Goal: Task Accomplishment & Management: Manage account settings

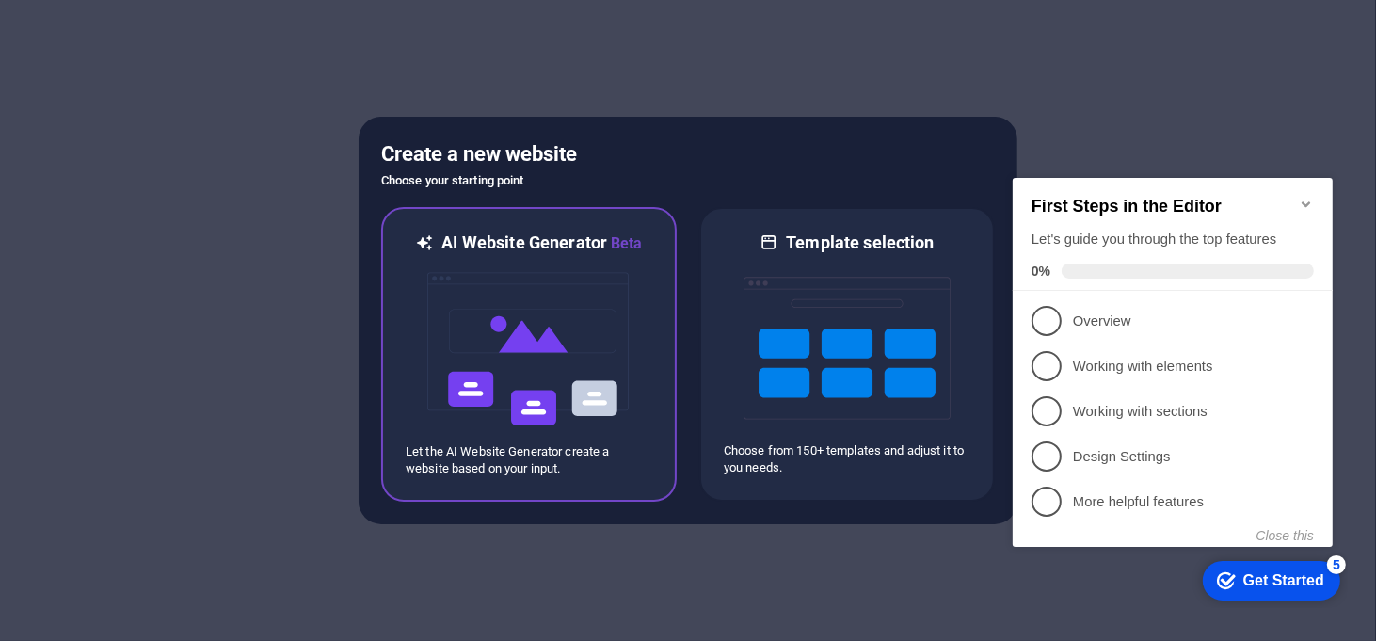
click at [519, 336] on img at bounding box center [528, 349] width 207 height 188
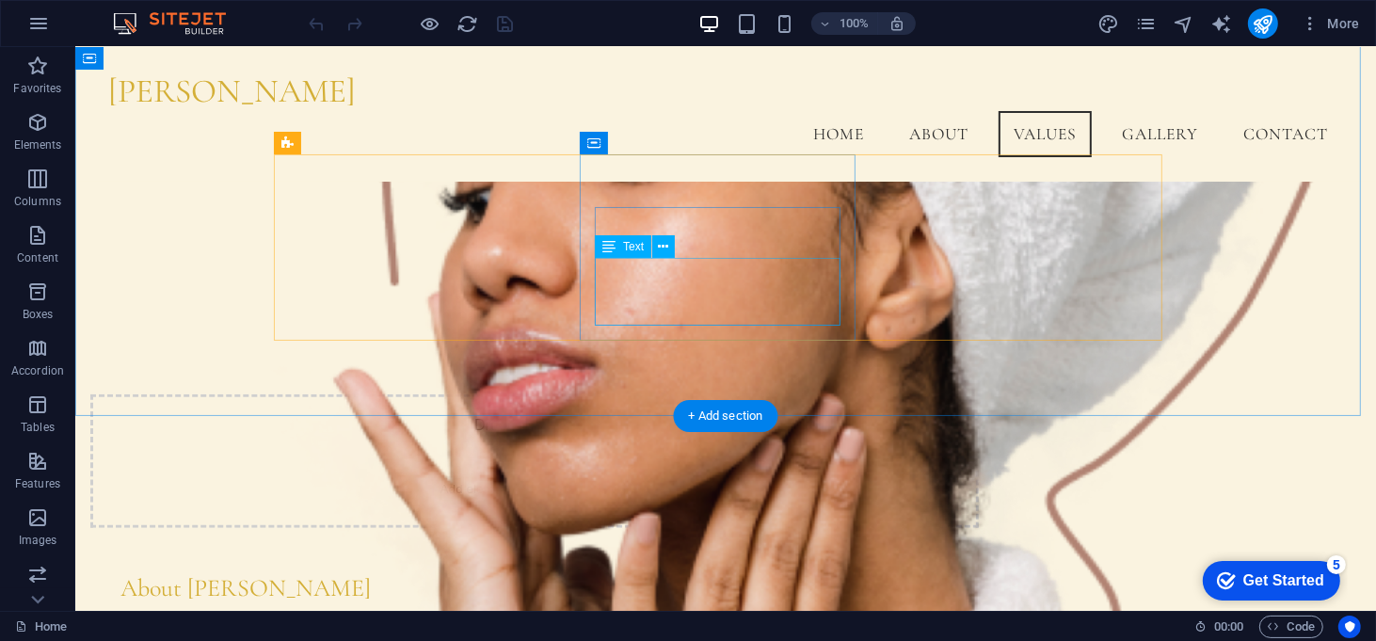
scroll to position [984, 0]
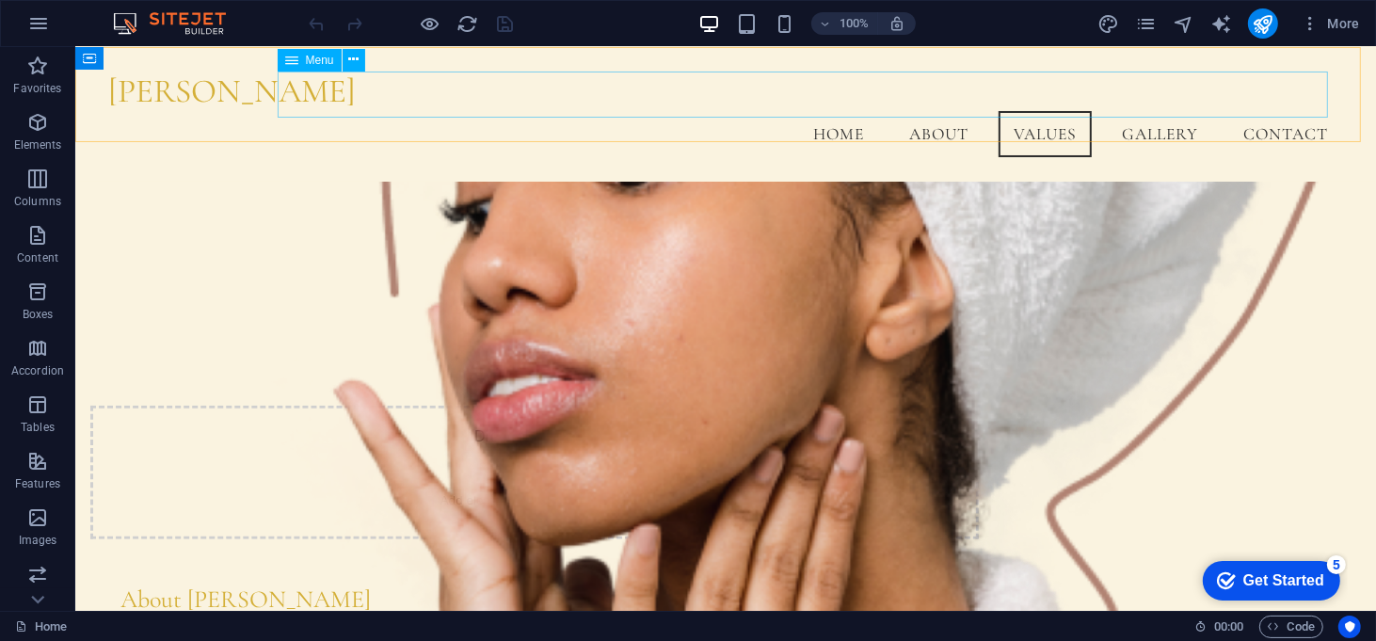
click at [1166, 111] on nav "Home About Values Gallery Contact" at bounding box center [725, 134] width 1236 height 47
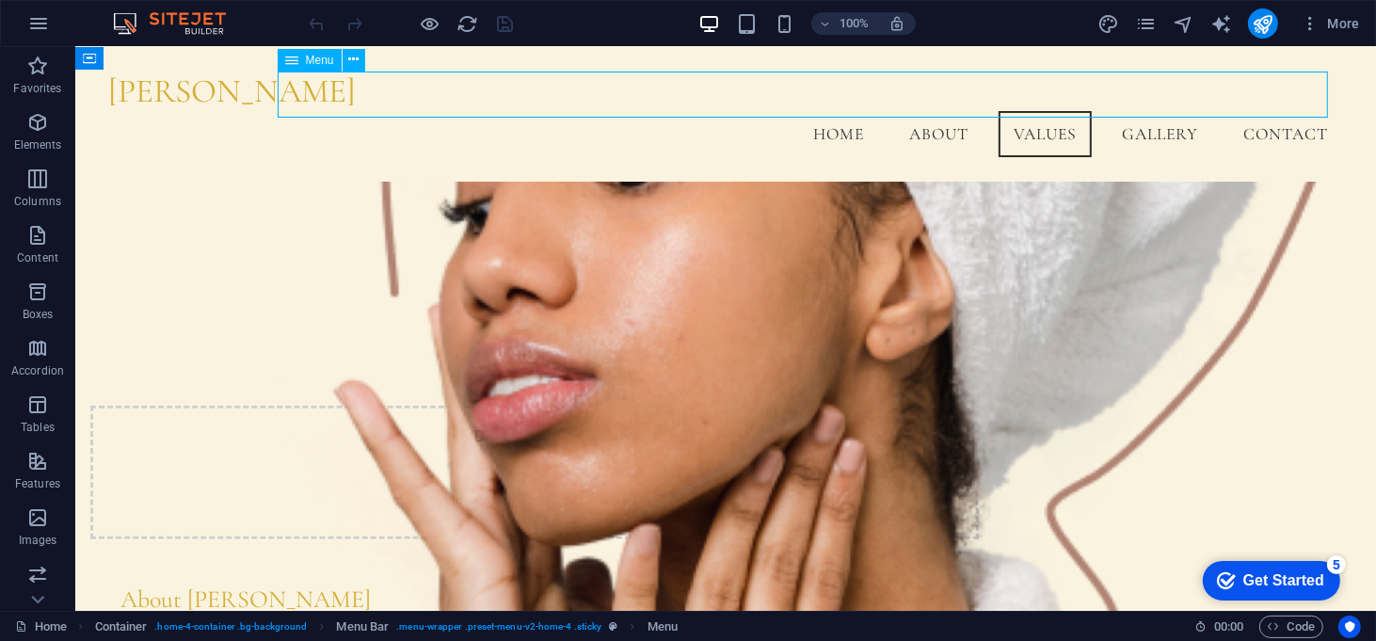
click at [1164, 111] on nav "Home About Values Gallery Contact" at bounding box center [725, 134] width 1236 height 47
click at [45, 24] on icon "button" at bounding box center [38, 23] width 23 height 23
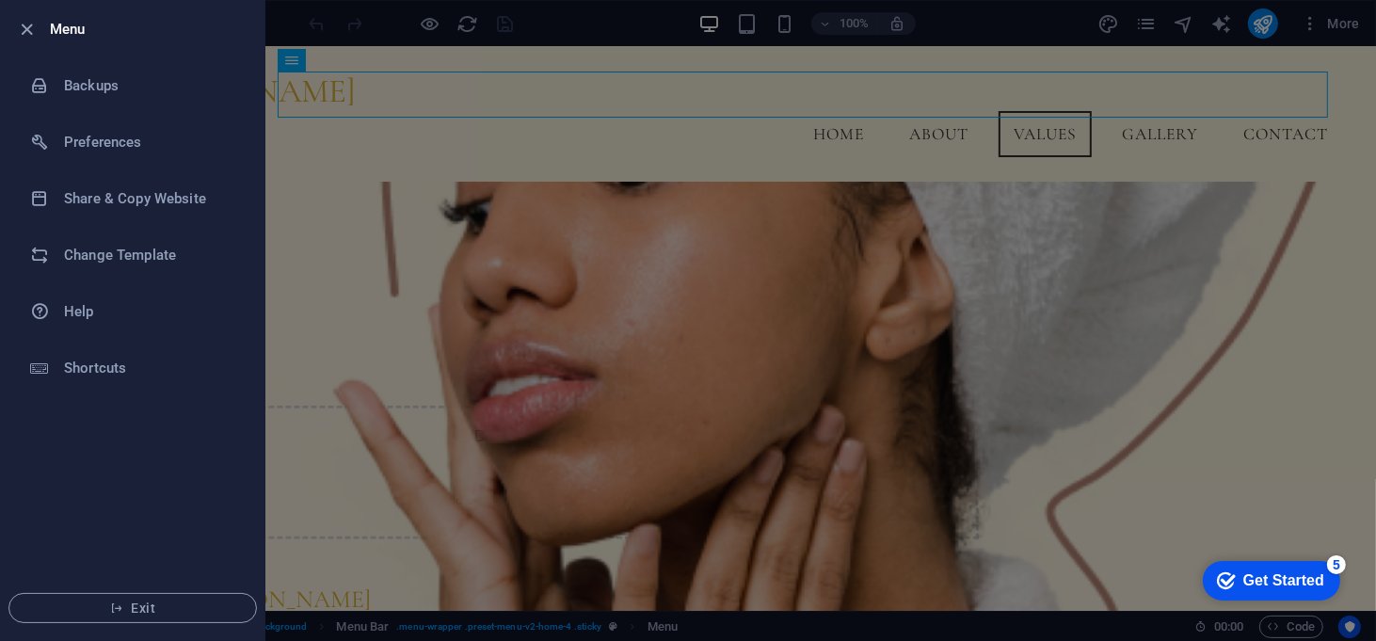
click at [351, 446] on div at bounding box center [688, 320] width 1376 height 641
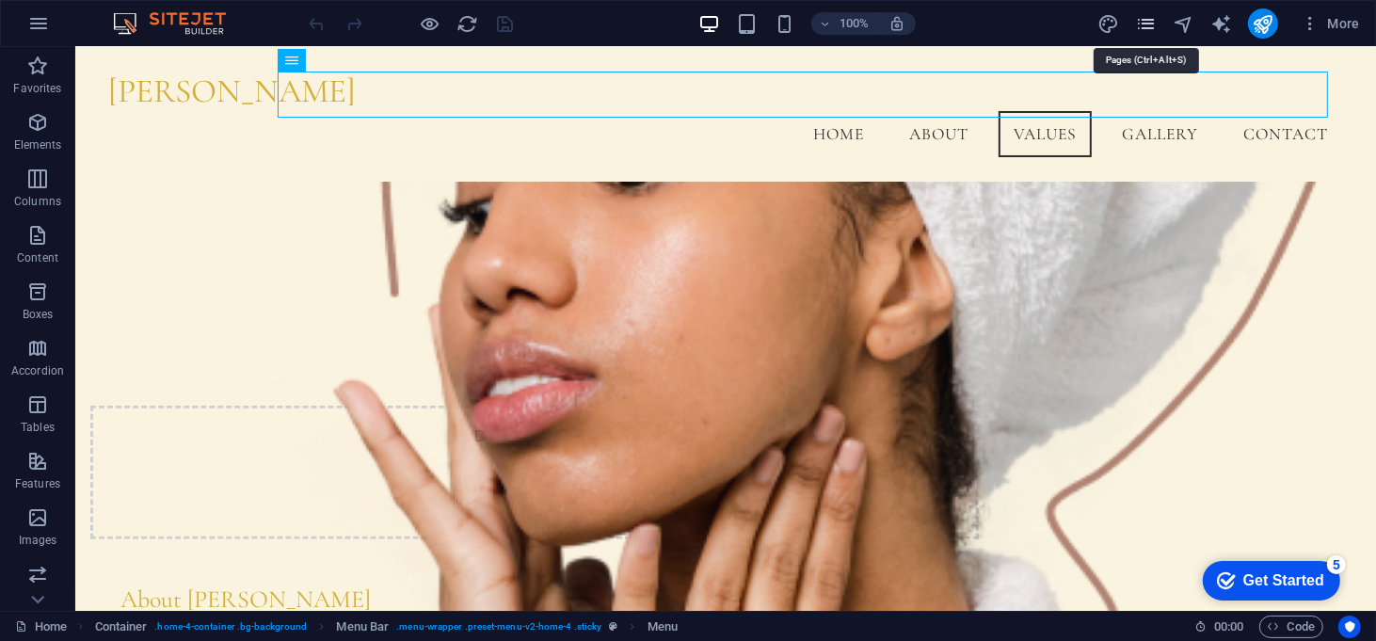
click at [1146, 17] on icon "pages" at bounding box center [1146, 24] width 22 height 22
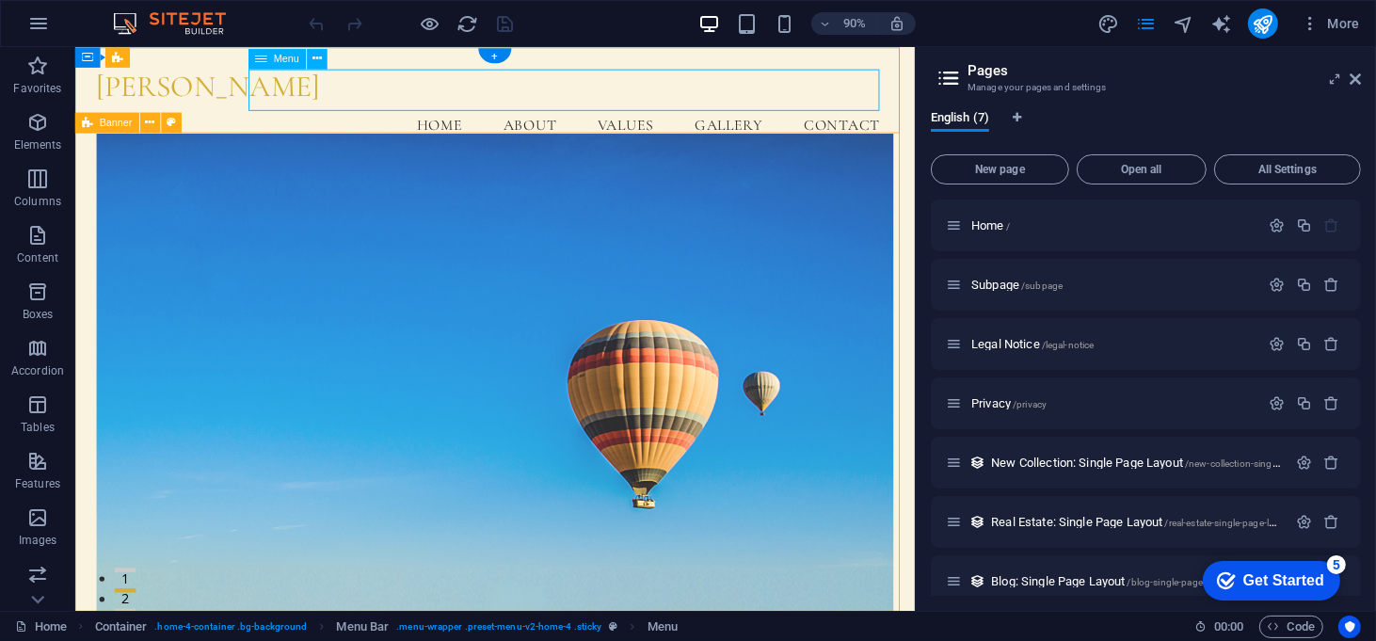
click at [780, 111] on nav "Home About Values Gallery Contact" at bounding box center [542, 134] width 886 height 47
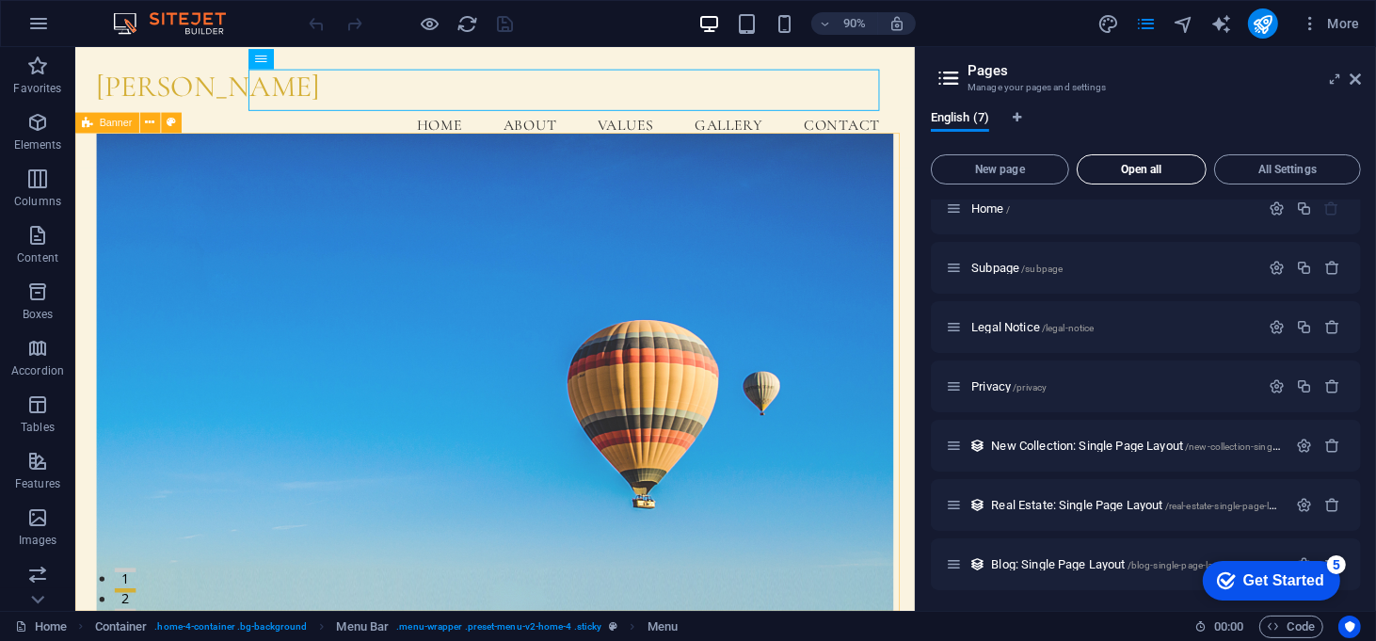
click at [1168, 169] on span "Open all" at bounding box center [1141, 169] width 113 height 11
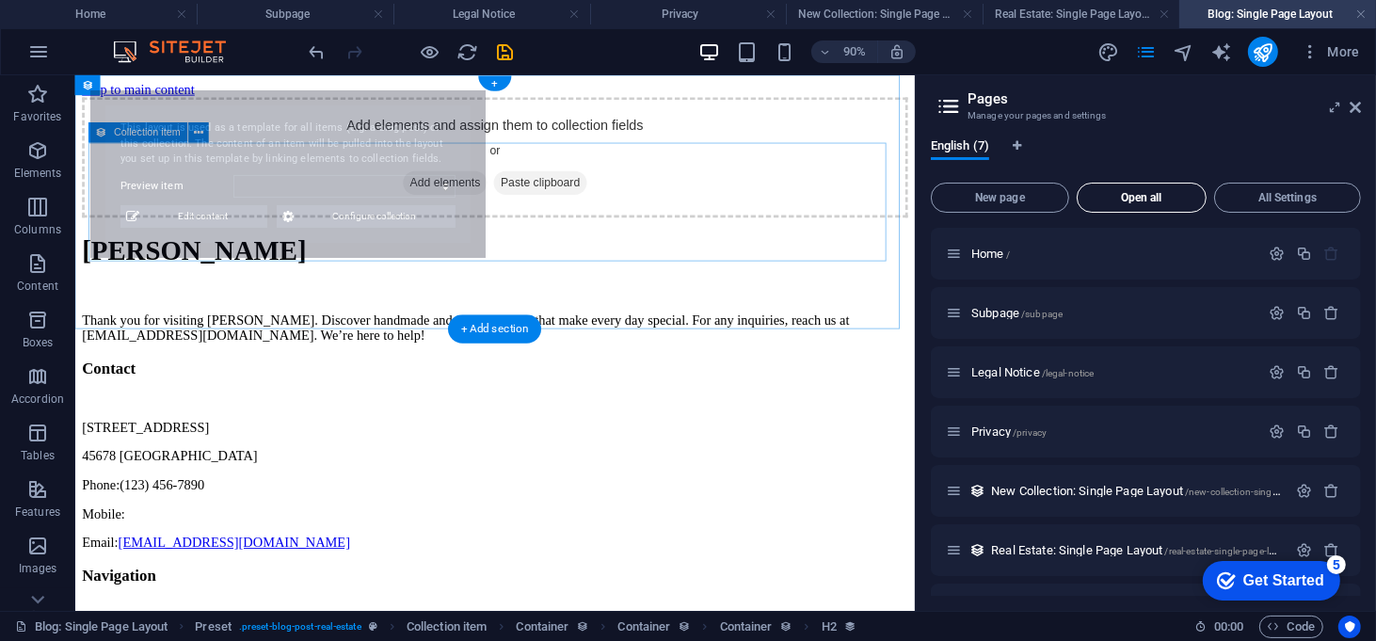
scroll to position [51, 0]
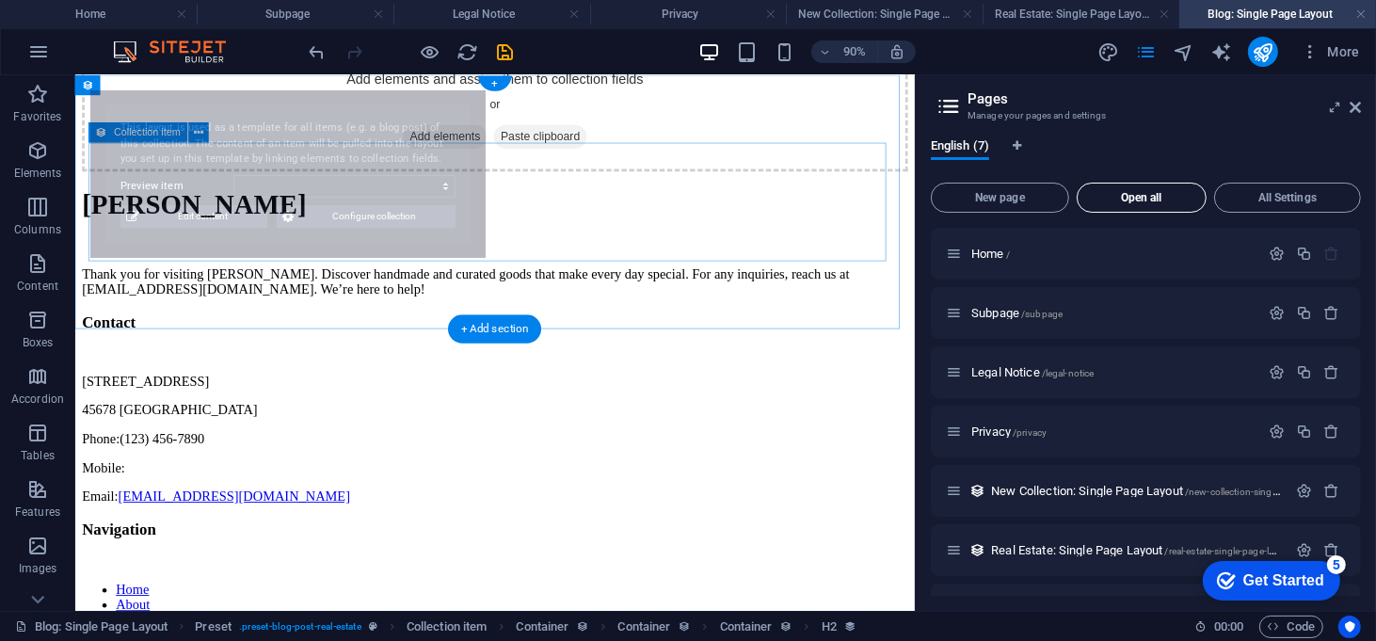
select select "68bb8a62ff3a82777904d424"
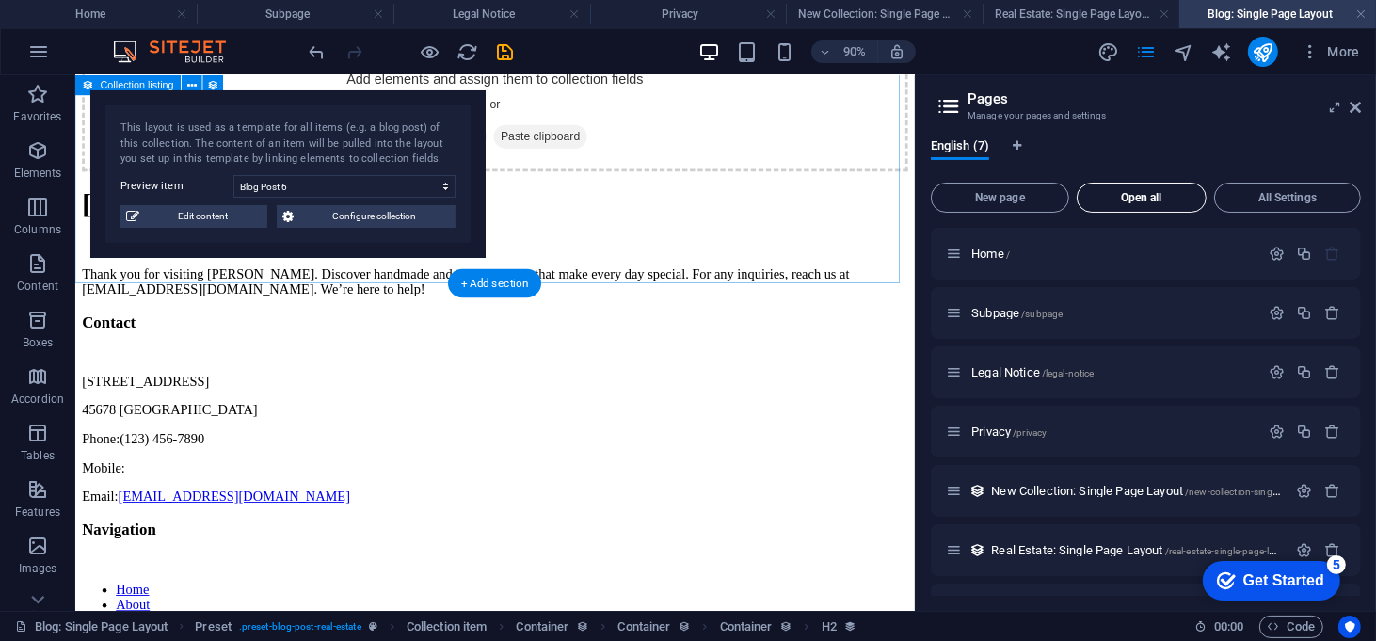
scroll to position [0, 0]
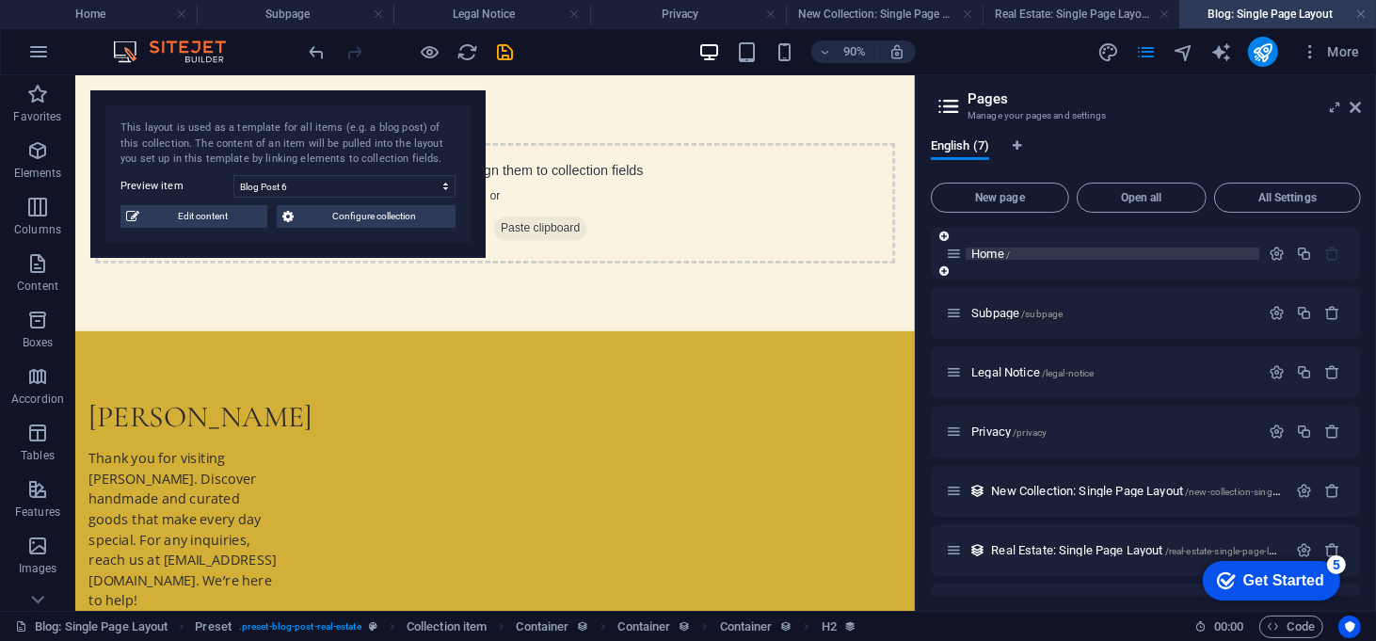
click at [1046, 257] on p "Home /" at bounding box center [1112, 254] width 282 height 12
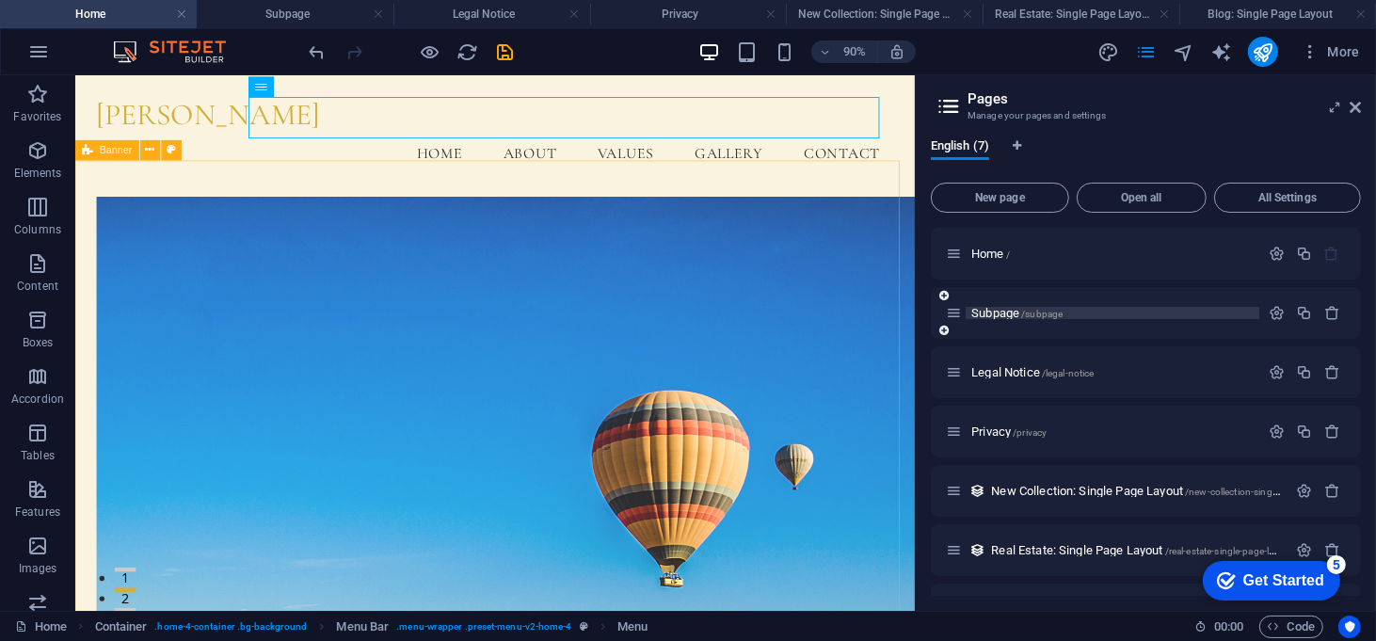
click at [1052, 314] on span "/subpage" at bounding box center [1041, 314] width 41 height 10
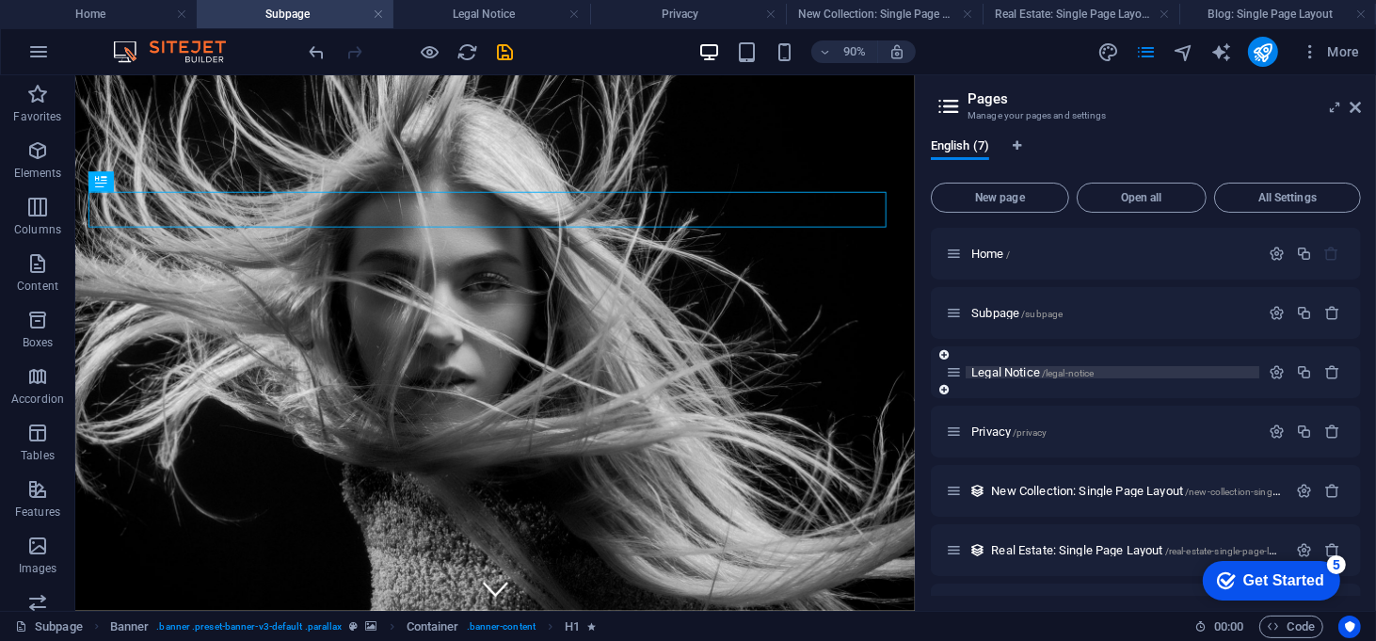
click at [1078, 372] on span "/legal-notice" at bounding box center [1068, 373] width 53 height 10
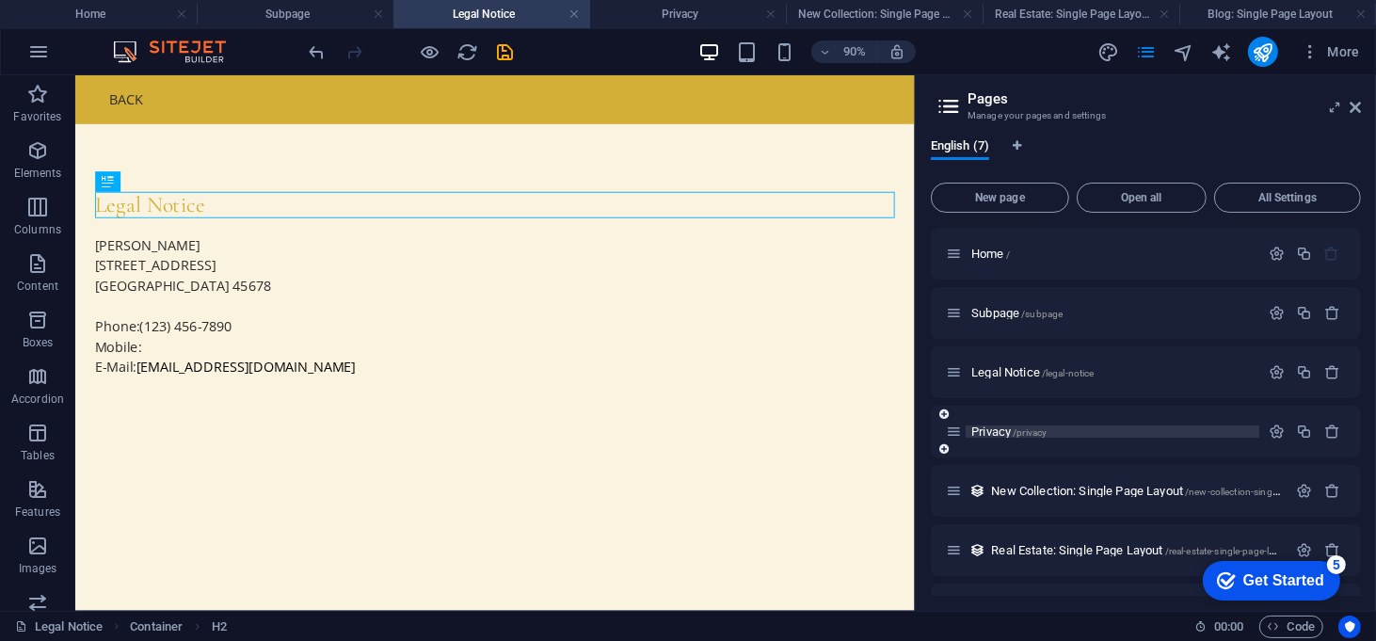
click at [1056, 433] on p "Privacy /privacy" at bounding box center [1112, 431] width 282 height 12
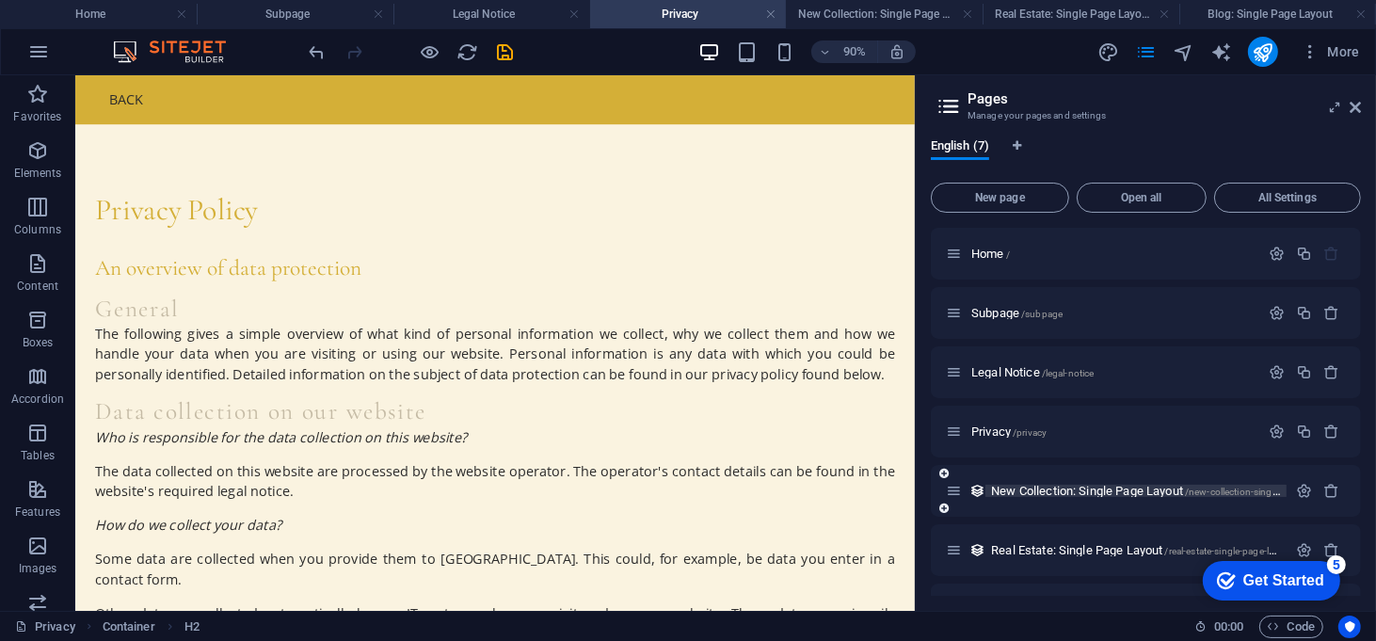
click at [1071, 494] on span "New Collection: Single Page Layout /new-collection-single-page-layout" at bounding box center [1161, 491] width 341 height 14
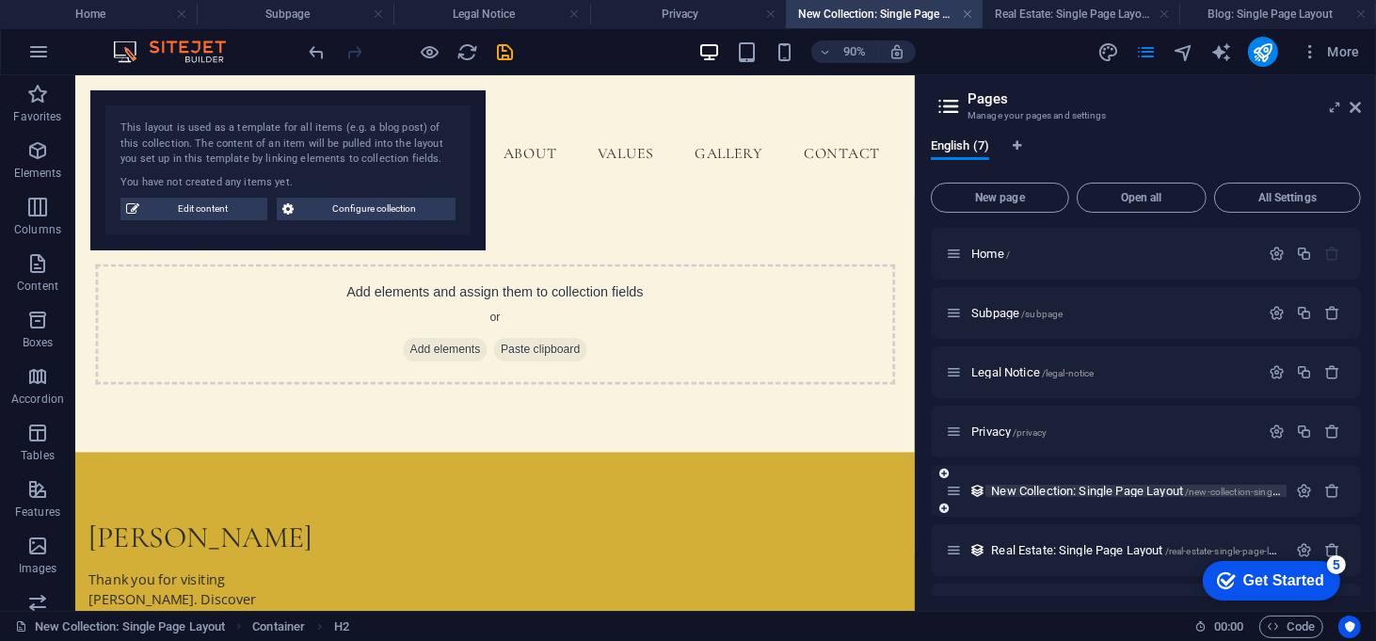
scroll to position [45, 0]
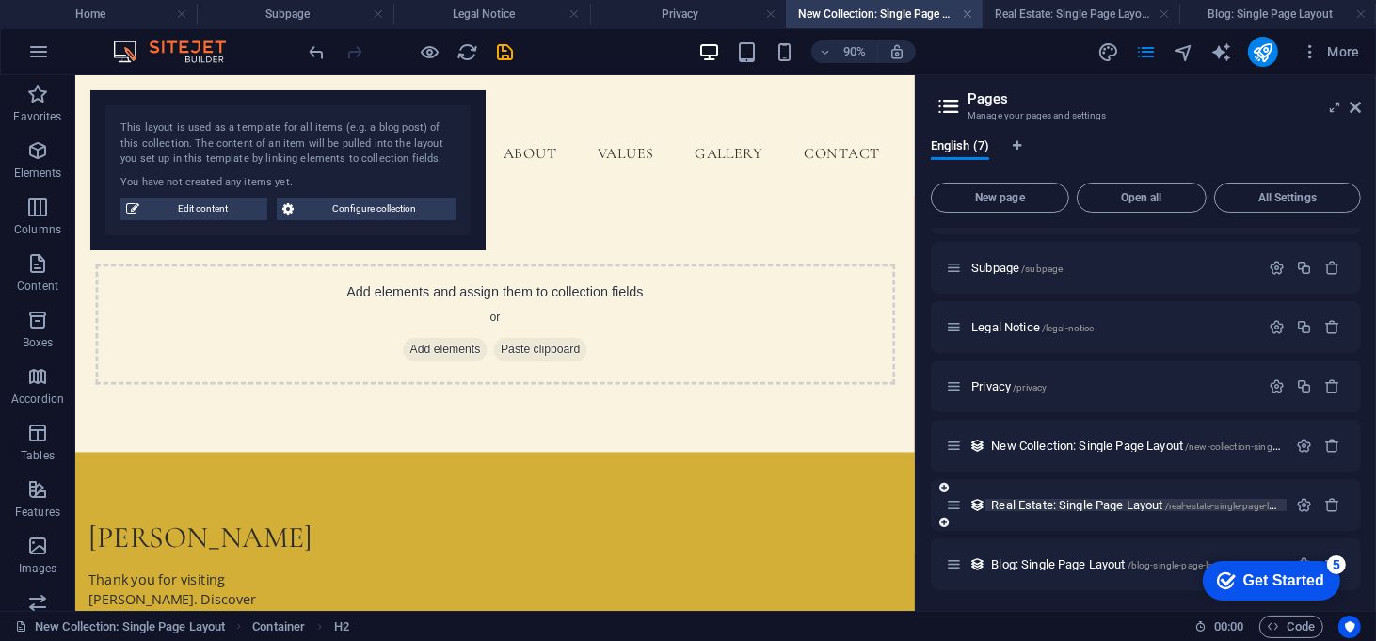
click at [1069, 509] on span "Real Estate: Single Page Layout /real-estate-single-page-layout" at bounding box center [1142, 505] width 302 height 14
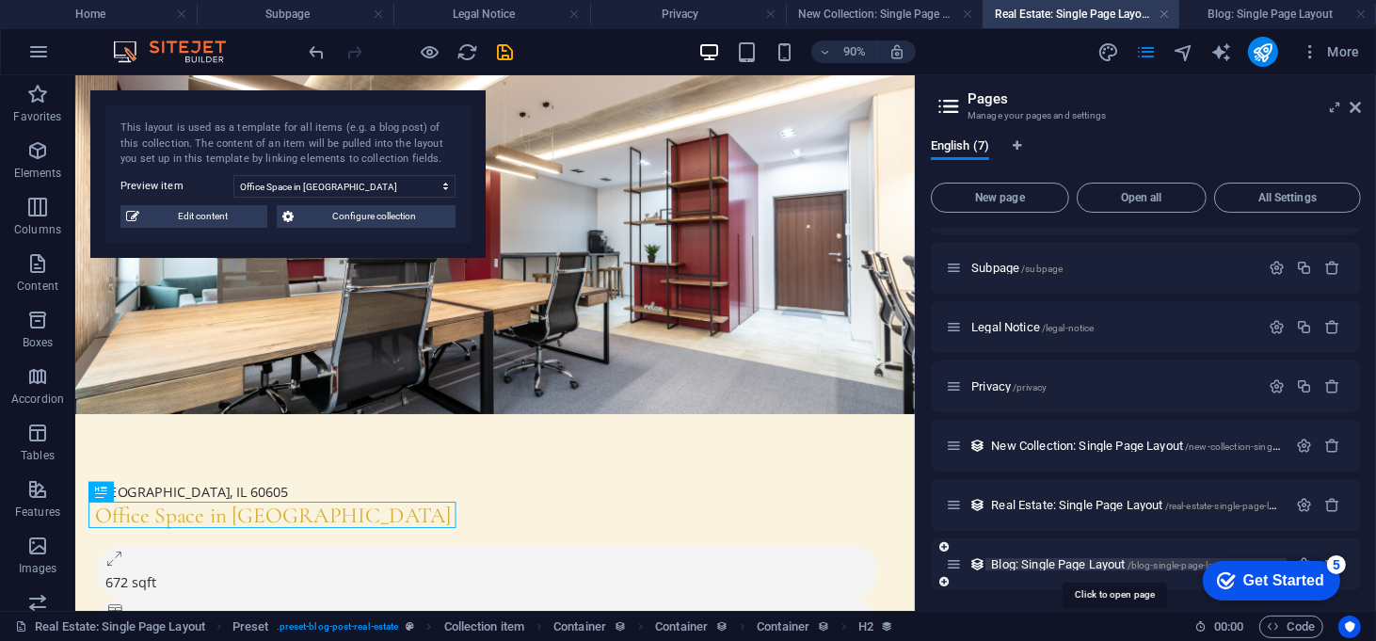
click at [1070, 560] on span "Blog: Single Page Layout /blog-single-page-layout" at bounding box center [1111, 564] width 241 height 14
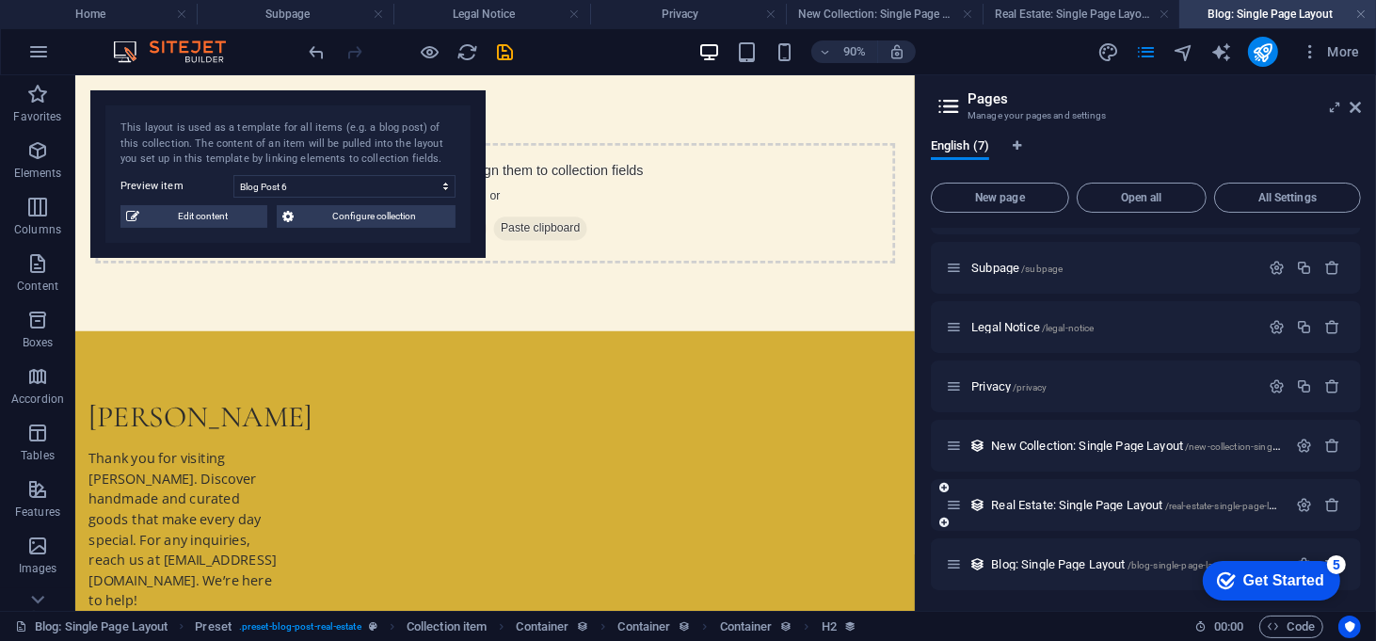
click at [955, 501] on icon at bounding box center [954, 505] width 16 height 16
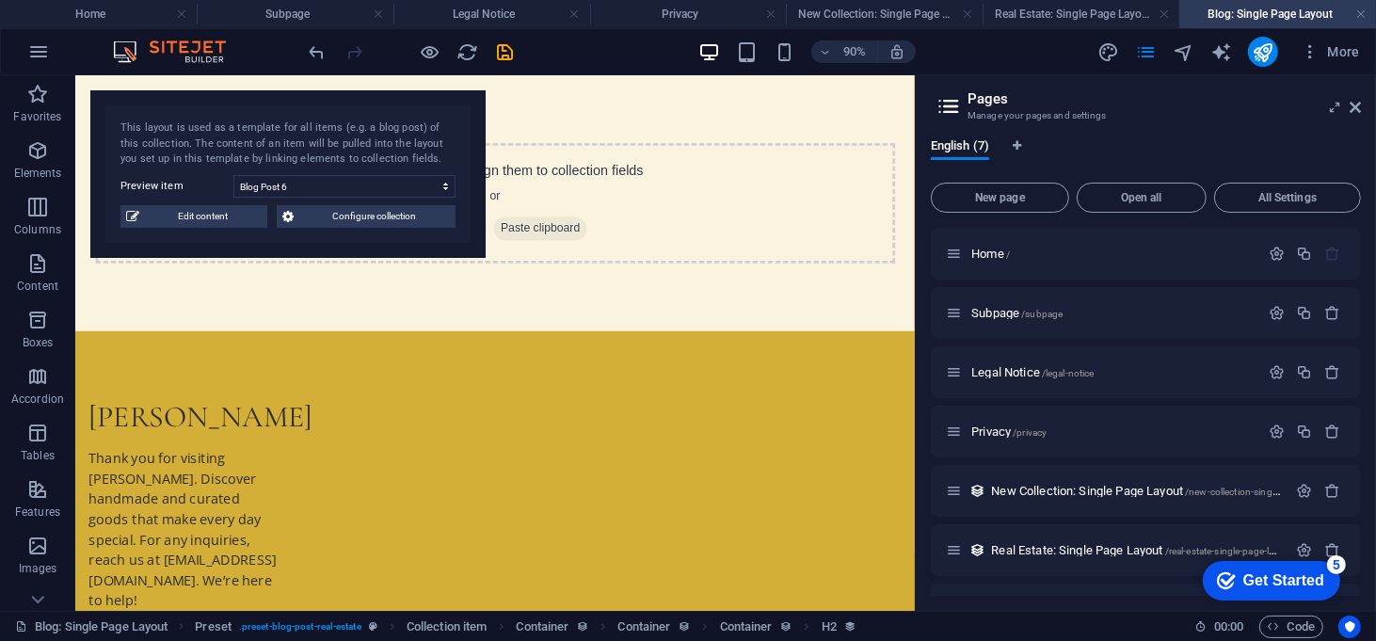
click at [1018, 90] on h2 "Pages" at bounding box center [1164, 98] width 393 height 17
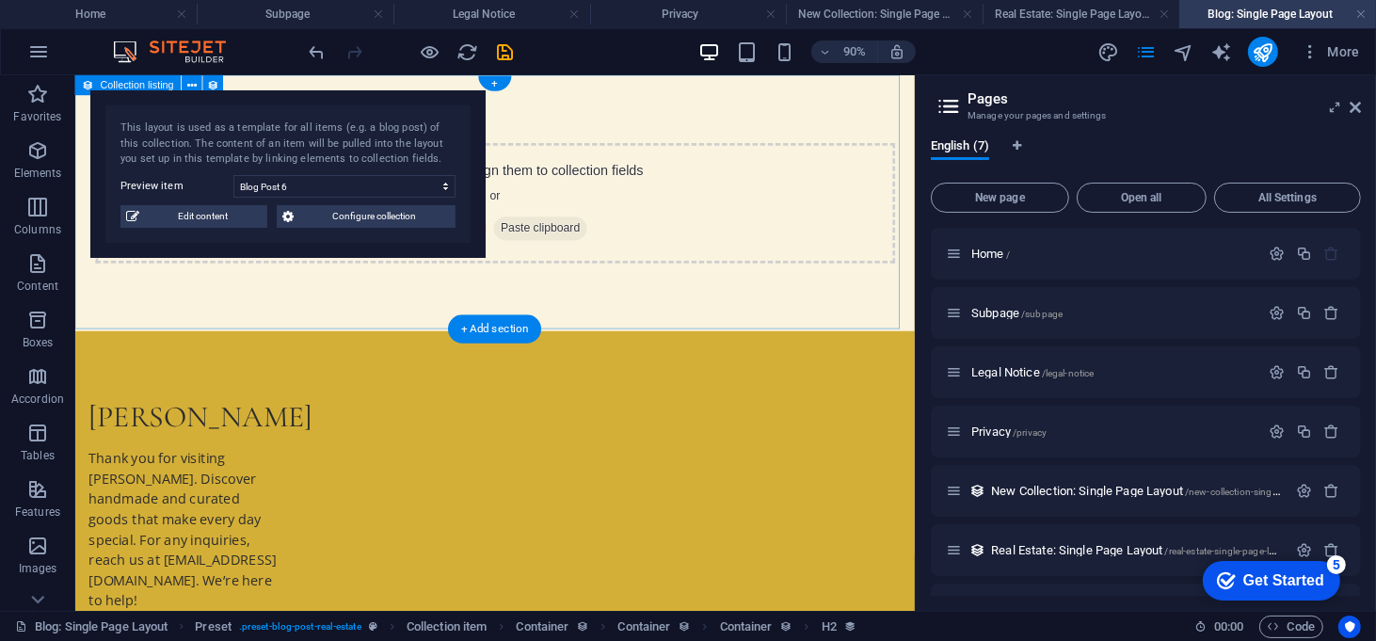
click at [697, 96] on div "Add elements and assign them to collection fields or Add elements Paste clipboa…" at bounding box center [541, 216] width 933 height 284
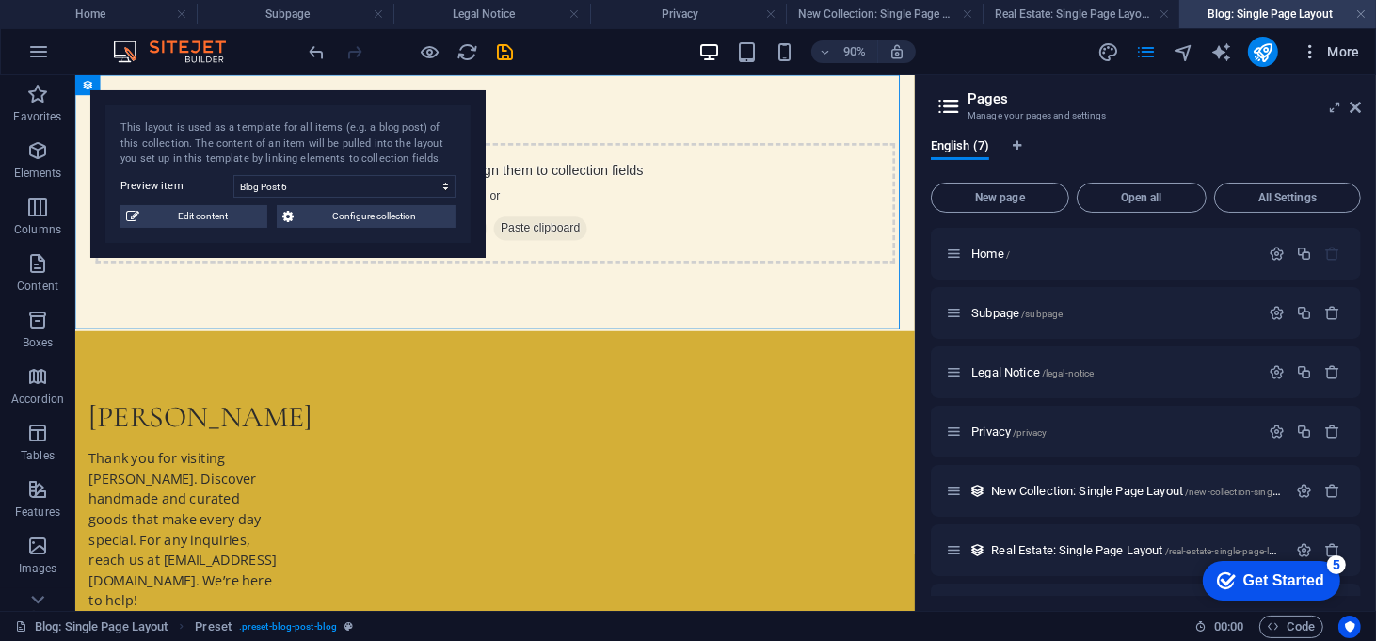
click at [1308, 53] on icon "button" at bounding box center [1310, 51] width 19 height 19
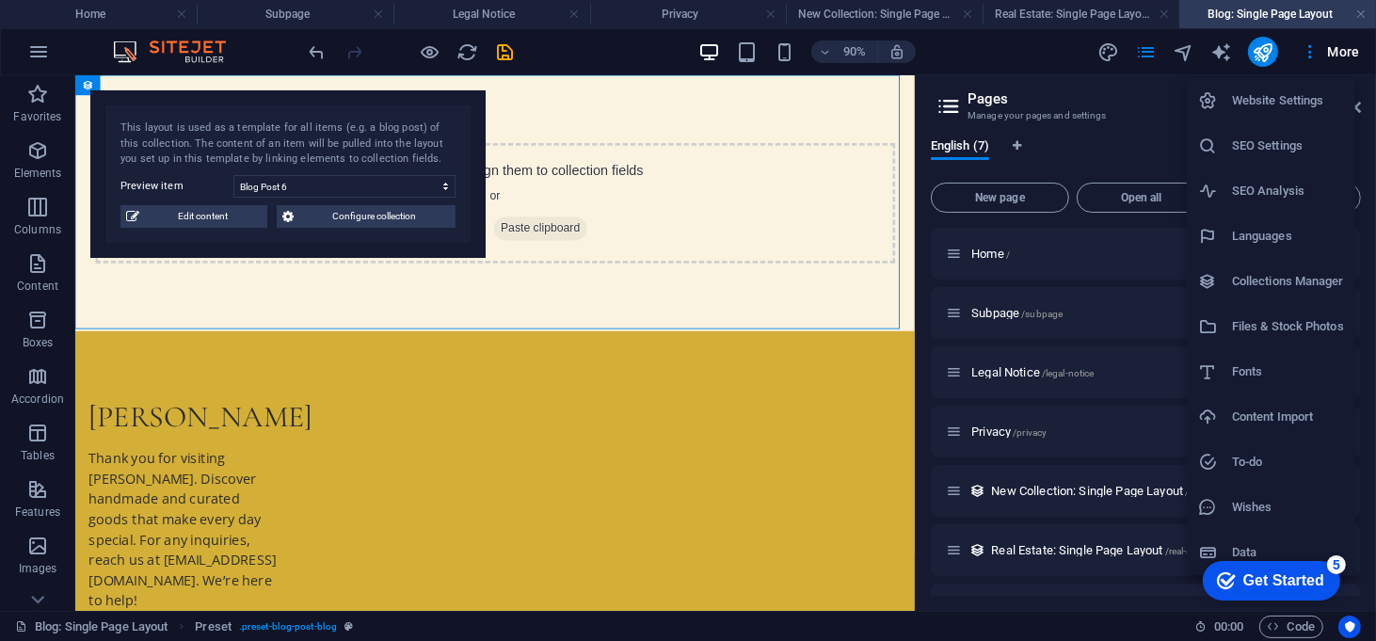
click at [1356, 45] on div at bounding box center [688, 320] width 1376 height 641
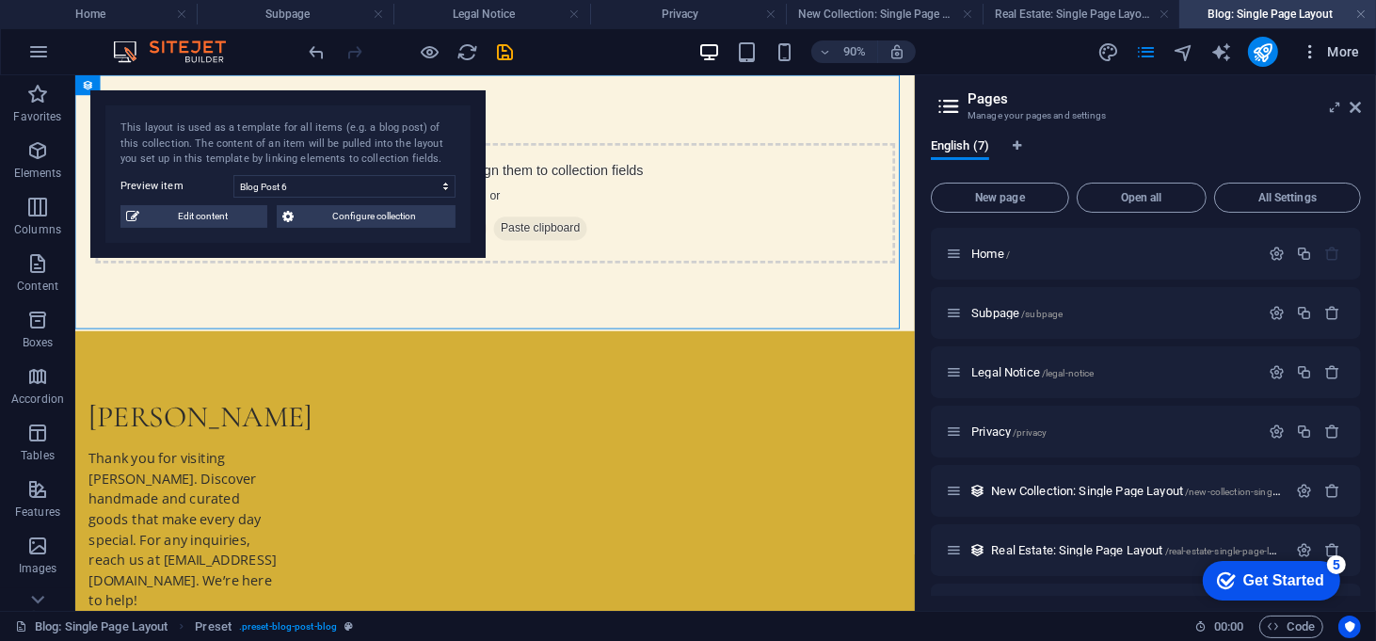
click at [1341, 49] on span "More" at bounding box center [1330, 51] width 59 height 19
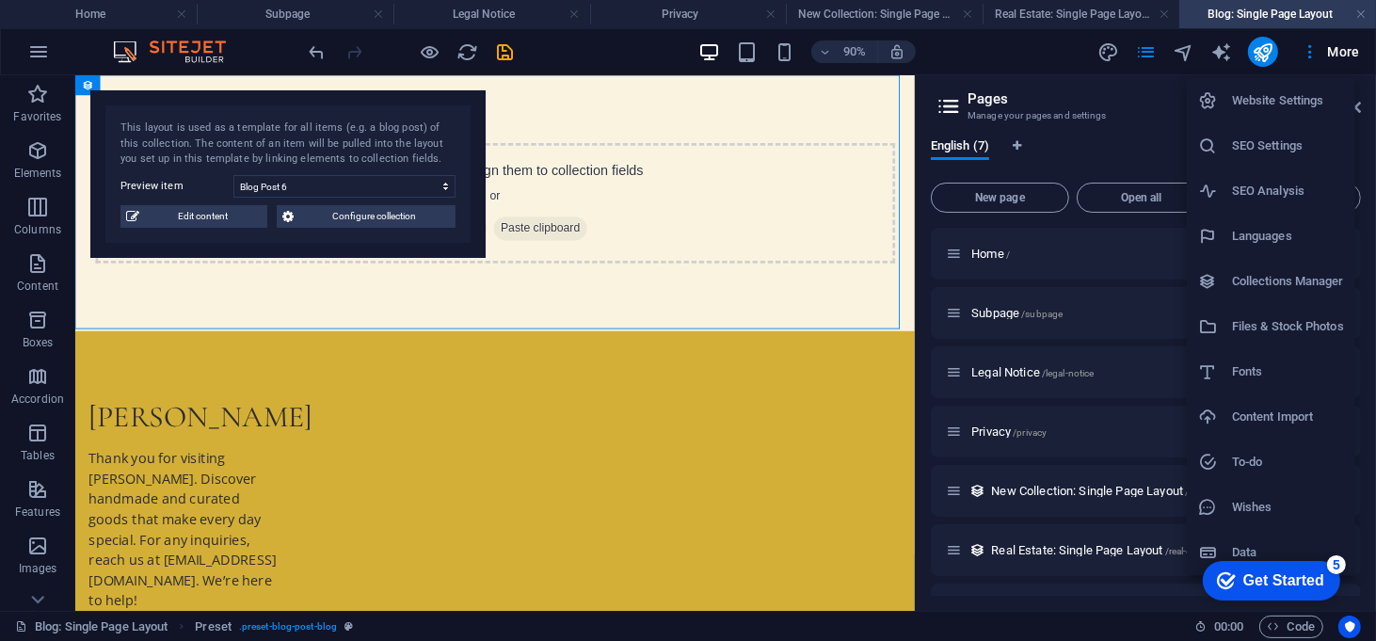
click at [1217, 51] on div at bounding box center [688, 320] width 1376 height 641
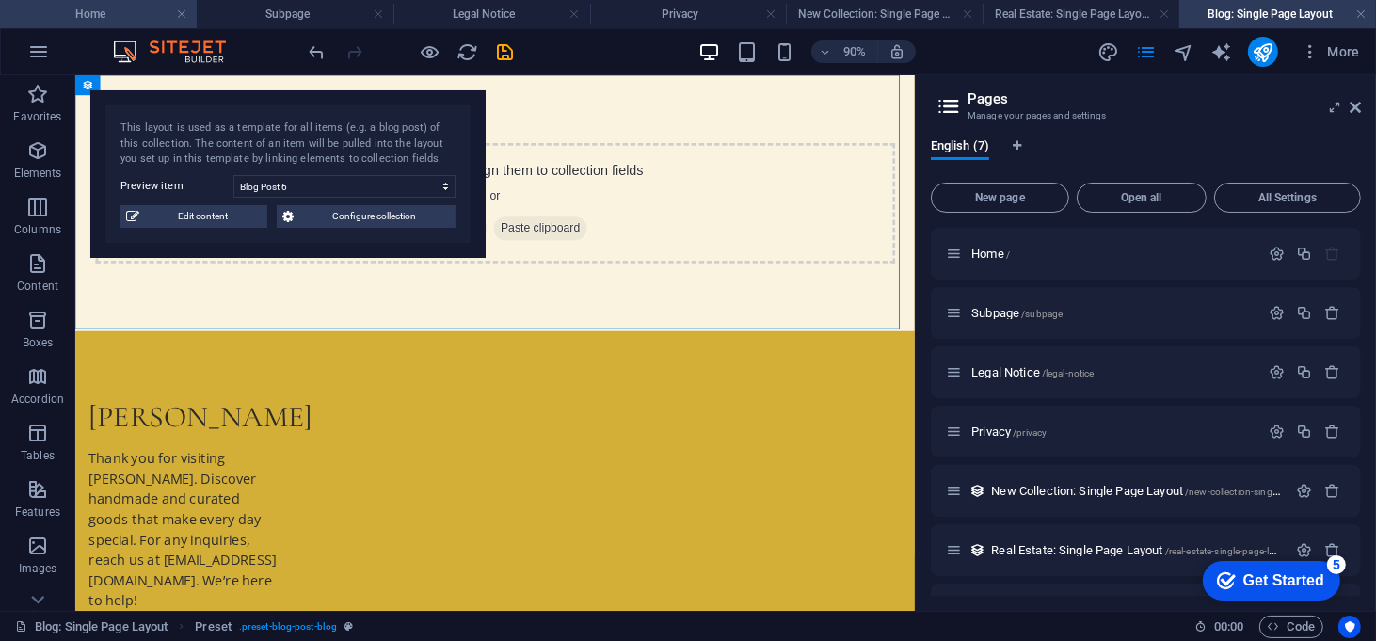
click at [127, 4] on h4 "Home" at bounding box center [98, 14] width 197 height 21
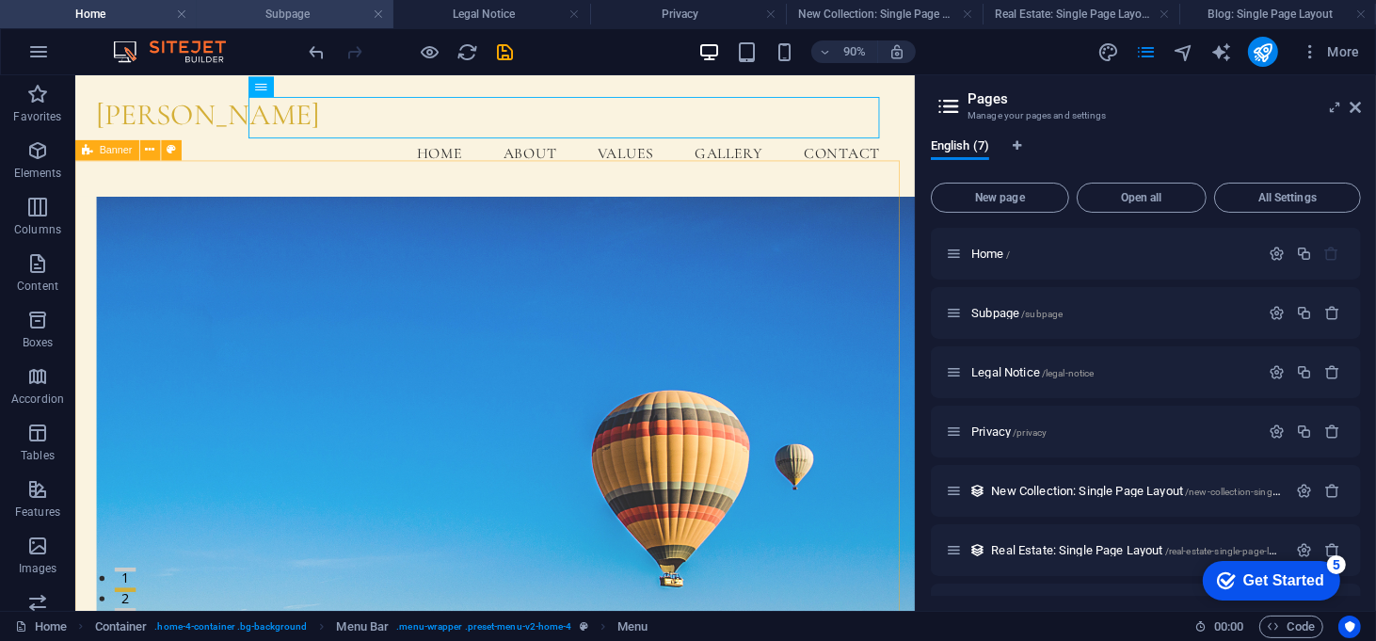
click at [265, 19] on h4 "Subpage" at bounding box center [295, 14] width 197 height 21
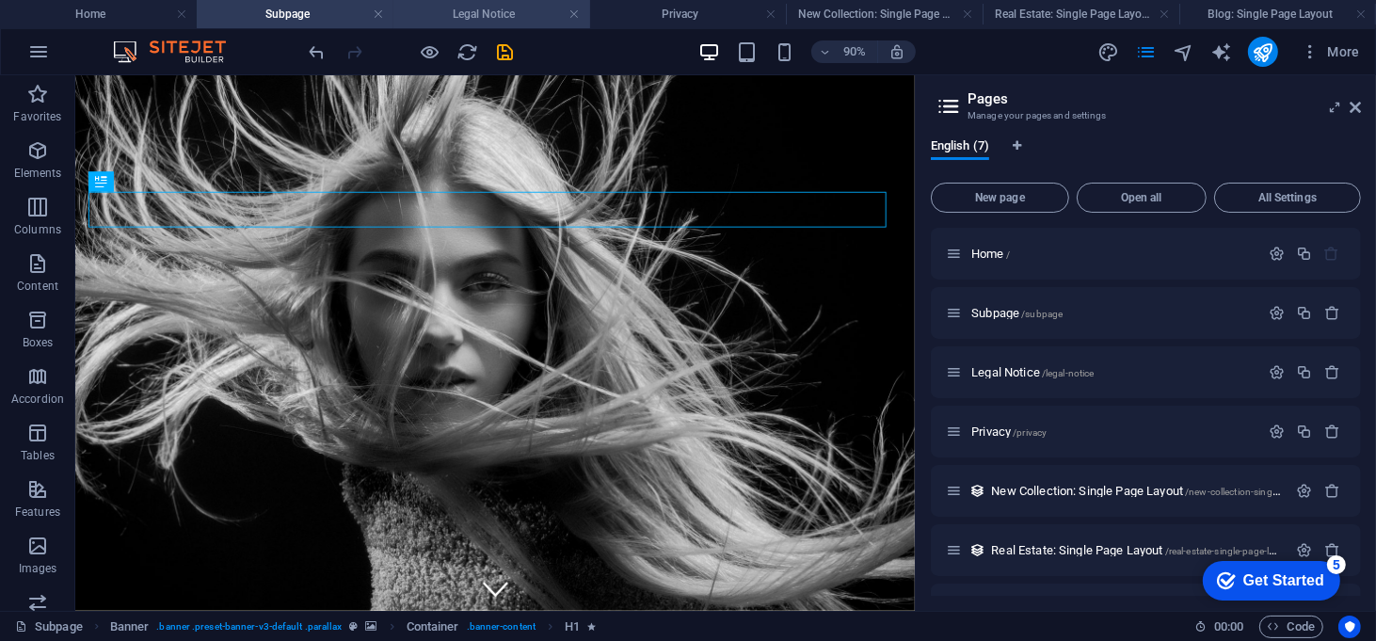
click at [446, 26] on li "Legal Notice" at bounding box center [491, 14] width 197 height 28
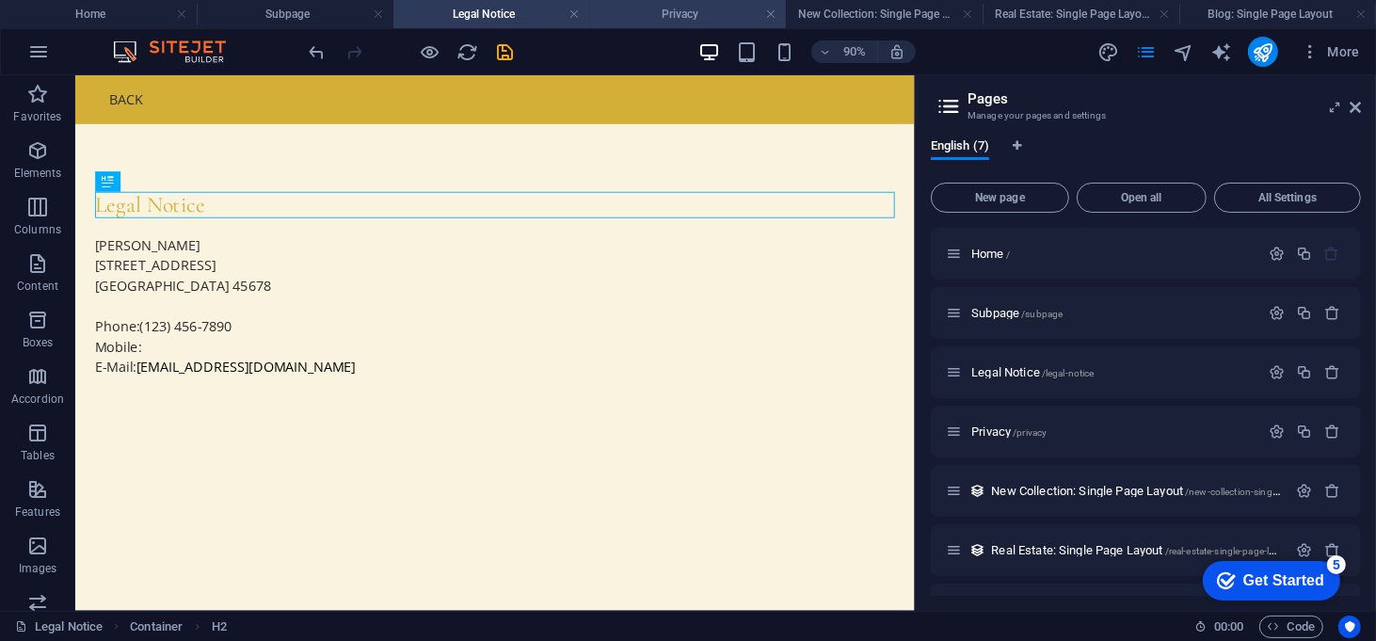
click at [693, 14] on h4 "Privacy" at bounding box center [688, 14] width 197 height 21
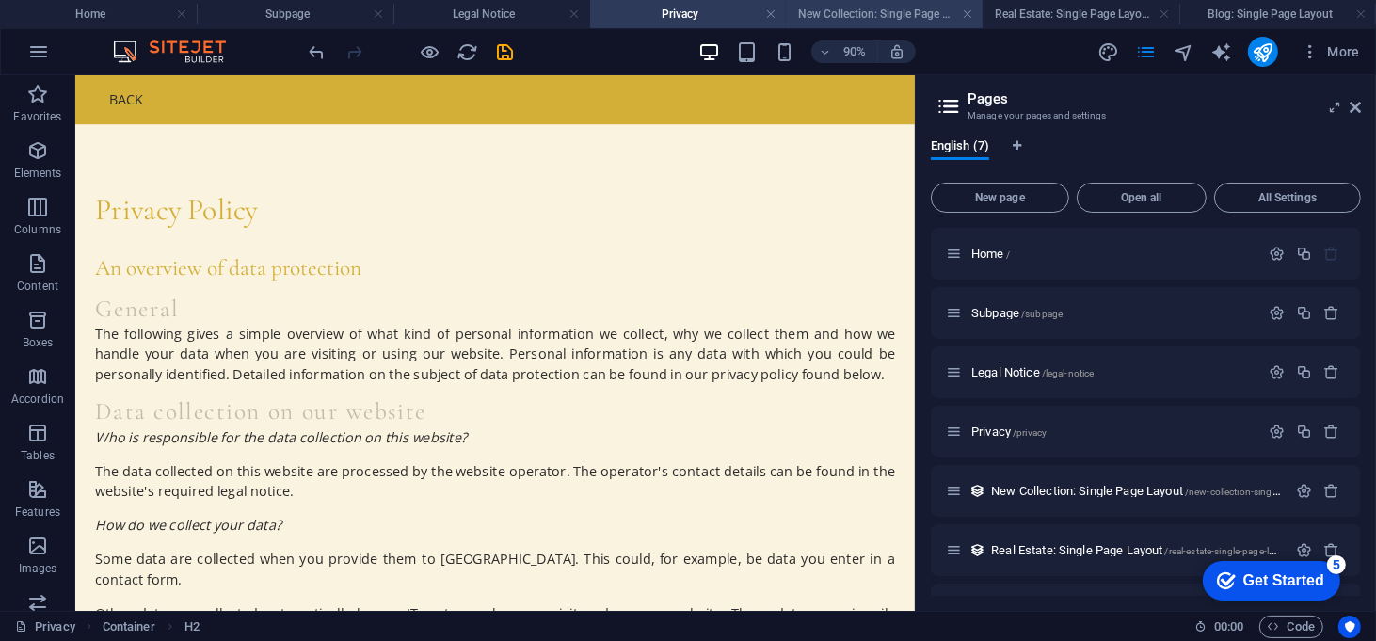
click at [887, 8] on h4 "New Collection: Single Page Layout" at bounding box center [884, 14] width 197 height 21
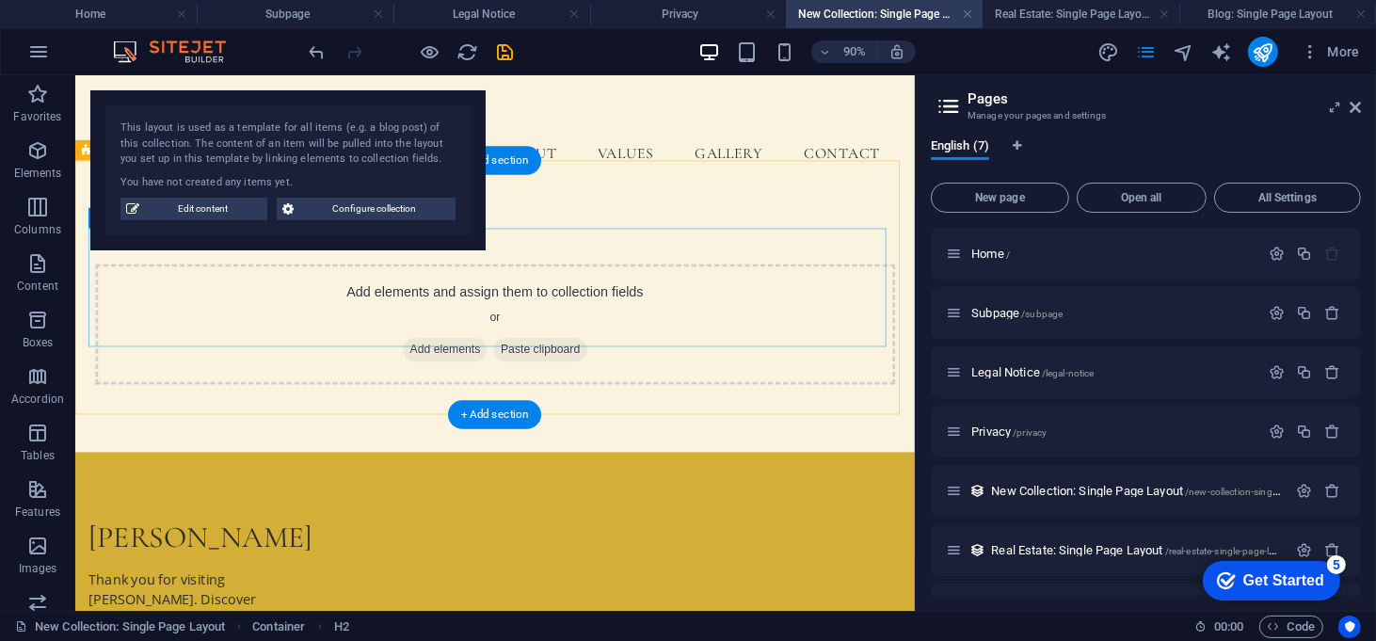
click at [197, 315] on div "Add elements and assign them to collection fields or Add elements Paste clipboa…" at bounding box center [542, 351] width 889 height 134
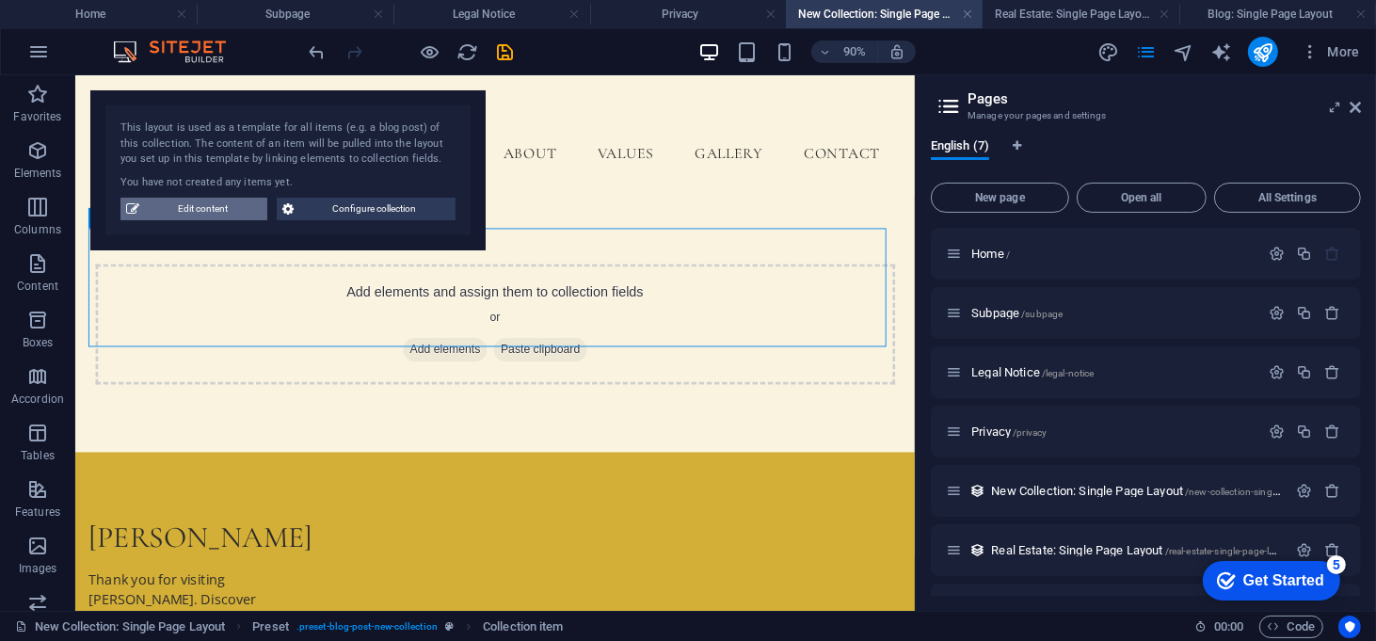
click at [205, 214] on span "Edit content" at bounding box center [203, 209] width 117 height 23
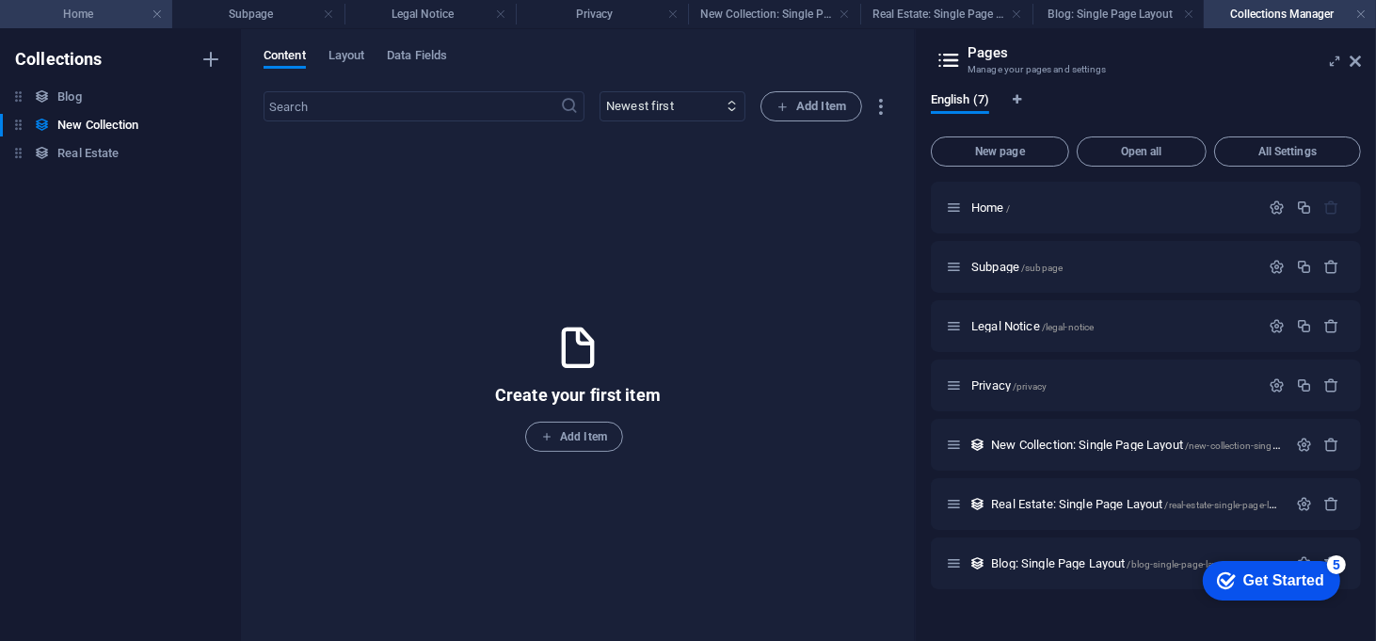
click at [108, 13] on h4 "Home" at bounding box center [86, 14] width 172 height 21
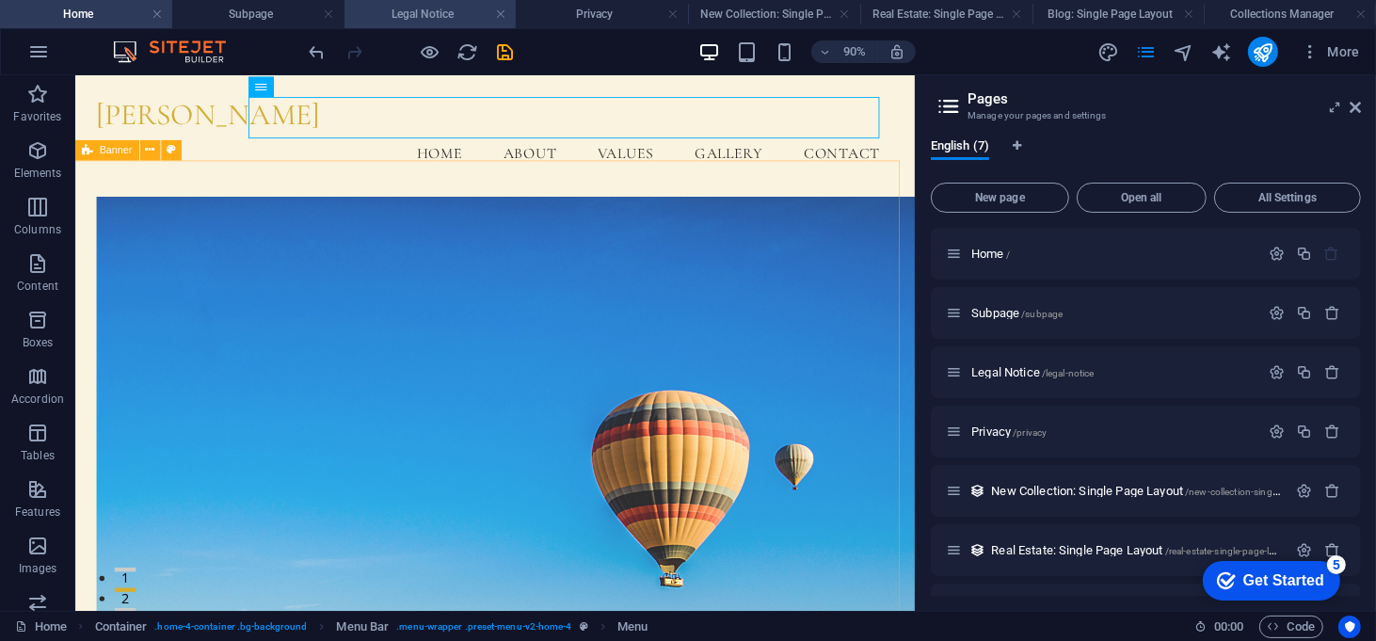
click at [389, 15] on h4 "Legal Notice" at bounding box center [431, 14] width 172 height 21
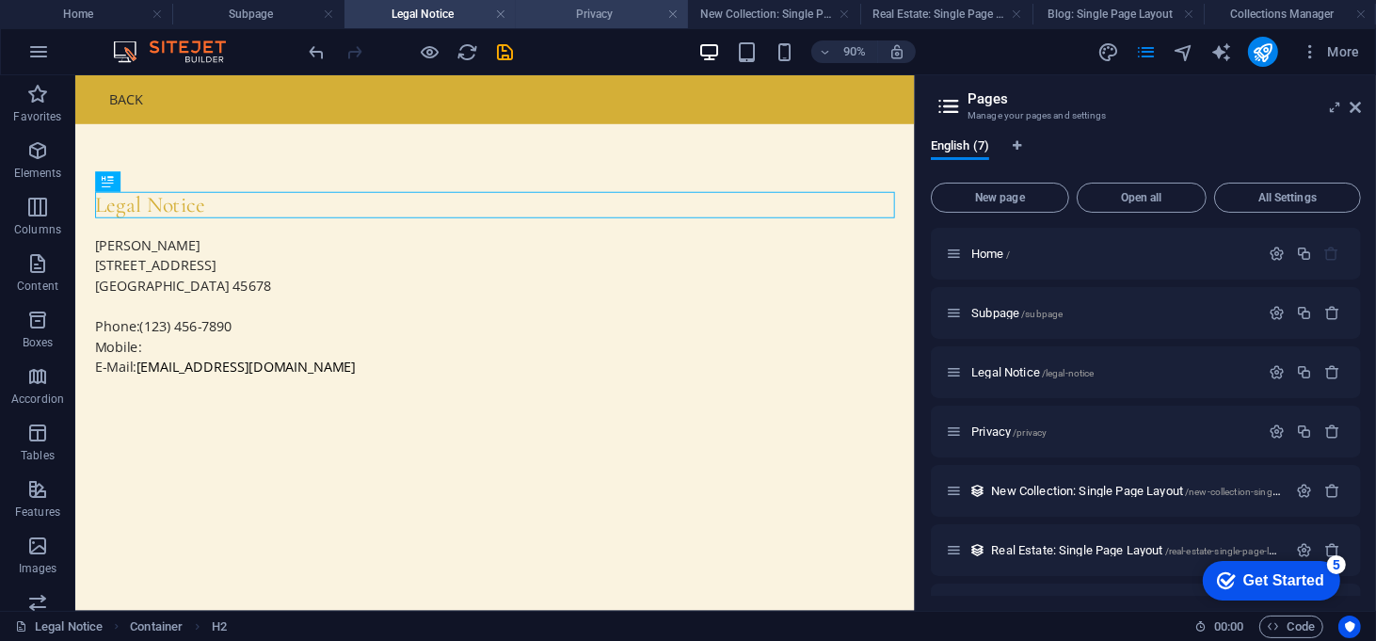
click at [608, 8] on h4 "Privacy" at bounding box center [602, 14] width 172 height 21
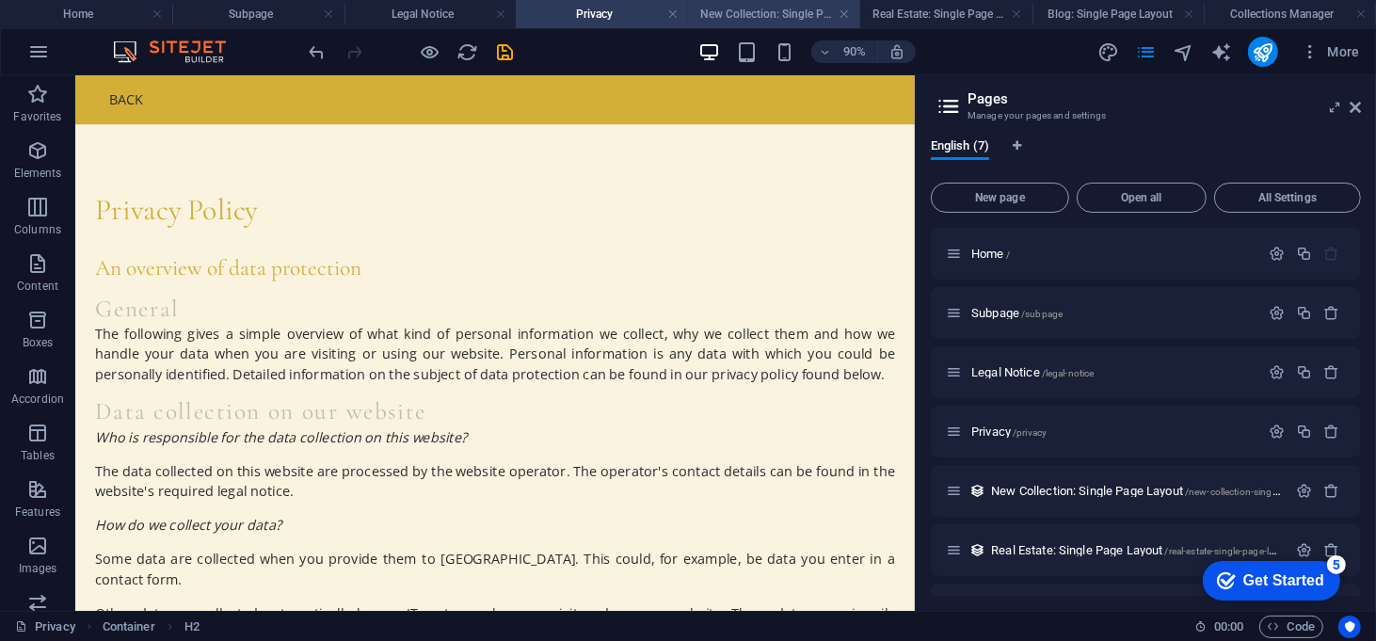
click at [778, 8] on h4 "New Collection: Single Page Layout" at bounding box center [774, 14] width 172 height 21
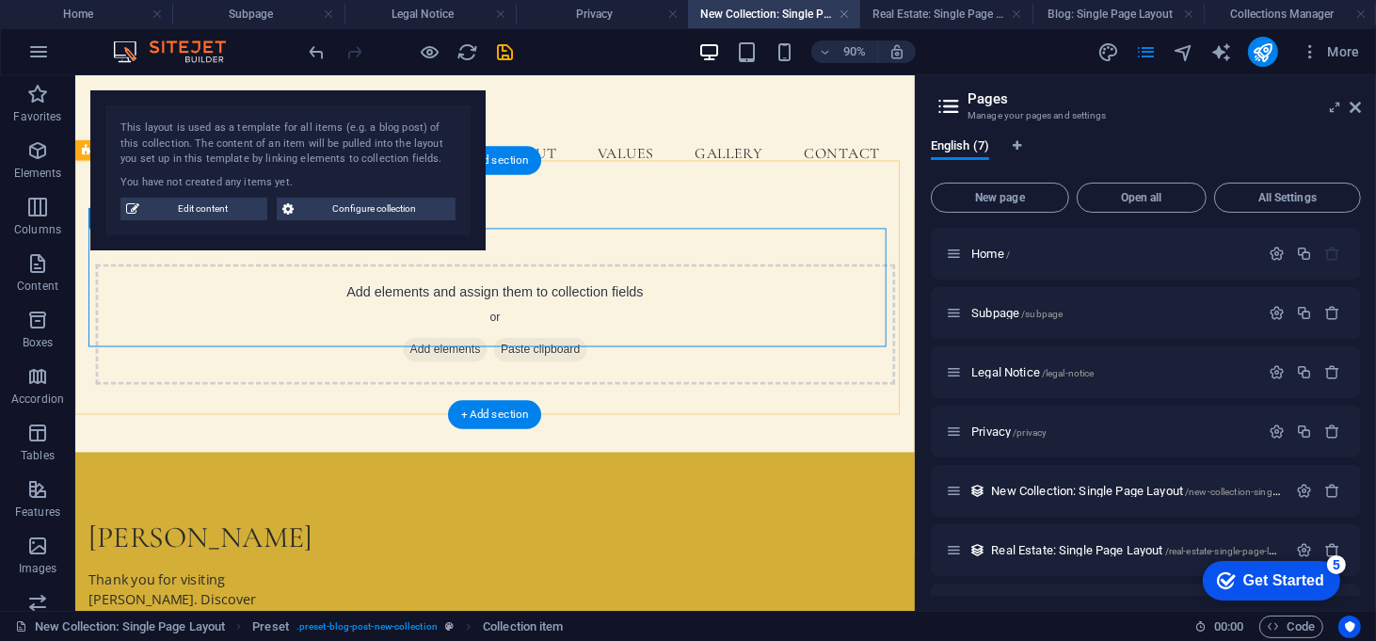
click at [490, 366] on span "Add elements" at bounding box center [486, 379] width 93 height 26
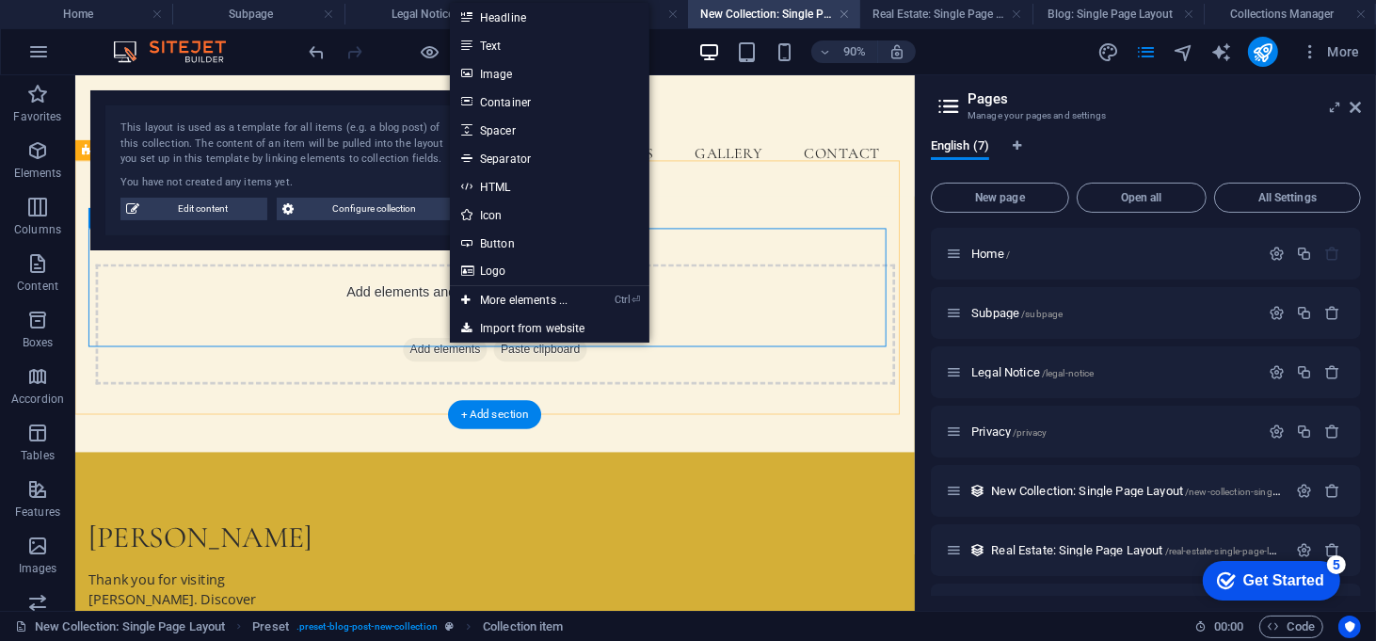
click at [457, 366] on span "Add elements" at bounding box center [486, 379] width 93 height 26
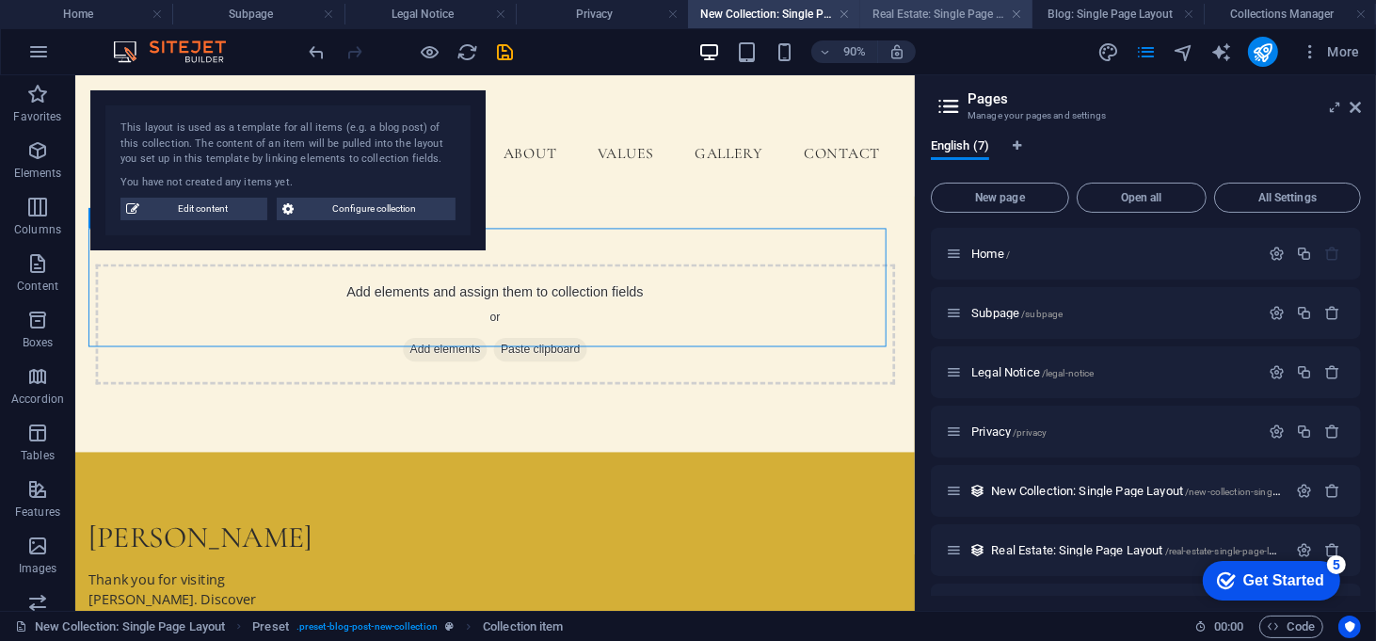
click at [943, 25] on li "Real Estate: Single Page Layout" at bounding box center [946, 14] width 172 height 28
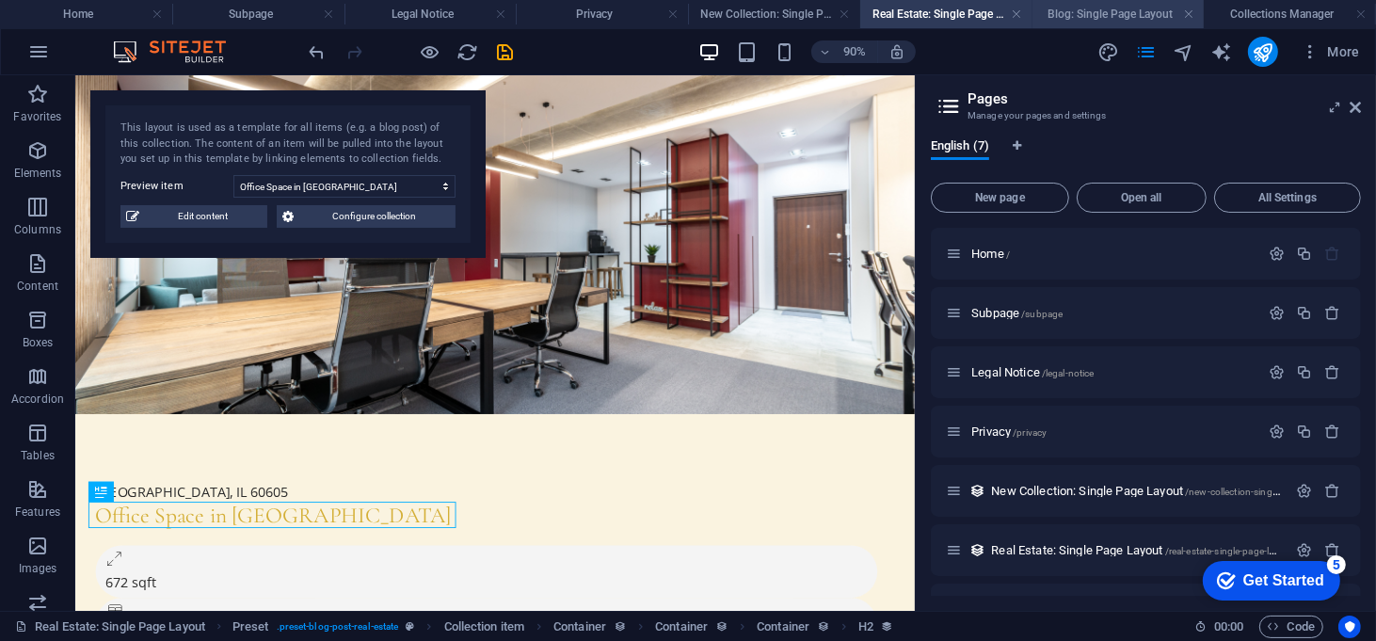
click at [1088, 9] on h4 "Blog: Single Page Layout" at bounding box center [1119, 14] width 172 height 21
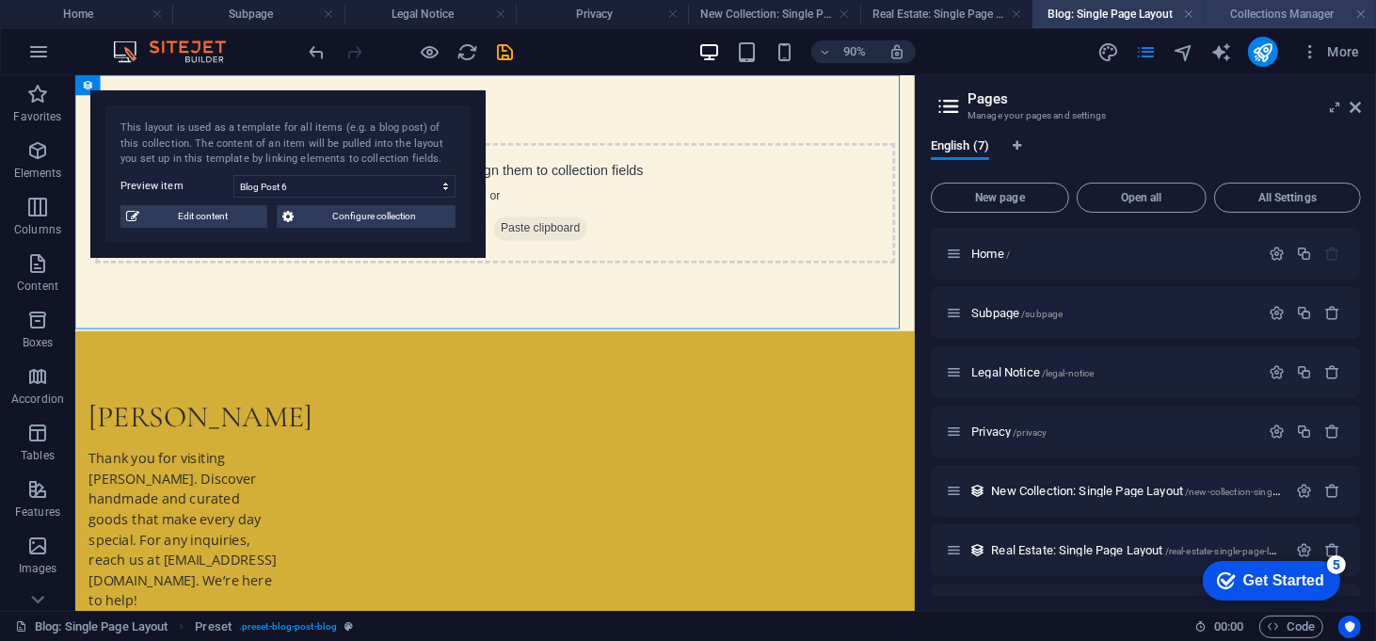
click at [1258, 15] on h4 "Collections Manager" at bounding box center [1290, 14] width 172 height 21
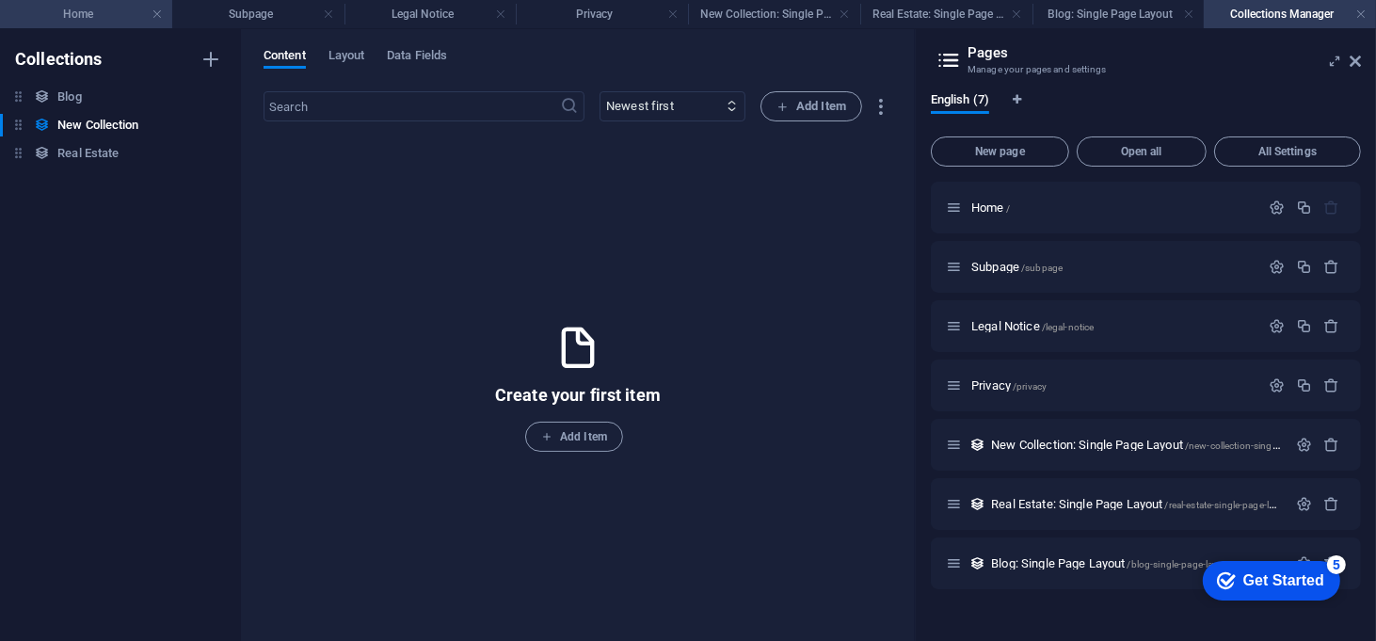
click at [91, 19] on h4 "Home" at bounding box center [86, 14] width 172 height 21
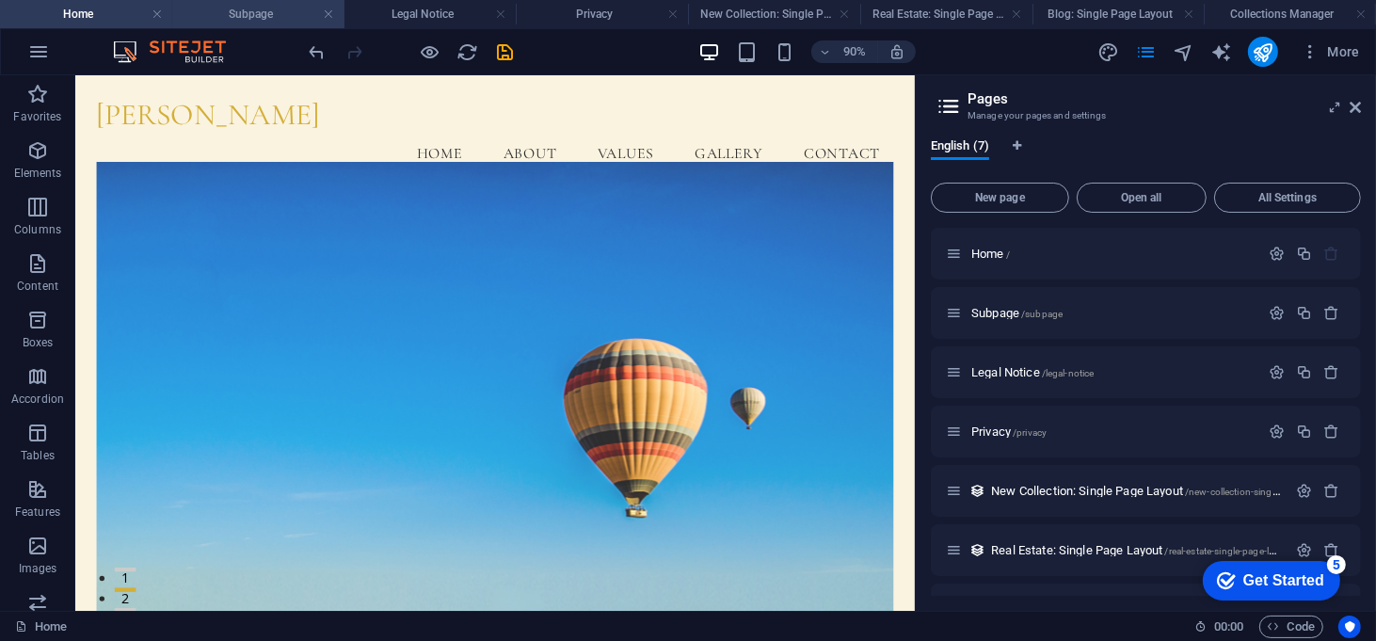
click at [277, 26] on li "Subpage" at bounding box center [258, 14] width 172 height 28
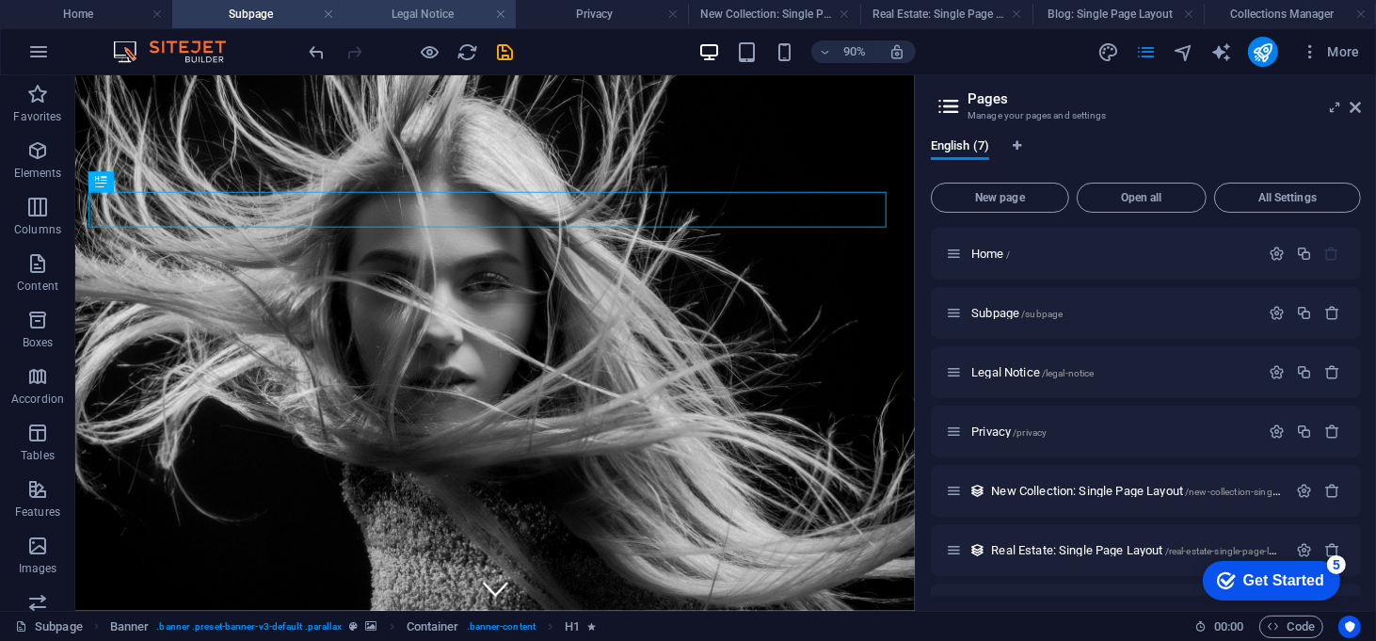
click at [427, 12] on h4 "Legal Notice" at bounding box center [431, 14] width 172 height 21
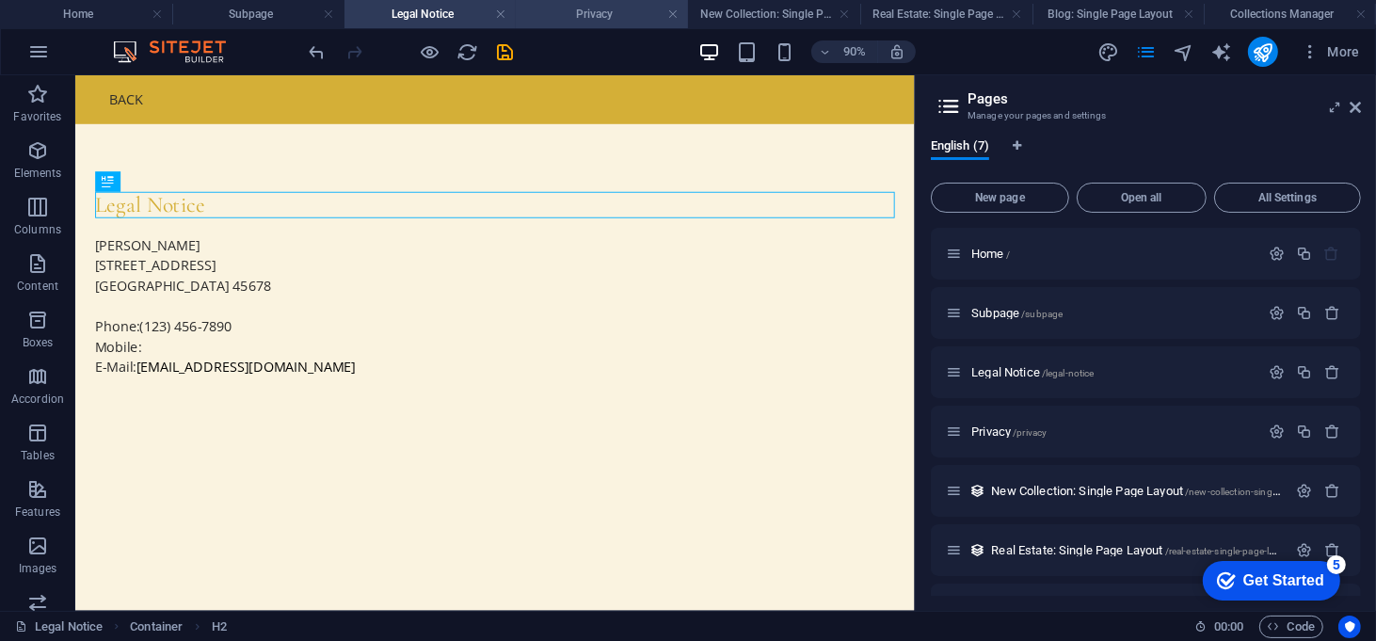
click at [595, 19] on h4 "Privacy" at bounding box center [602, 14] width 172 height 21
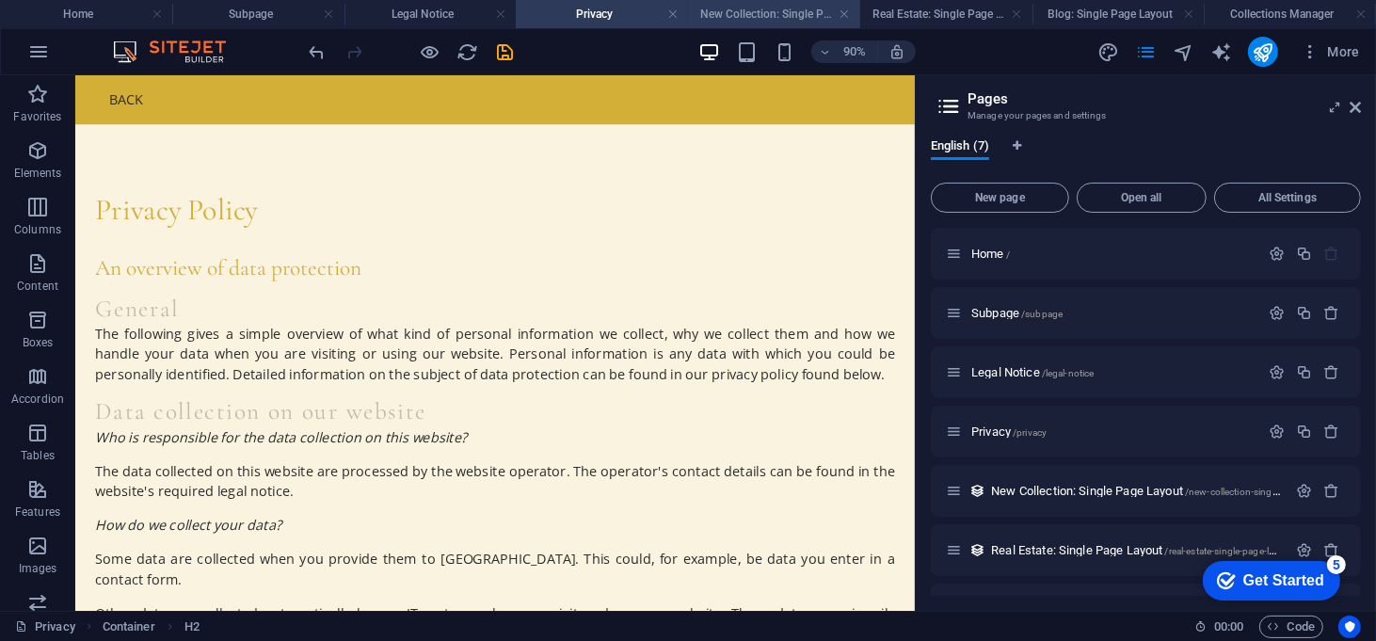
click at [746, 19] on h4 "New Collection: Single Page Layout" at bounding box center [774, 14] width 172 height 21
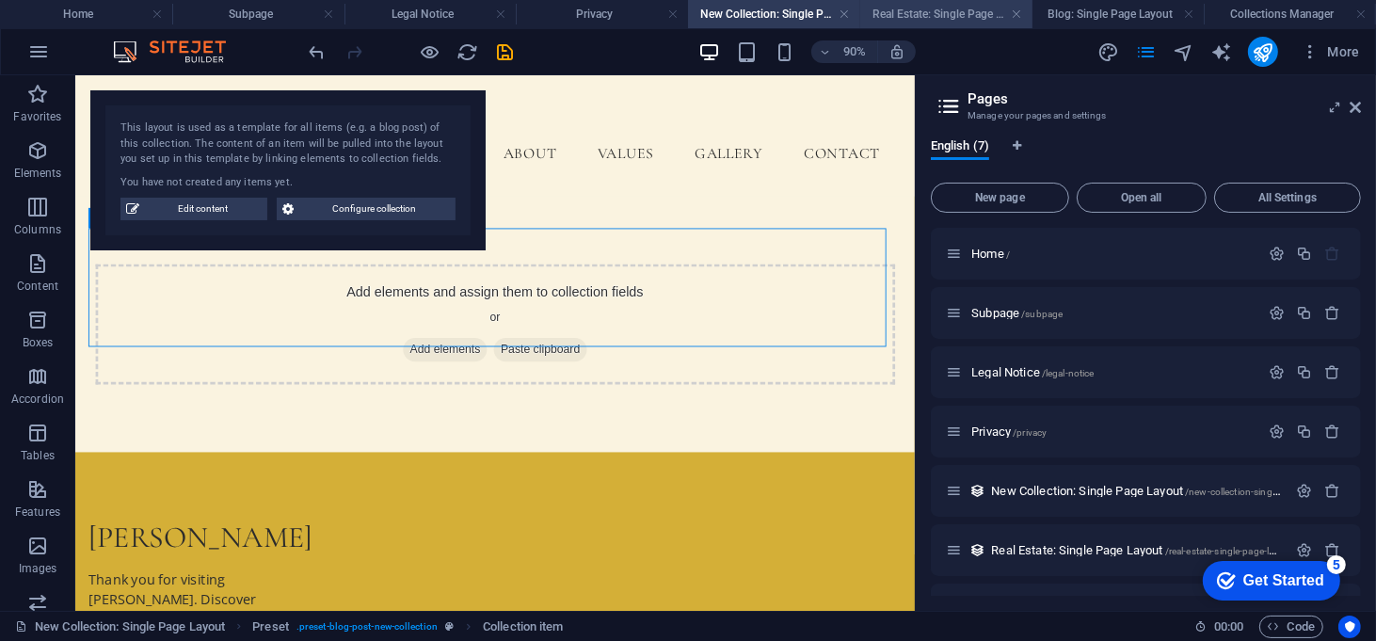
click at [933, 24] on h4 "Real Estate: Single Page Layout" at bounding box center [946, 14] width 172 height 21
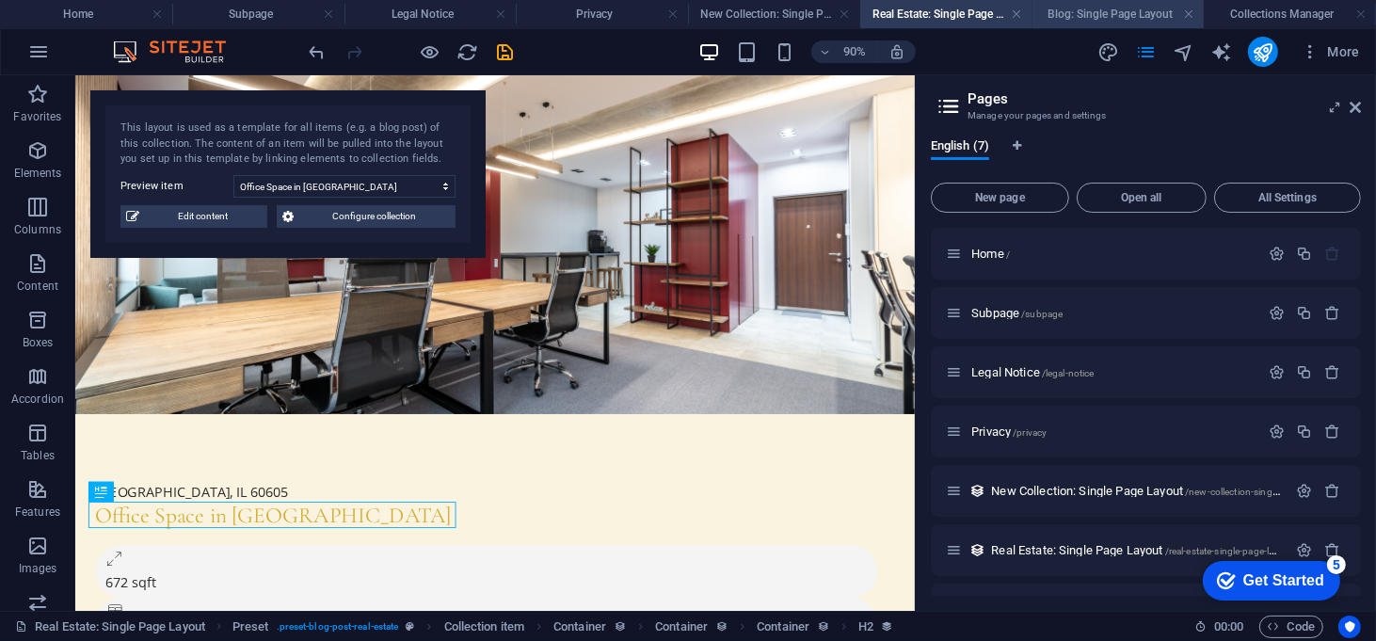
click at [1080, 24] on h4 "Blog: Single Page Layout" at bounding box center [1119, 14] width 172 height 21
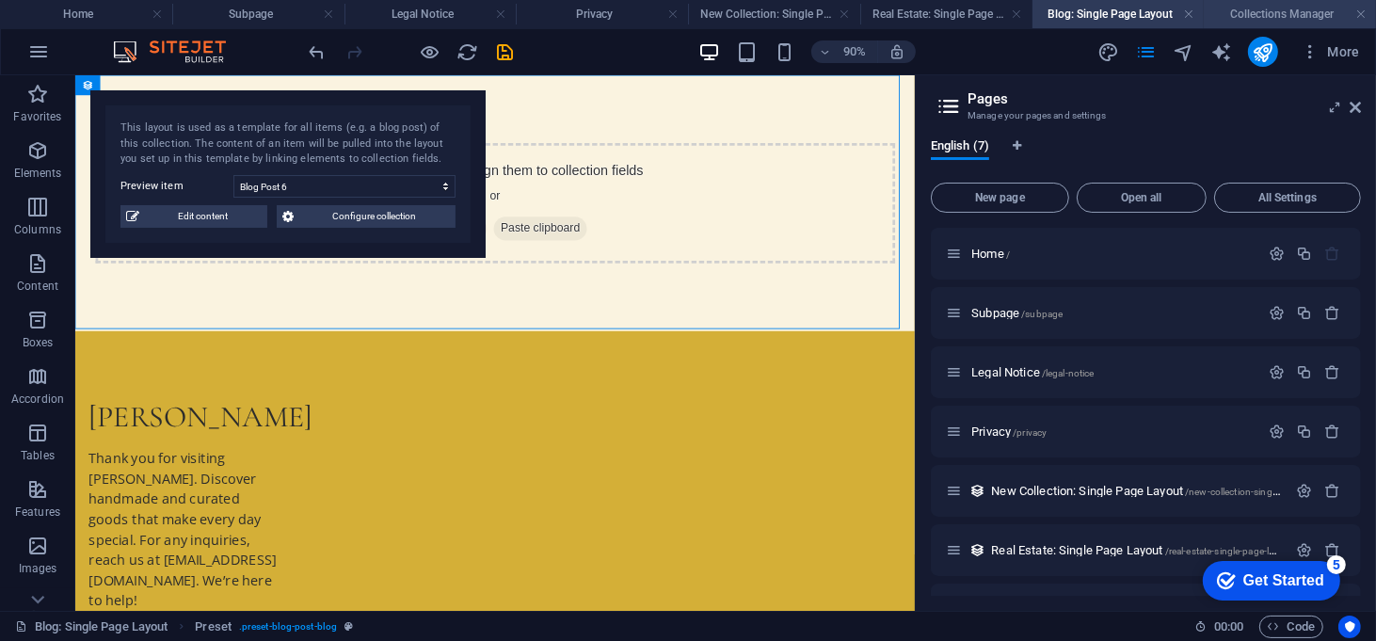
click at [1241, 24] on li "Collections Manager" at bounding box center [1290, 14] width 172 height 28
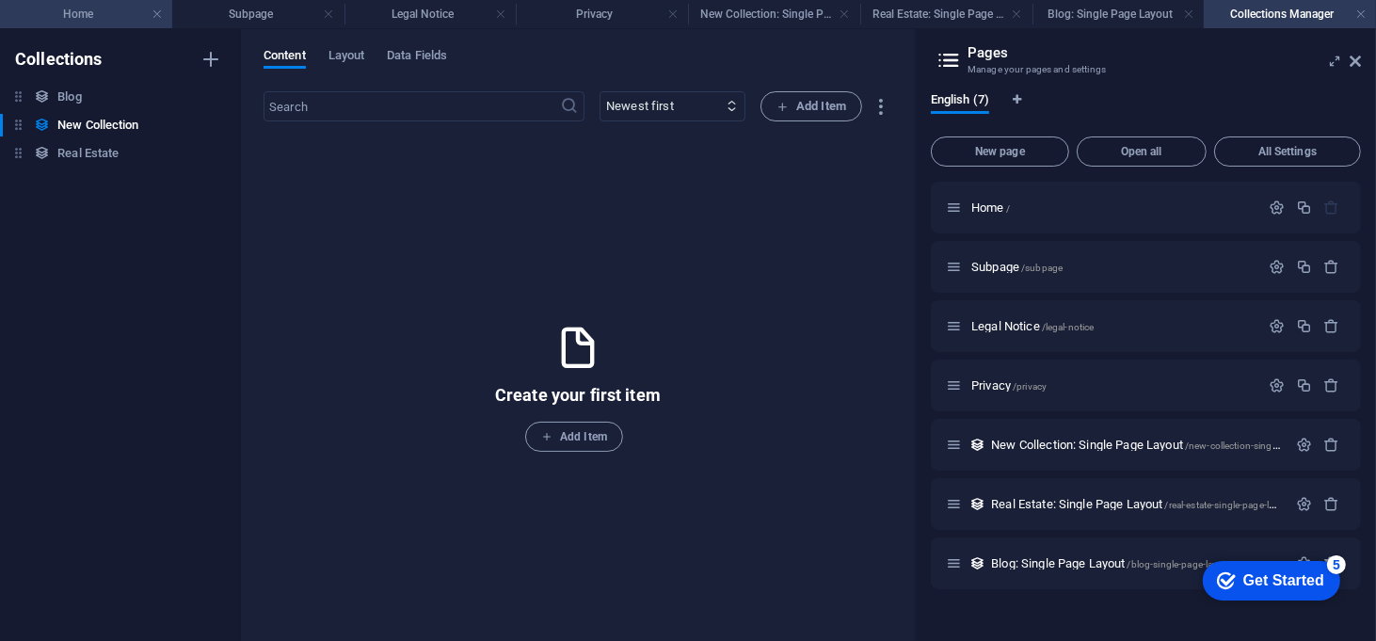
click at [95, 4] on h4 "Home" at bounding box center [86, 14] width 172 height 21
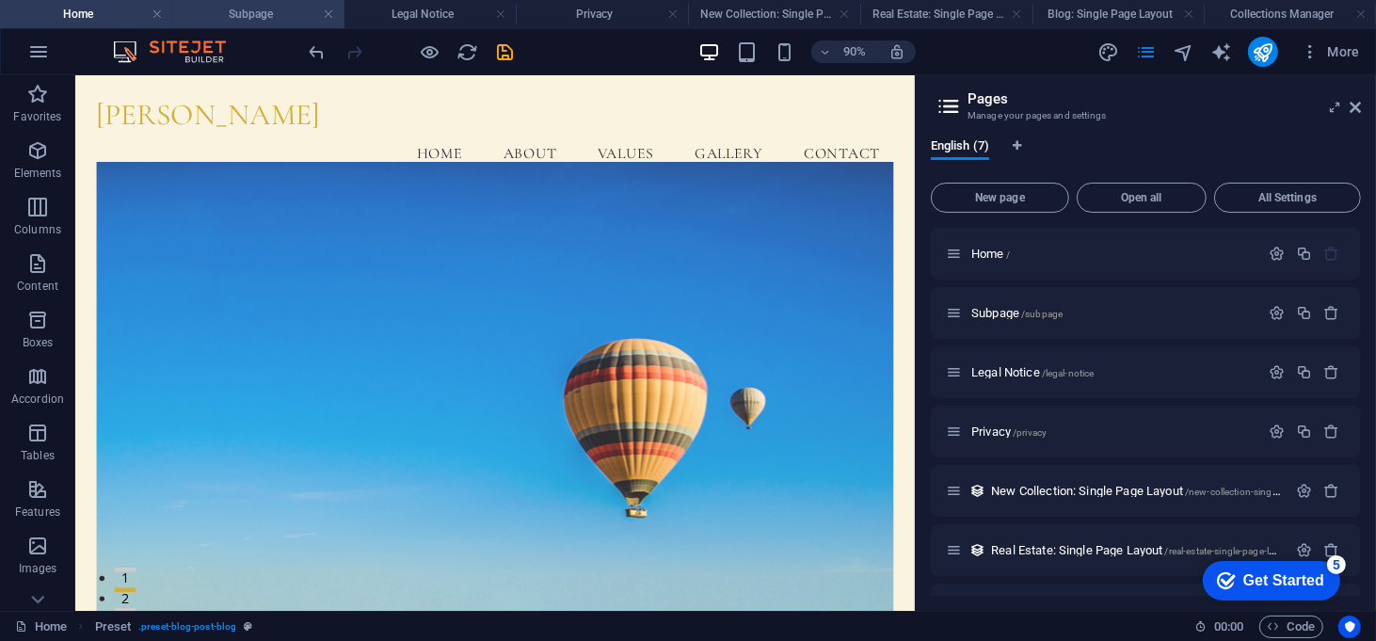
click at [266, 6] on h4 "Subpage" at bounding box center [258, 14] width 172 height 21
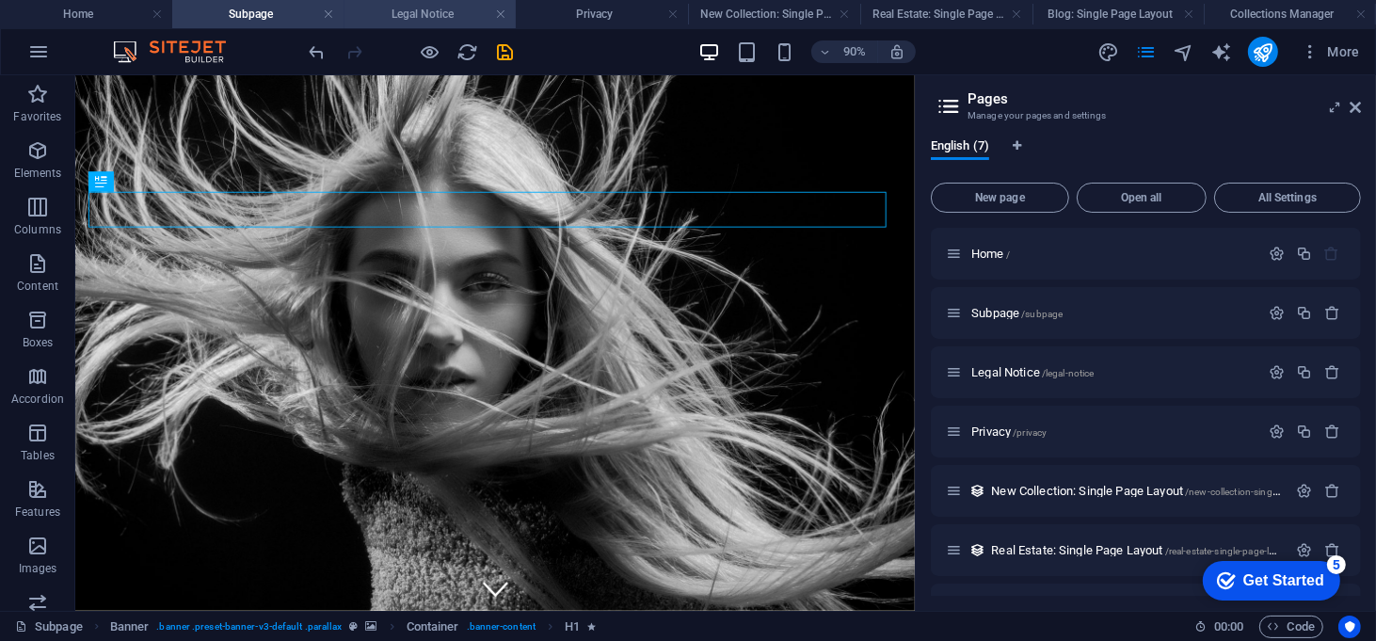
click at [416, 7] on h4 "Legal Notice" at bounding box center [431, 14] width 172 height 21
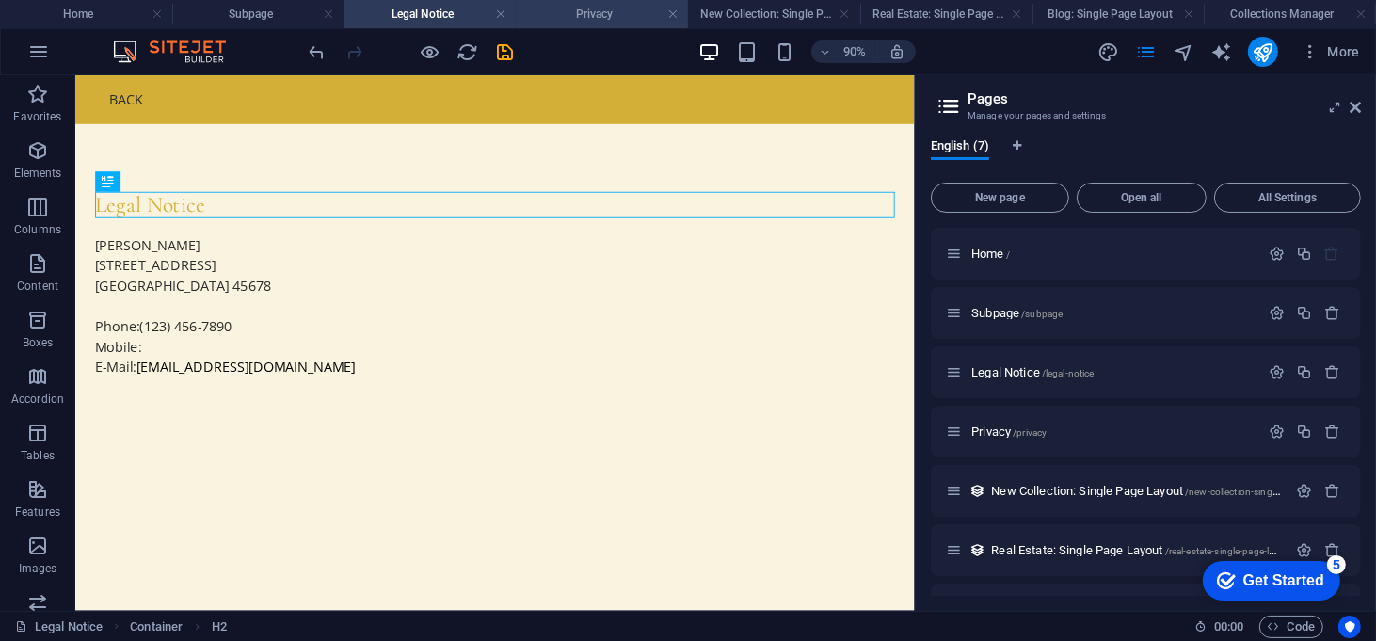
click at [591, 24] on h4 "Privacy" at bounding box center [602, 14] width 172 height 21
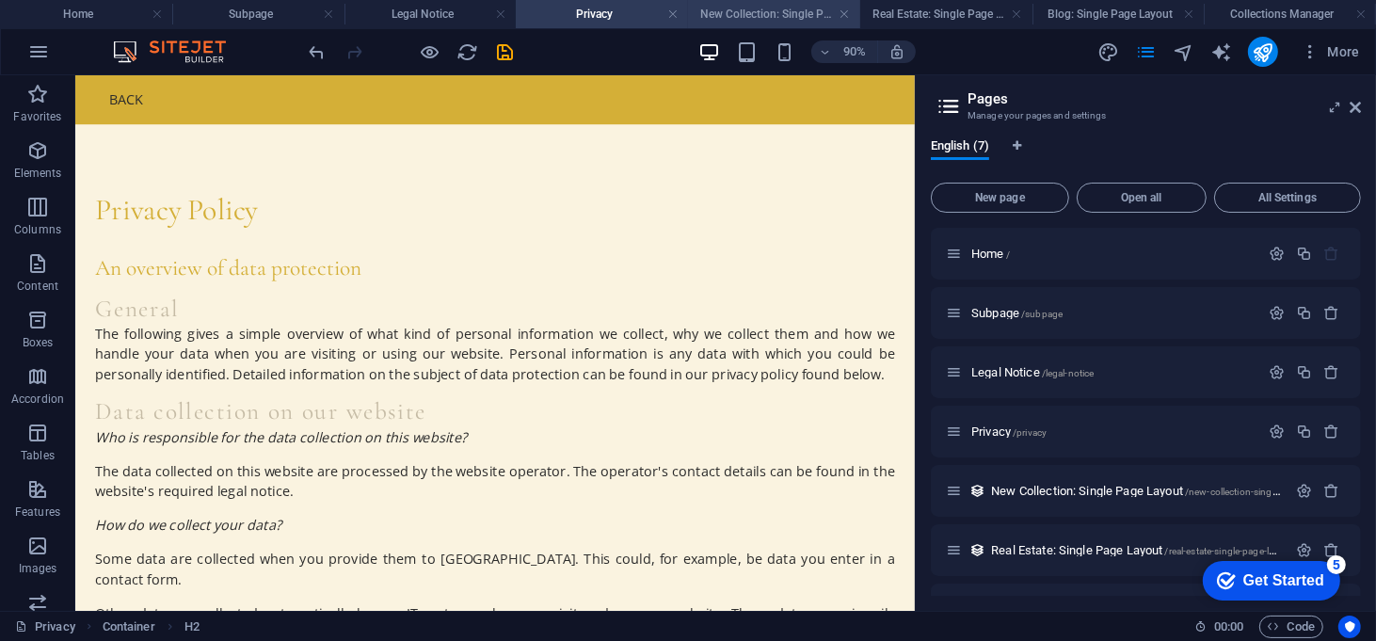
click at [774, 2] on li "New Collection: Single Page Layout" at bounding box center [774, 14] width 172 height 28
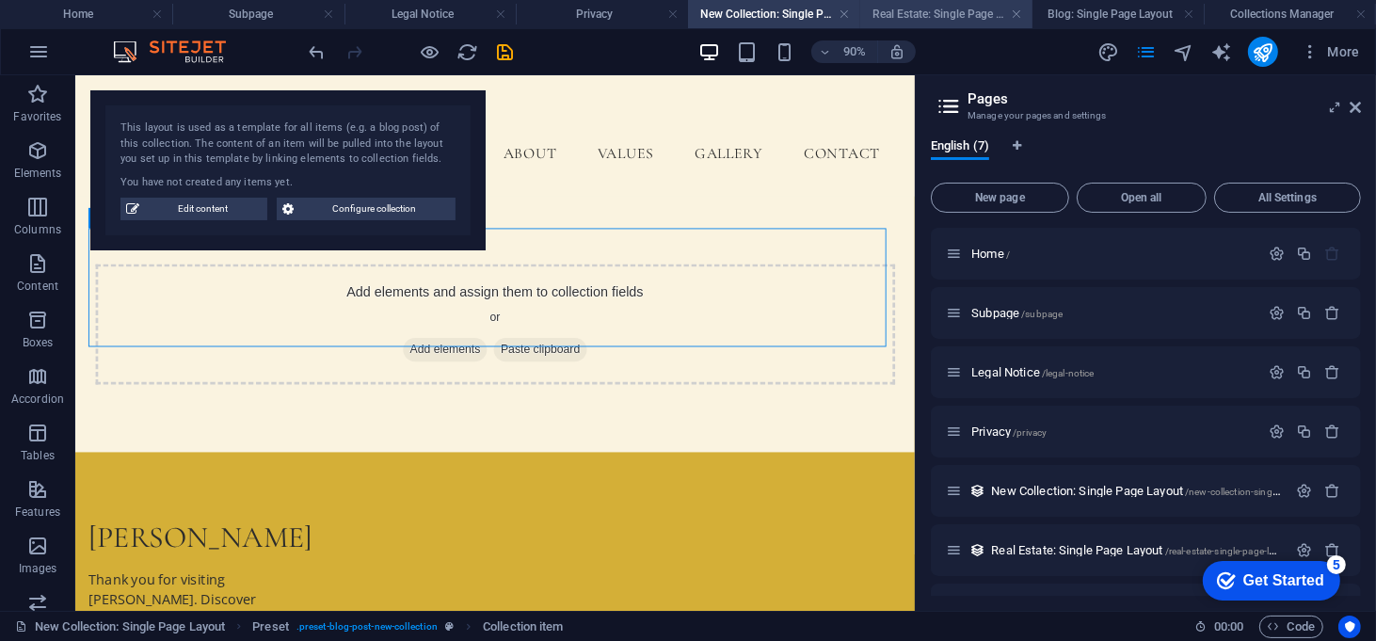
click at [928, 13] on h4 "Real Estate: Single Page Layout" at bounding box center [946, 14] width 172 height 21
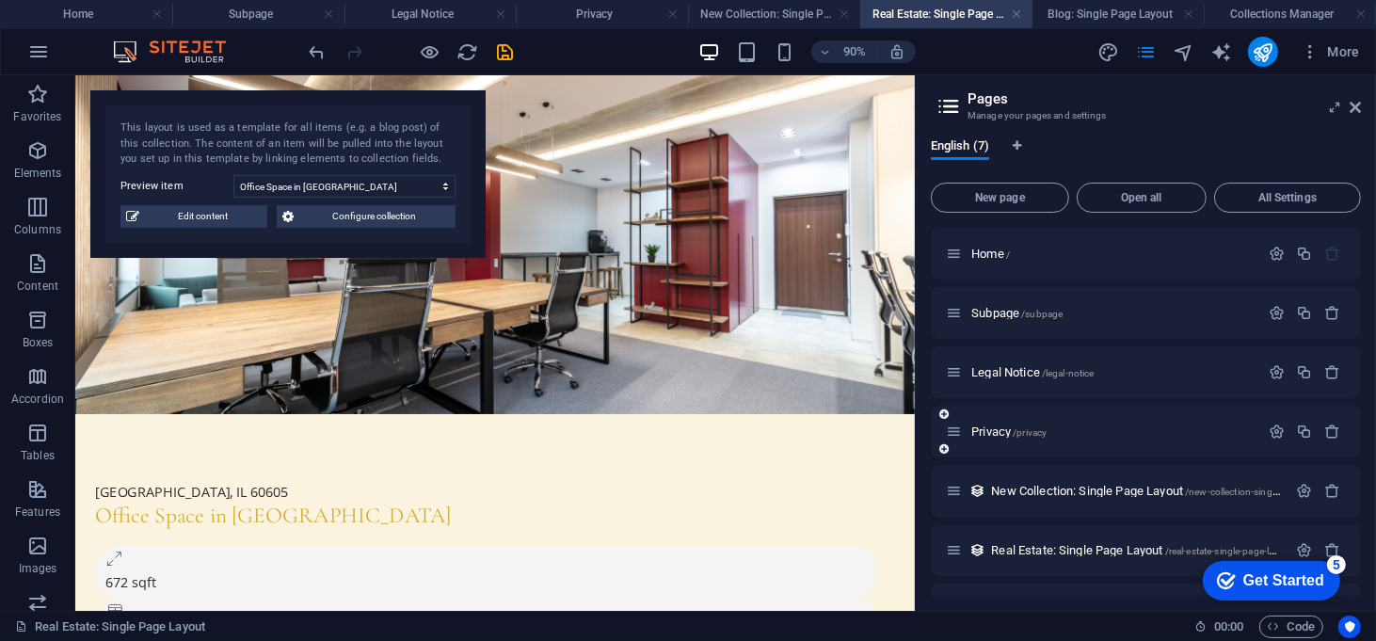
scroll to position [45, 0]
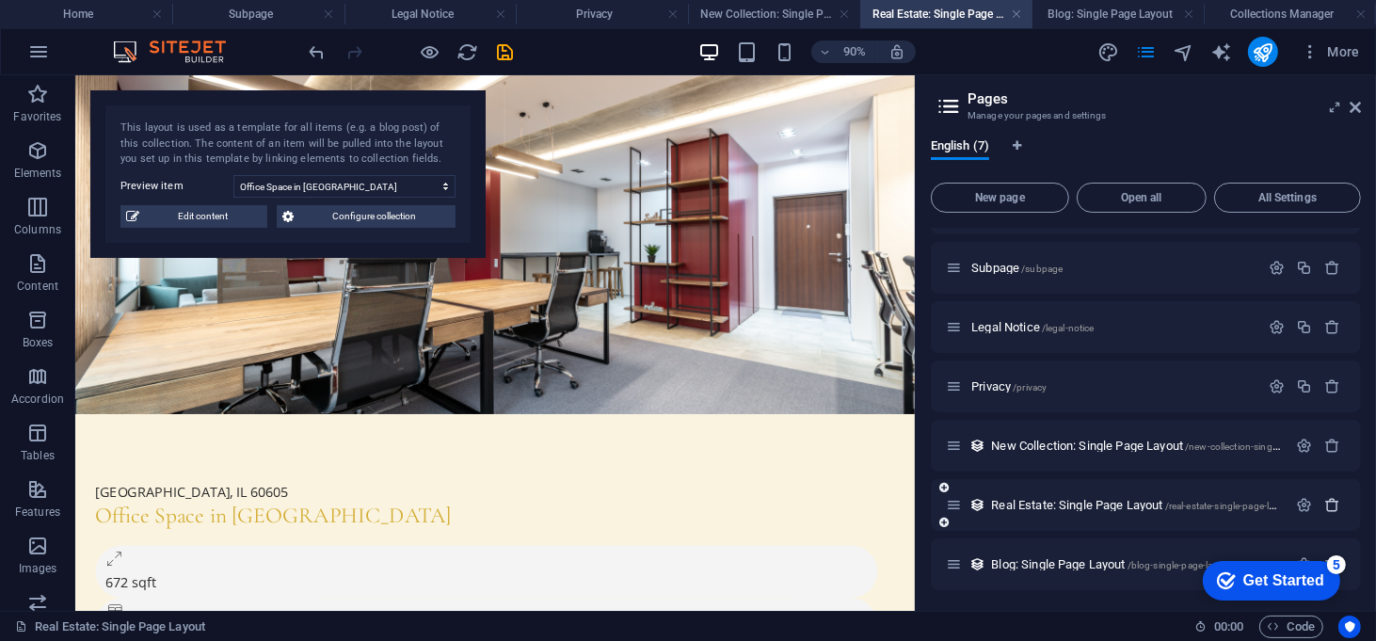
click at [1324, 502] on icon "button" at bounding box center [1332, 505] width 16 height 16
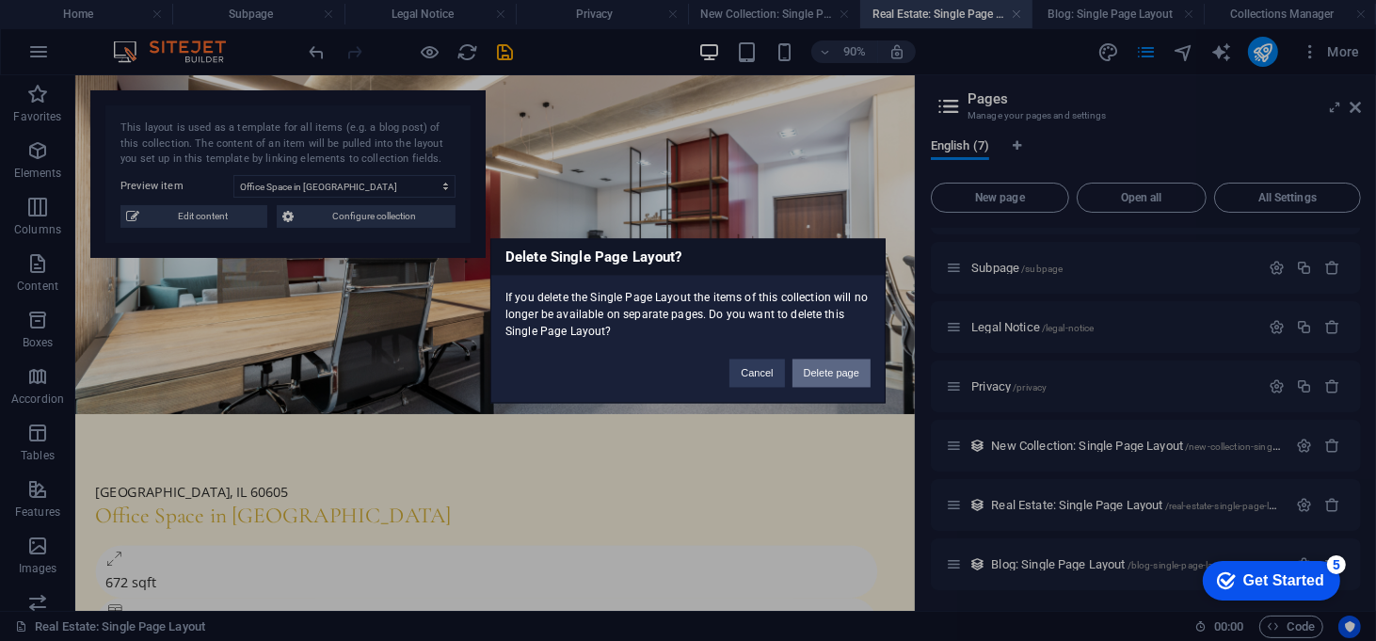
click at [854, 377] on button "Delete page" at bounding box center [832, 373] width 78 height 28
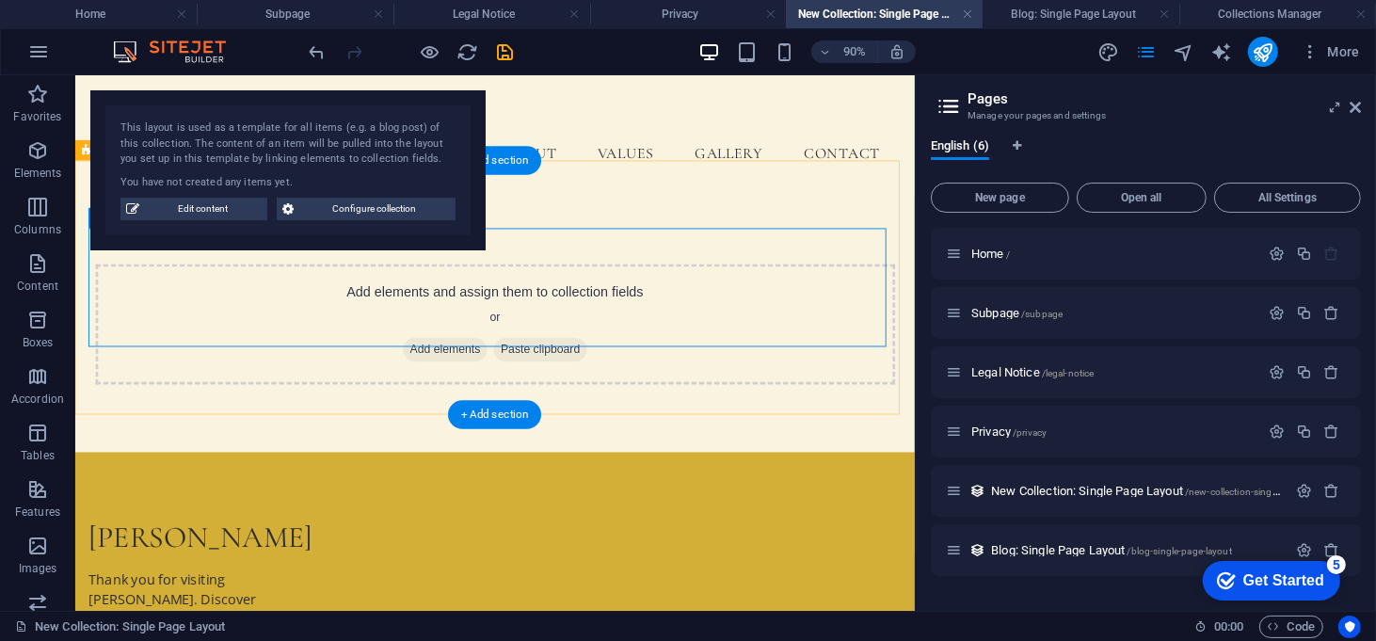
scroll to position [0, 0]
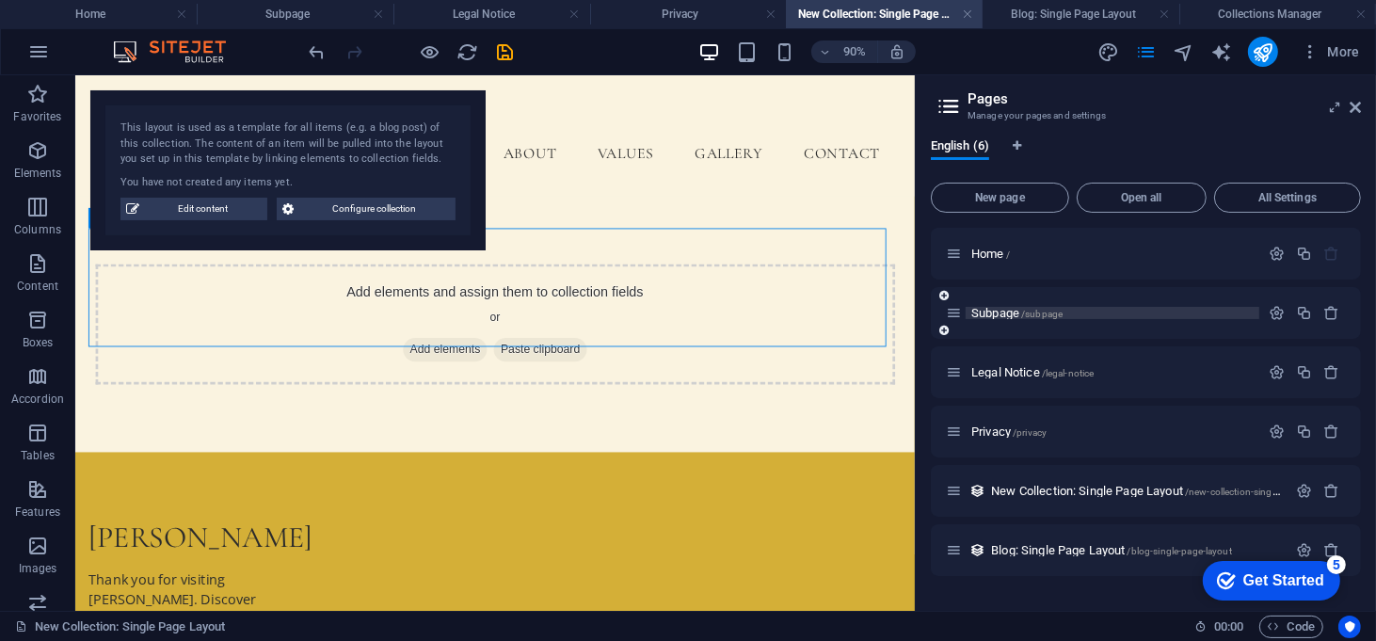
click at [1059, 313] on span "/subpage" at bounding box center [1041, 314] width 41 height 10
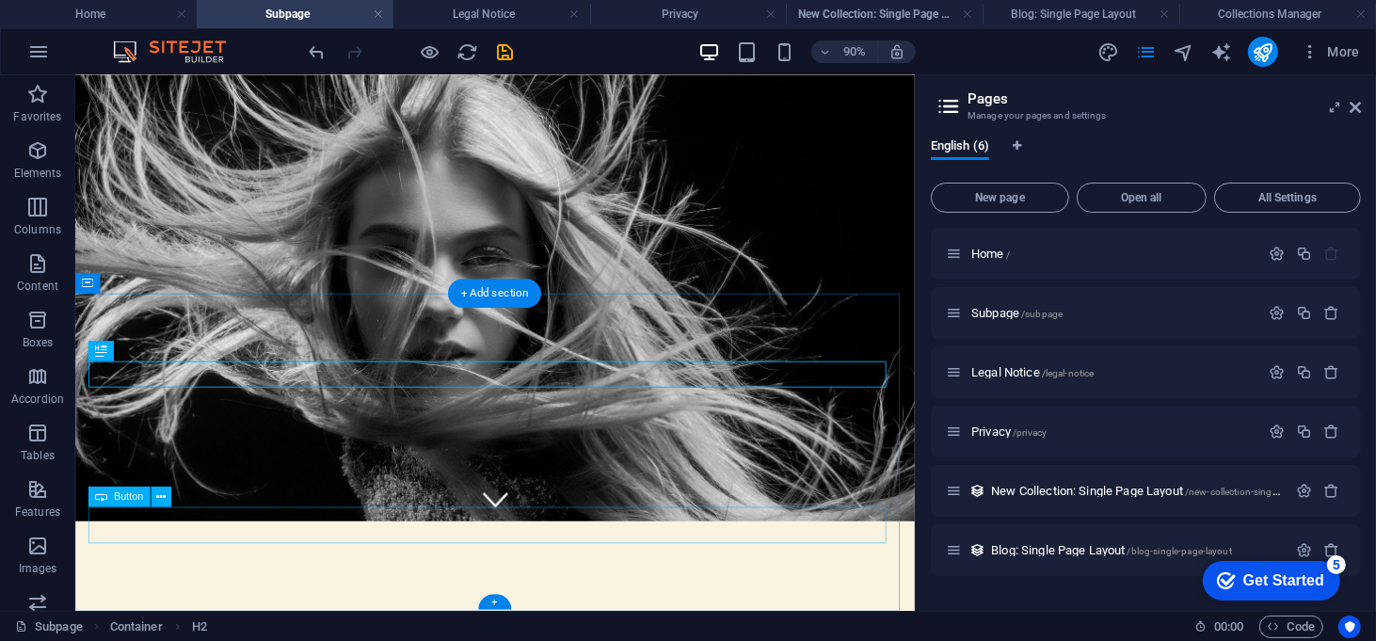
scroll to position [114, 0]
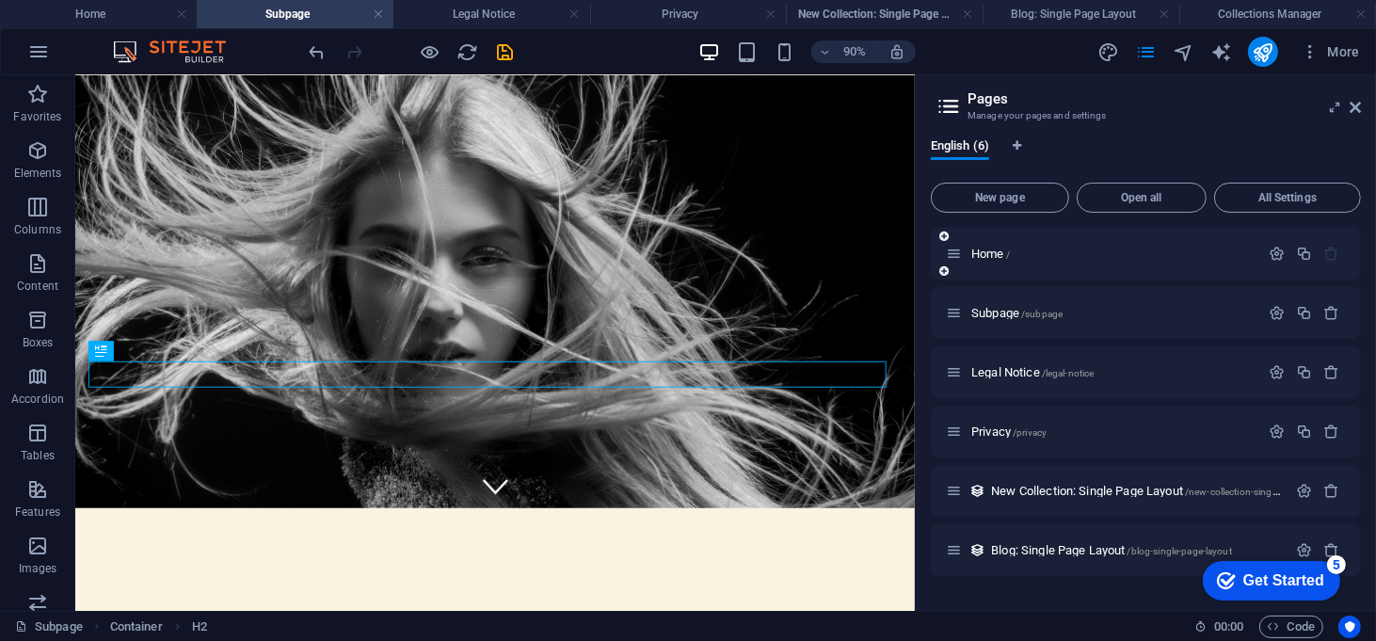
click at [991, 246] on div "Home /" at bounding box center [1102, 254] width 313 height 22
click at [992, 252] on span "Home /" at bounding box center [990, 254] width 39 height 14
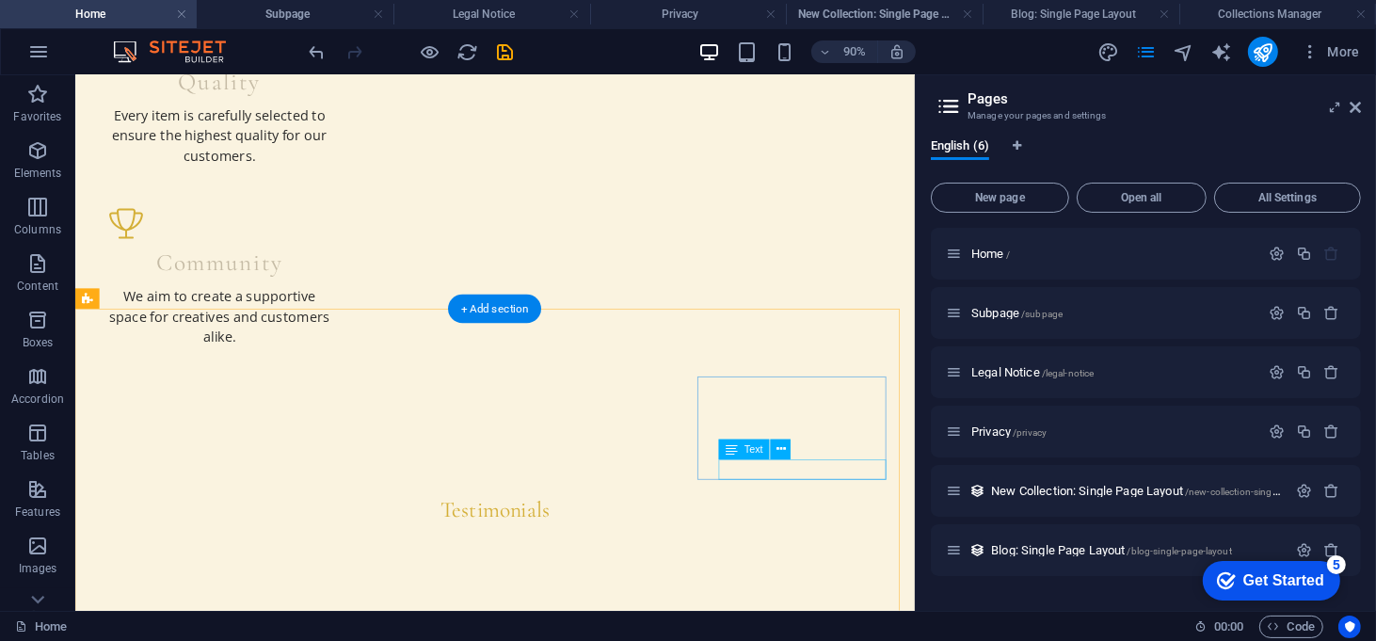
scroll to position [2351, 0]
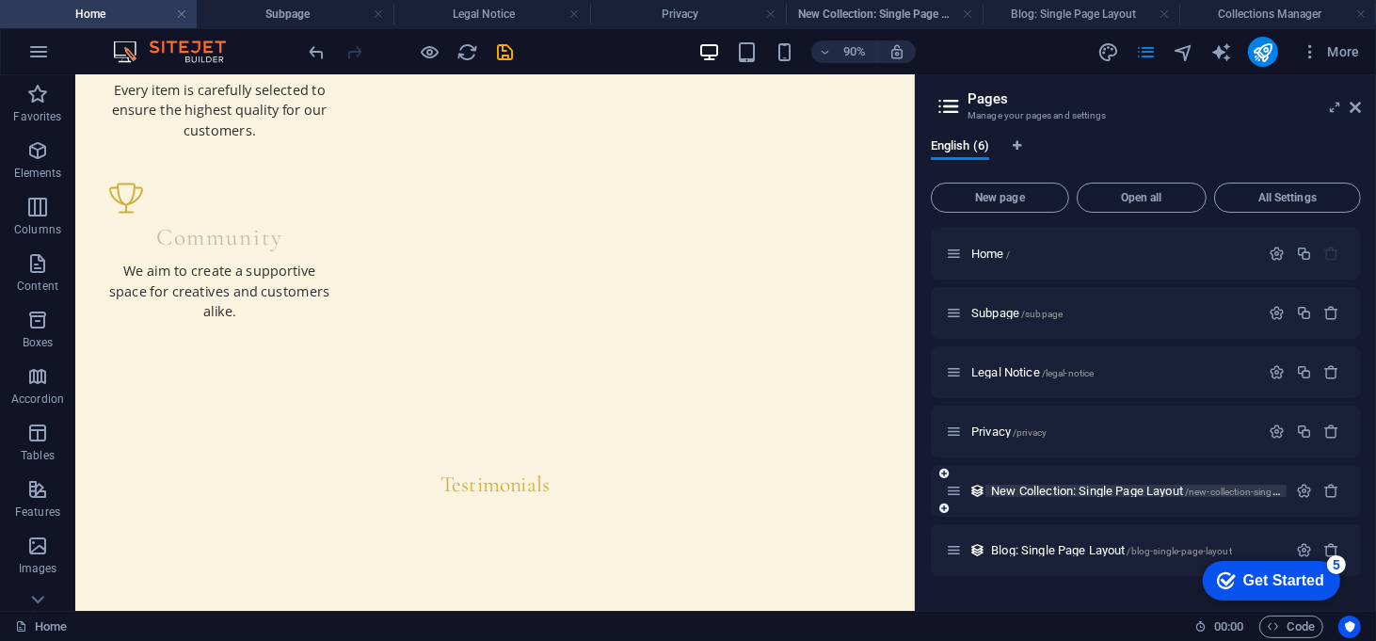
click at [1010, 492] on span "New Collection: Single Page Layout /new-collection-single-page-layout" at bounding box center [1161, 491] width 341 height 14
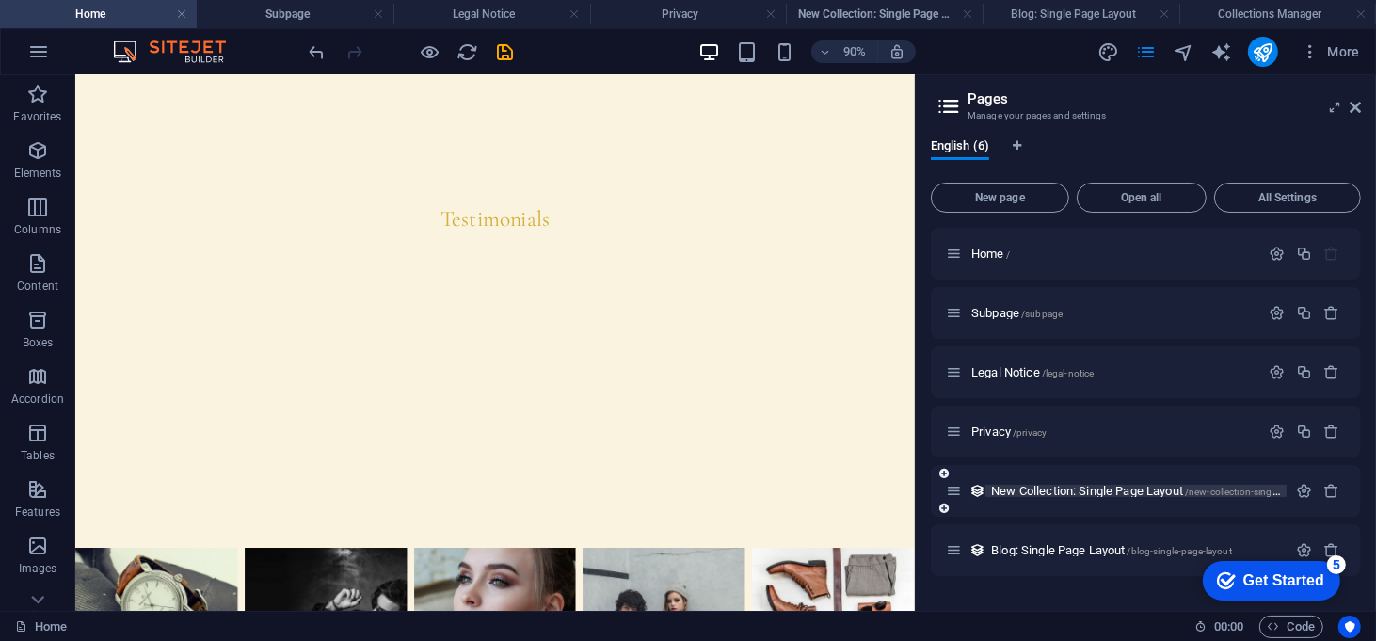
scroll to position [0, 0]
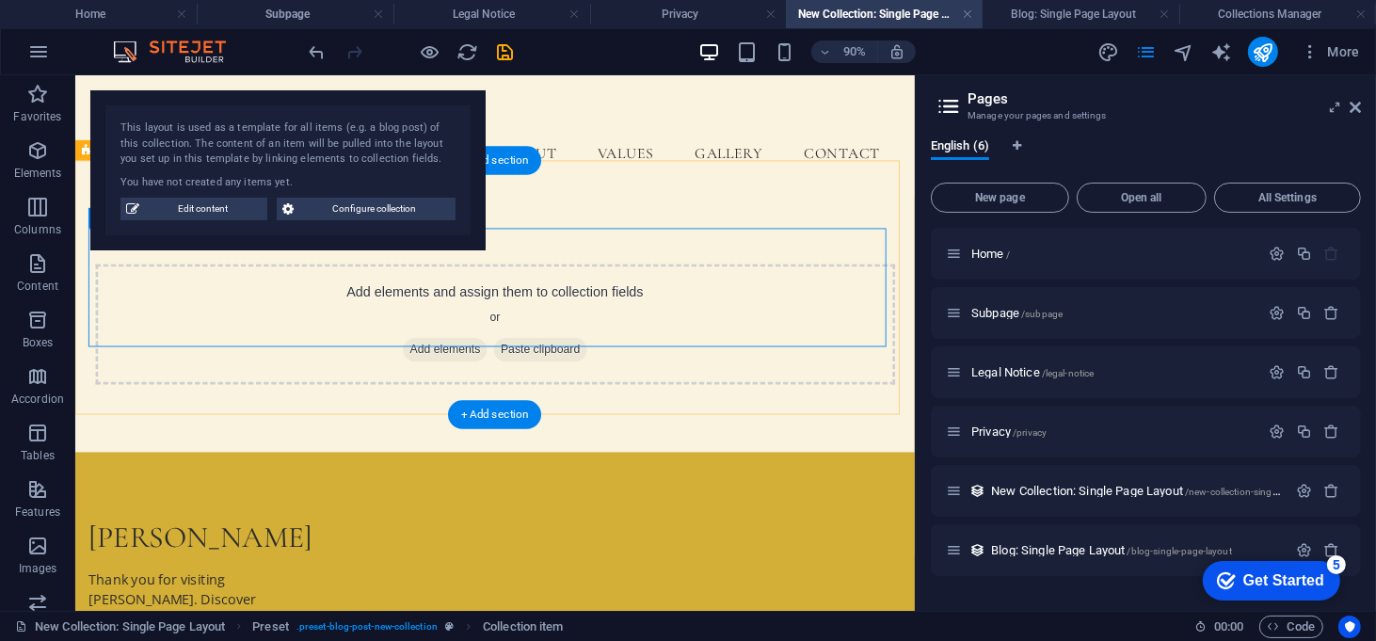
click at [463, 366] on span "Add elements" at bounding box center [486, 379] width 93 height 26
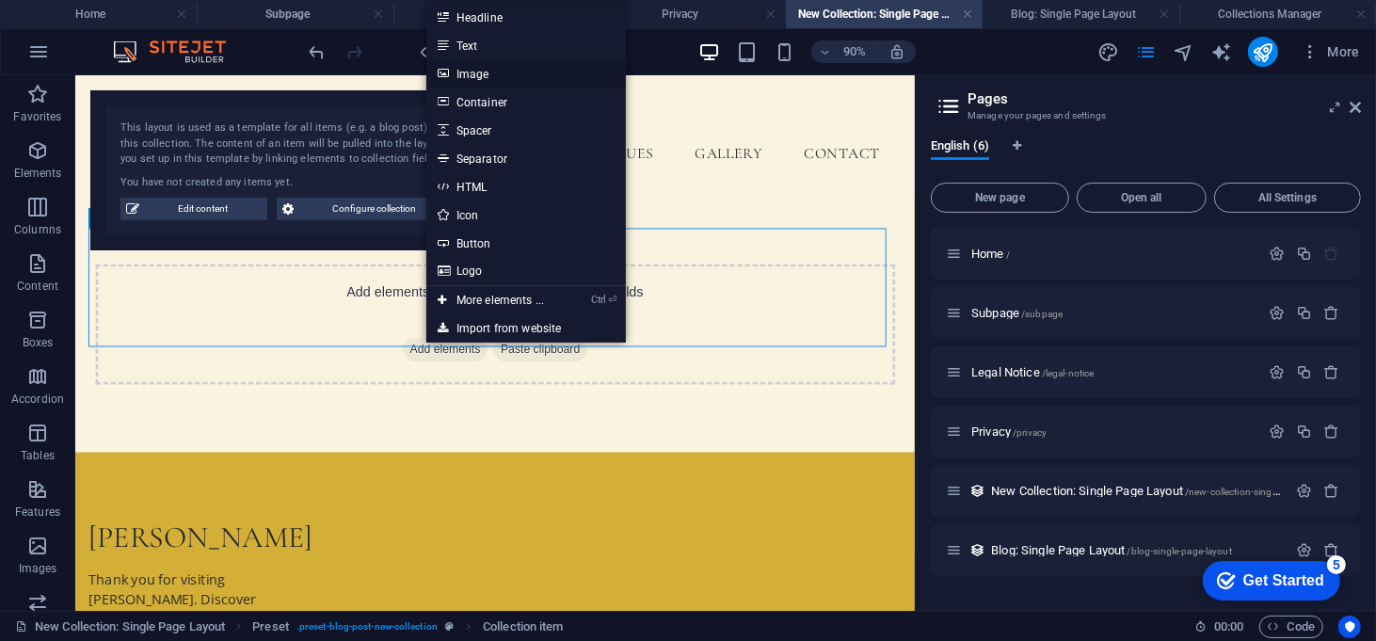
click at [510, 72] on link "Image" at bounding box center [526, 73] width 200 height 28
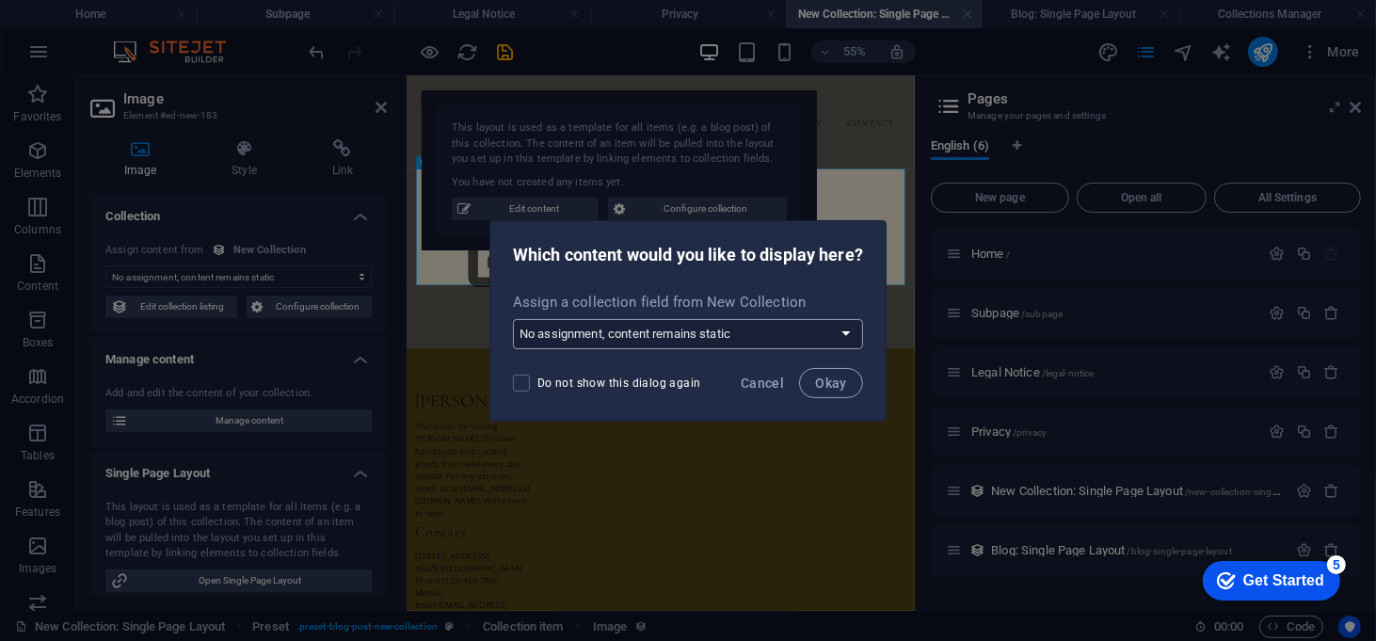
click at [702, 339] on select "No assignment, content remains static Create a new field Created at (Date) Upda…" at bounding box center [688, 334] width 350 height 30
select select "createNew"
click at [514, 319] on select "No assignment, content remains static Create a new field Created at (Date) Upda…" at bounding box center [688, 334] width 350 height 30
click at [682, 327] on select "No assignment, content remains static Create a new field Created at (Date) Upda…" at bounding box center [688, 334] width 350 height 30
click at [514, 319] on select "No assignment, content remains static Create a new field Created at (Date) Upda…" at bounding box center [688, 334] width 350 height 30
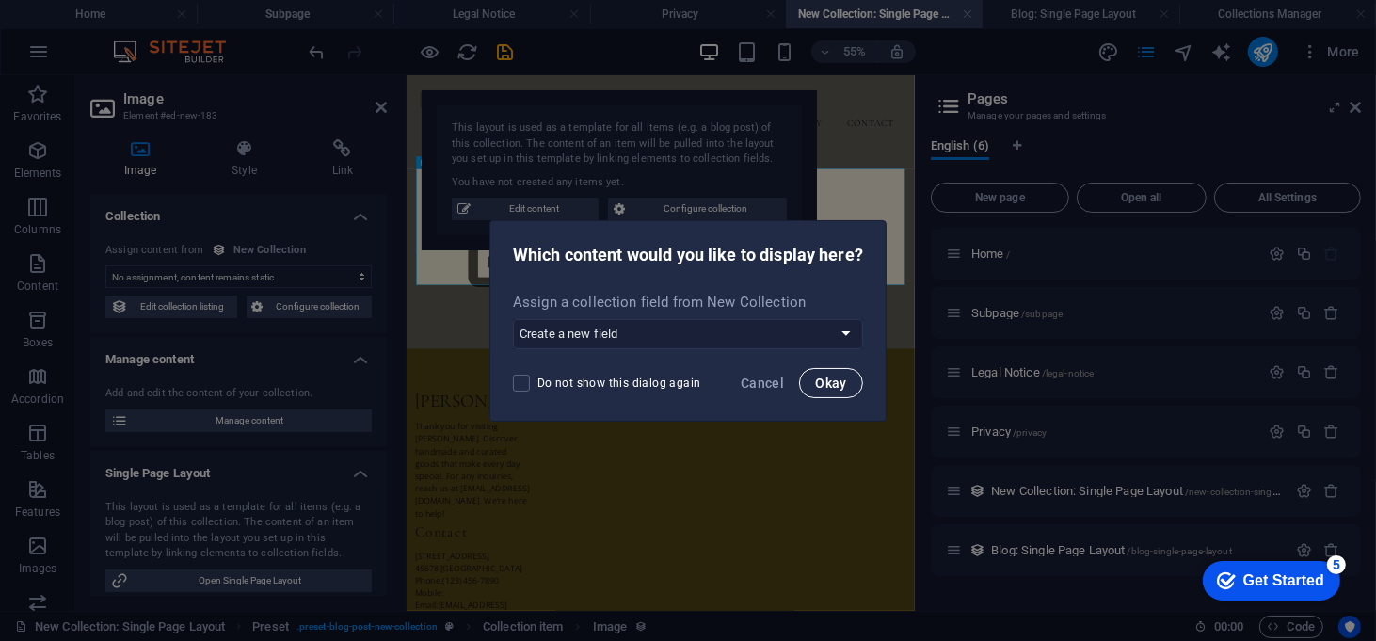
click at [823, 387] on span "Okay" at bounding box center [831, 383] width 32 height 15
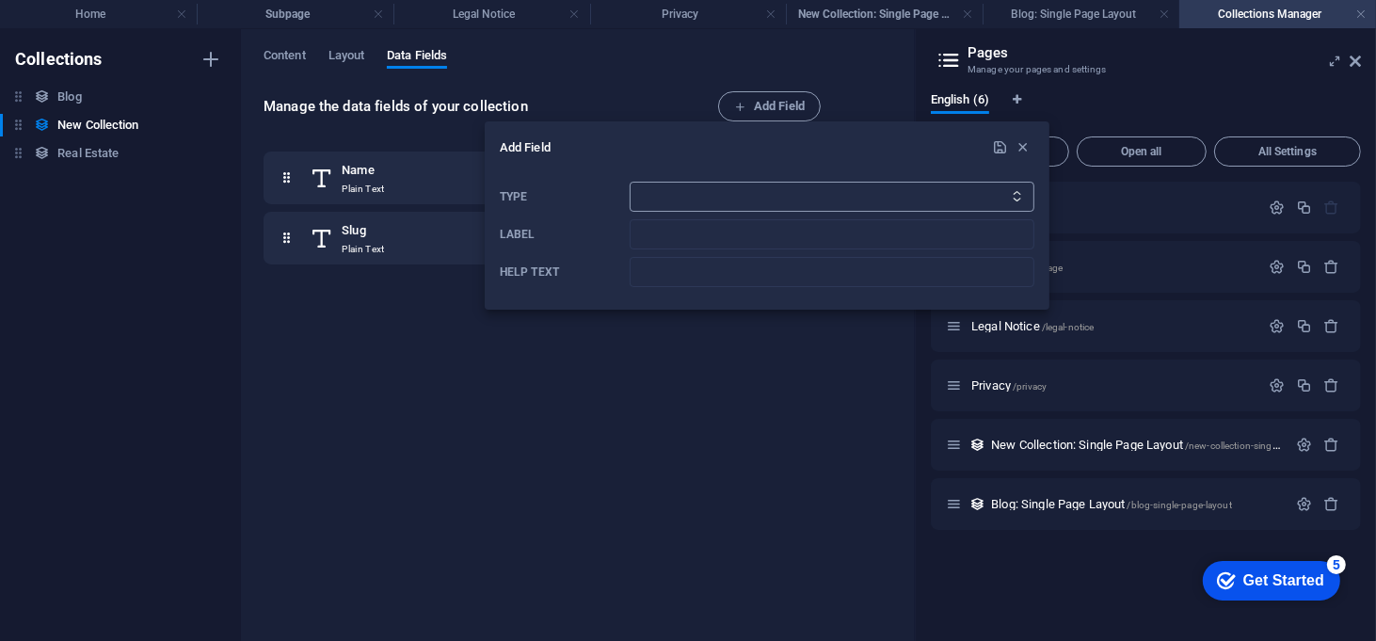
click at [678, 204] on select "Plain Text Link CMS Rich Text File Multiple Files Checkbox Choice Date Number" at bounding box center [832, 197] width 405 height 30
select select "text"
click at [630, 182] on select "Plain Text Link CMS Rich Text File Multiple Files Checkbox Choice Date Number" at bounding box center [832, 197] width 405 height 30
click at [740, 238] on input "Label" at bounding box center [832, 234] width 405 height 30
click at [1023, 149] on icon "button" at bounding box center [1024, 147] width 16 height 16
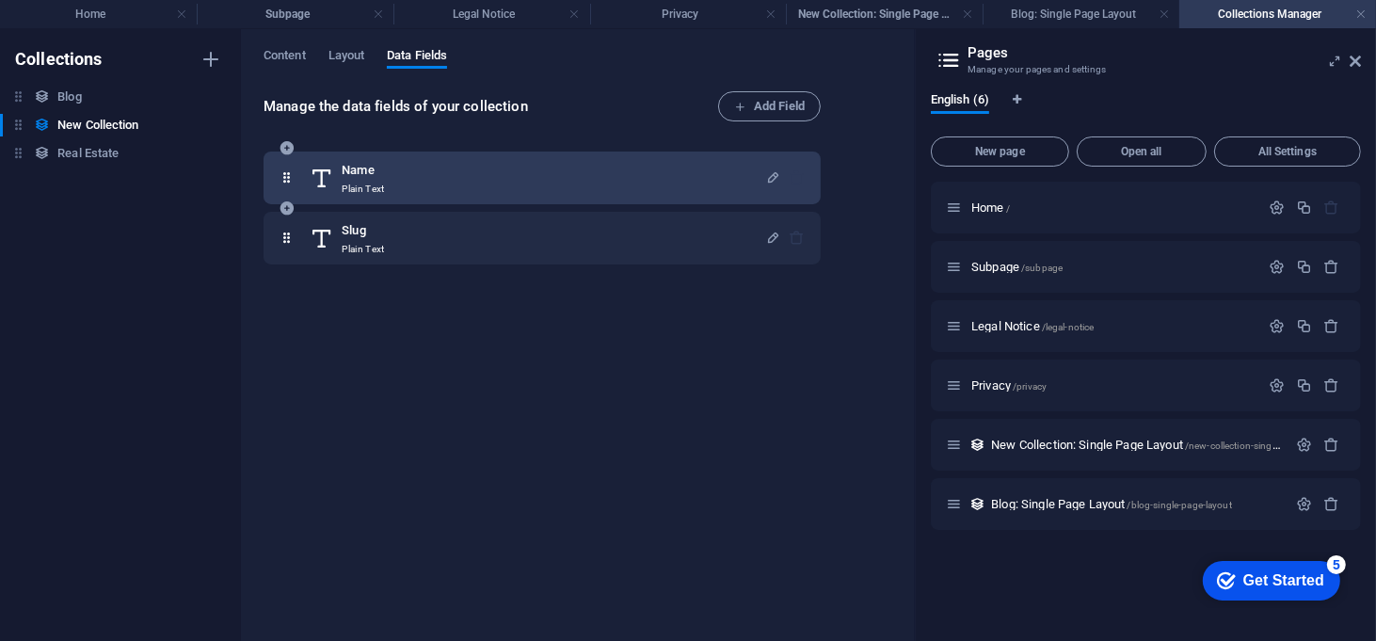
click at [377, 184] on p "Plain Text" at bounding box center [363, 189] width 42 height 15
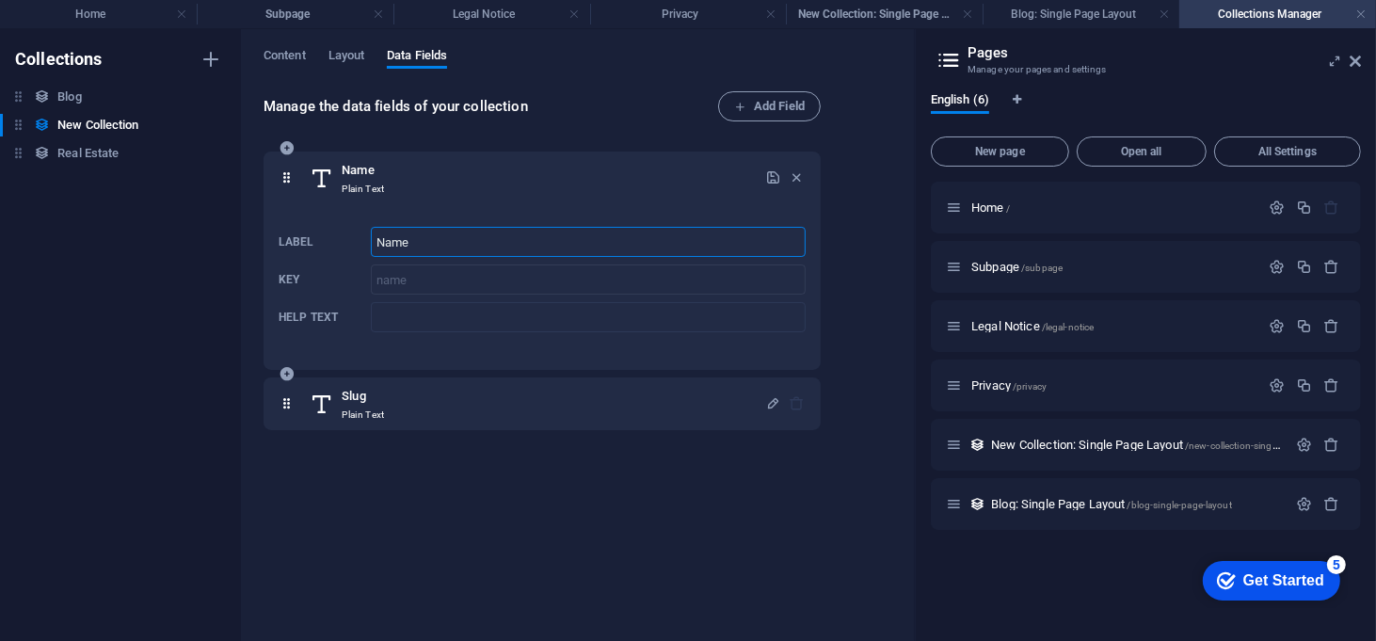
click at [408, 243] on input "Name" at bounding box center [588, 242] width 435 height 30
click at [87, 92] on div "Blog Blog" at bounding box center [111, 97] width 222 height 23
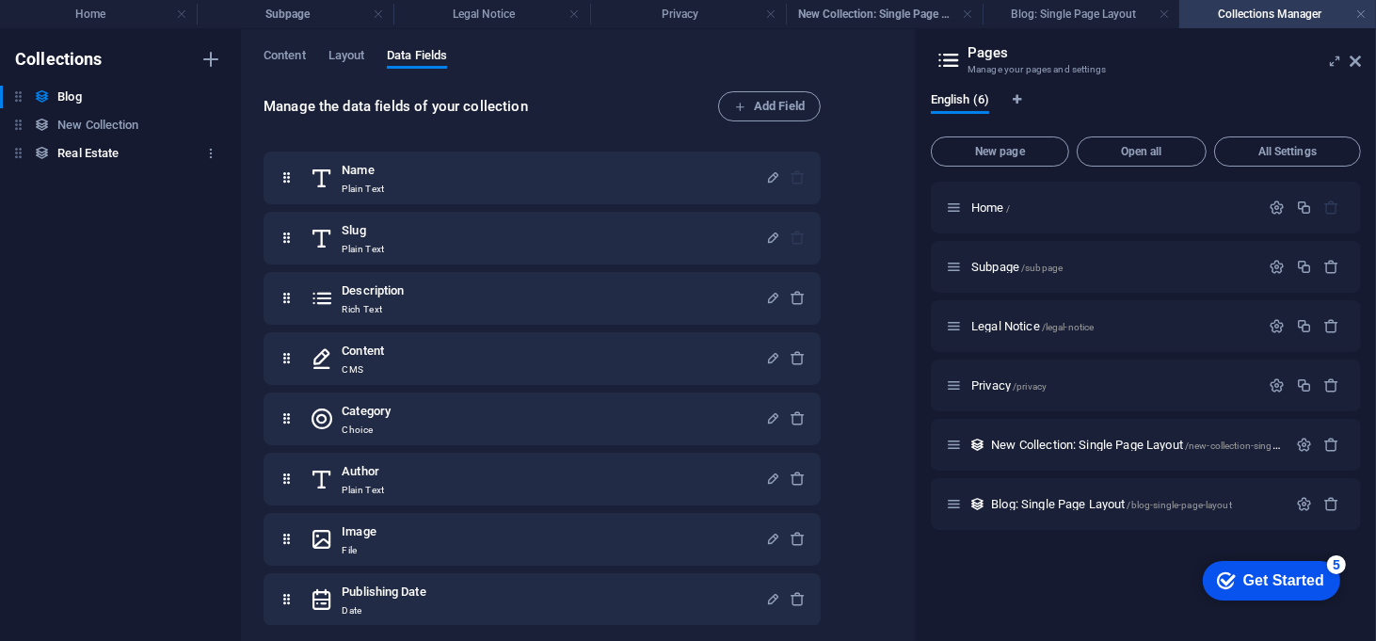
click at [98, 154] on h6 "Real Estate" at bounding box center [87, 153] width 61 height 23
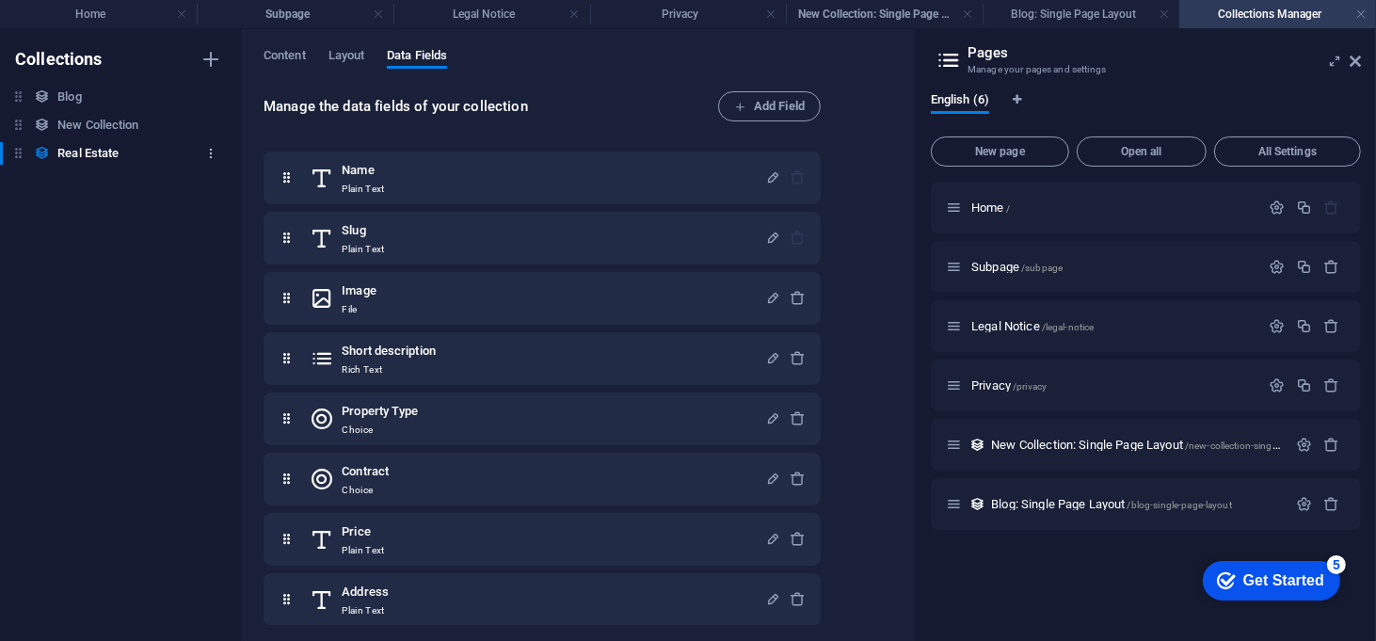
click at [207, 152] on icon "button" at bounding box center [210, 153] width 13 height 13
click at [211, 278] on h6 "Delete" at bounding box center [226, 281] width 51 height 23
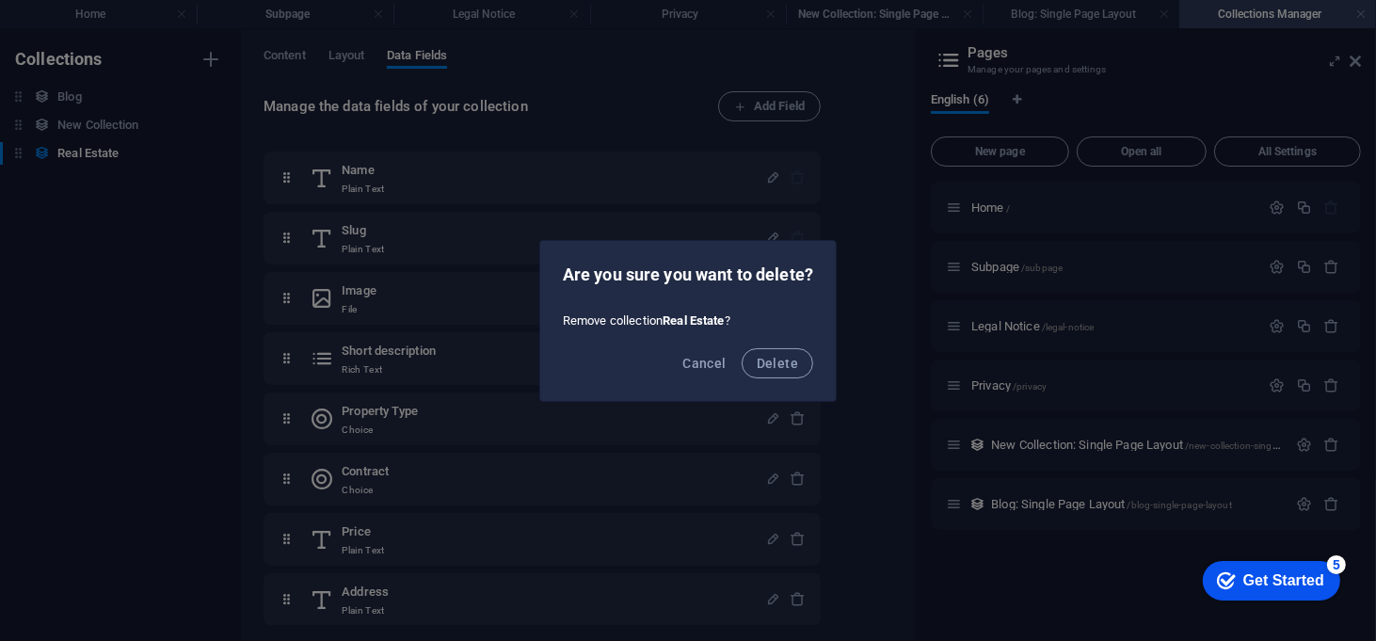
click at [88, 318] on div "Are you sure you want to delete? Remove collection Real Estate ? Cancel Delete" at bounding box center [688, 320] width 1376 height 641
click at [109, 317] on div "Are you sure you want to delete? Remove collection Real Estate ? Cancel Delete" at bounding box center [688, 320] width 1376 height 641
click at [708, 361] on span "Cancel" at bounding box center [703, 363] width 43 height 15
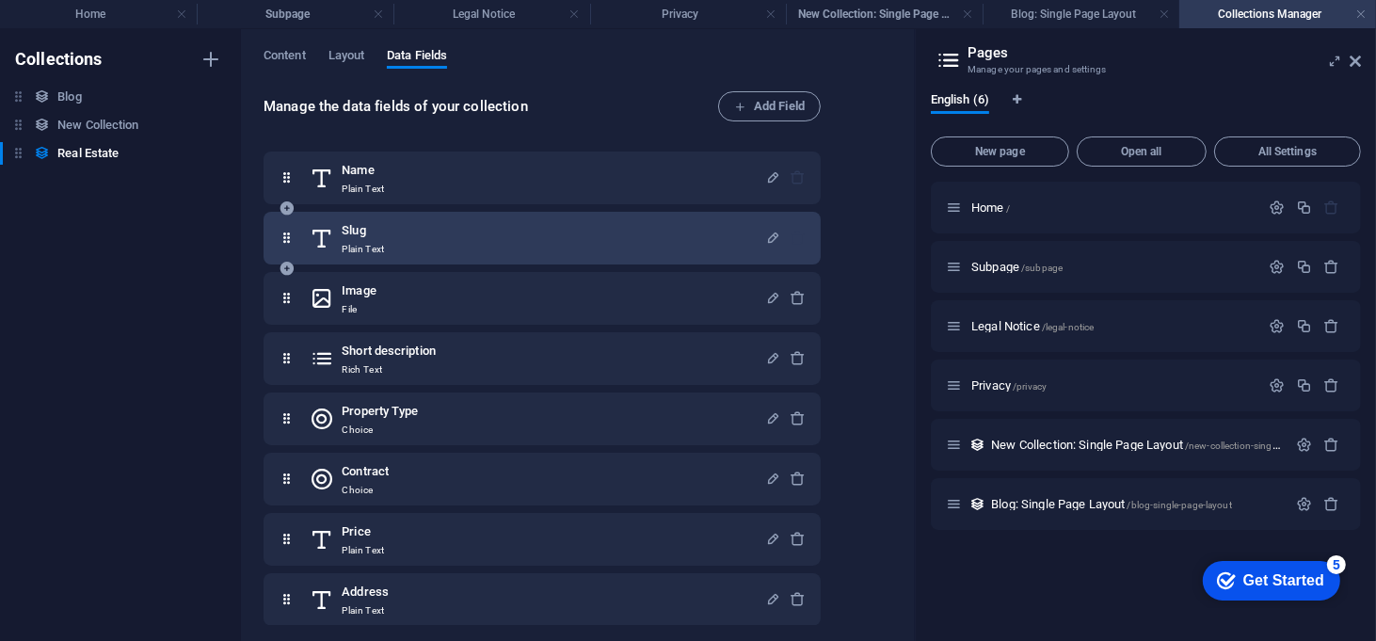
scroll to position [1, 0]
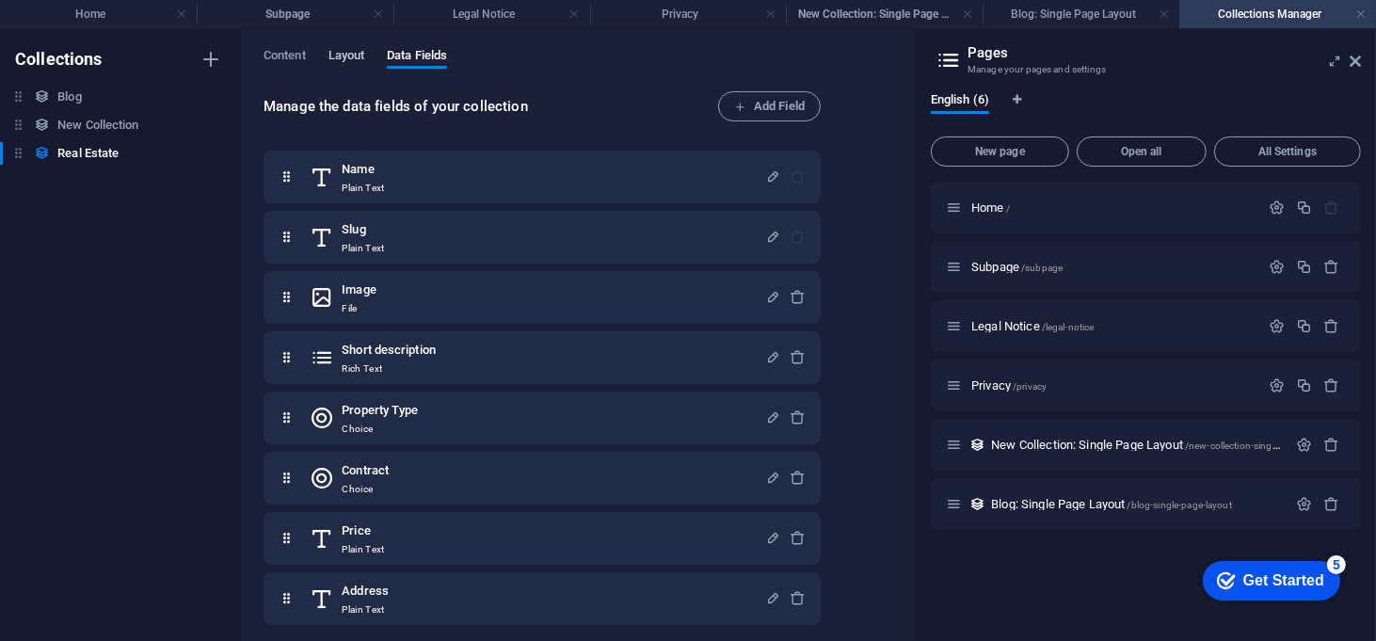
click at [358, 57] on span "Layout" at bounding box center [347, 57] width 37 height 26
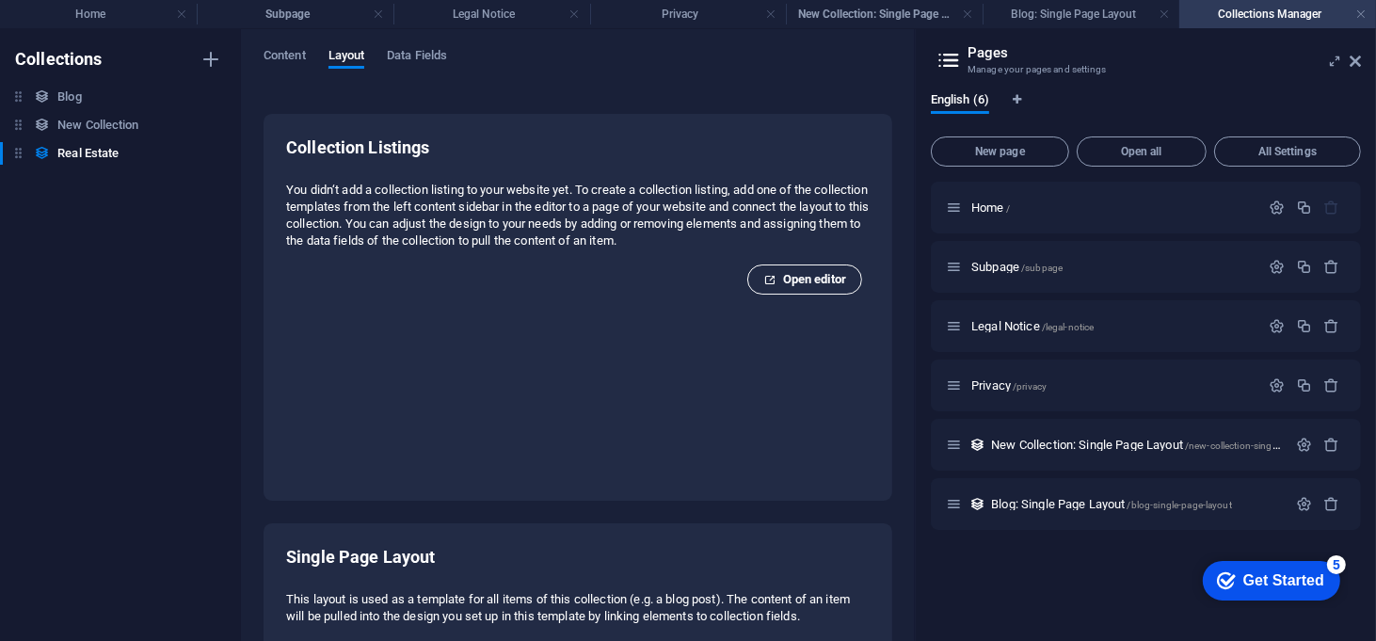
click at [787, 275] on span "Open editor" at bounding box center [804, 279] width 83 height 23
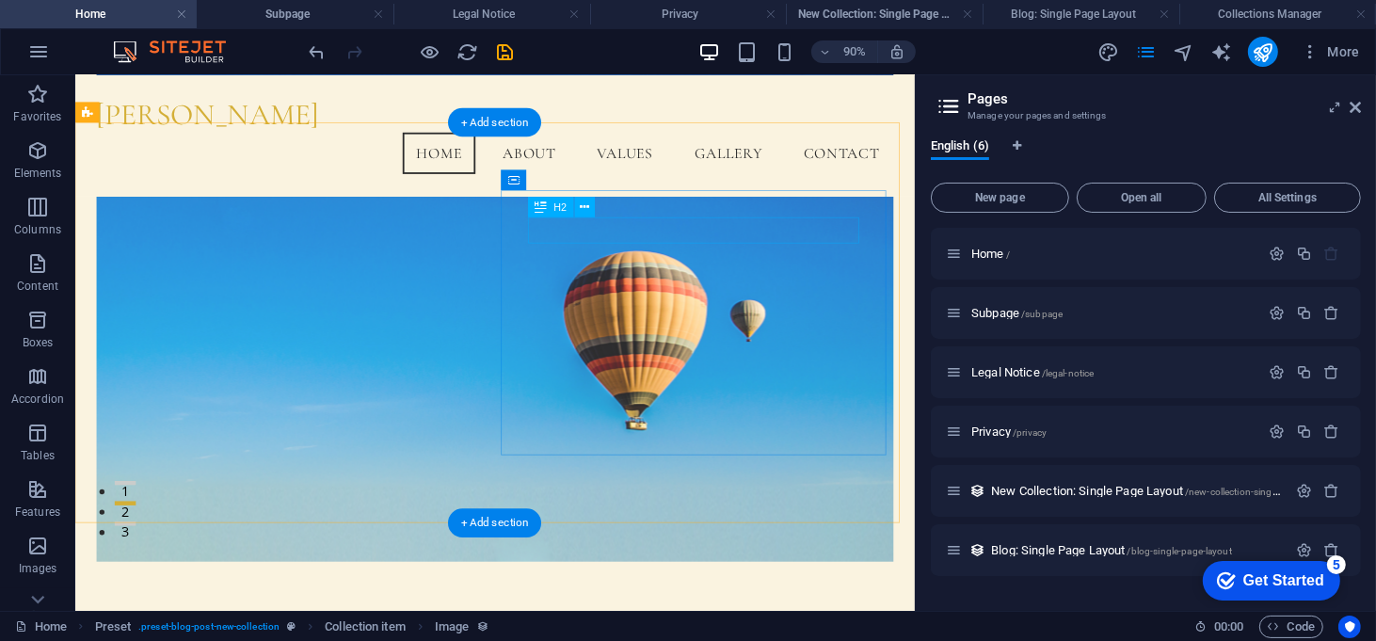
scroll to position [0, 0]
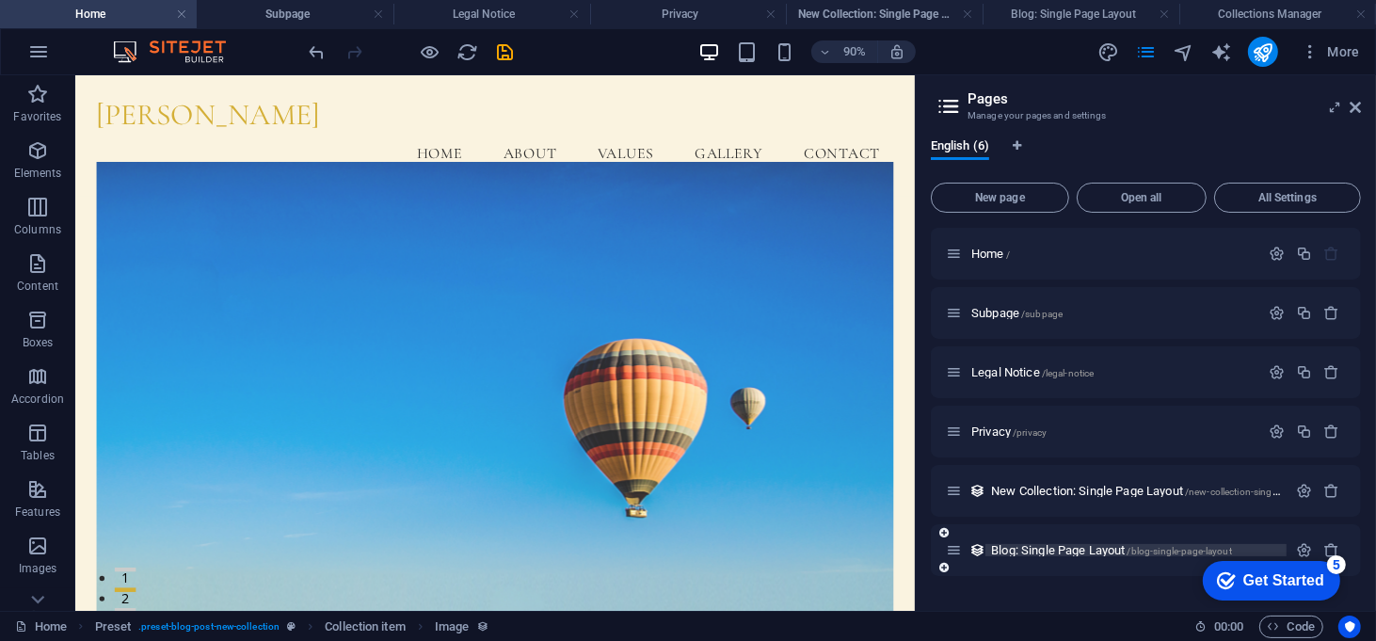
click at [1031, 544] on span "Blog: Single Page Layout /blog-single-page-layout" at bounding box center [1111, 550] width 241 height 14
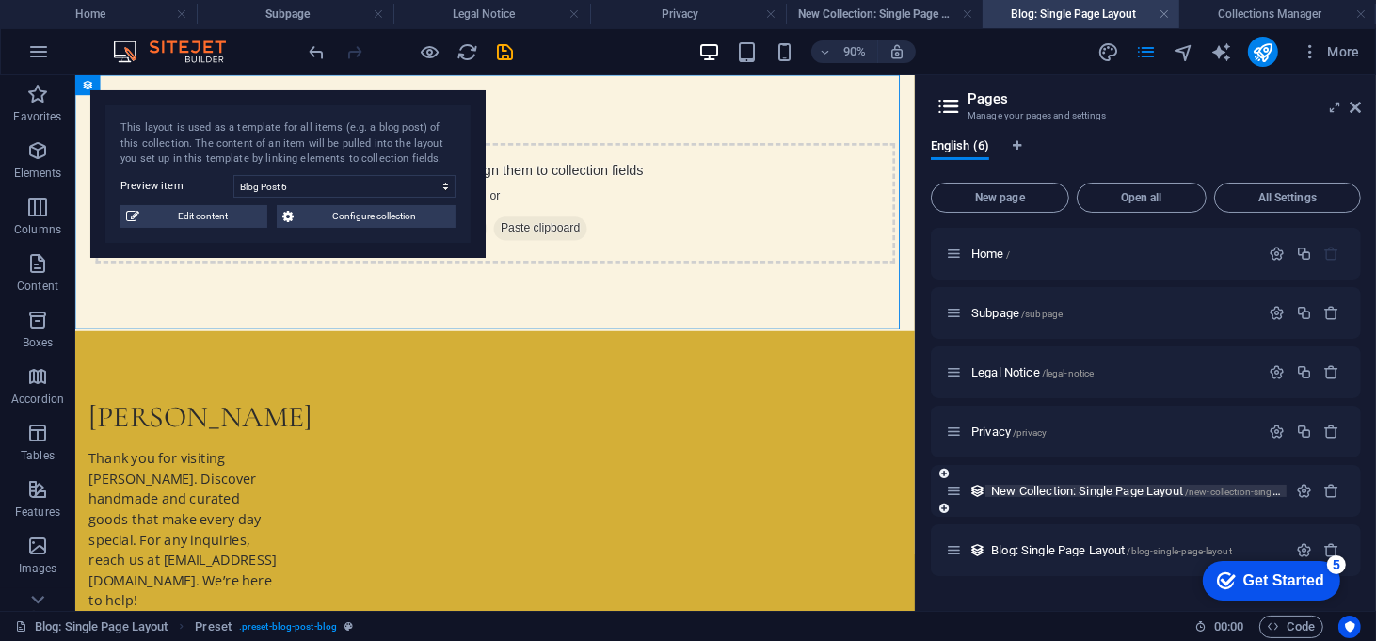
click at [1085, 492] on span "New Collection: Single Page Layout /new-collection-single-page-layout" at bounding box center [1161, 491] width 341 height 14
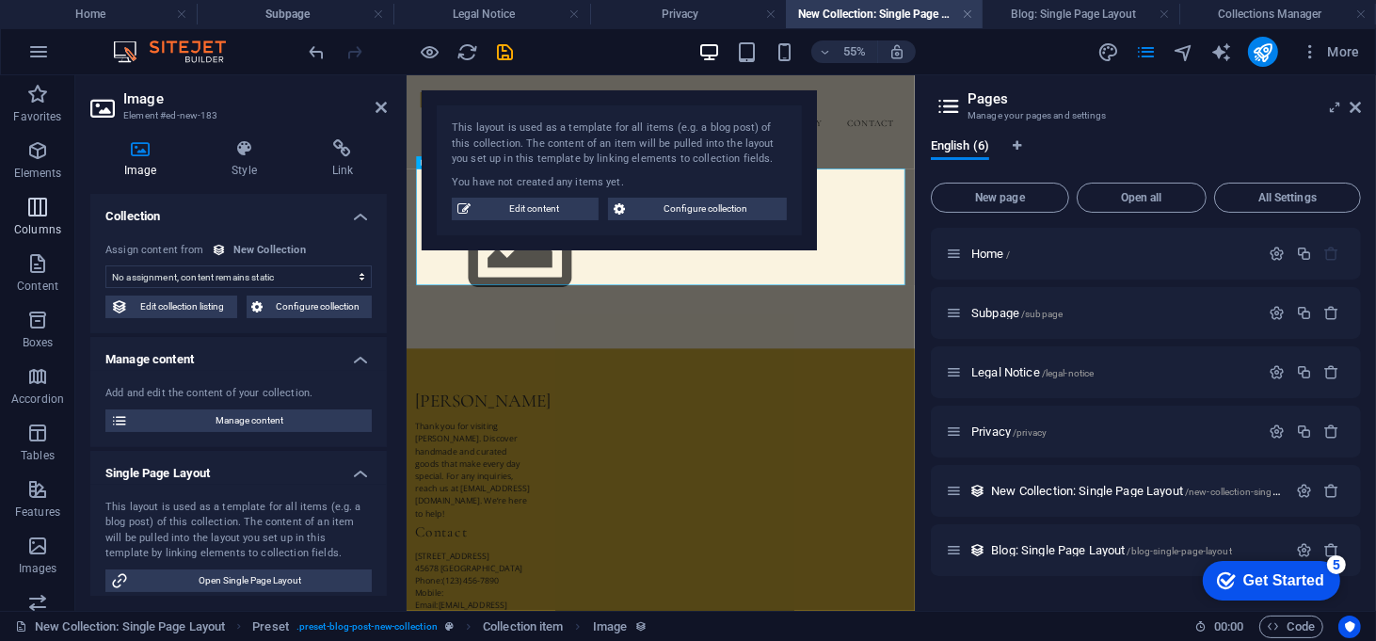
click at [45, 208] on icon "button" at bounding box center [37, 207] width 23 height 23
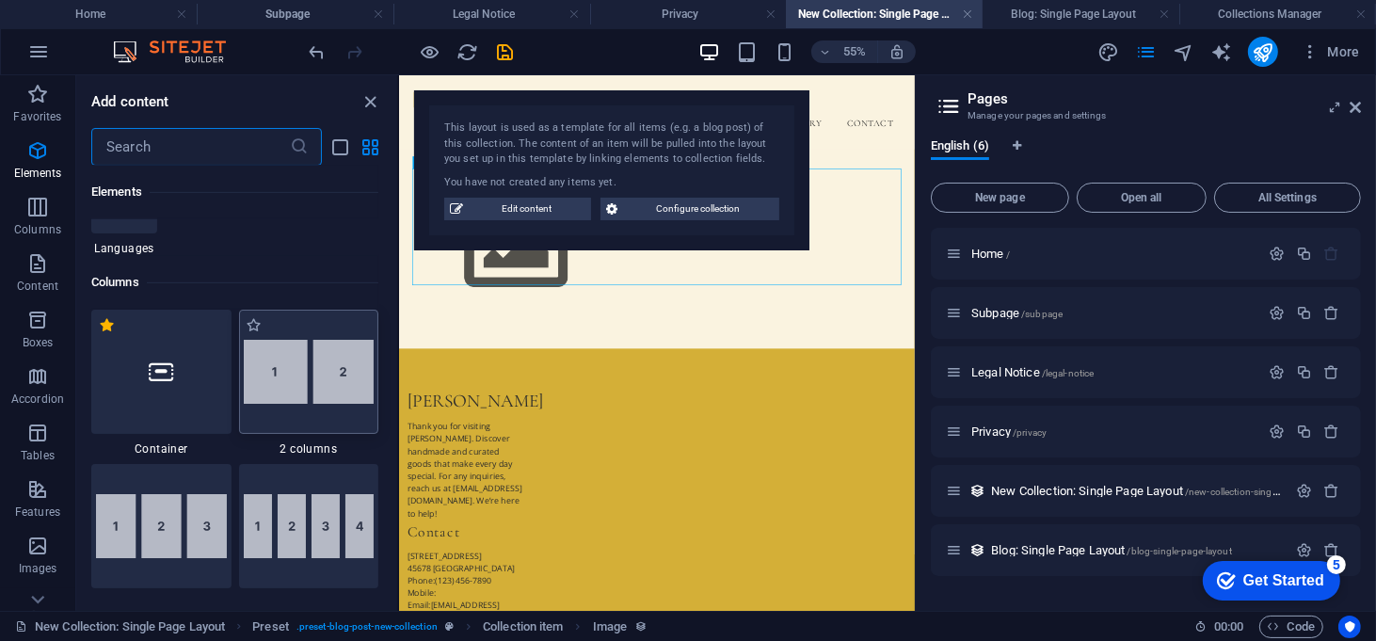
scroll to position [932, 0]
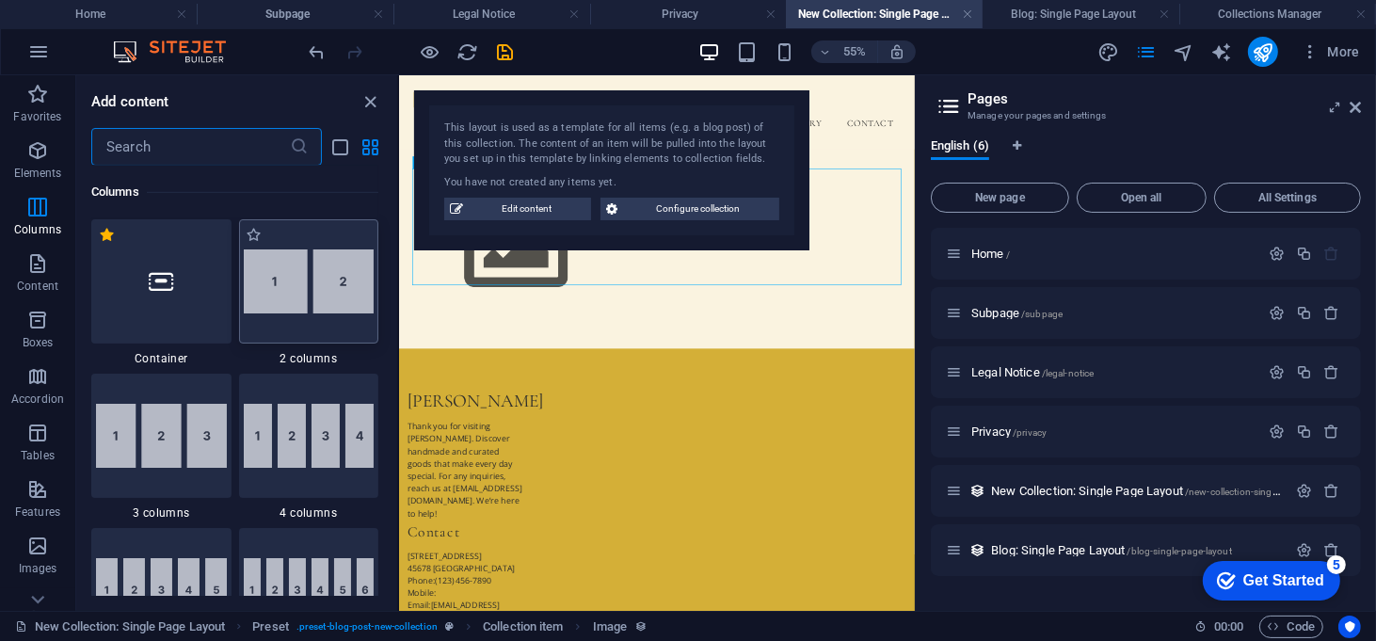
click at [314, 287] on img at bounding box center [309, 281] width 131 height 64
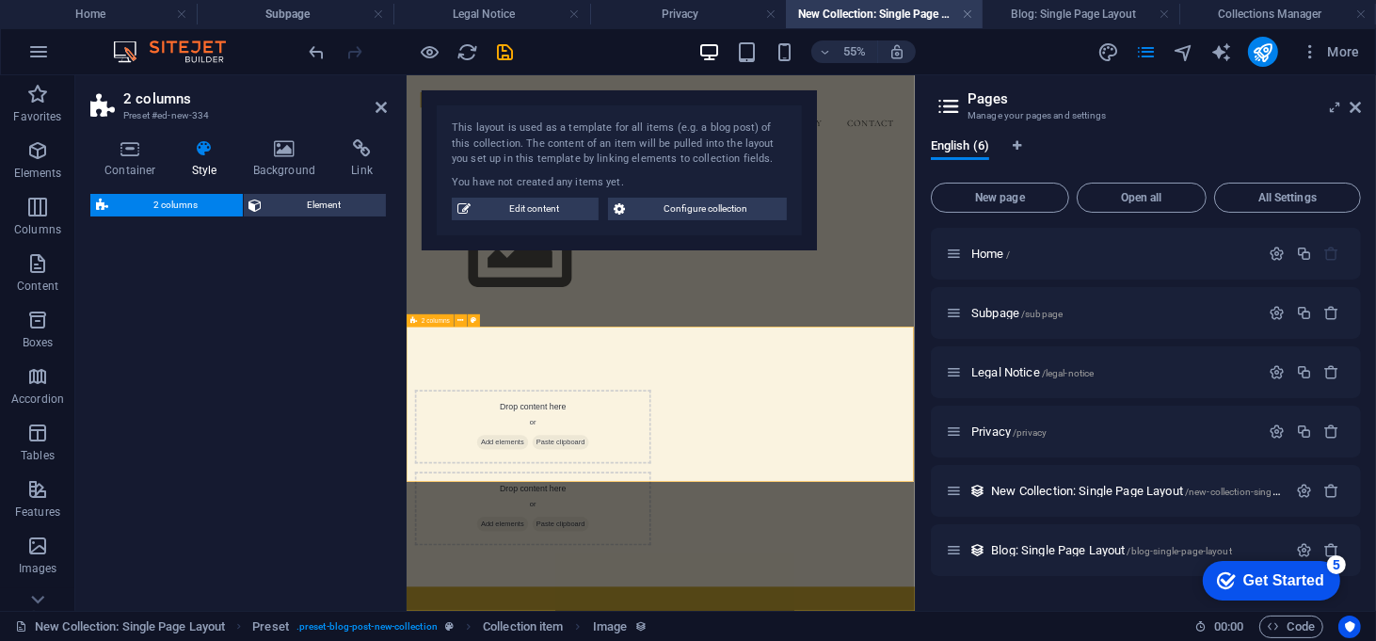
select select "rem"
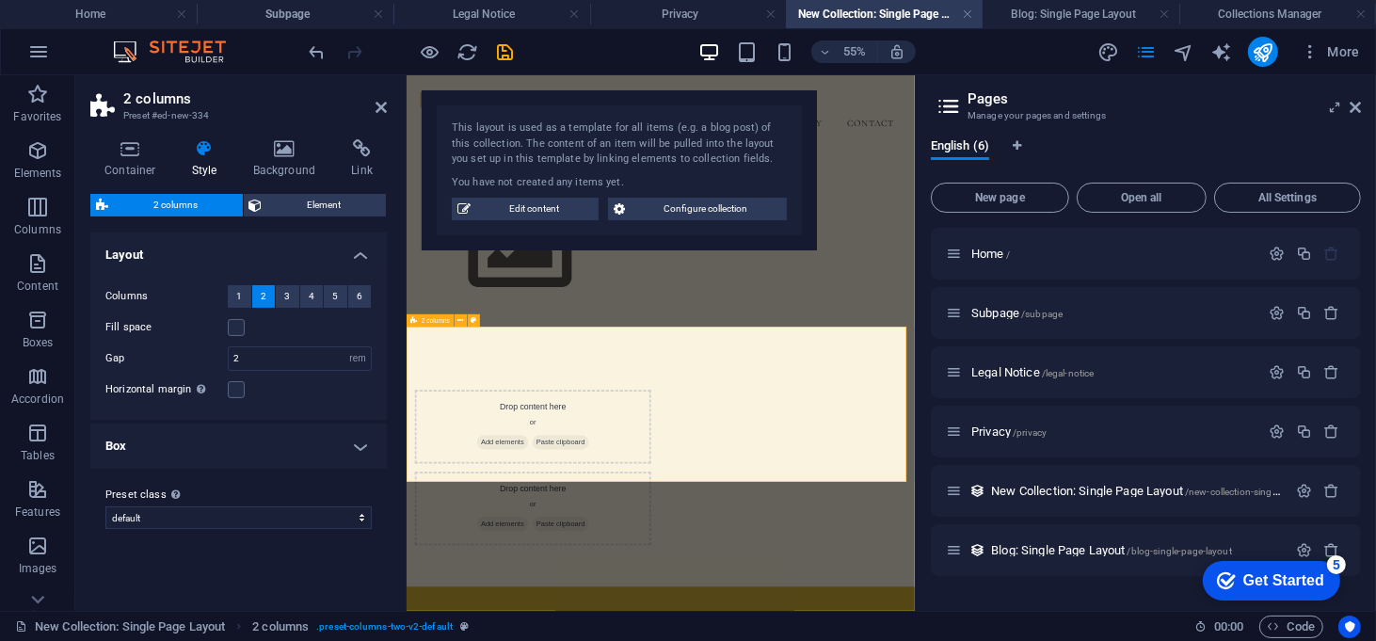
drag, startPoint x: 720, startPoint y: 361, endPoint x: 855, endPoint y: 582, distance: 258.2
click at [36, 540] on icon "button" at bounding box center [37, 546] width 23 height 23
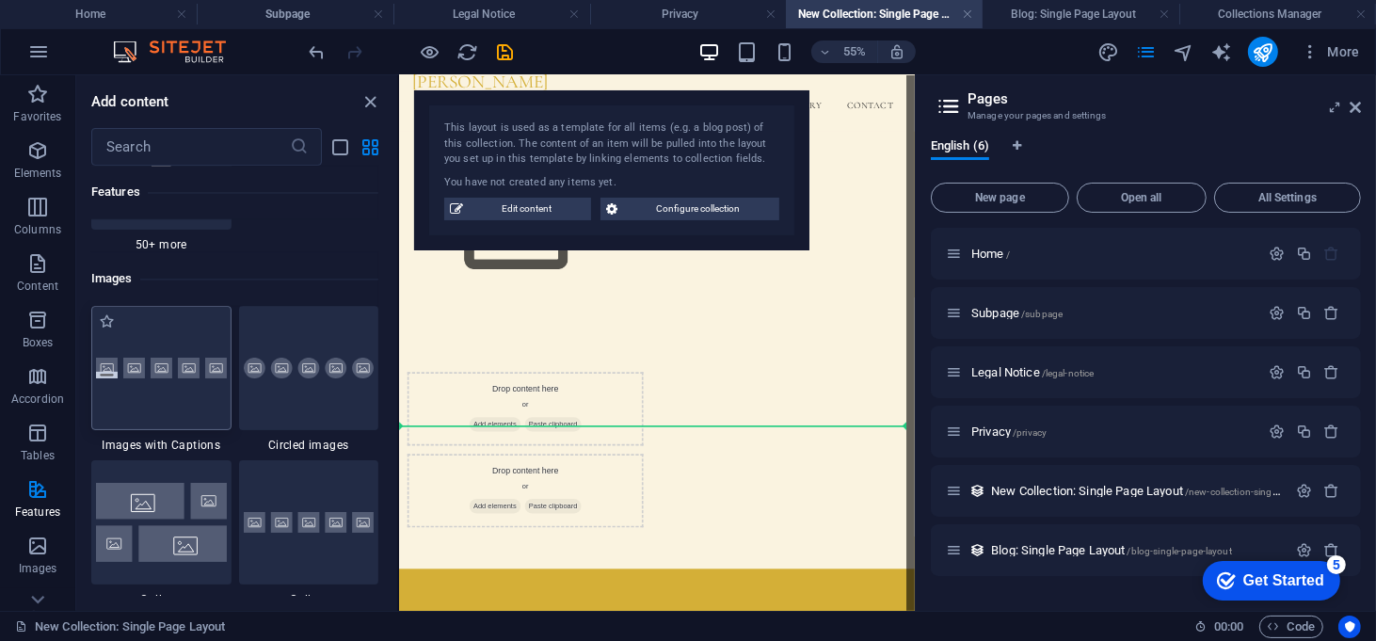
scroll to position [129, 0]
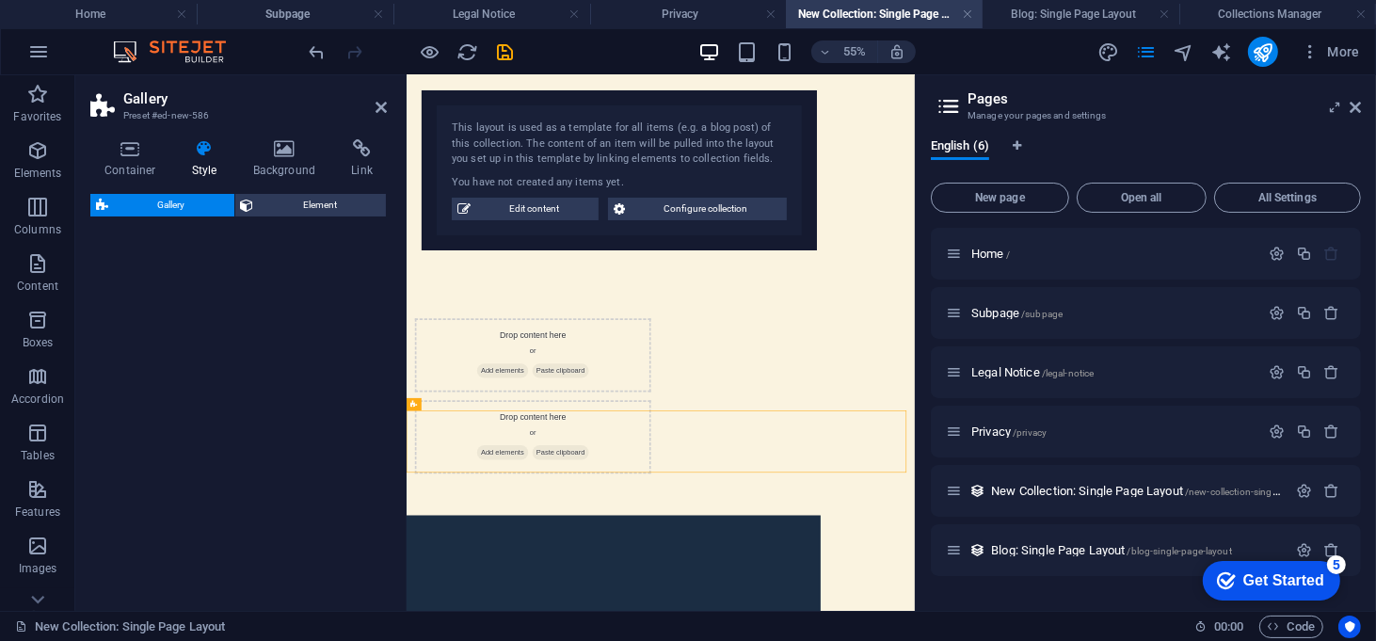
select select "rem"
select select "preset-gallery-v3-captions"
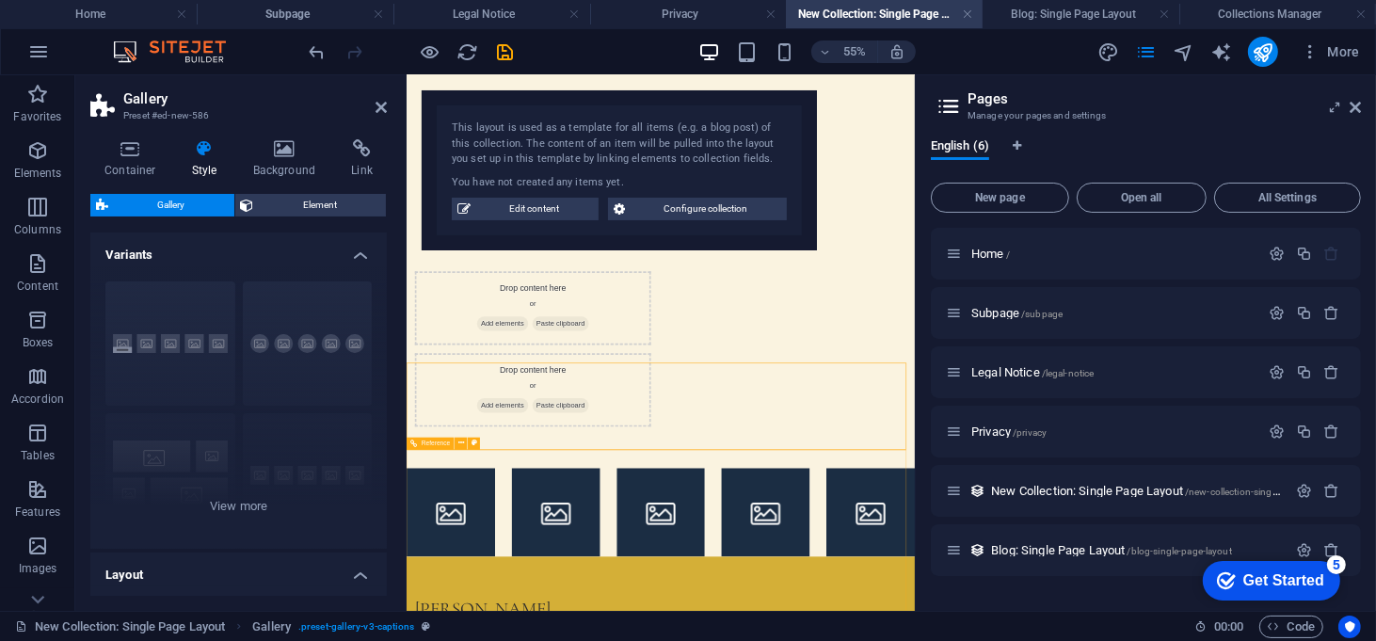
scroll to position [217, 0]
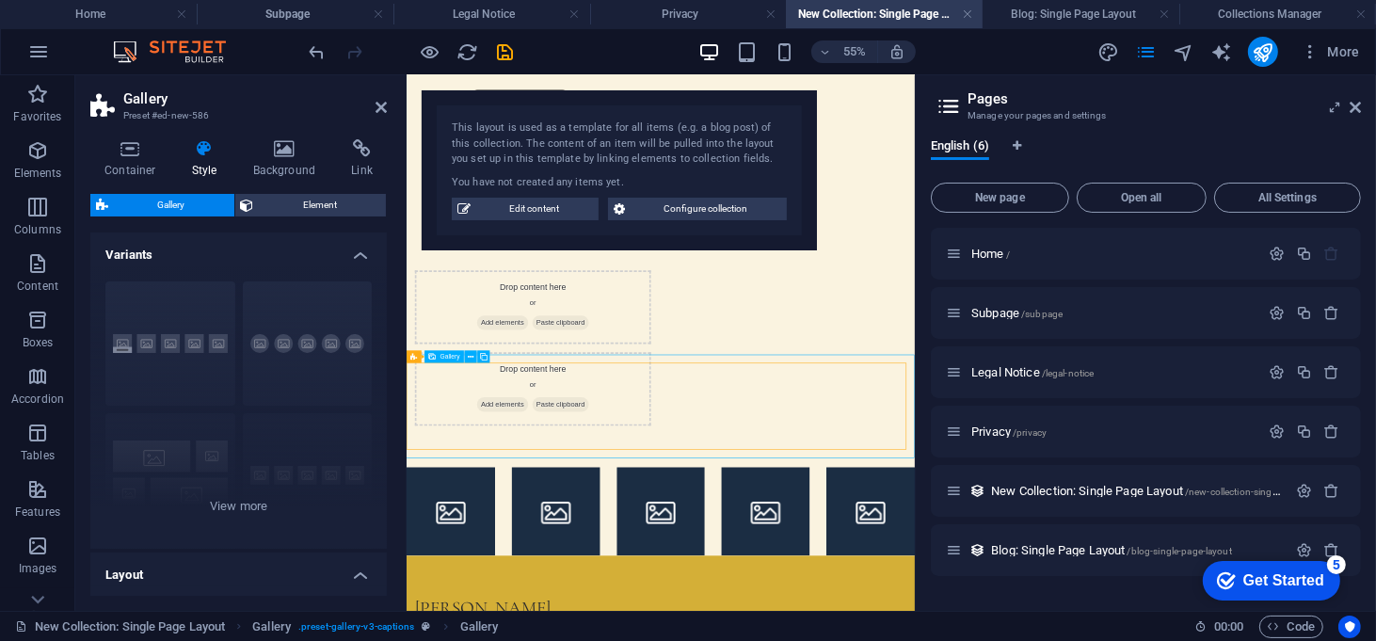
click at [377, 108] on icon at bounding box center [381, 107] width 11 height 15
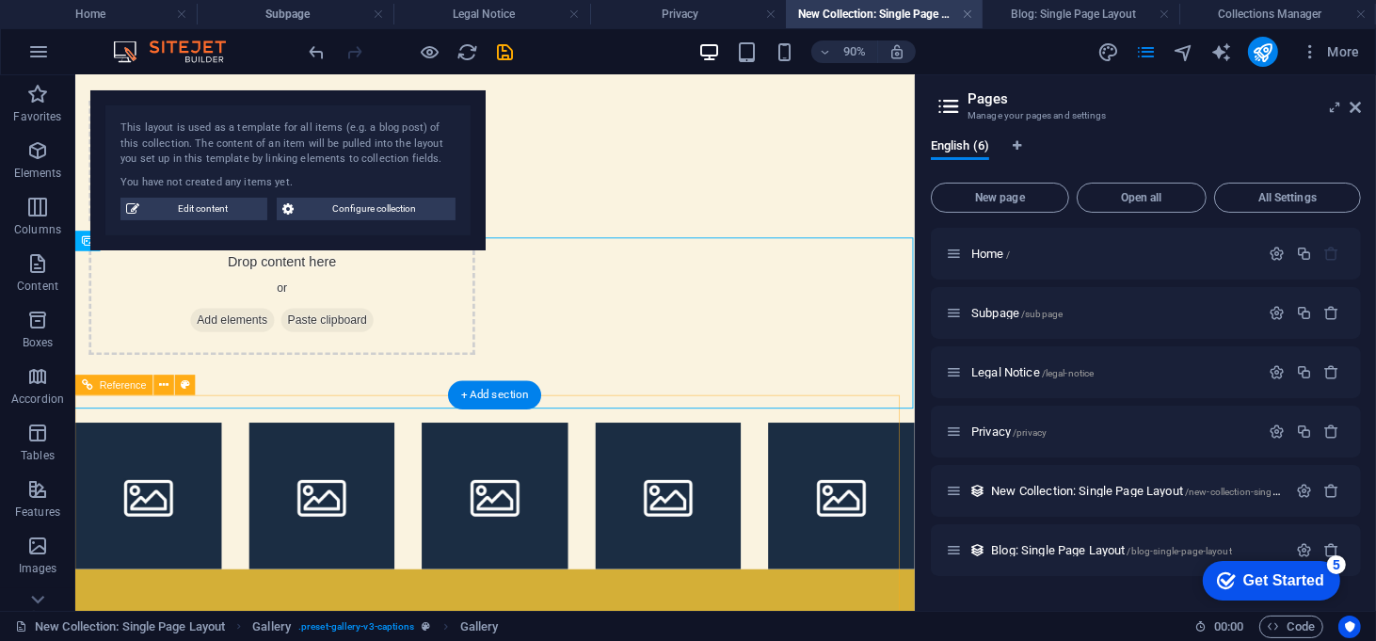
scroll to position [544, 0]
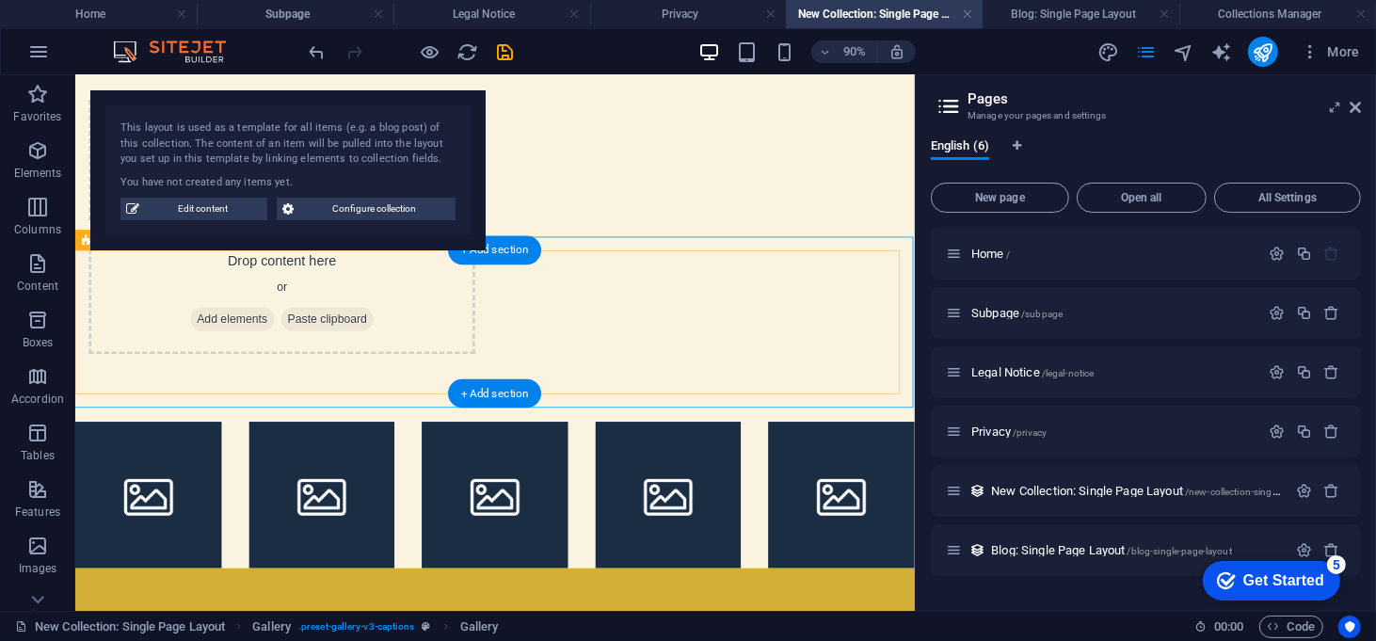
click at [160, 460] on li at bounding box center [156, 541] width 163 height 163
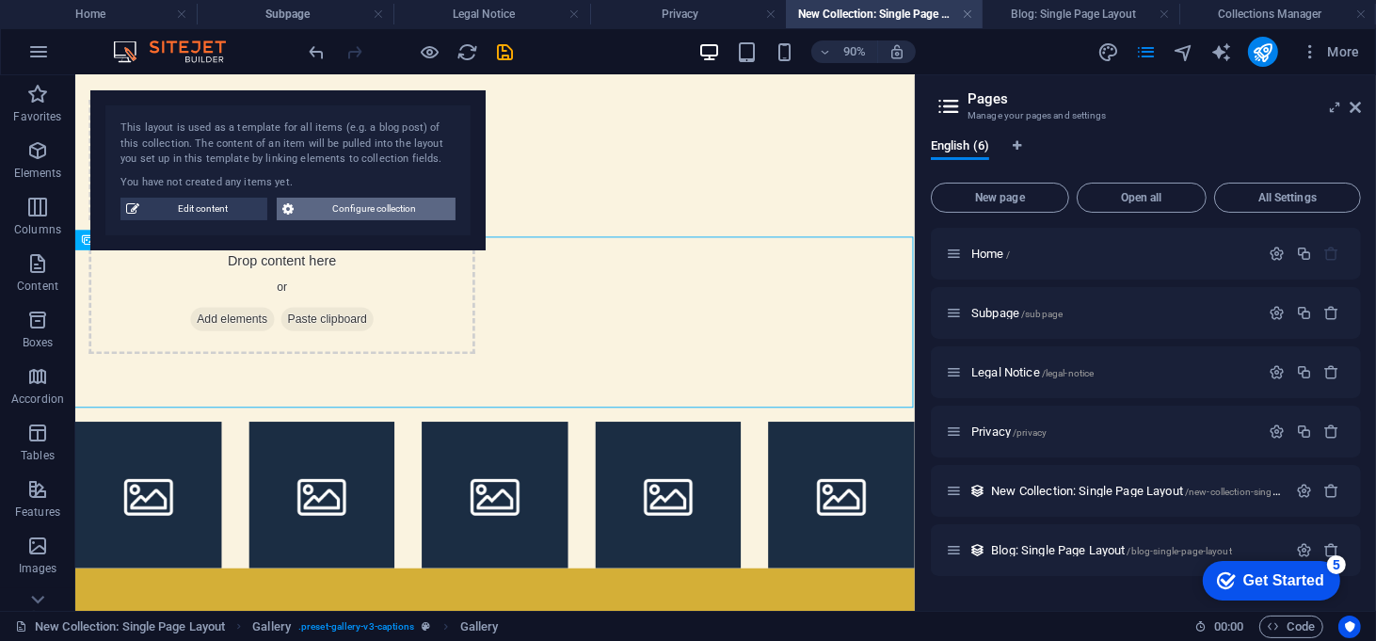
click at [367, 217] on span "Configure collection" at bounding box center [374, 209] width 151 height 23
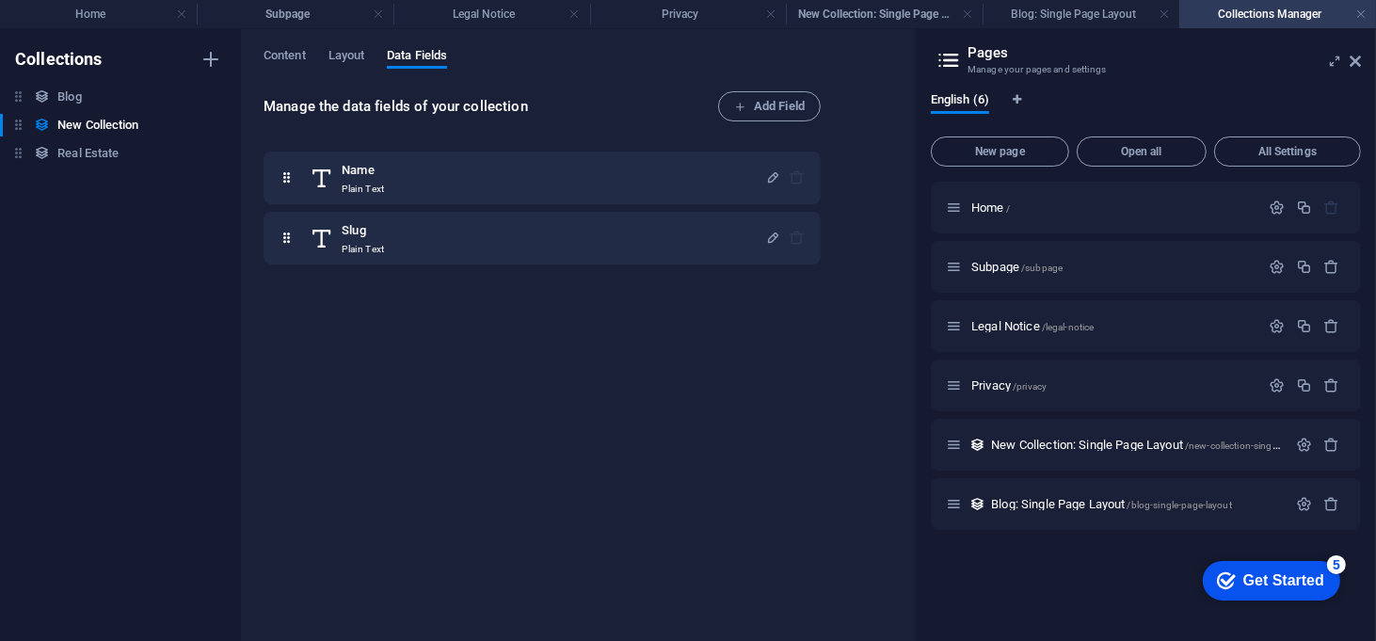
scroll to position [0, 0]
click at [122, 127] on h6 "New Collection" at bounding box center [97, 125] width 81 height 23
click at [1100, 4] on h4 "Blog: Single Page Layout" at bounding box center [1081, 14] width 197 height 21
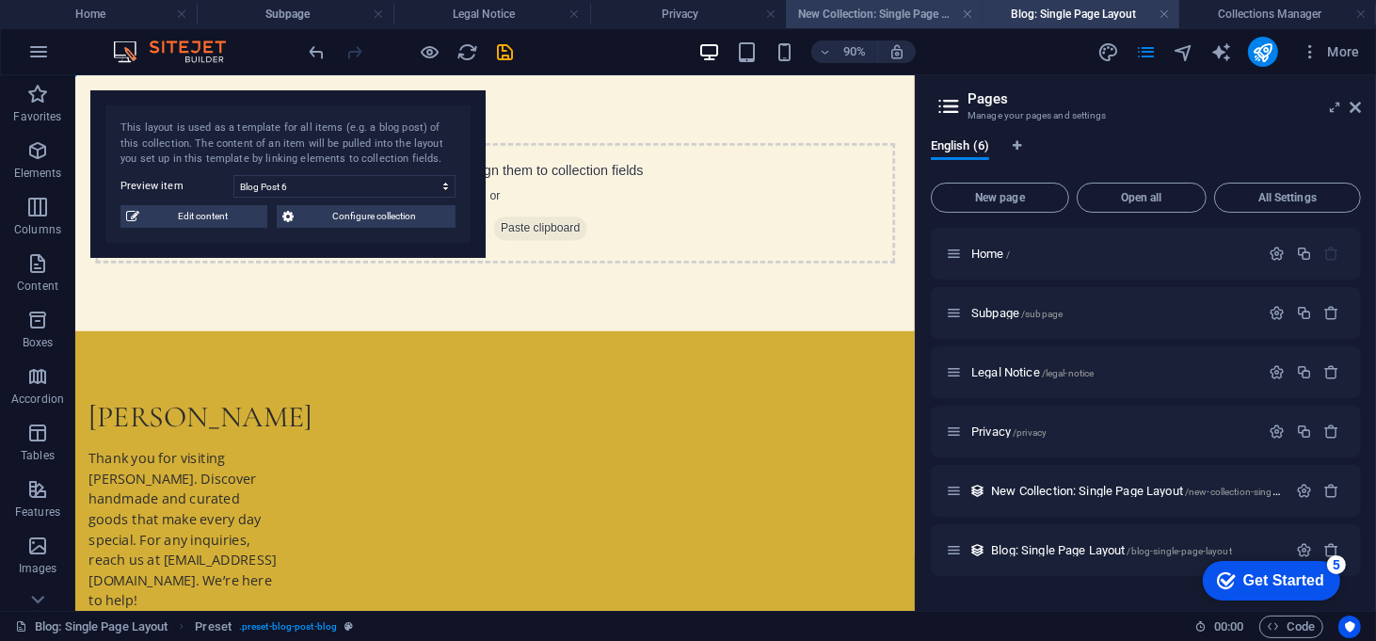
click at [852, 21] on h4 "New Collection: Single Page Layout" at bounding box center [884, 14] width 197 height 21
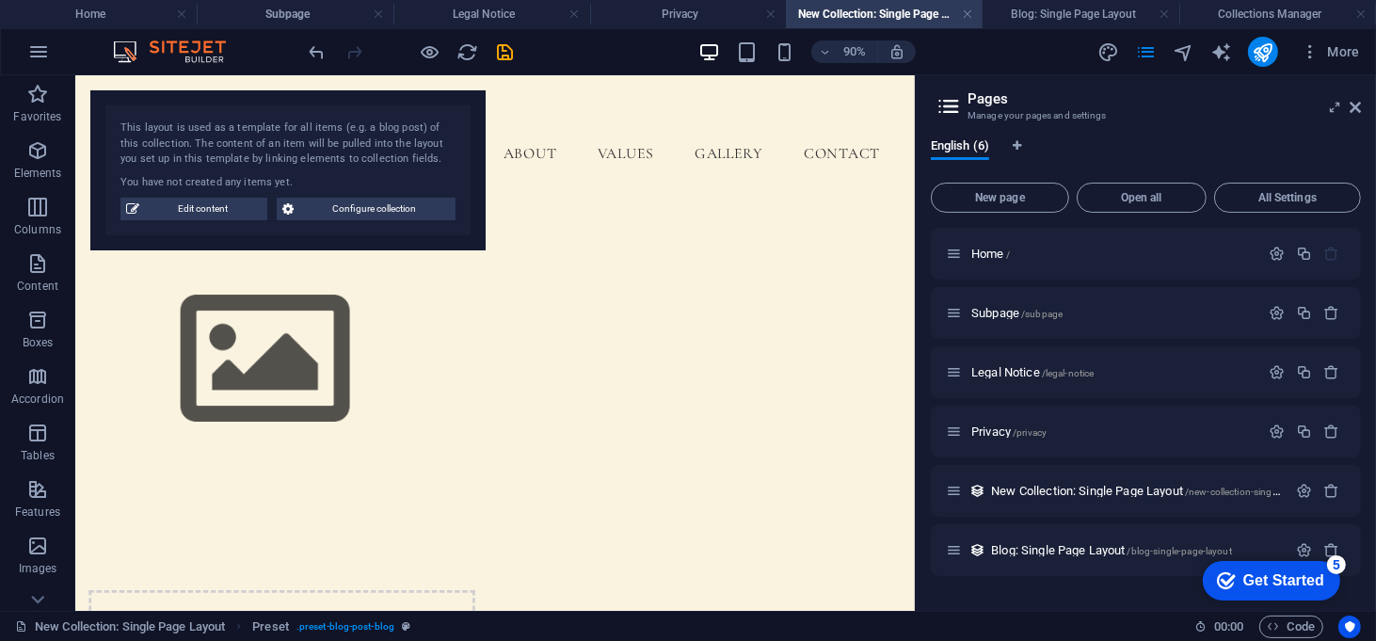
scroll to position [544, 0]
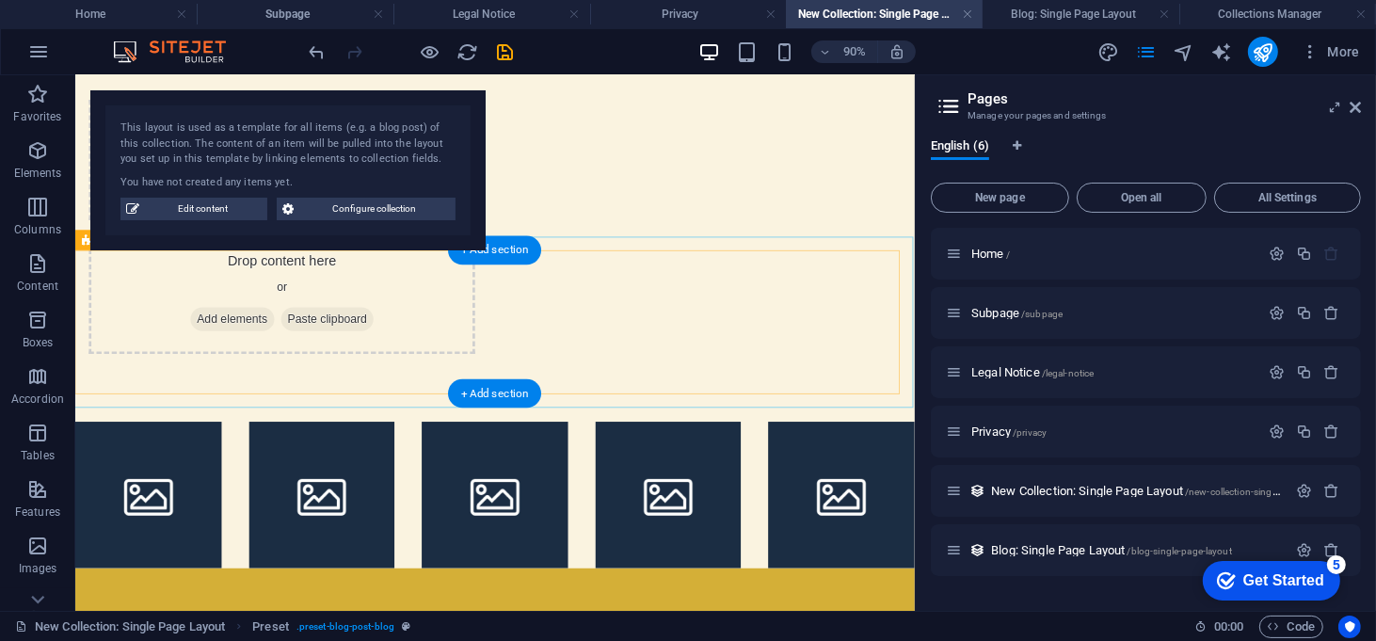
click at [532, 460] on li at bounding box center [541, 541] width 163 height 163
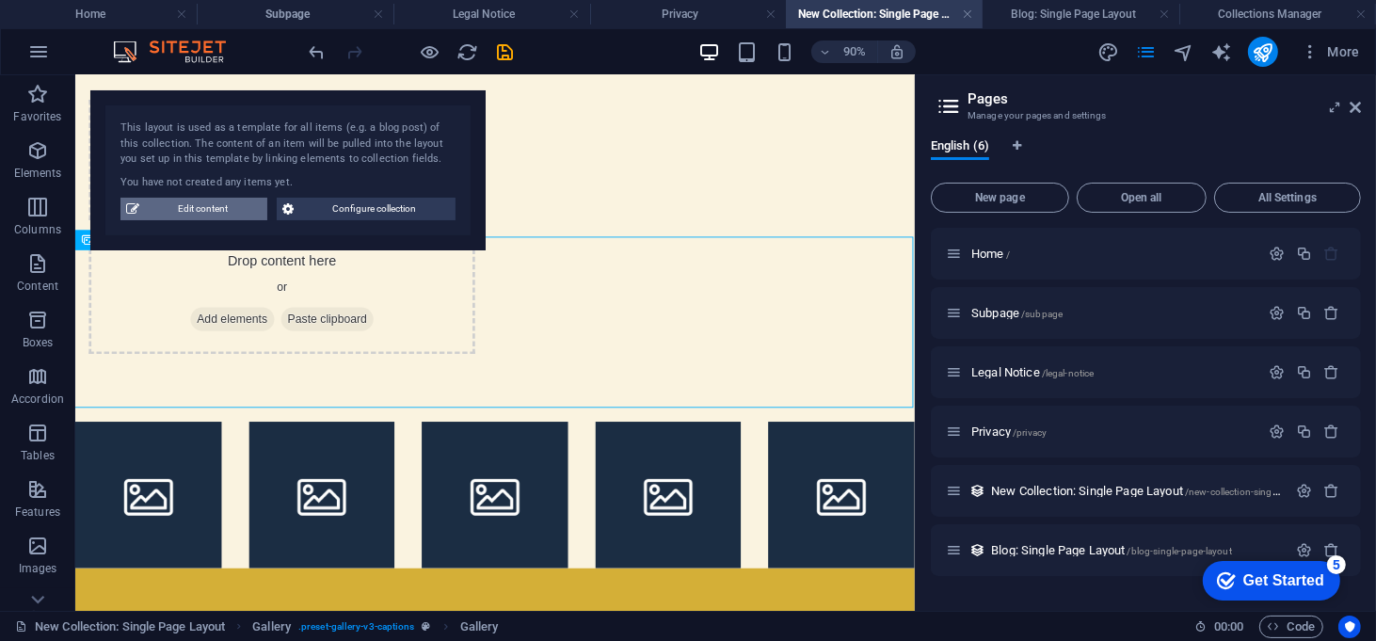
click at [218, 211] on span "Edit content" at bounding box center [203, 209] width 117 height 23
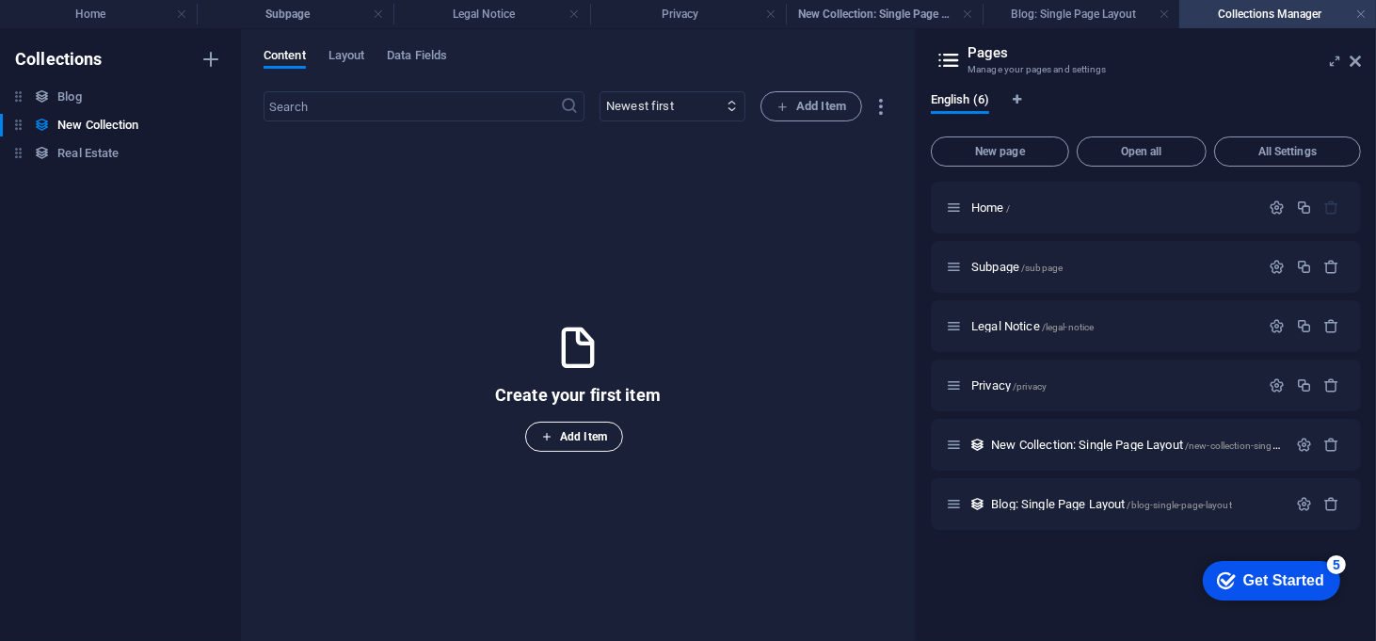
click at [591, 441] on span "Add Item" at bounding box center [574, 436] width 66 height 23
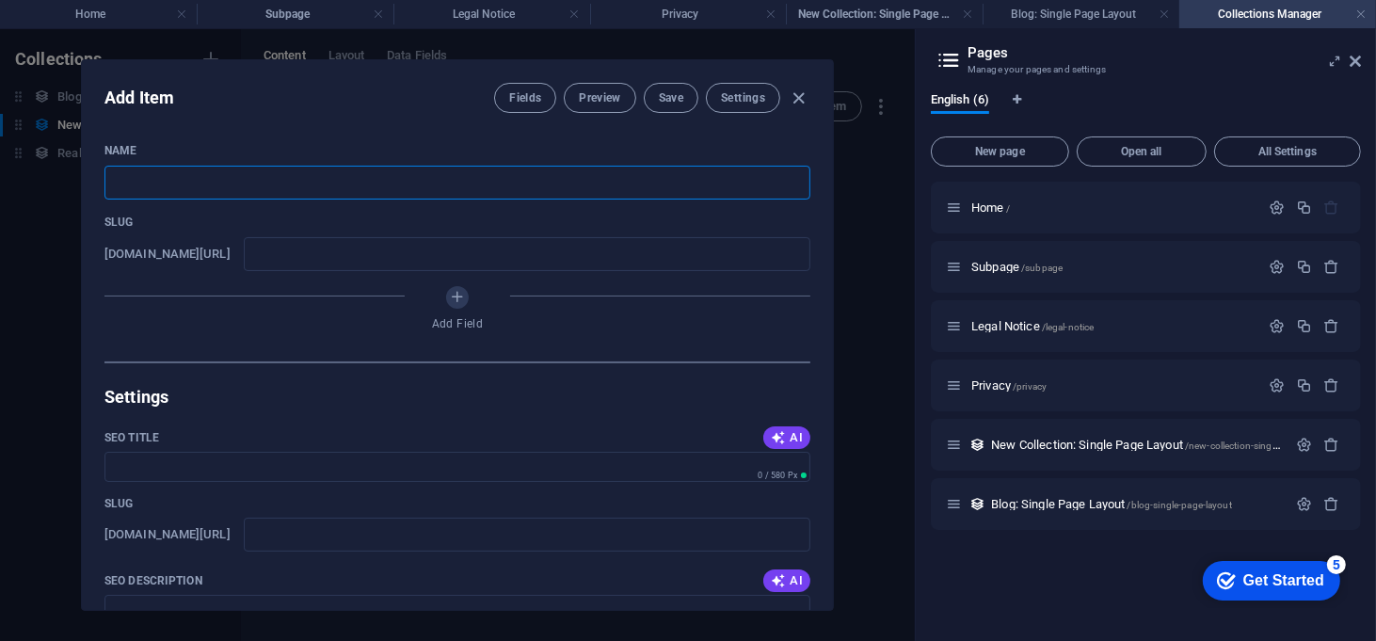
click at [217, 182] on input "text" at bounding box center [457, 183] width 706 height 34
click at [412, 184] on input "text" at bounding box center [457, 183] width 706 height 34
type input "C"
type input "c"
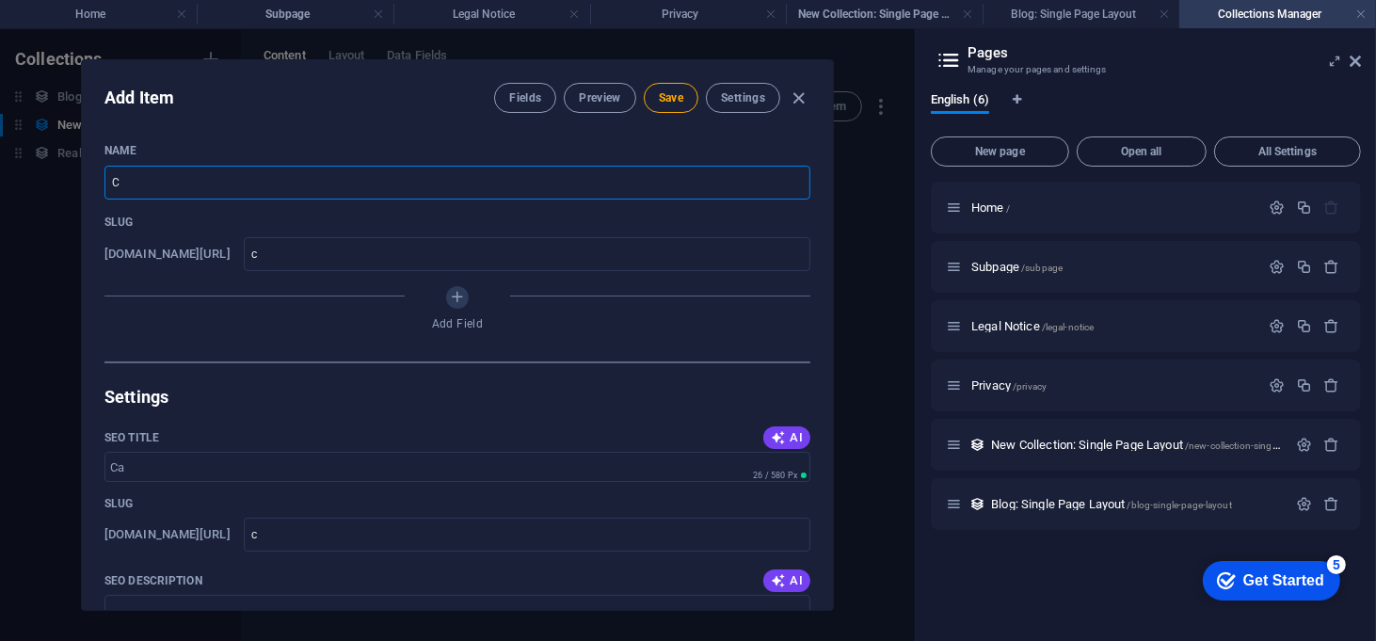
type input "Ca"
type input "ca"
type input "Can"
type input "can"
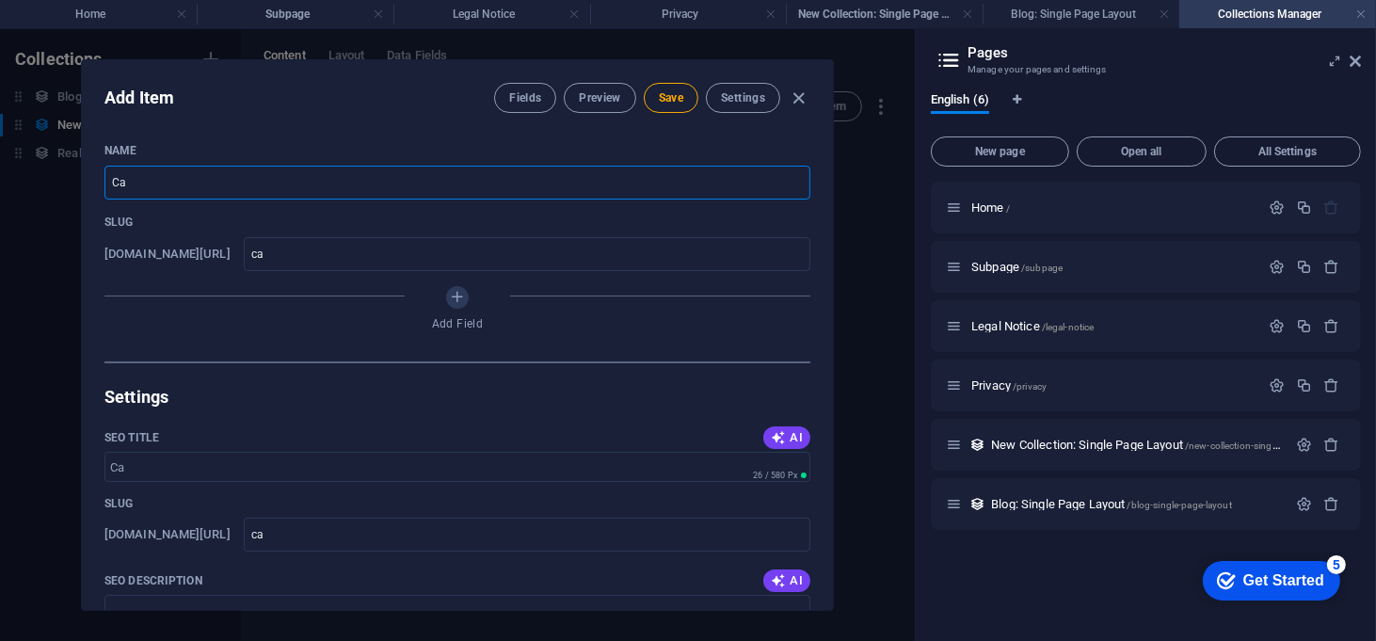
type input "can"
type input "Cand"
type input "cand"
type input "Candl"
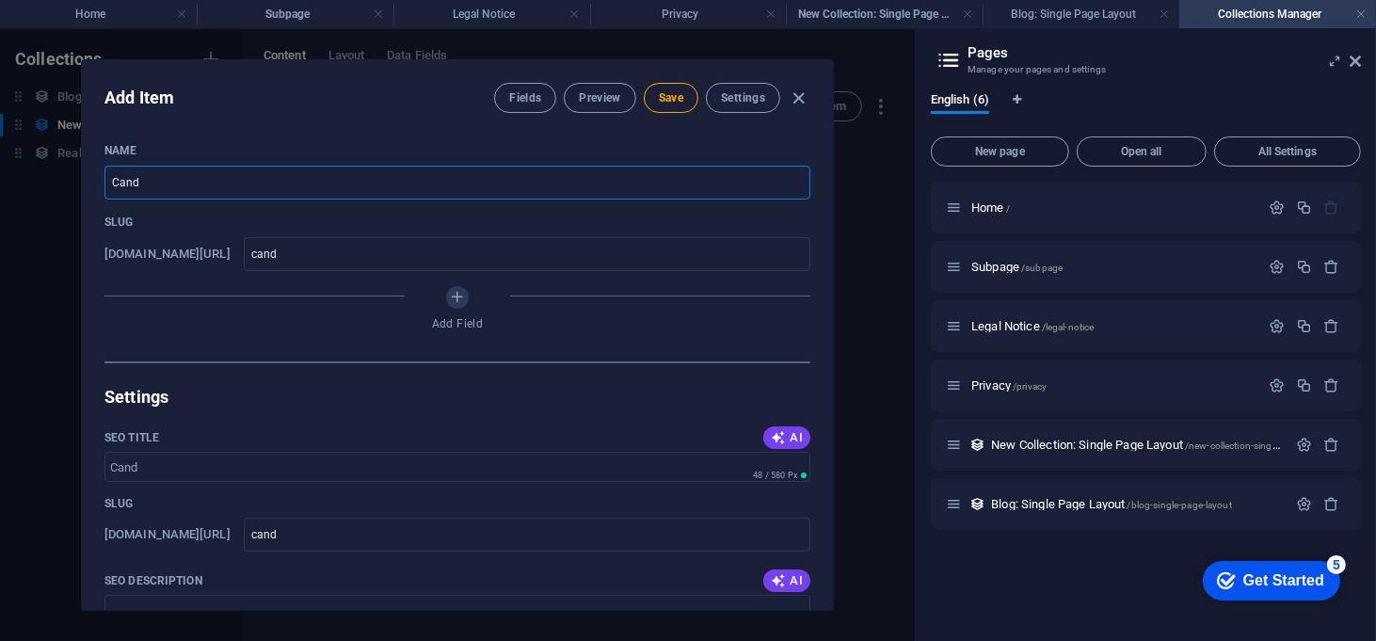
type input "candl"
type input "Candle"
type input "candle"
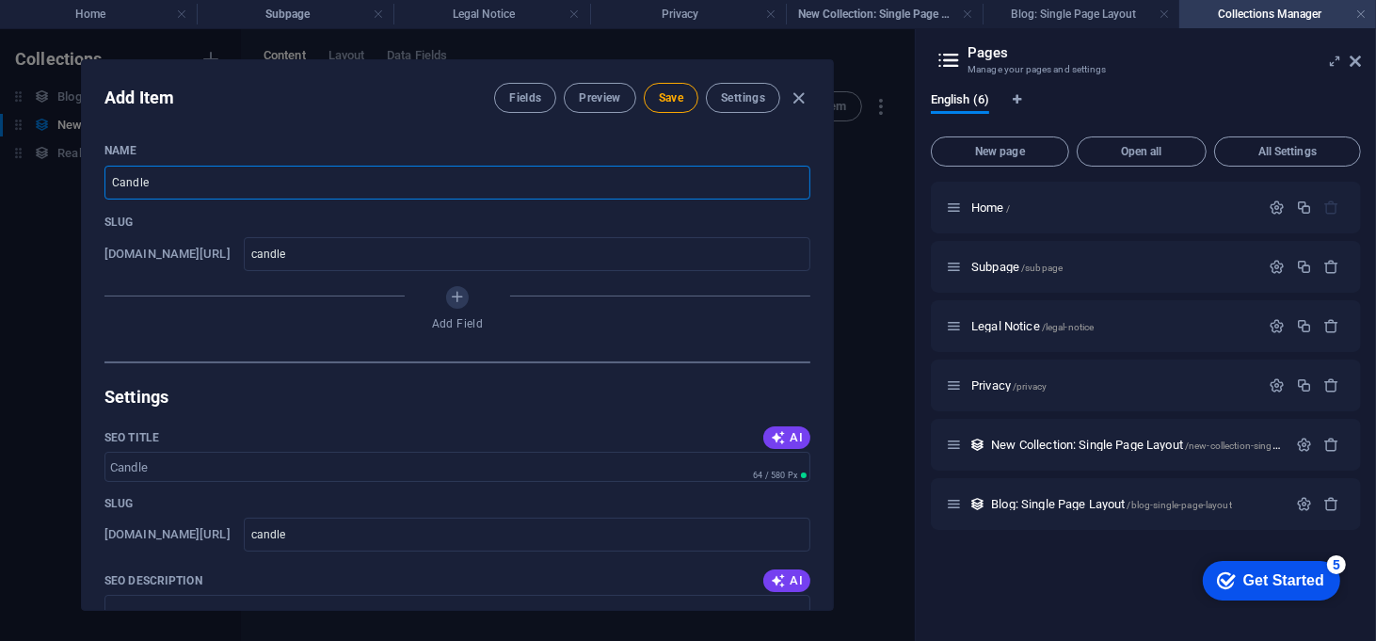
type input "Candles"
type input "candles"
type input "Candles"
click at [791, 425] on div "SEO Title AI" at bounding box center [457, 438] width 706 height 28
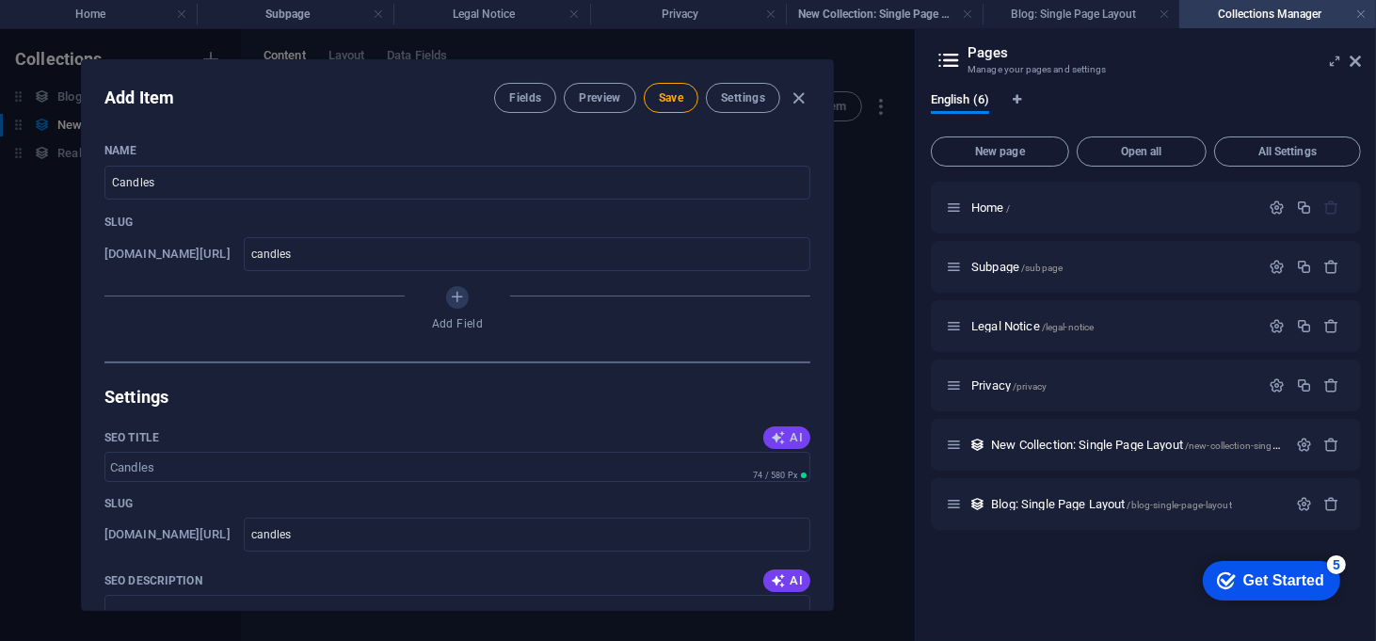
click at [791, 427] on button "AI" at bounding box center [786, 437] width 47 height 23
type input "Enchanting Candles for Every Mood"
click at [795, 94] on icon "button" at bounding box center [800, 99] width 22 height 22
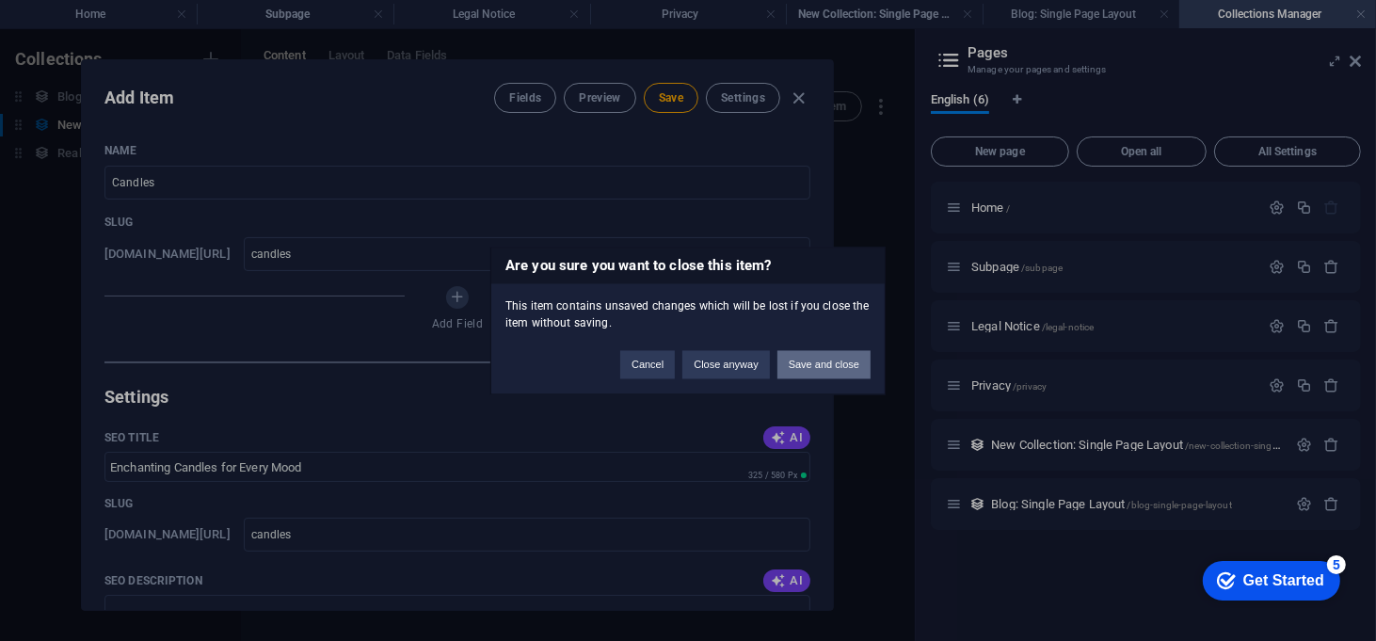
click at [831, 364] on button "Save and close" at bounding box center [824, 364] width 93 height 28
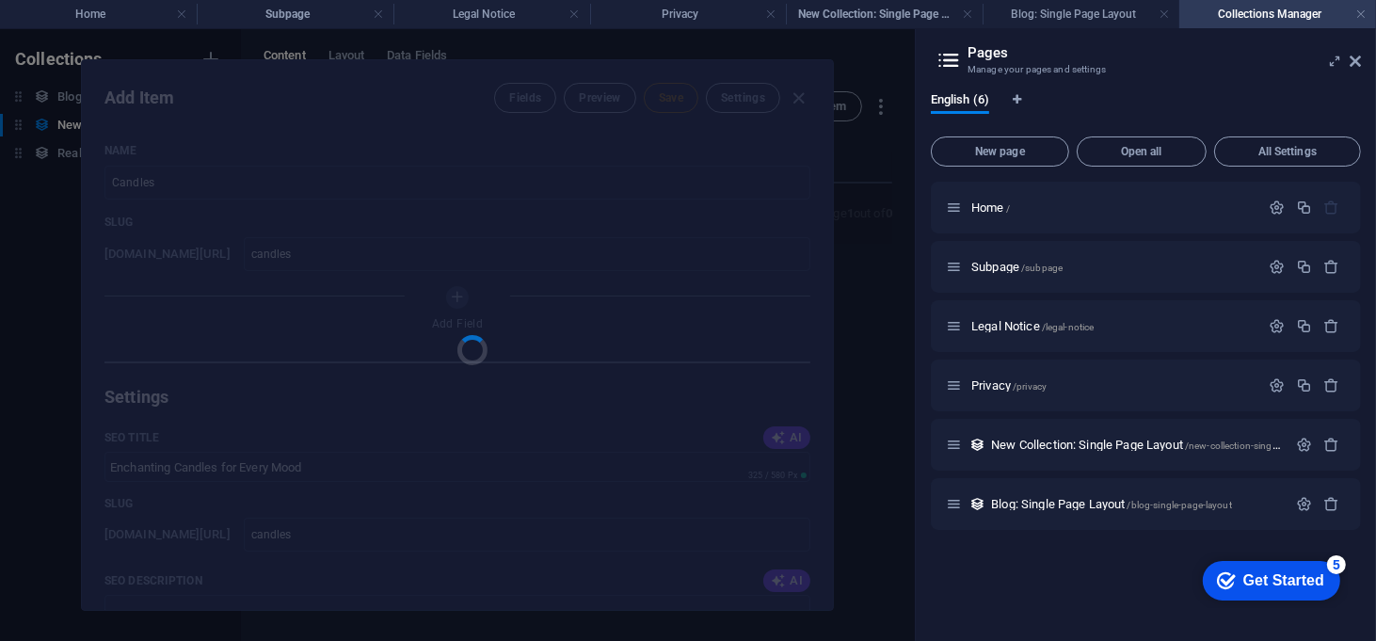
type input "candles"
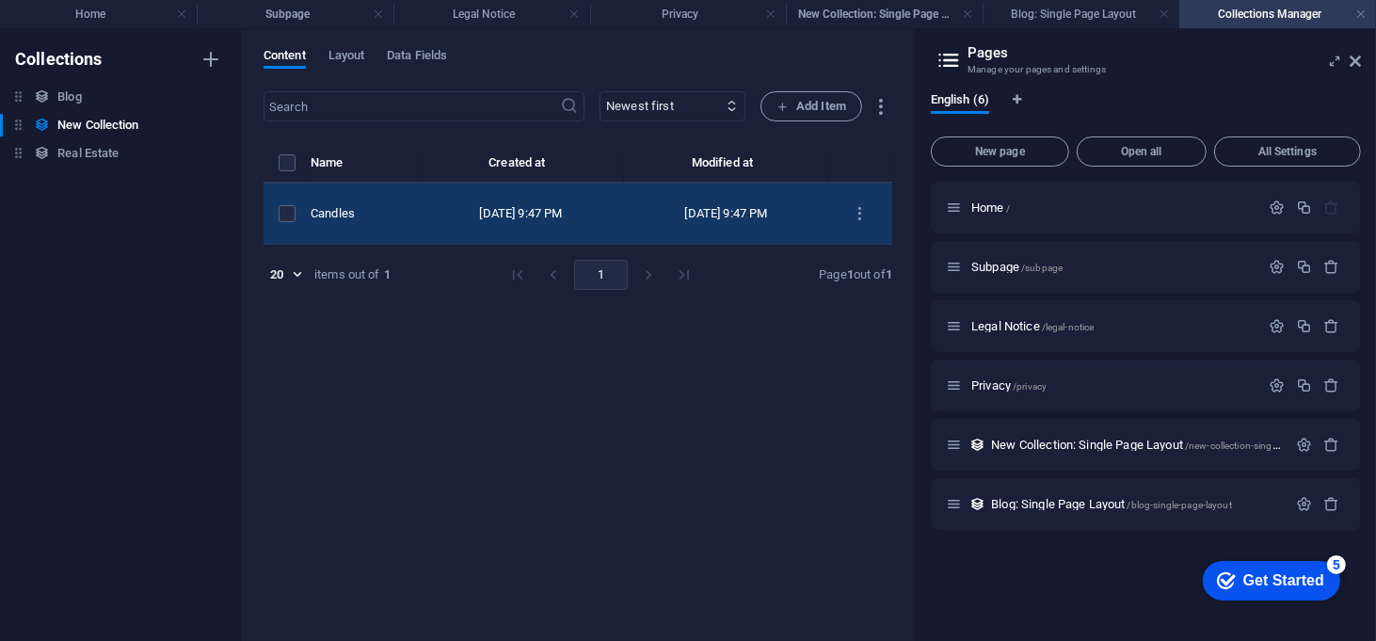
click at [496, 221] on td "Sep 5, 2025 9:47 PM" at bounding box center [520, 214] width 205 height 61
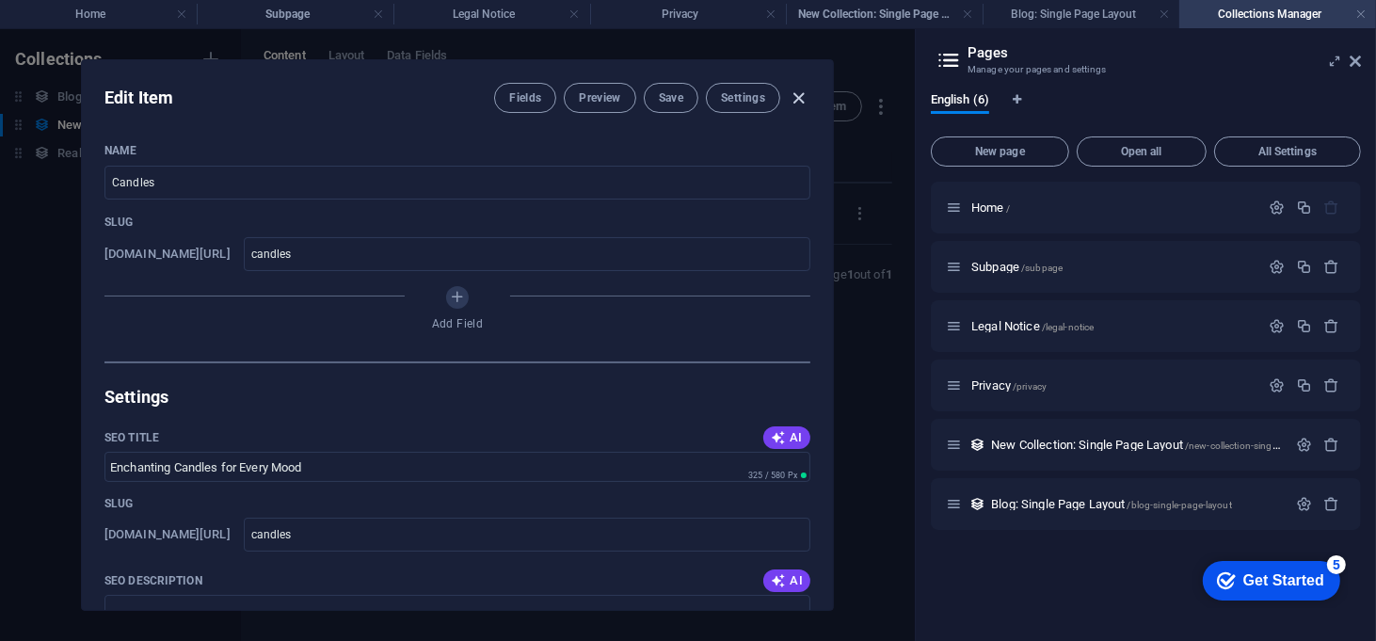
click at [806, 102] on icon "button" at bounding box center [800, 99] width 22 height 22
type input "candles"
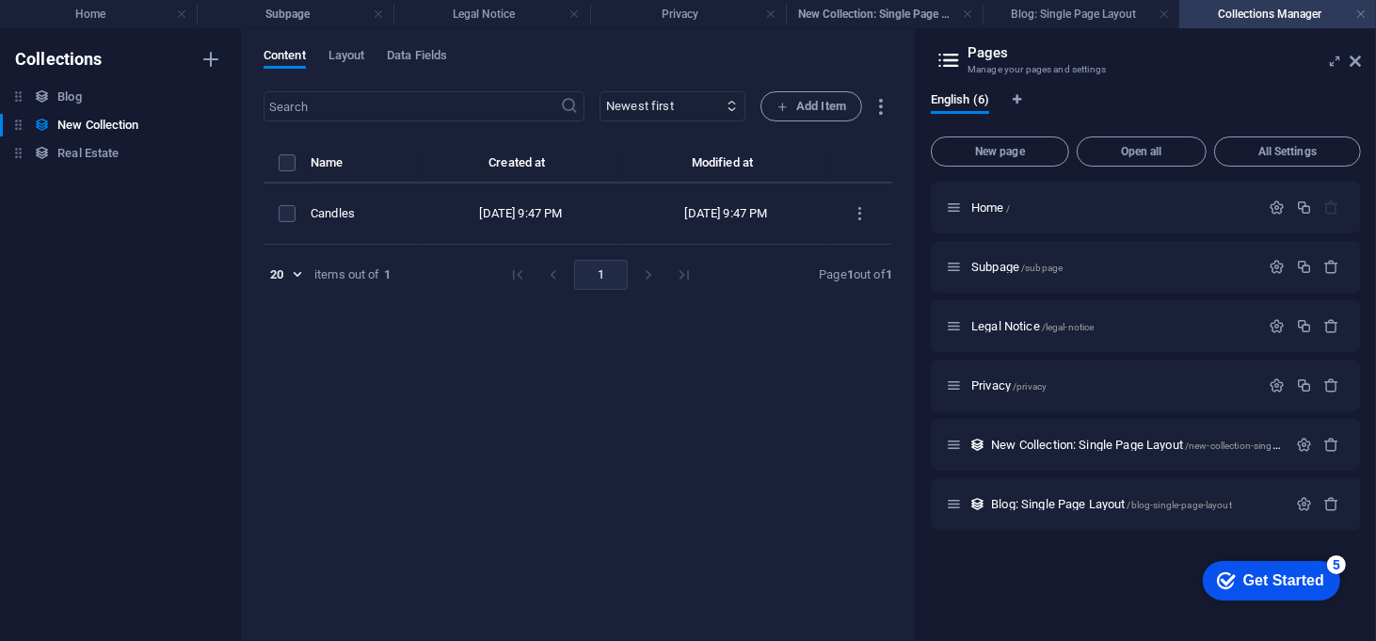
click at [1286, 589] on div "checkmark Get Started 5" at bounding box center [1270, 580] width 137 height 40
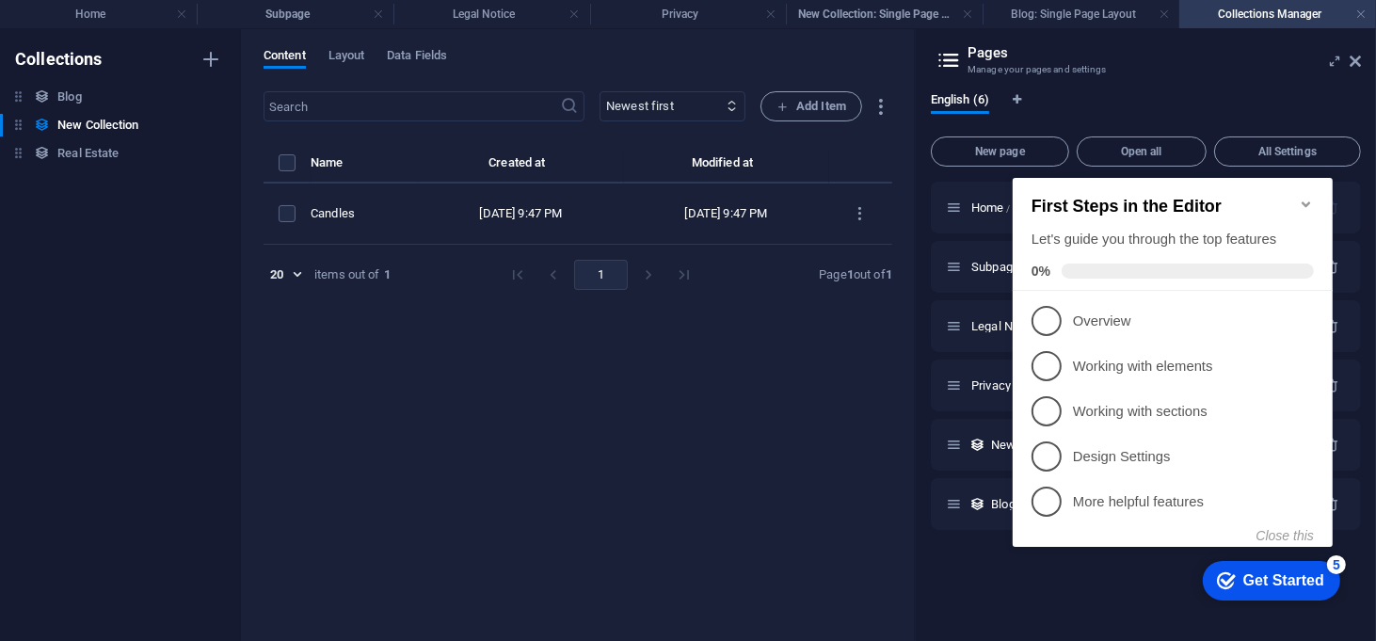
click at [1125, 613] on div "Home / Subpage /subpage Legal Notice /legal-notice Privacy /privacy New Collect…" at bounding box center [1146, 404] width 430 height 444
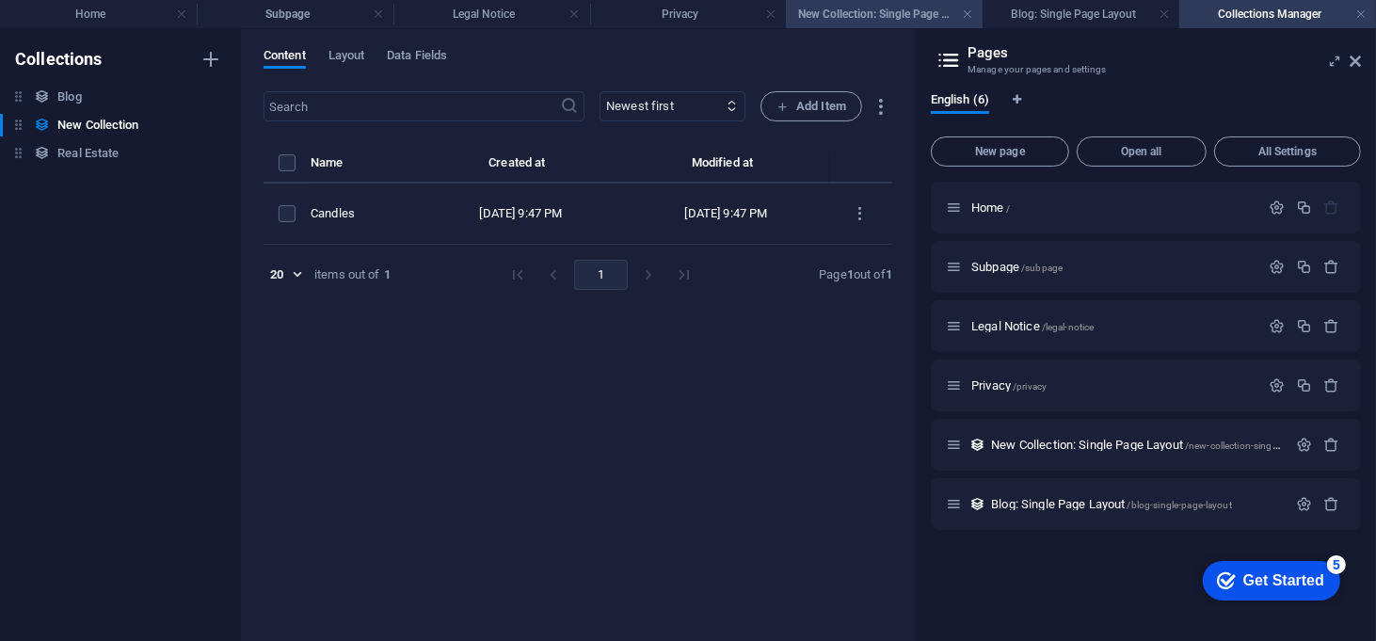
click at [843, 8] on h4 "New Collection: Single Page Layout" at bounding box center [884, 14] width 197 height 21
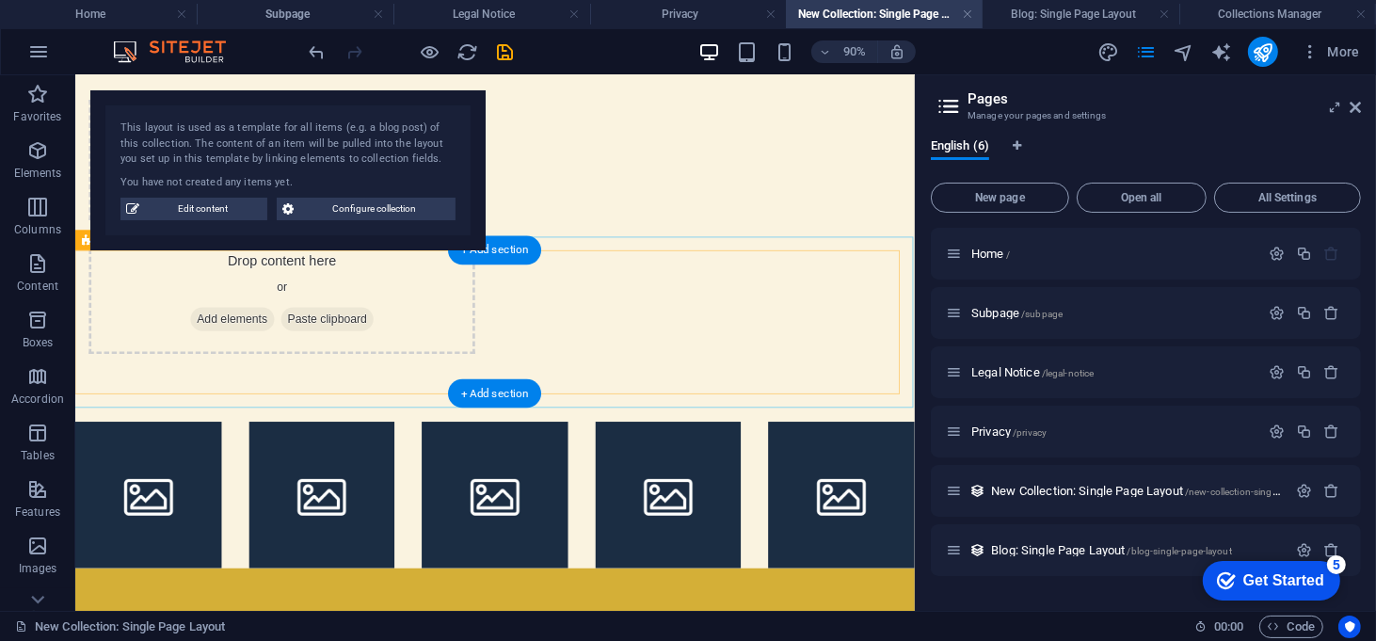
drag, startPoint x: 561, startPoint y: 390, endPoint x: 479, endPoint y: 382, distance: 82.2
click at [479, 460] on li at bounding box center [541, 541] width 163 height 163
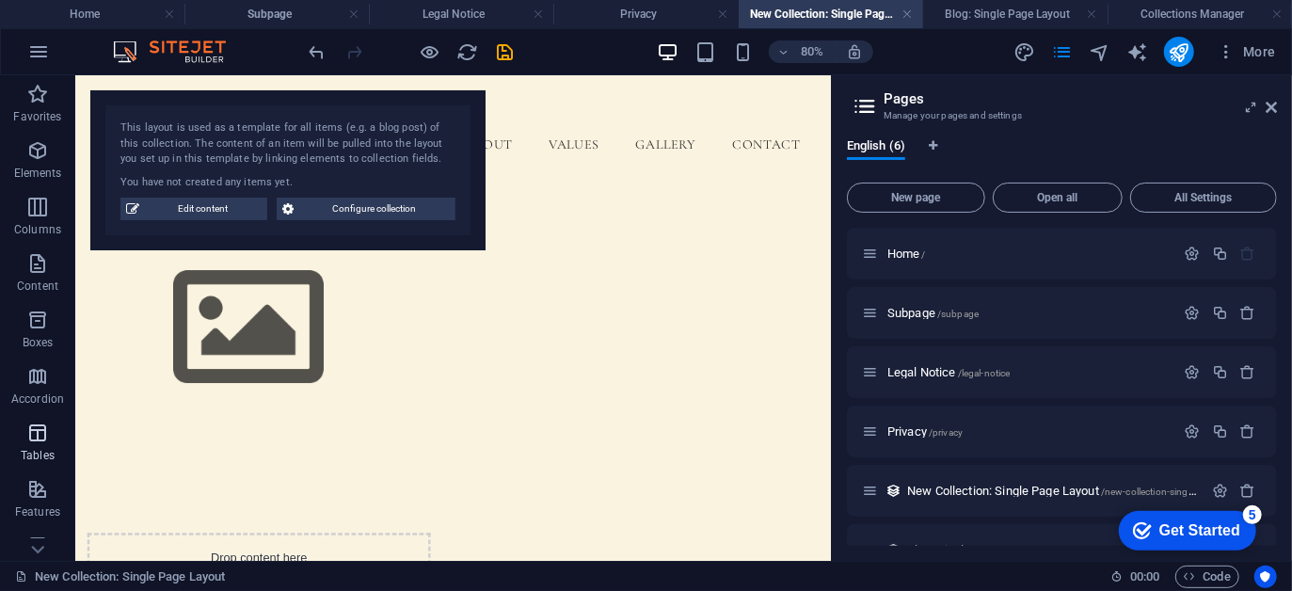
scroll to position [361, 0]
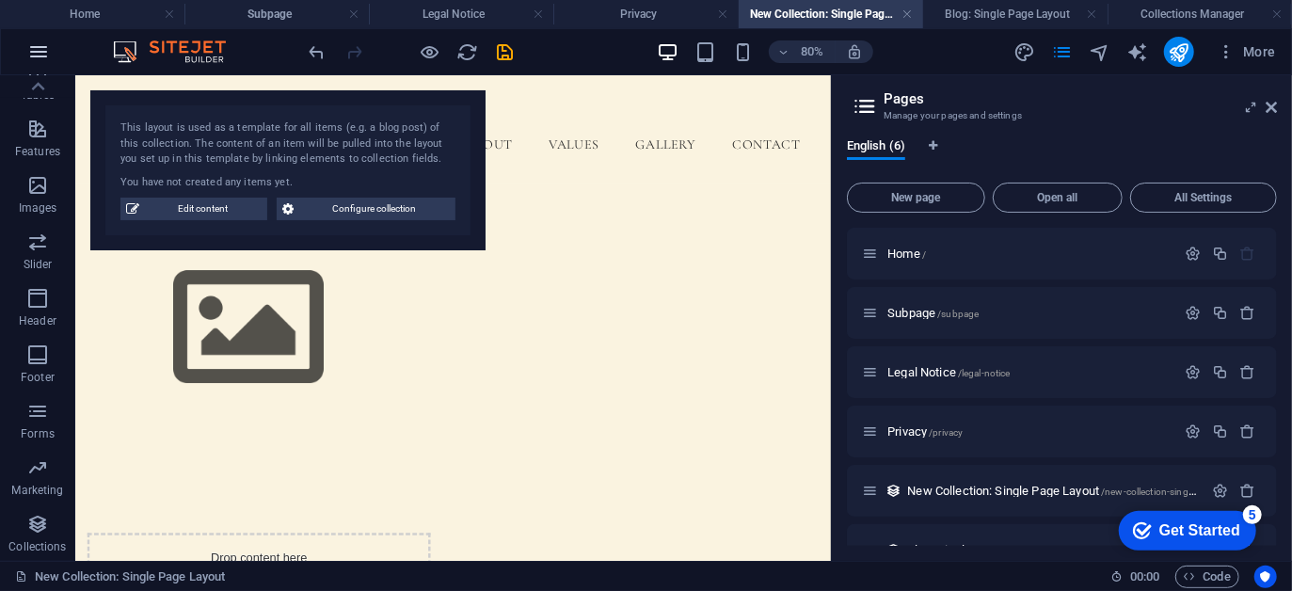
click at [45, 61] on icon "button" at bounding box center [38, 51] width 23 height 23
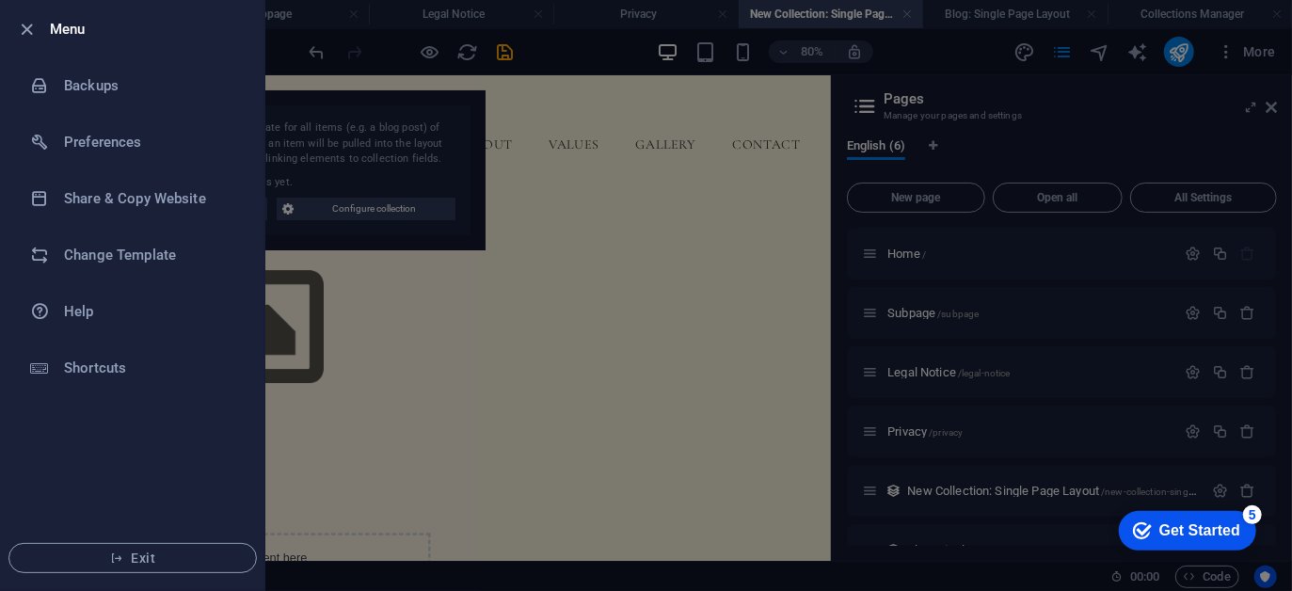
click at [322, 400] on div at bounding box center [646, 295] width 1292 height 591
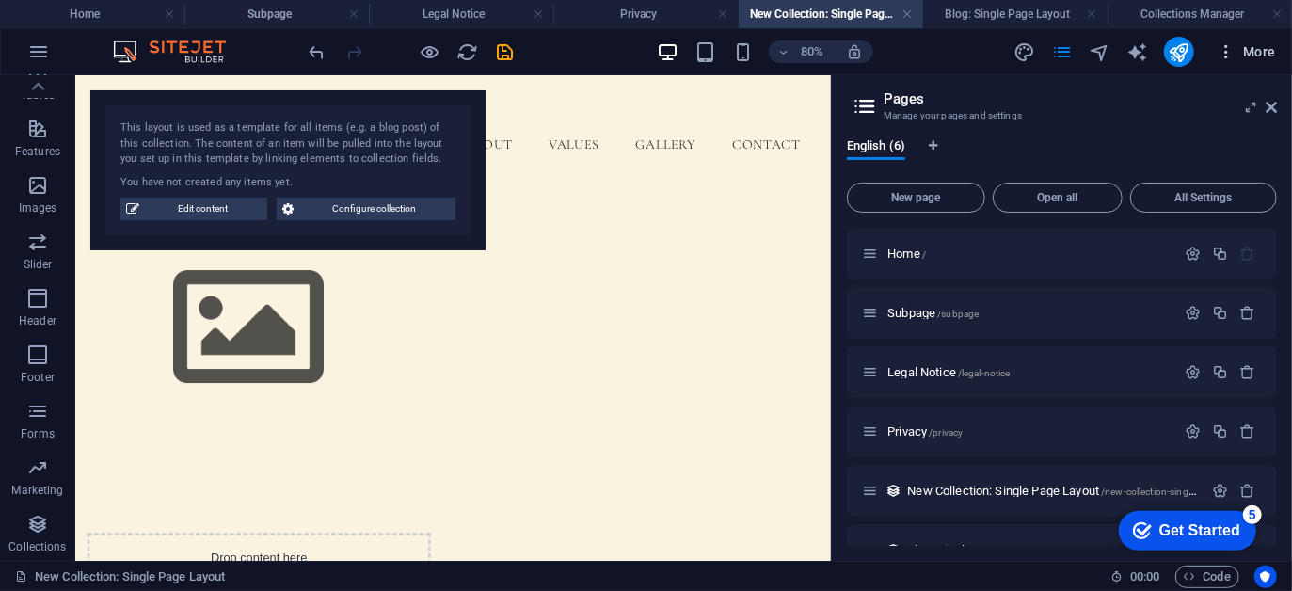
click at [1236, 56] on icon "button" at bounding box center [1226, 51] width 19 height 19
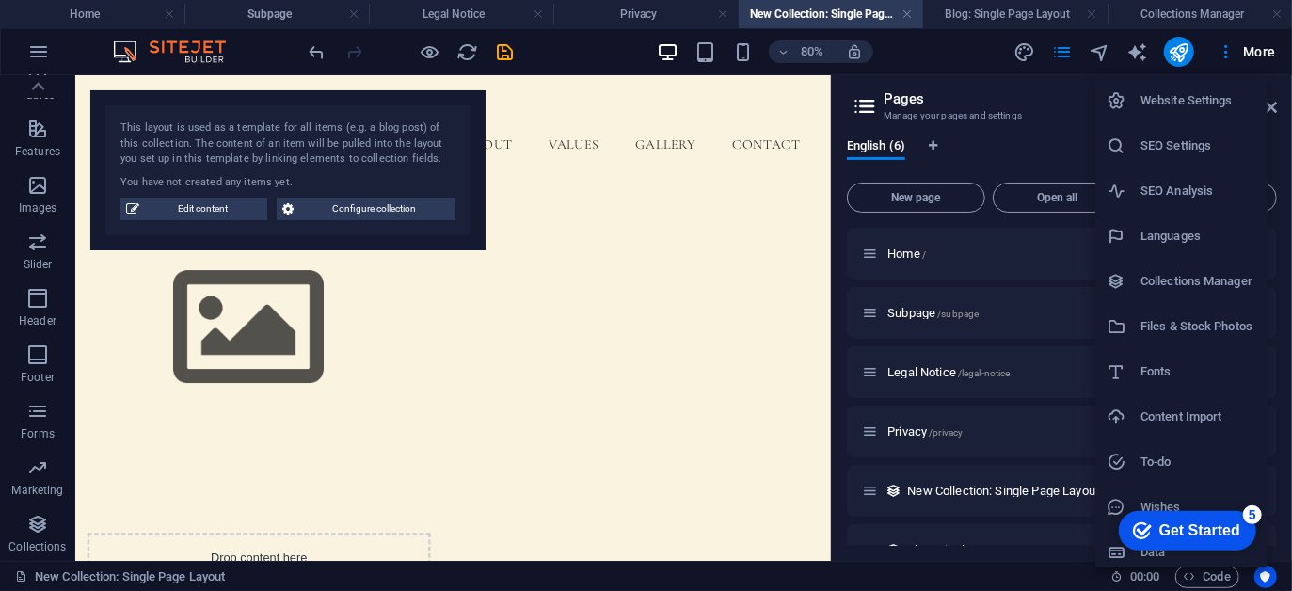
scroll to position [7, 0]
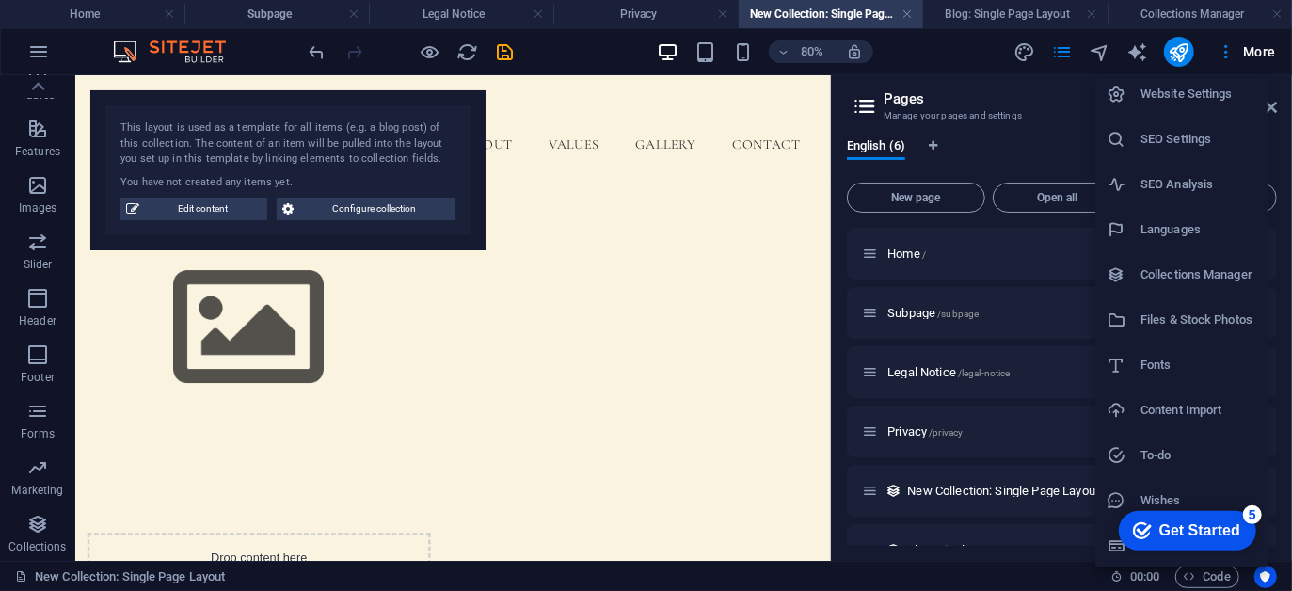
click at [32, 380] on div at bounding box center [646, 295] width 1292 height 591
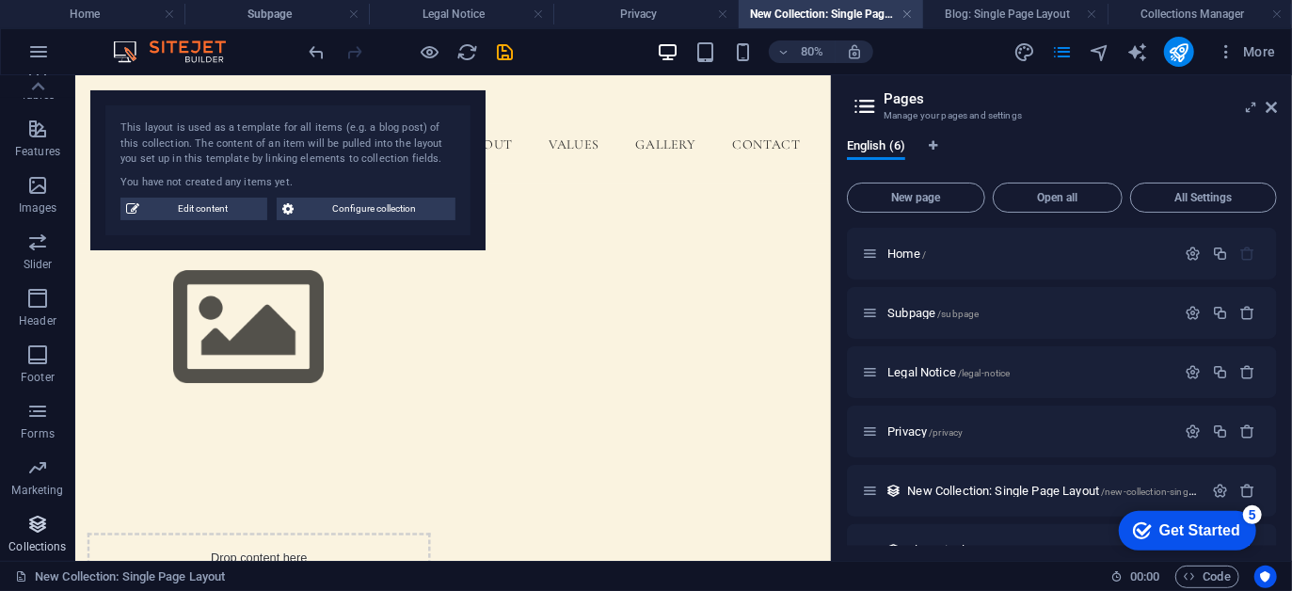
click at [42, 525] on icon "button" at bounding box center [37, 524] width 23 height 23
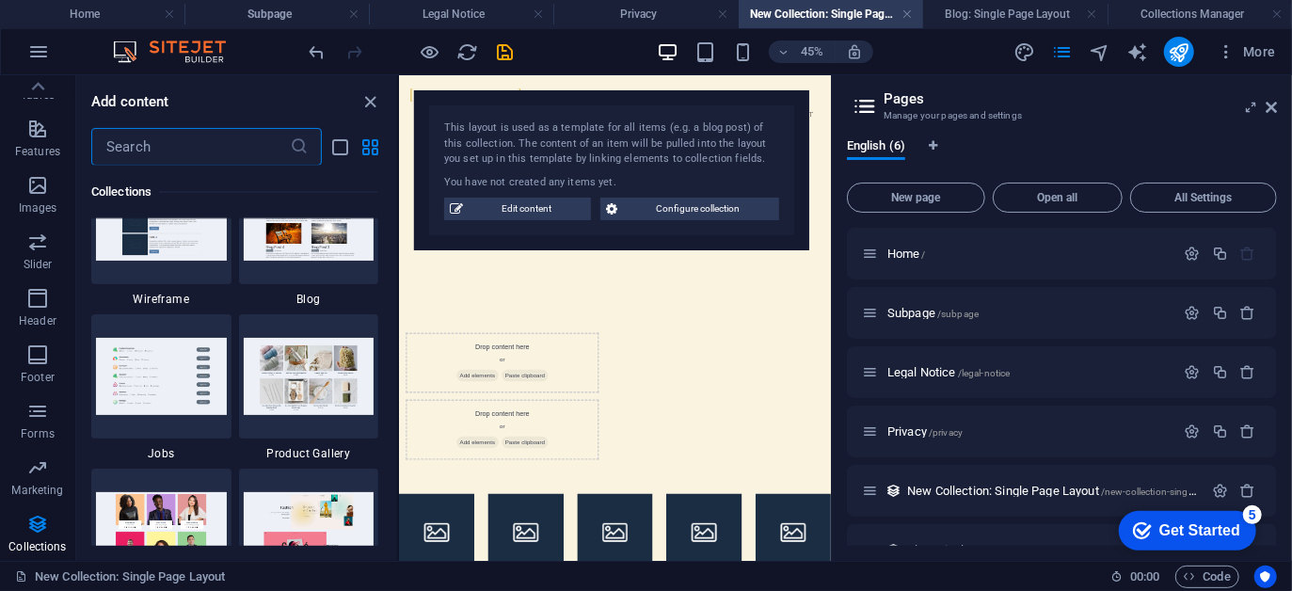
scroll to position [17334, 0]
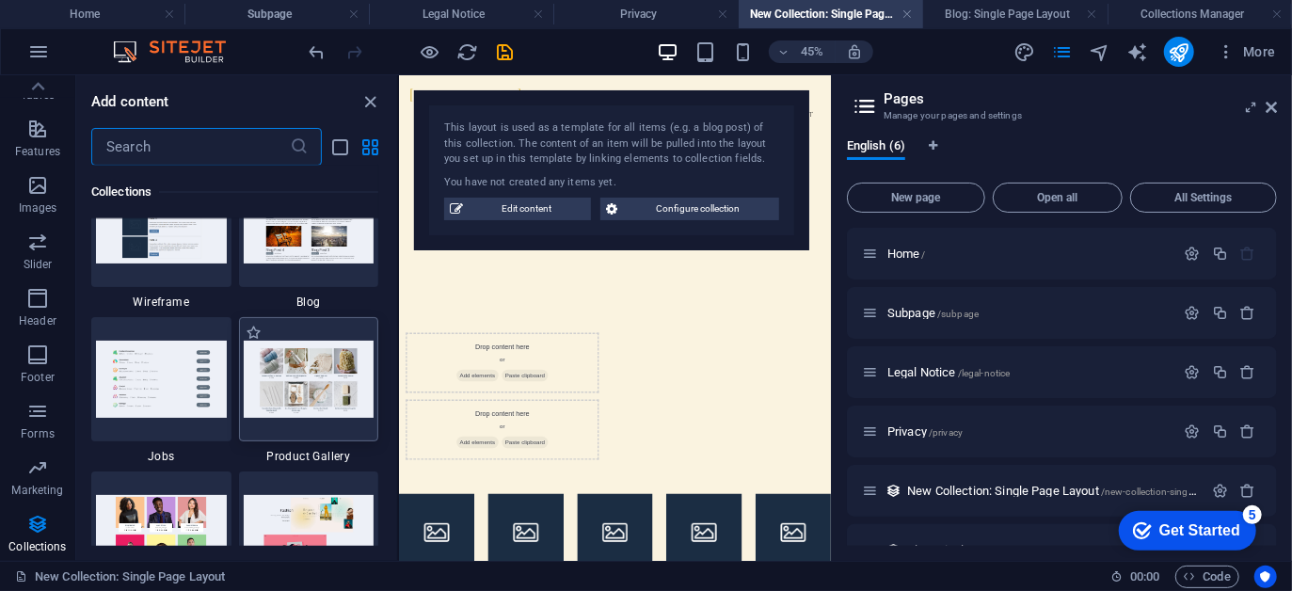
click at [319, 370] on img at bounding box center [309, 379] width 131 height 76
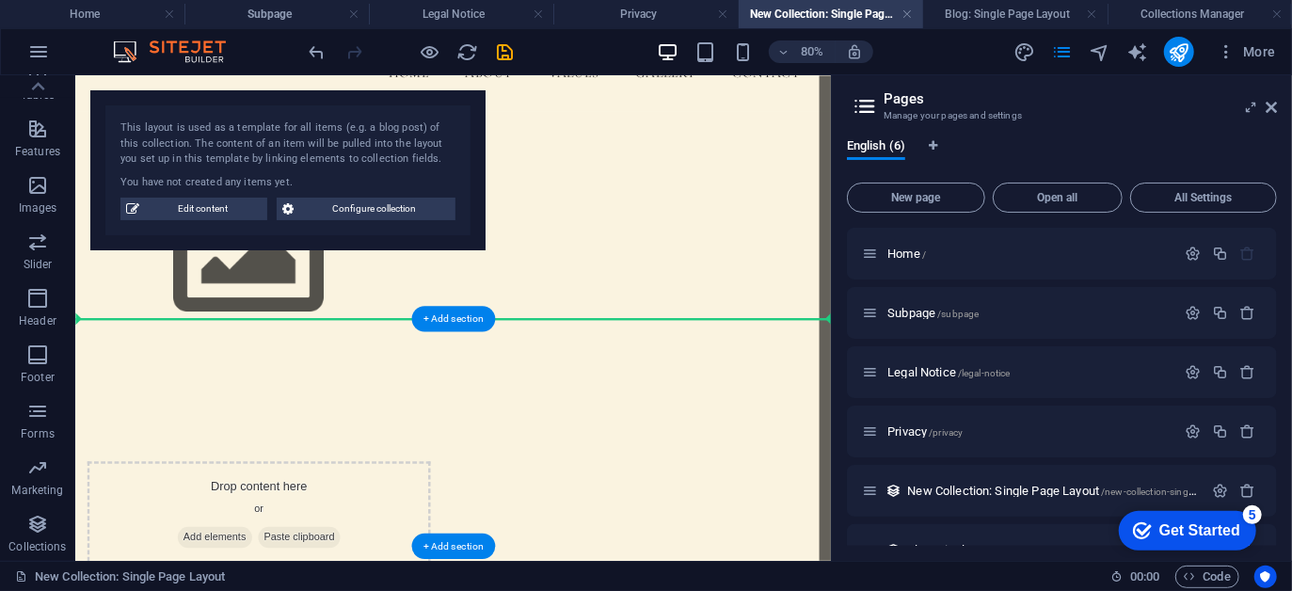
scroll to position [328, 0]
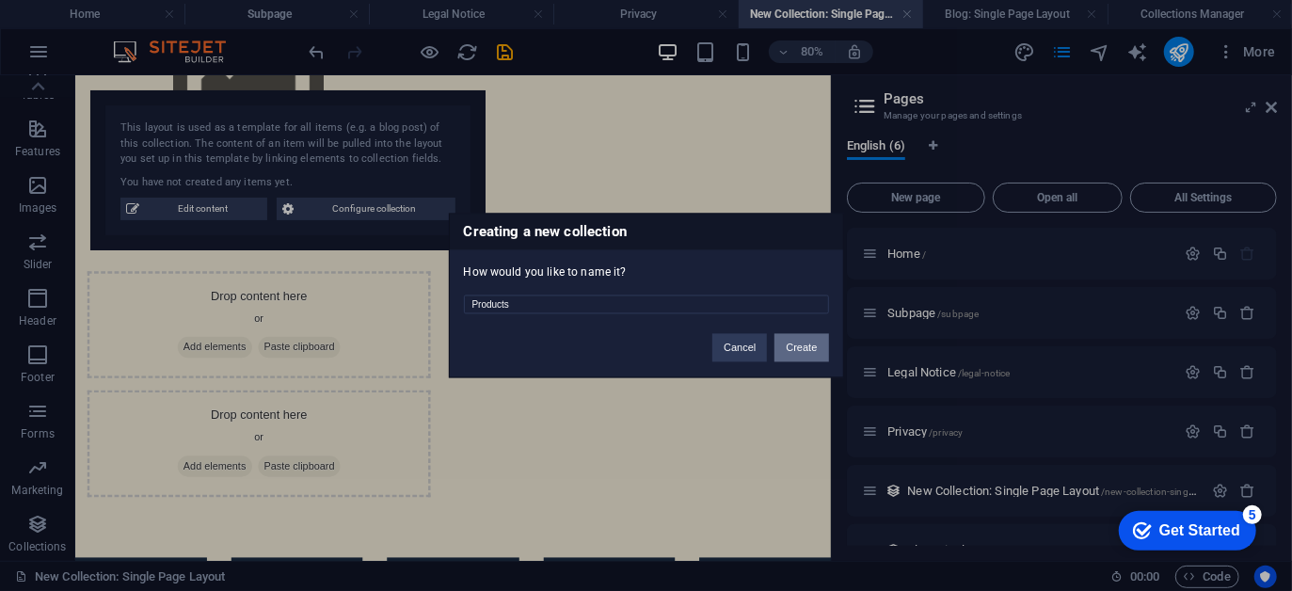
click at [801, 348] on button "Create" at bounding box center [802, 348] width 54 height 28
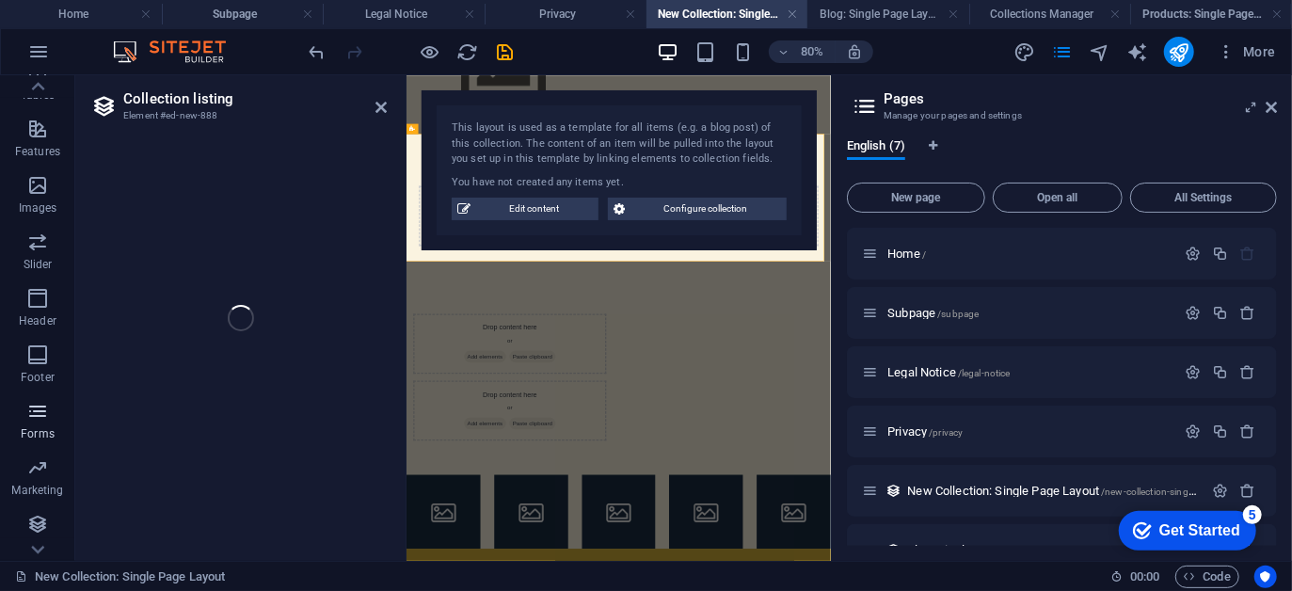
select select "68bb93581ea5f7cd7b009fa2"
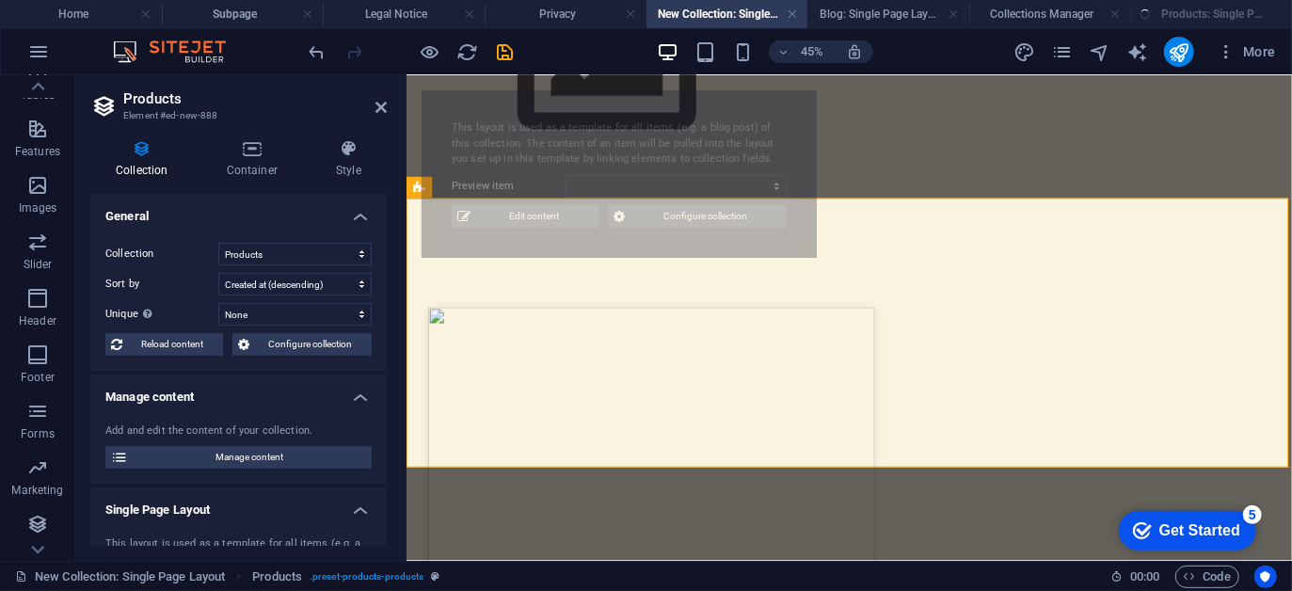
select select "createdAt_DESC"
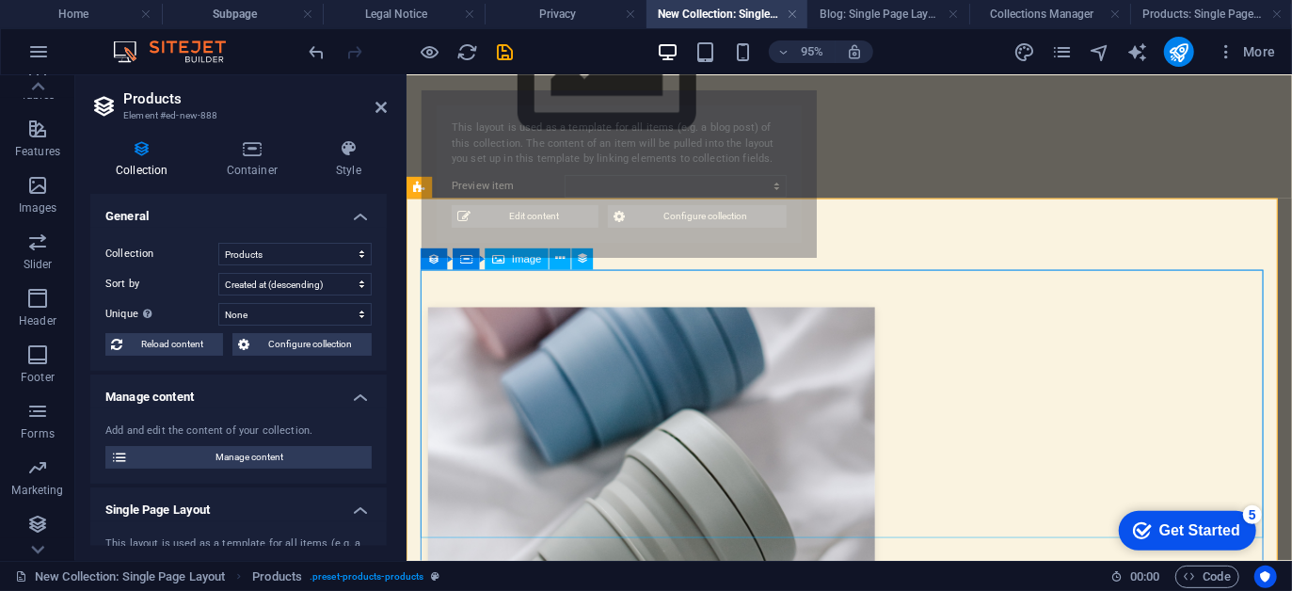
scroll to position [0, 0]
select select "68bb935a1ea5f7cd7b009faa"
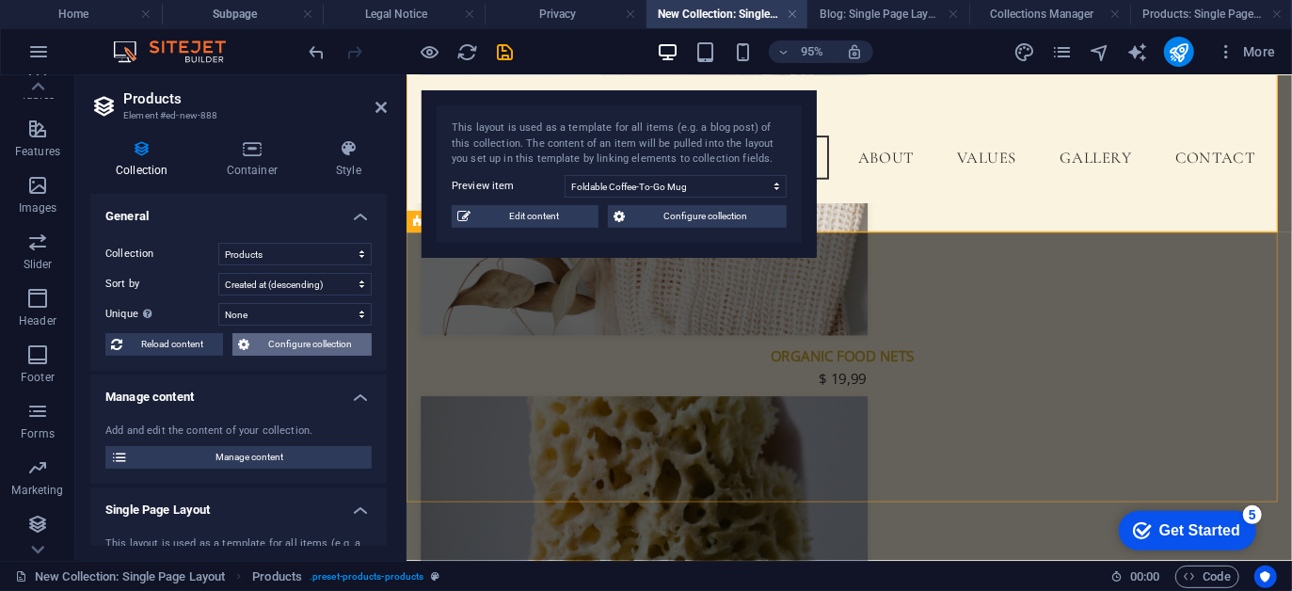
scroll to position [487, 0]
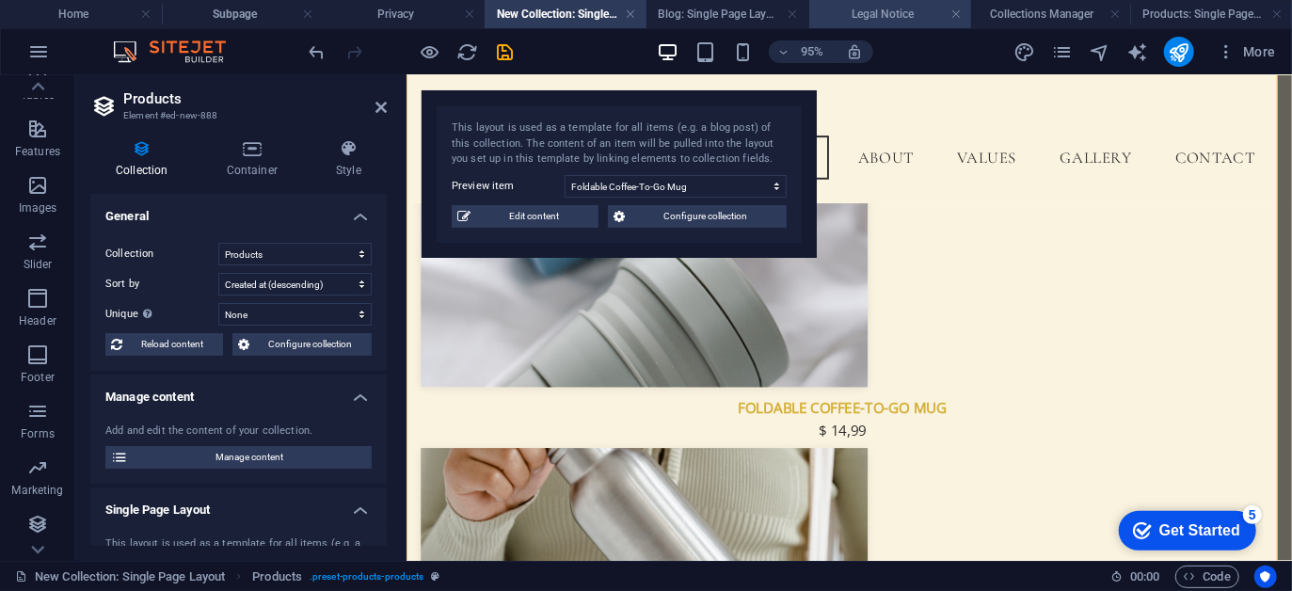
drag, startPoint x: 413, startPoint y: 9, endPoint x: 903, endPoint y: 11, distance: 489.5
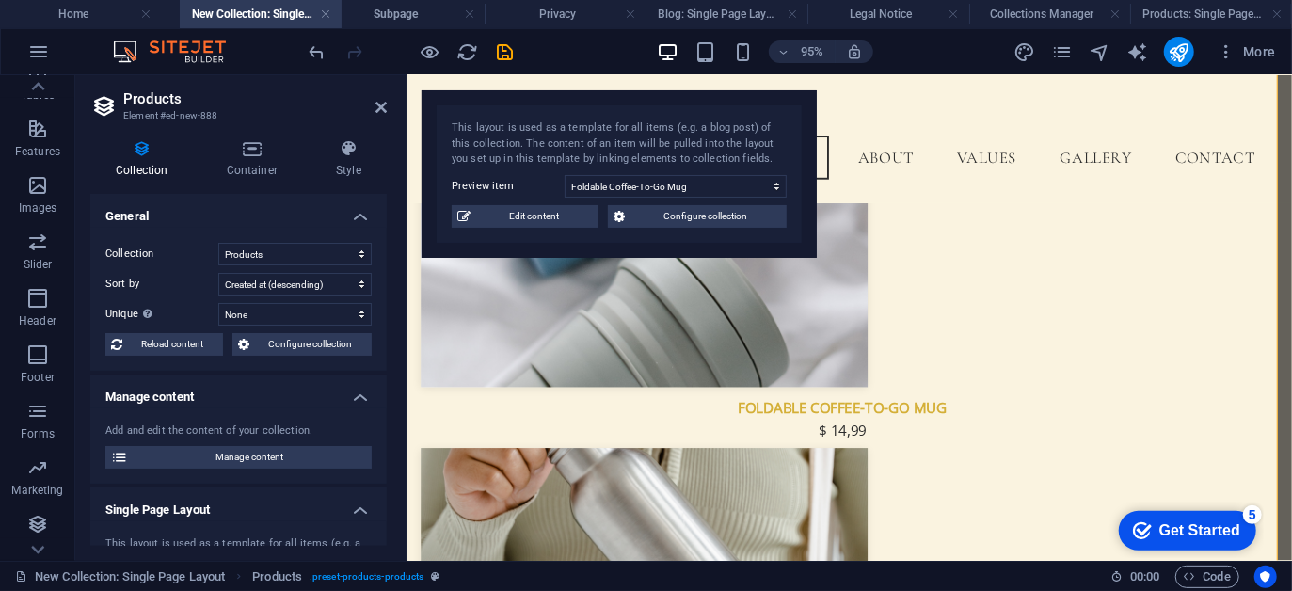
drag, startPoint x: 527, startPoint y: 7, endPoint x: 222, endPoint y: -6, distance: 305.2
drag, startPoint x: 560, startPoint y: 14, endPoint x: 891, endPoint y: 13, distance: 330.4
click at [1029, 11] on h4 "Collections Manager" at bounding box center [1051, 14] width 162 height 21
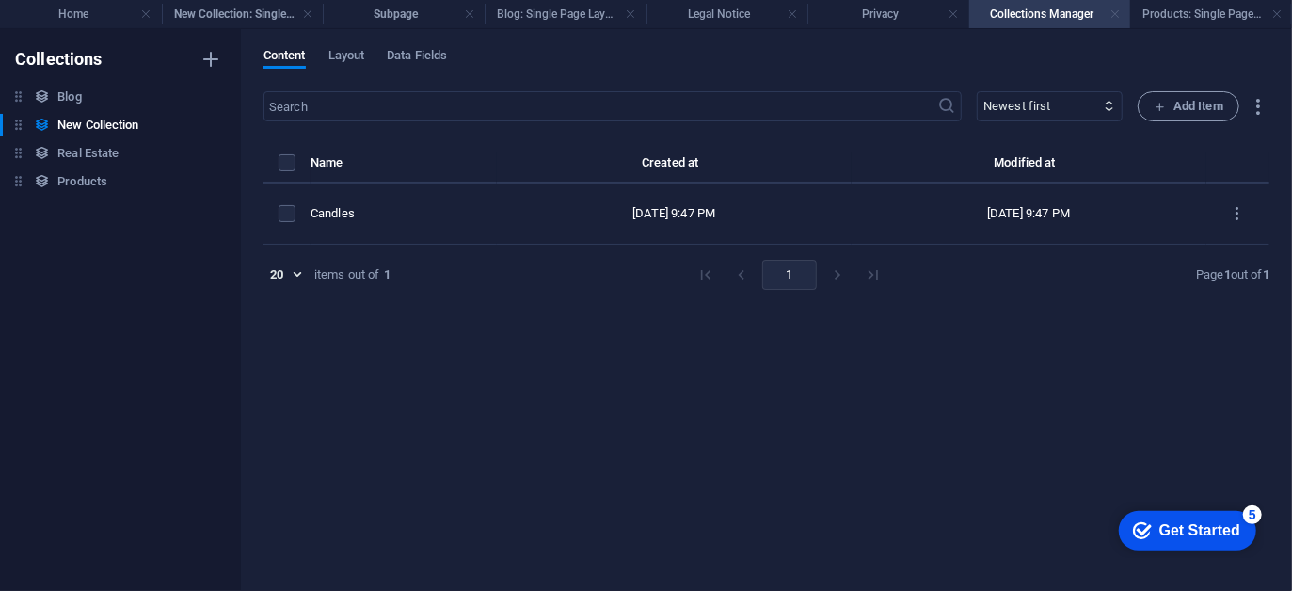
click at [1113, 8] on link at bounding box center [1115, 15] width 11 height 18
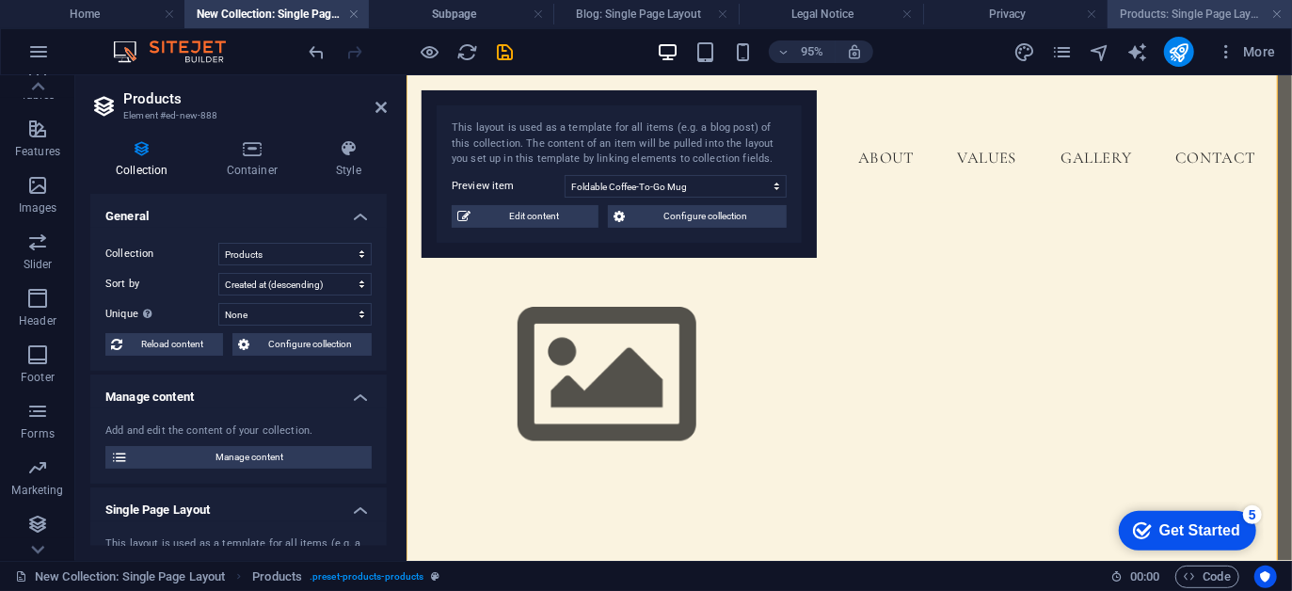
click at [1118, 10] on h4 "Products: Single Page Layout" at bounding box center [1200, 14] width 185 height 21
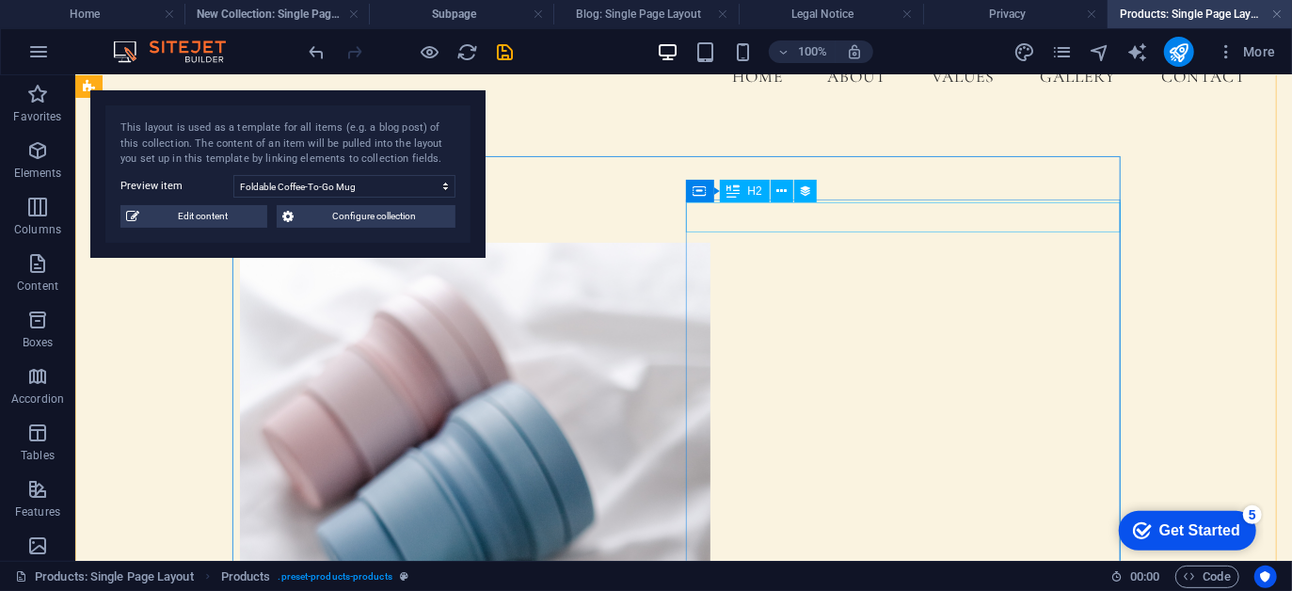
scroll to position [83, 0]
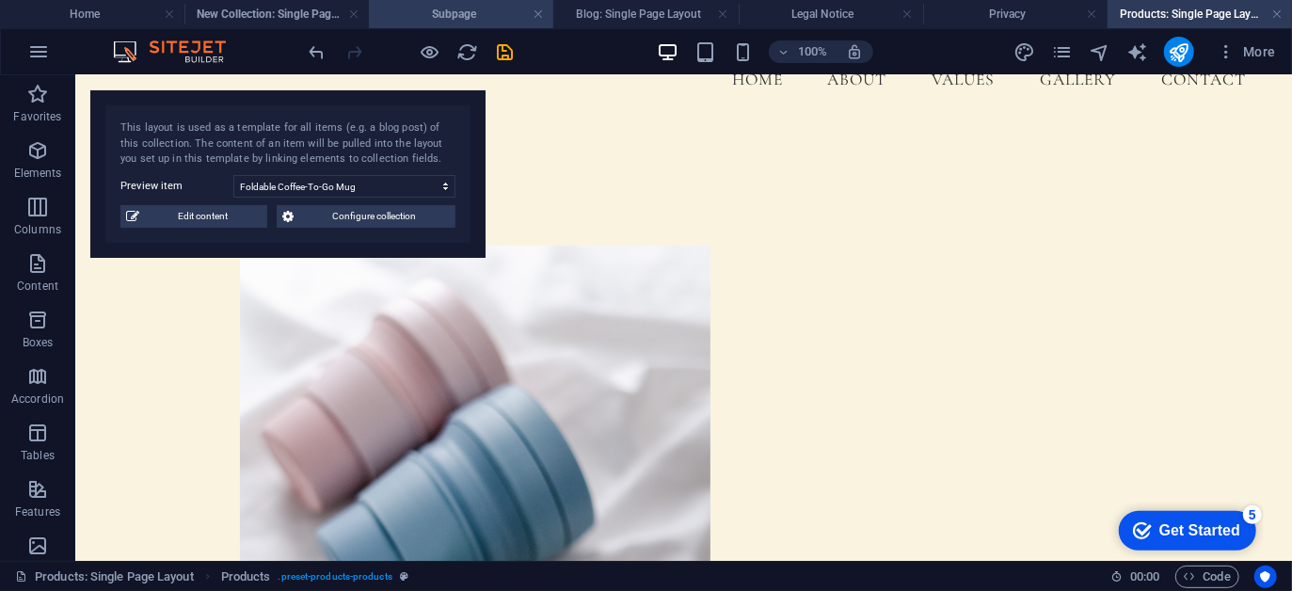
drag, startPoint x: 1171, startPoint y: 11, endPoint x: 476, endPoint y: 1, distance: 694.8
drag, startPoint x: 476, startPoint y: 1, endPoint x: 940, endPoint y: 44, distance: 466.1
click at [940, 44] on div "100% More" at bounding box center [795, 52] width 978 height 30
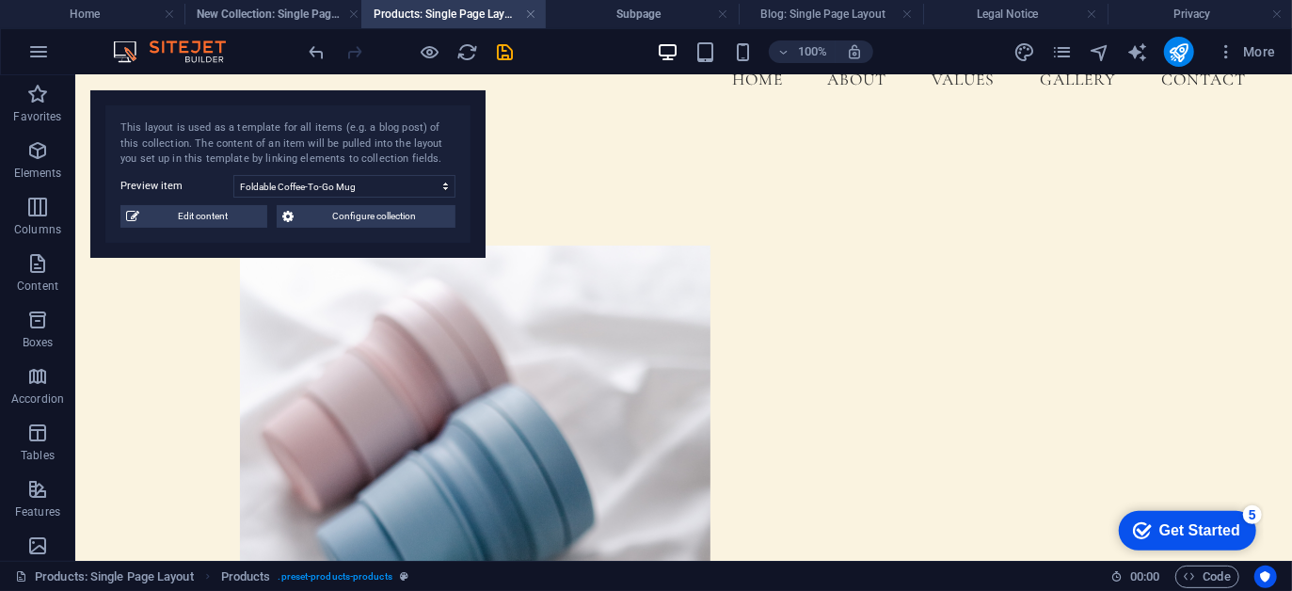
drag, startPoint x: 1173, startPoint y: 9, endPoint x: 431, endPoint y: -15, distance: 742.2
click at [281, 7] on h4 "New Collection: Single Page Layout" at bounding box center [277, 14] width 185 height 21
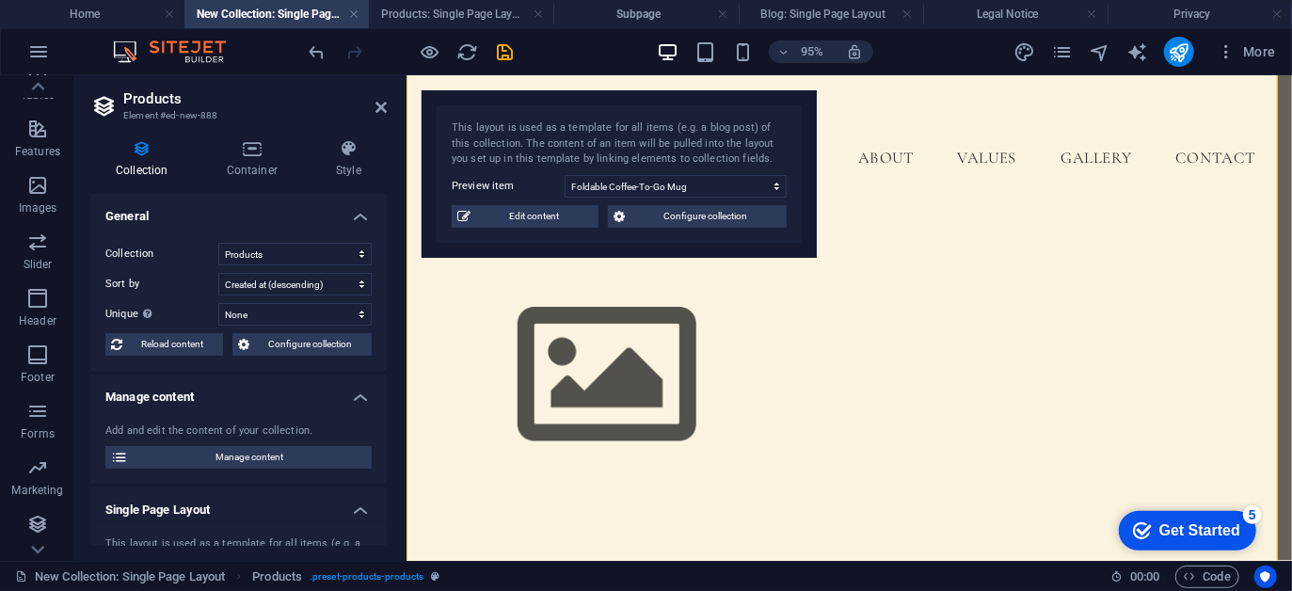
click at [281, 7] on h4 "New Collection: Single Page Layout" at bounding box center [277, 14] width 185 height 21
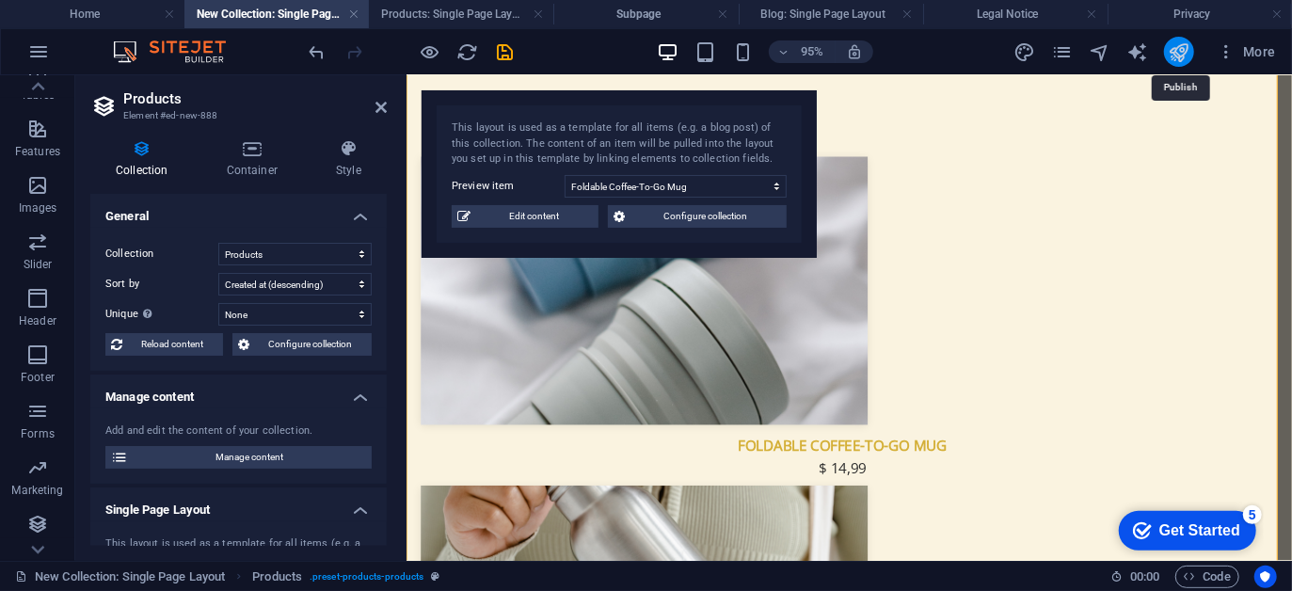
click at [1175, 53] on icon "publish" at bounding box center [1179, 52] width 22 height 22
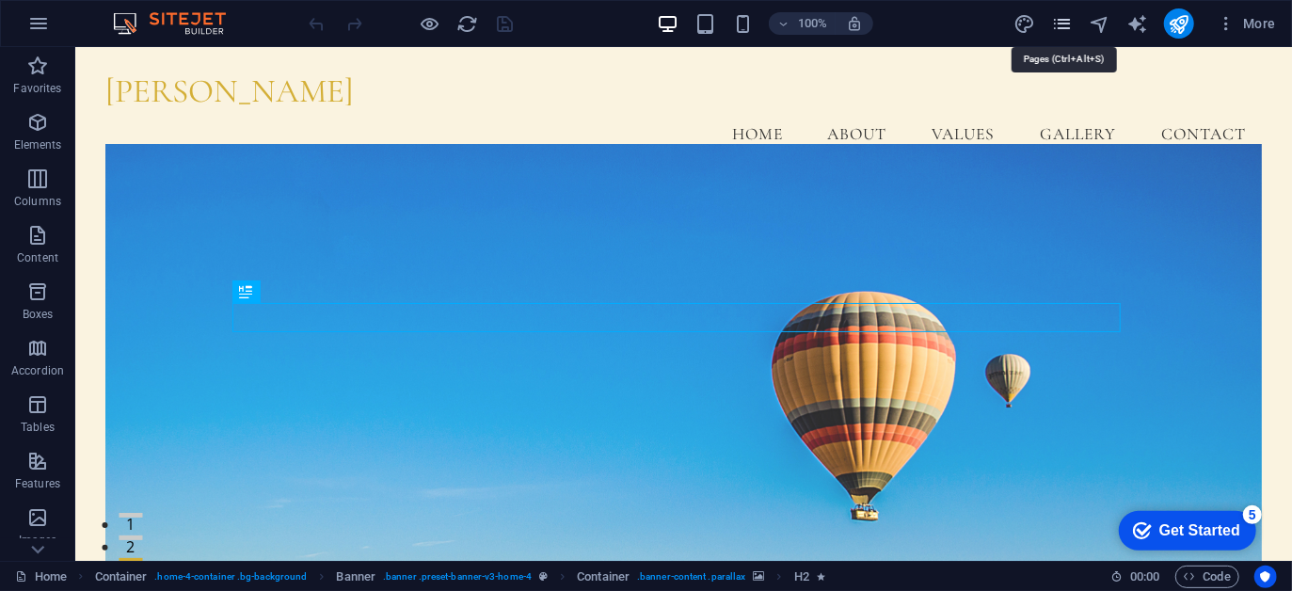
click at [1057, 18] on icon "pages" at bounding box center [1062, 24] width 22 height 22
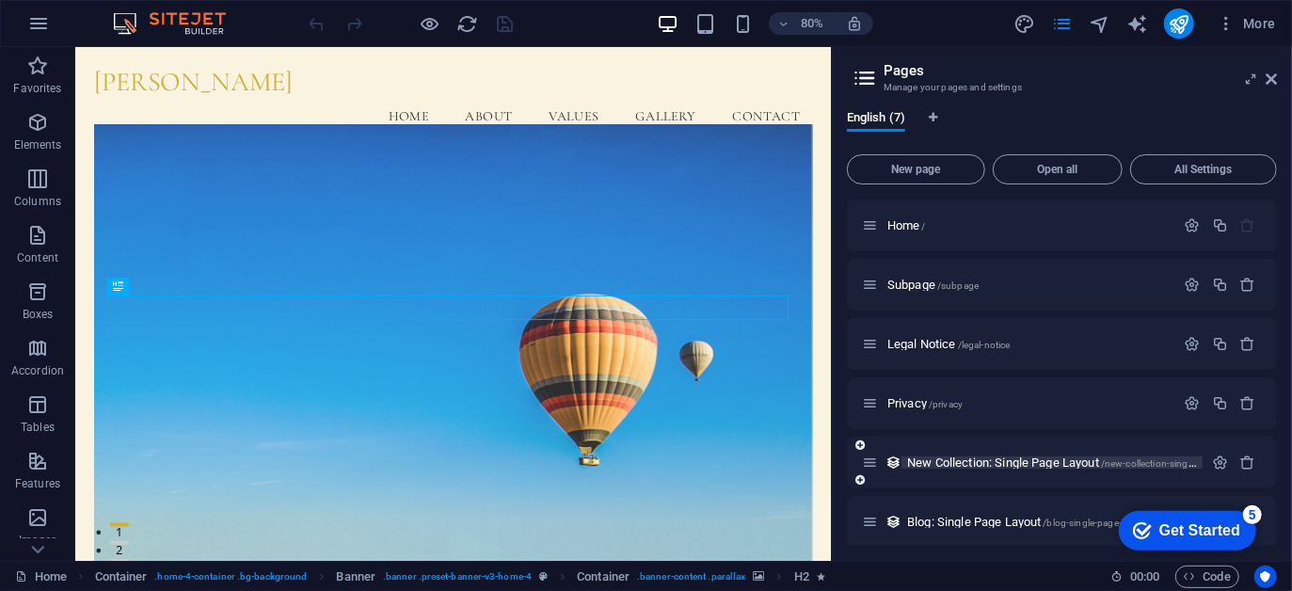
click at [983, 458] on span "New Collection: Single Page Layout /new-collection-single-page-layout" at bounding box center [1077, 463] width 341 height 14
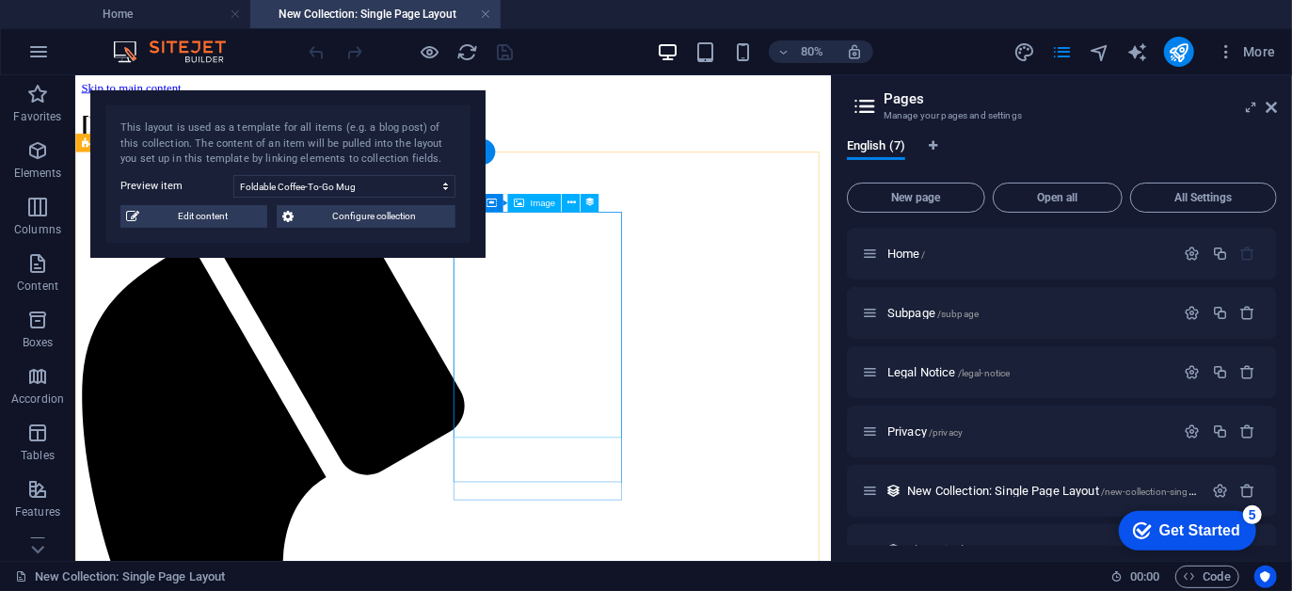
scroll to position [256, 0]
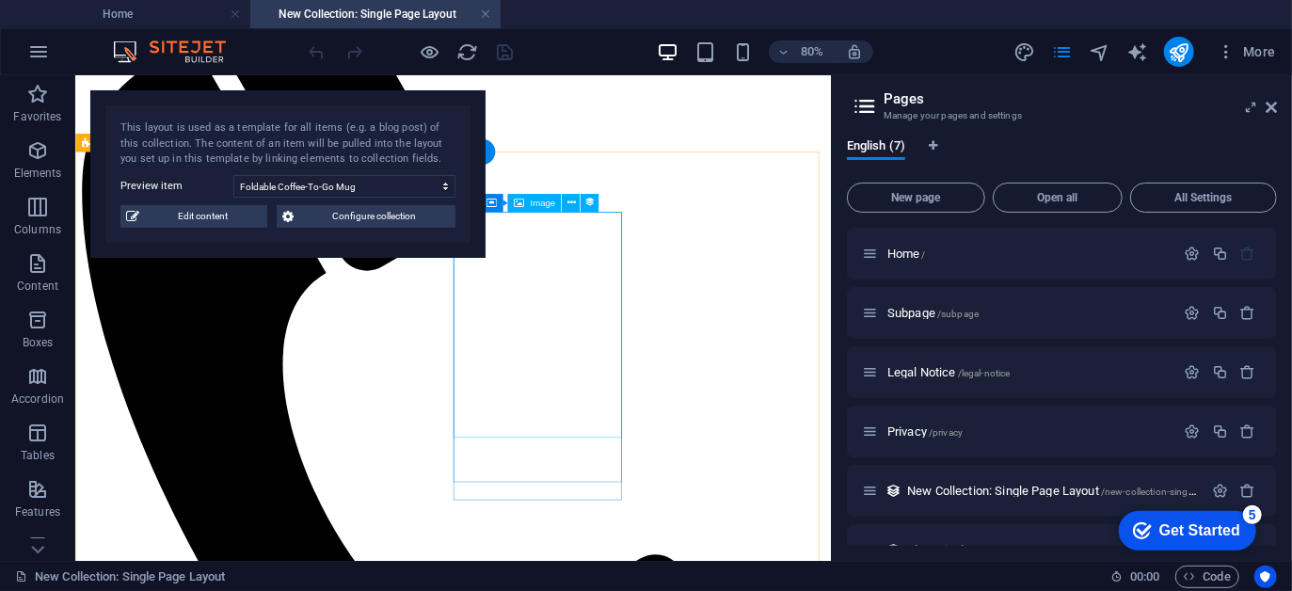
select select "68bb935a1ea5f7cd7b009faa"
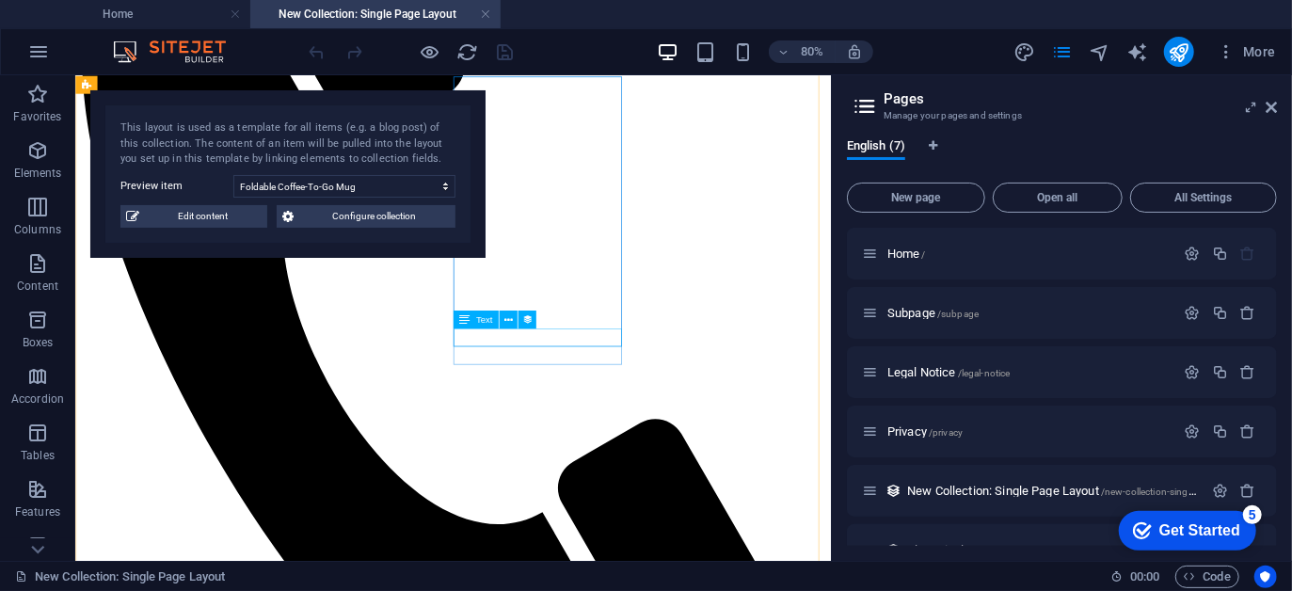
scroll to position [0, 0]
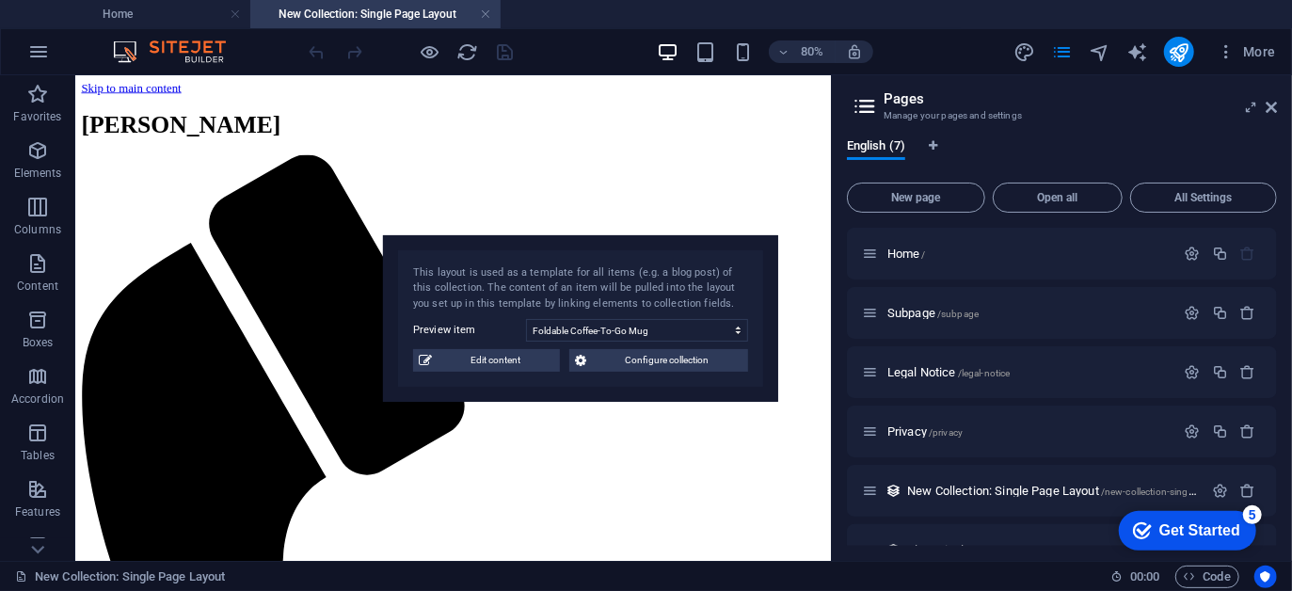
drag, startPoint x: 386, startPoint y: 125, endPoint x: 766, endPoint y: 296, distance: 416.7
click at [748, 296] on div "This layout is used as a template for all items (e.g. a blog post) of this coll…" at bounding box center [580, 288] width 335 height 47
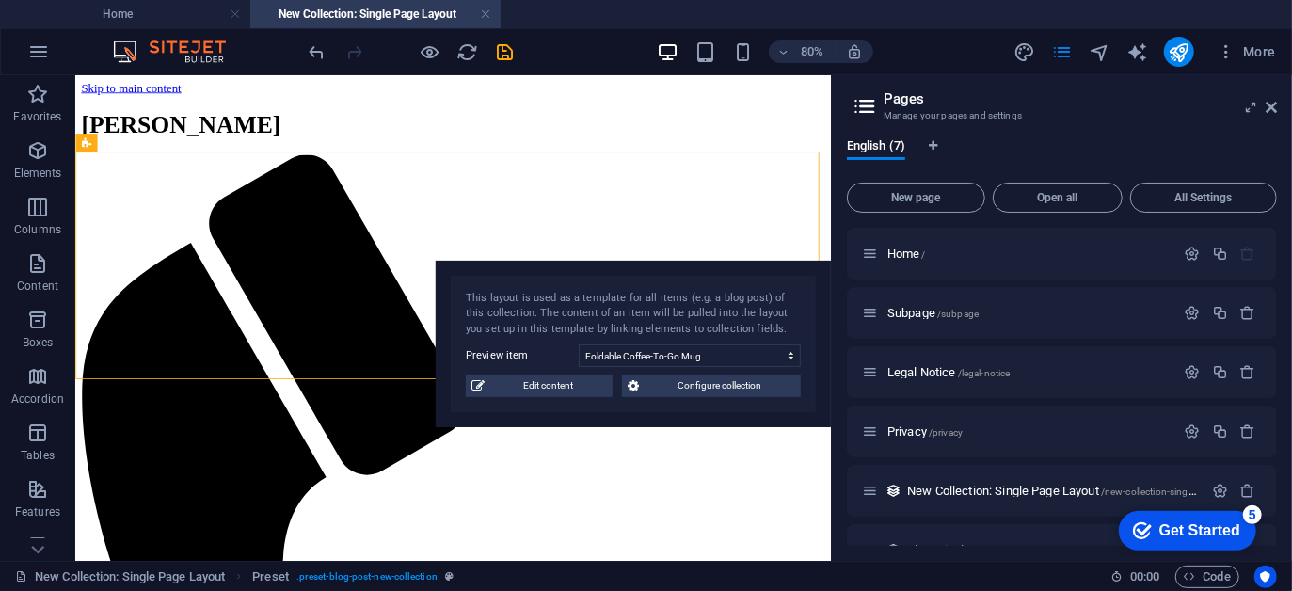
drag, startPoint x: 107, startPoint y: 143, endPoint x: -102, endPoint y: 147, distance: 209.0
click at [0, 147] on html "Ashley Largo Home New Collection: Single Page Layout Favorites Elements Columns…" at bounding box center [646, 295] width 1292 height 591
click at [139, 143] on icon at bounding box center [139, 143] width 8 height 16
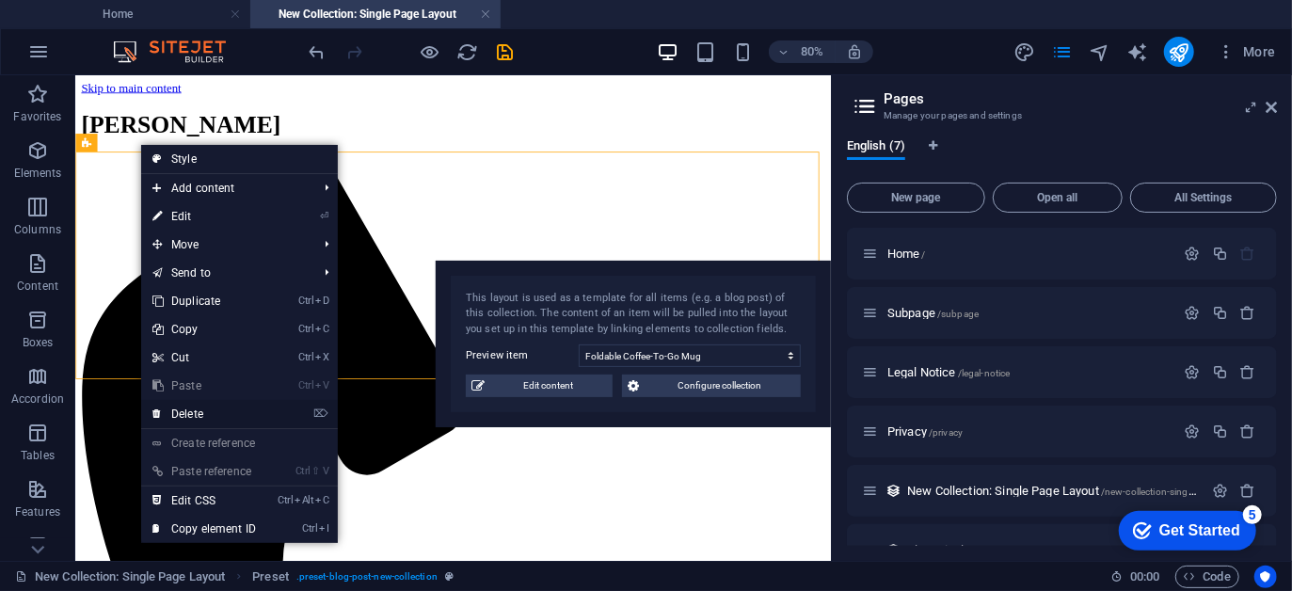
click at [207, 415] on link "⌦ Delete" at bounding box center [204, 414] width 126 height 28
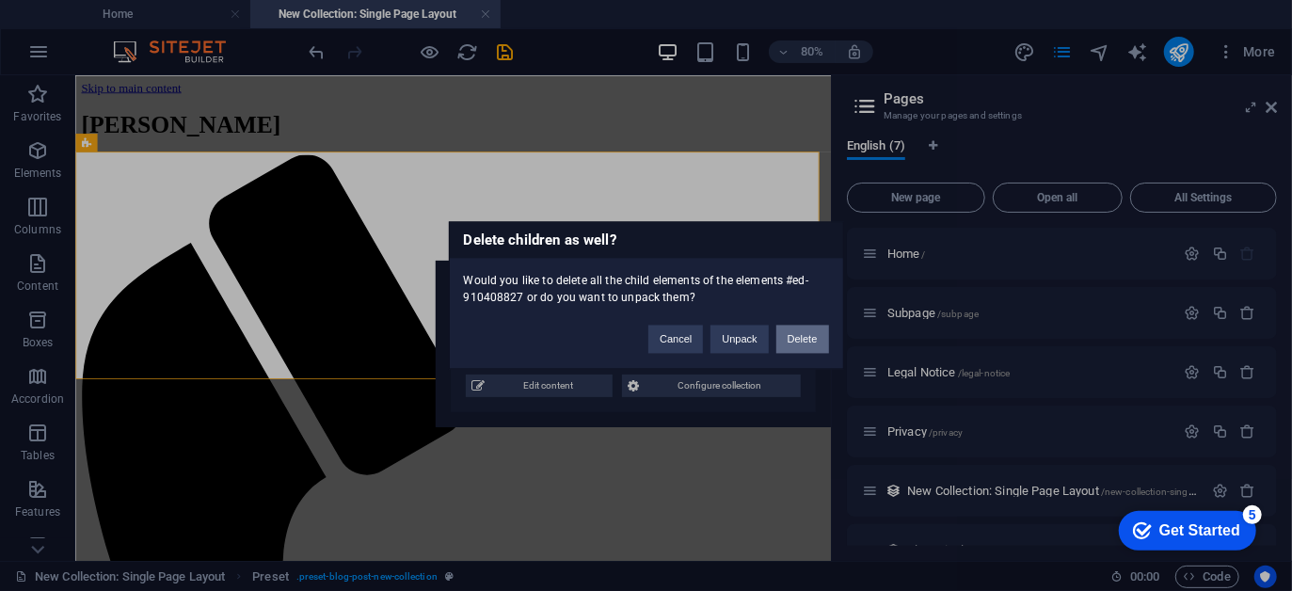
click at [807, 345] on button "Delete" at bounding box center [803, 340] width 53 height 28
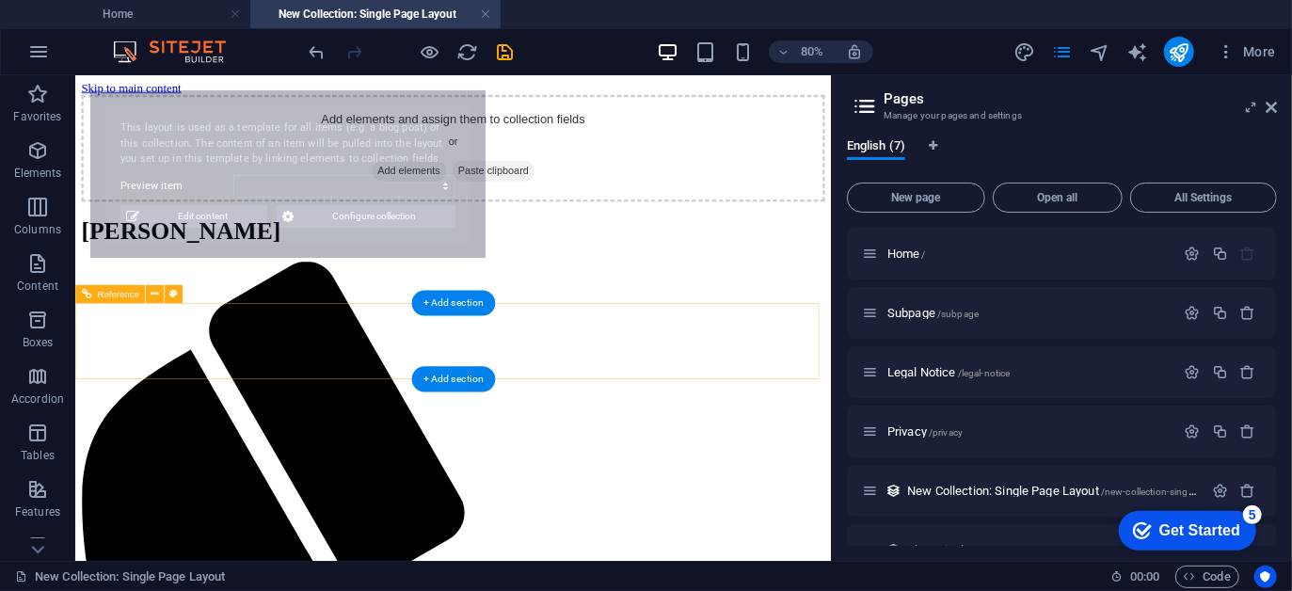
select select "68bb92c69fdac844790e330f"
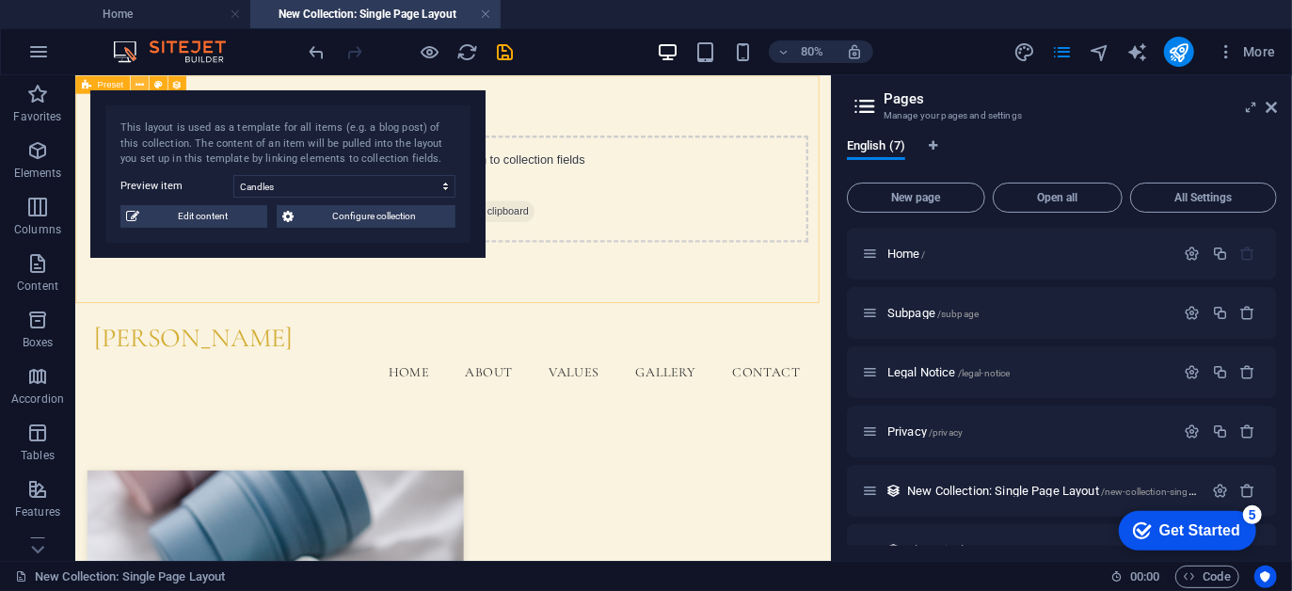
click at [138, 78] on icon at bounding box center [139, 84] width 8 height 16
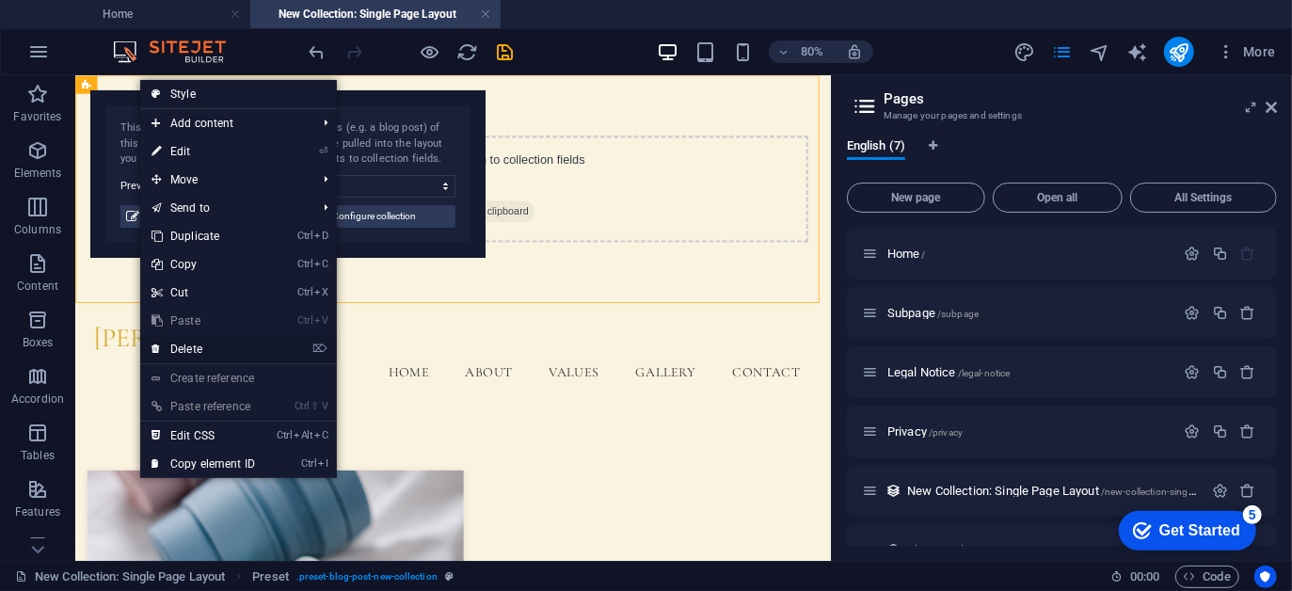
click at [234, 342] on link "⌦ Delete" at bounding box center [203, 349] width 126 height 28
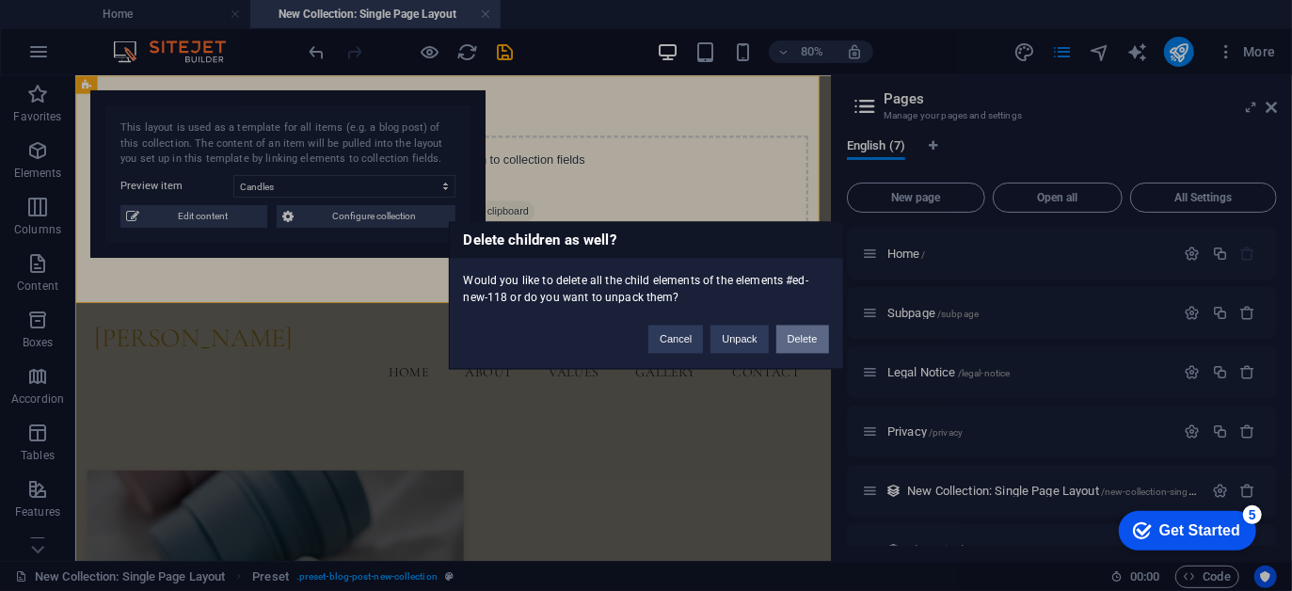
click at [791, 340] on button "Delete" at bounding box center [803, 340] width 53 height 28
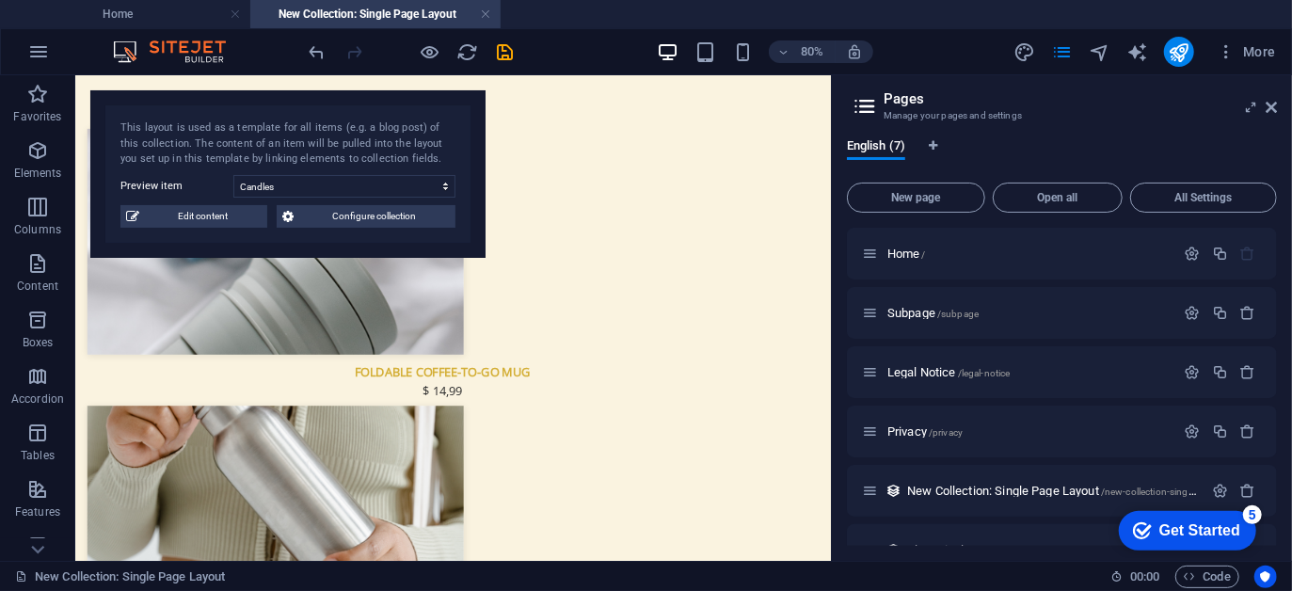
scroll to position [96, 0]
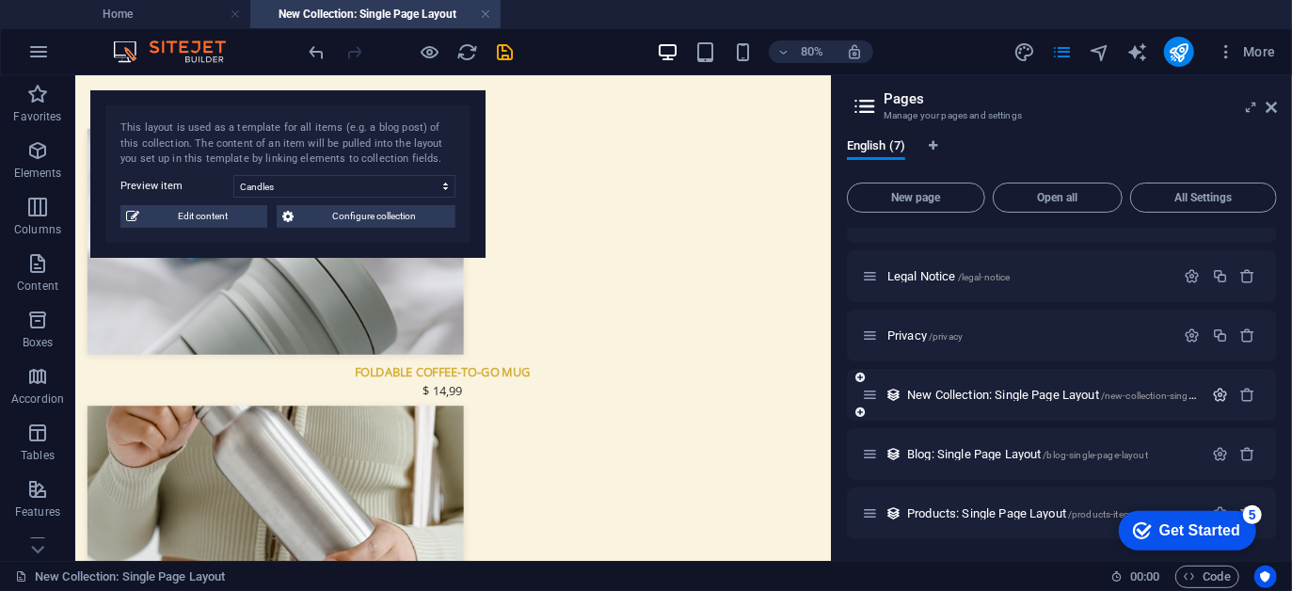
click at [1219, 393] on icon "button" at bounding box center [1220, 395] width 16 height 16
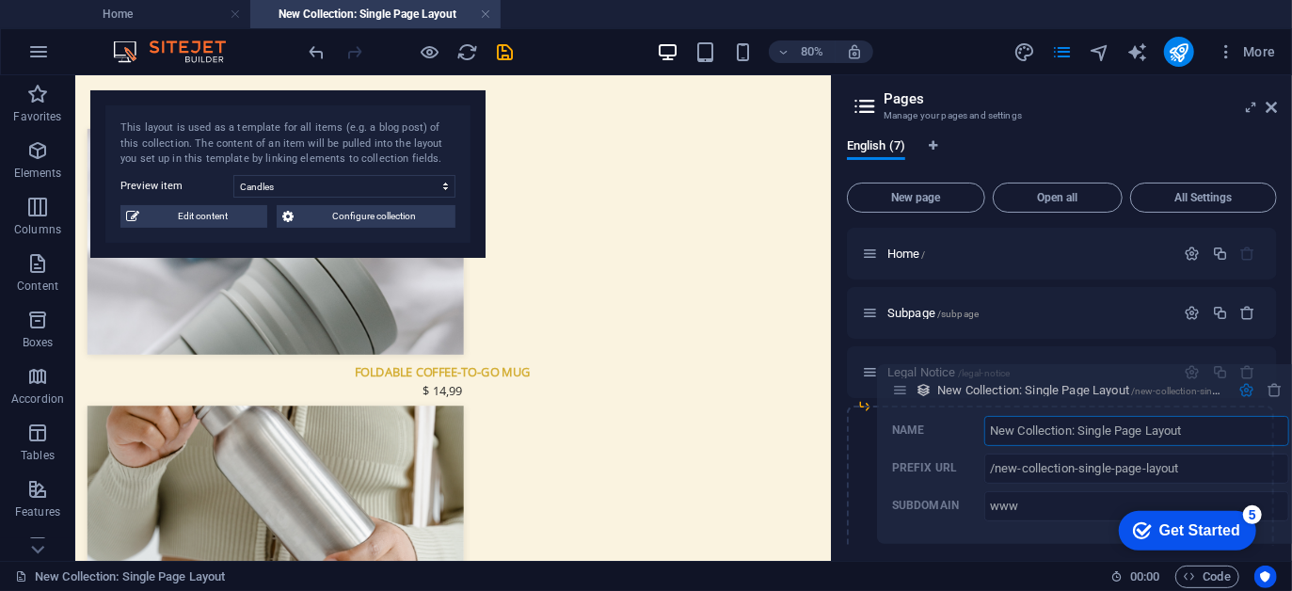
scroll to position [5, 0]
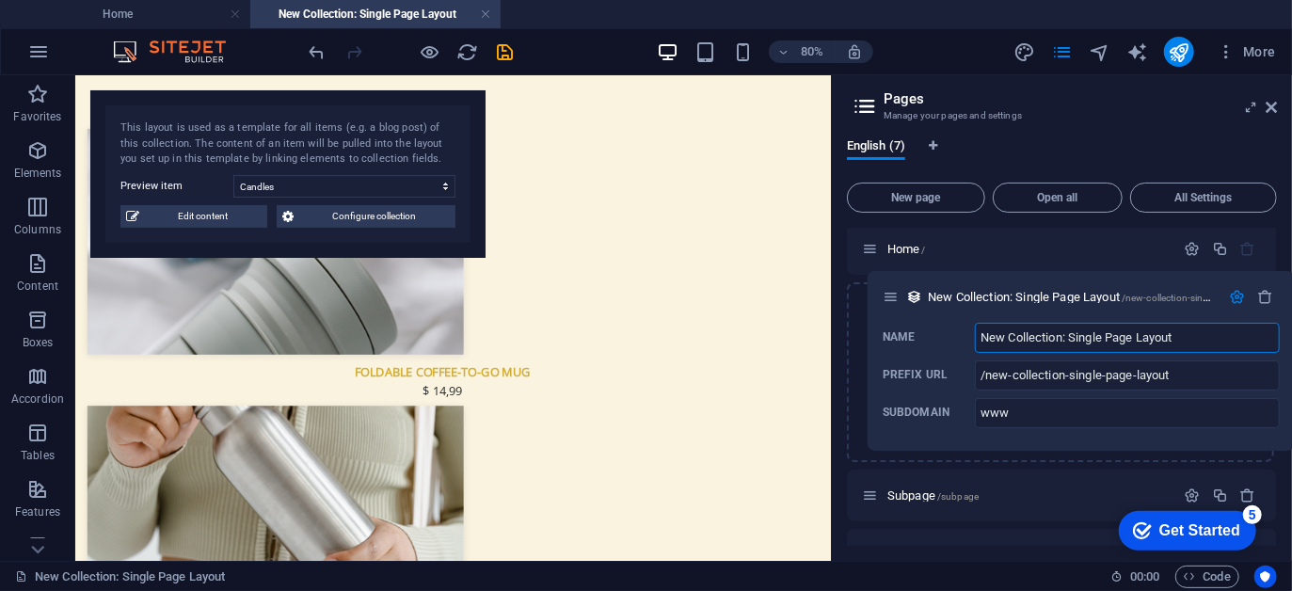
drag, startPoint x: 874, startPoint y: 492, endPoint x: 896, endPoint y: 284, distance: 209.3
click at [896, 284] on div "Home / Subpage /subpage Legal Notice /legal-notice Privacy /privacy New Collect…" at bounding box center [1062, 491] width 430 height 536
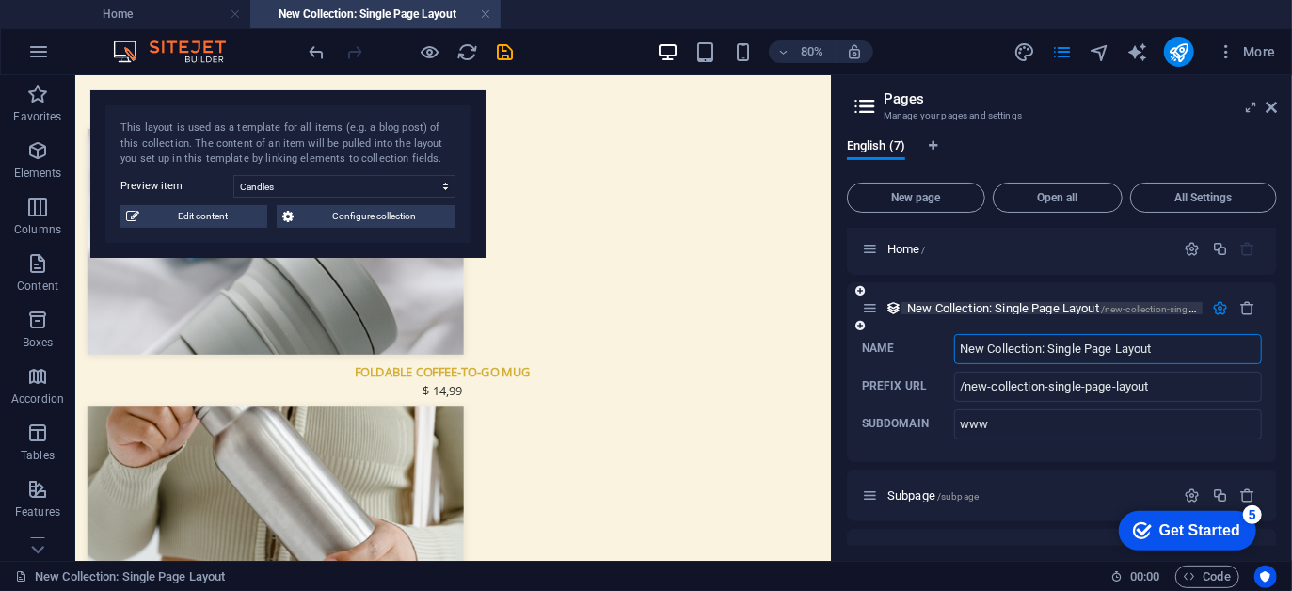
click at [1041, 302] on span "New Collection: Single Page Layout /new-collection-single-page-layout" at bounding box center [1077, 308] width 341 height 14
click at [1043, 299] on div "New Collection: Single Page Layout /new-collection-single-page-layout" at bounding box center [1032, 308] width 341 height 22
click at [911, 243] on span "Home /" at bounding box center [907, 249] width 39 height 14
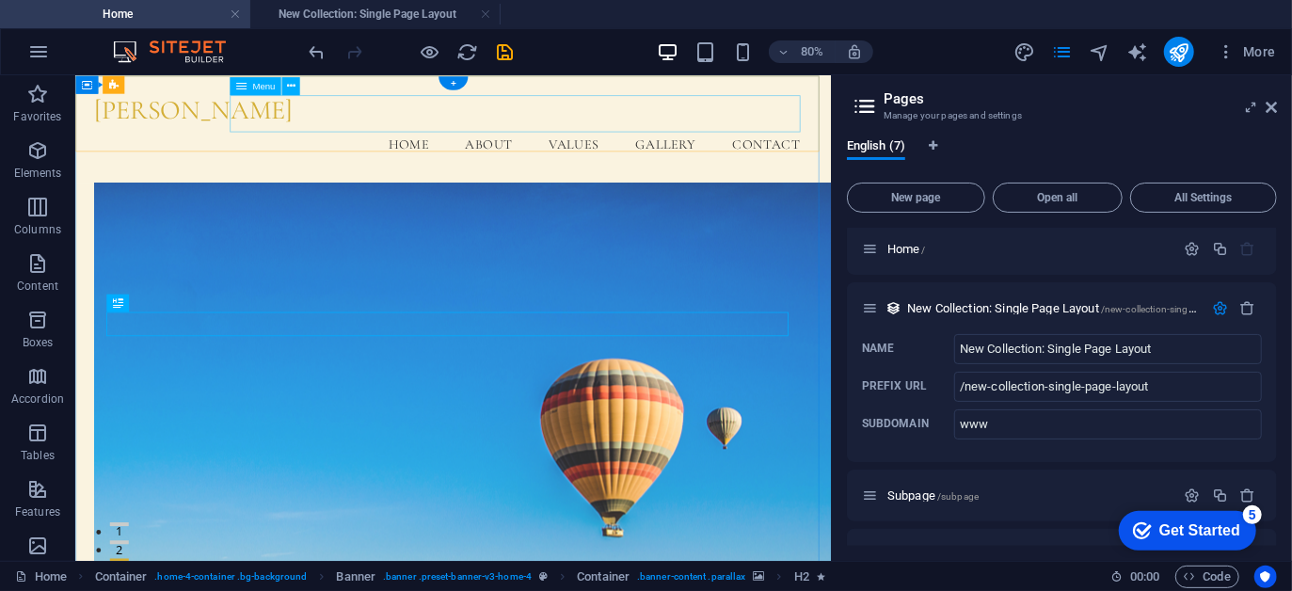
click at [798, 138] on nav "Home About Values Gallery Contact" at bounding box center [547, 161] width 898 height 47
click at [265, 82] on span "Menu" at bounding box center [263, 85] width 23 height 9
click at [292, 85] on icon at bounding box center [291, 85] width 8 height 16
click at [778, 138] on nav "Home About Values Gallery Contact" at bounding box center [547, 161] width 898 height 47
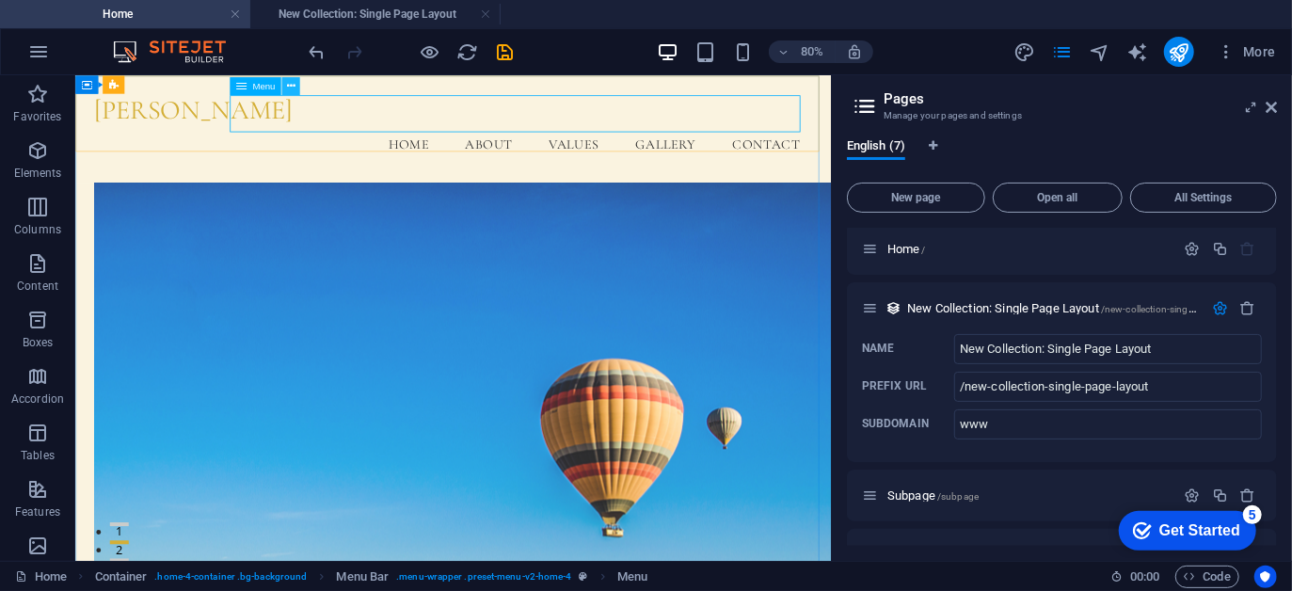
click at [289, 86] on icon at bounding box center [291, 85] width 8 height 16
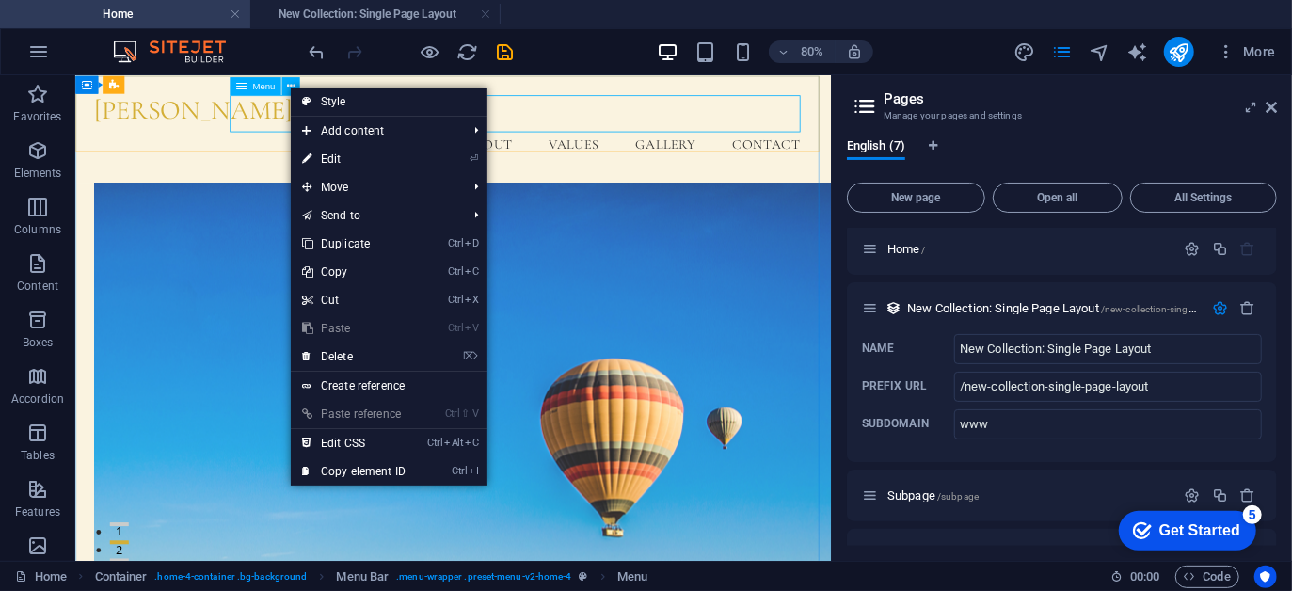
click at [249, 85] on div "Menu" at bounding box center [255, 85] width 51 height 18
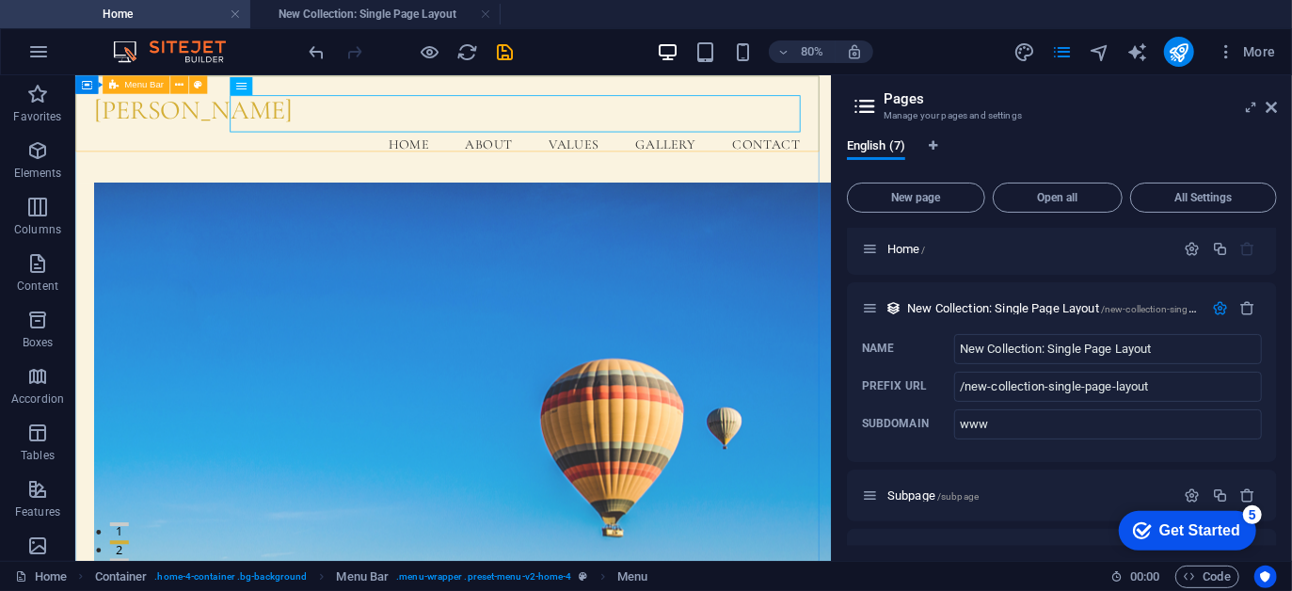
click at [119, 80] on div "Menu Bar" at bounding box center [136, 84] width 67 height 18
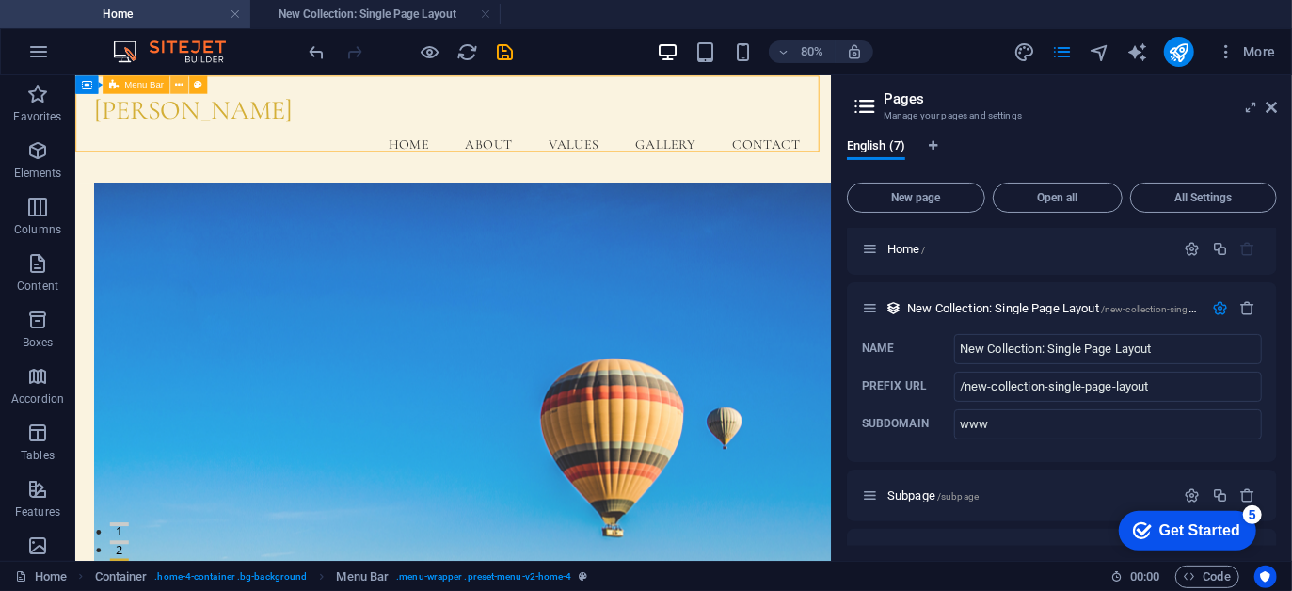
click at [177, 85] on icon at bounding box center [179, 84] width 8 height 16
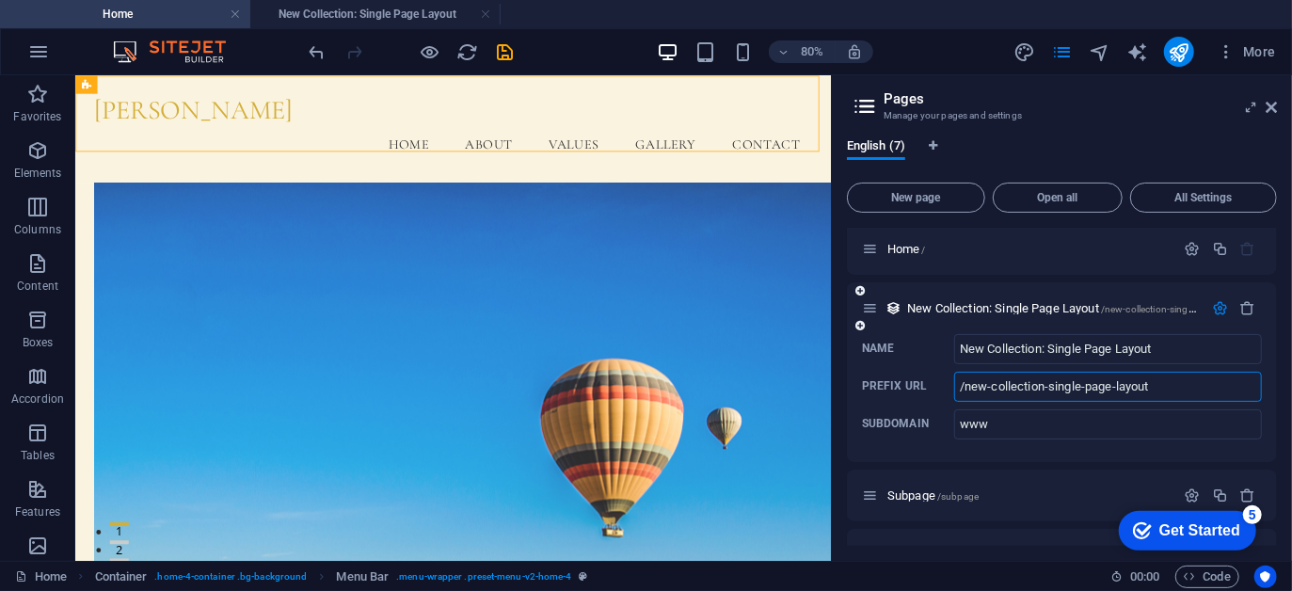
drag, startPoint x: 1207, startPoint y: 377, endPoint x: 1050, endPoint y: 379, distance: 157.2
click at [1050, 379] on input "/new-collection-single-page-layout" at bounding box center [1109, 387] width 308 height 30
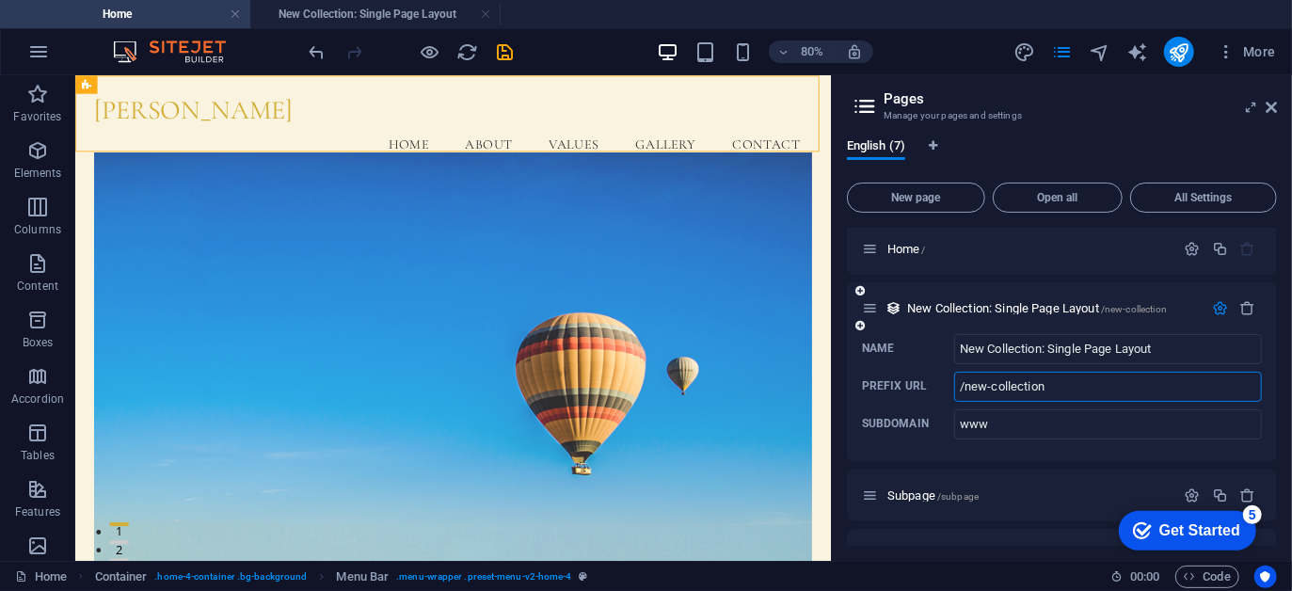
click at [1070, 384] on input "/new-collection" at bounding box center [1109, 387] width 308 height 30
drag, startPoint x: 1070, startPoint y: 384, endPoint x: 935, endPoint y: 398, distance: 136.3
click at [935, 398] on label "Prefix URL /new-collection ​" at bounding box center [1062, 387] width 400 height 30
click at [955, 398] on input "/new-collection" at bounding box center [1109, 387] width 308 height 30
type input "/new-collection"
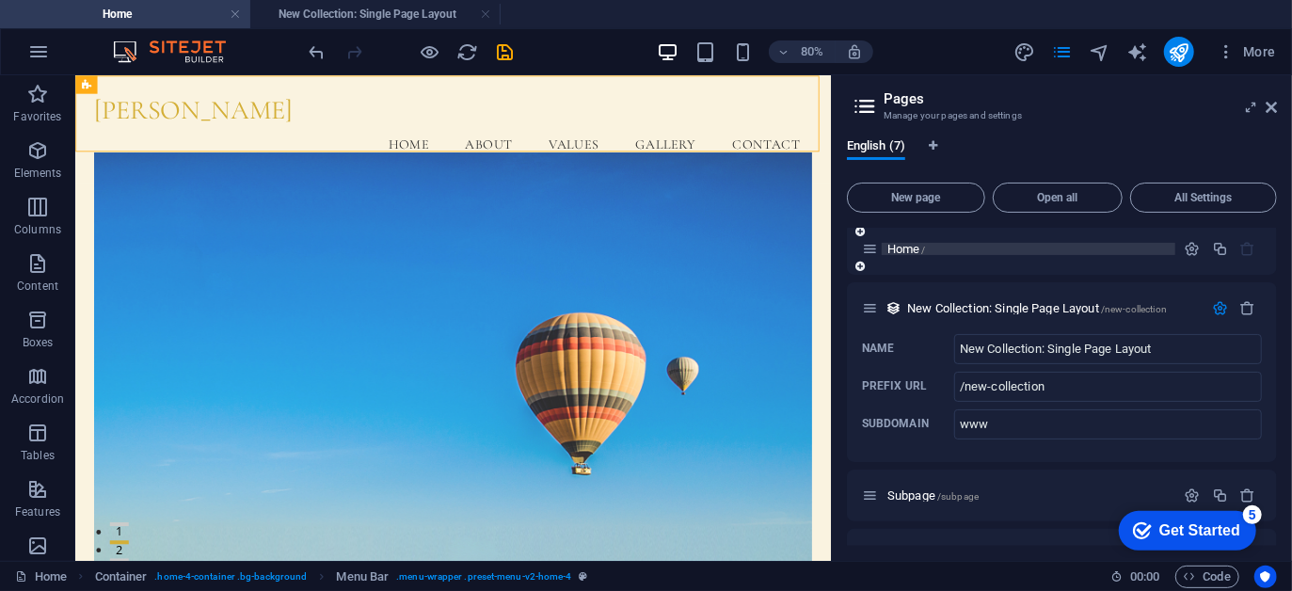
click at [939, 243] on p "Home /" at bounding box center [1029, 249] width 282 height 12
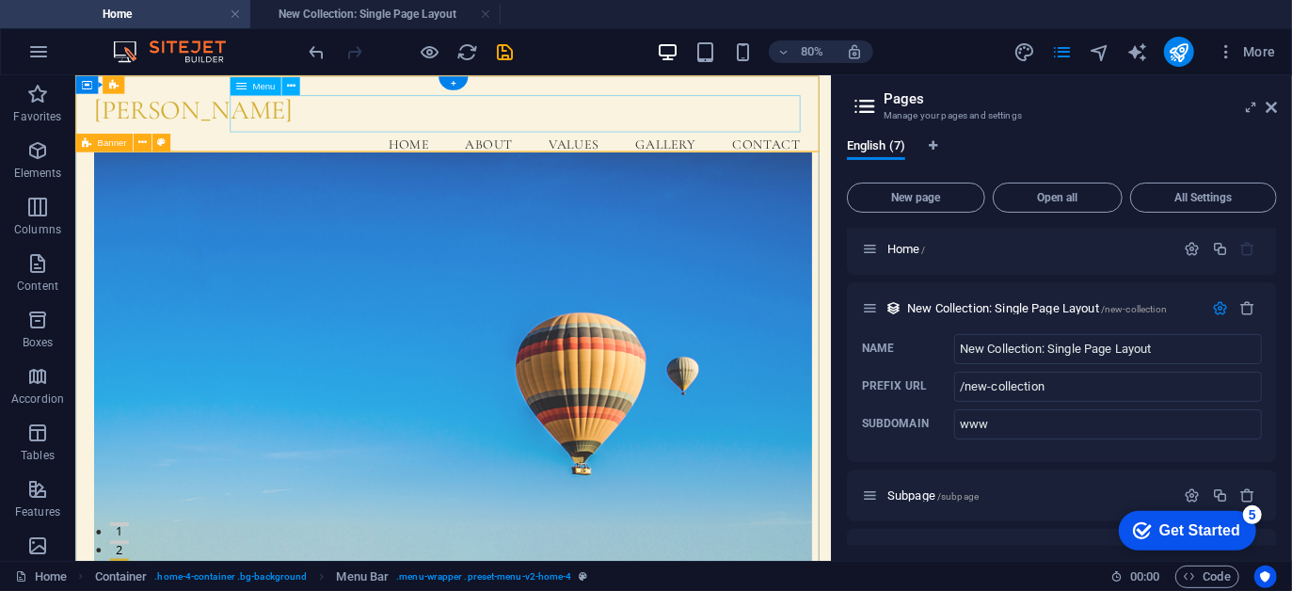
click at [803, 138] on nav "Home About Values Gallery Contact" at bounding box center [547, 161] width 898 height 47
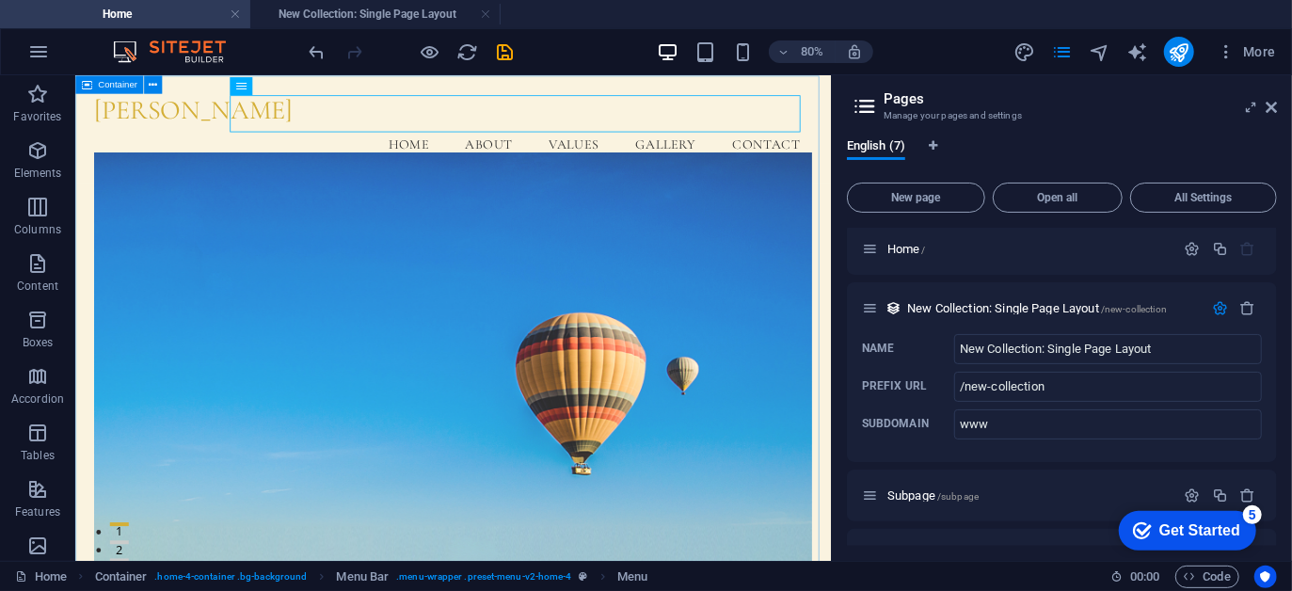
click at [103, 82] on span "Container" at bounding box center [118, 84] width 40 height 9
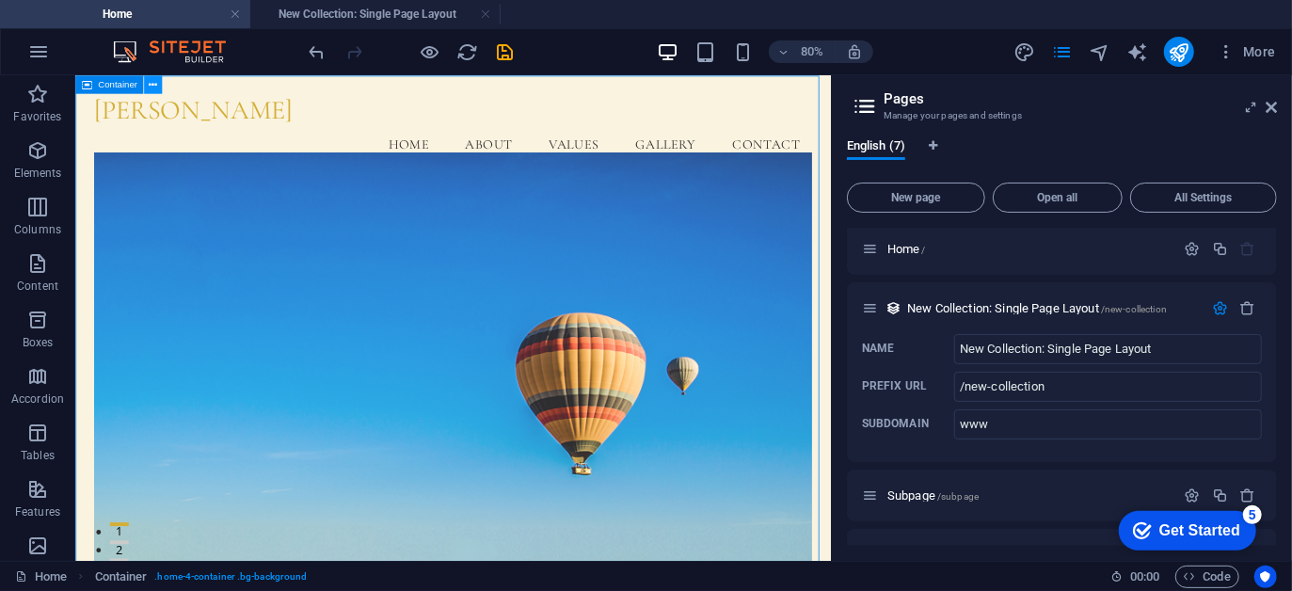
click at [150, 82] on icon at bounding box center [153, 84] width 8 height 16
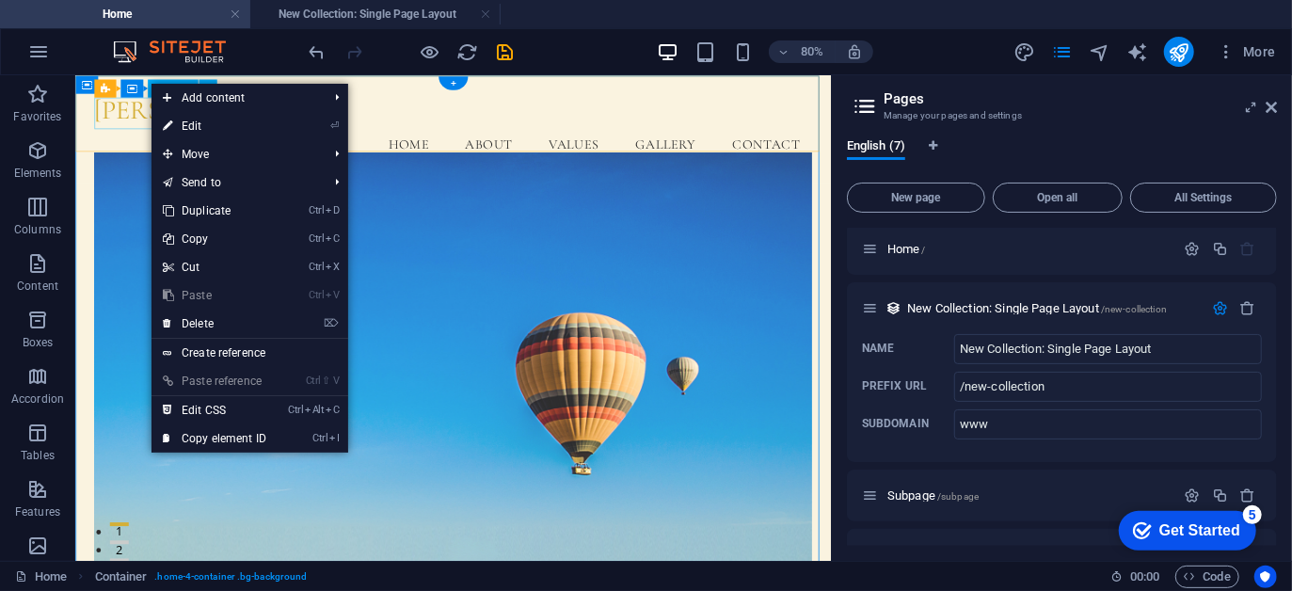
click at [151, 121] on div "[PERSON_NAME]" at bounding box center [547, 119] width 898 height 40
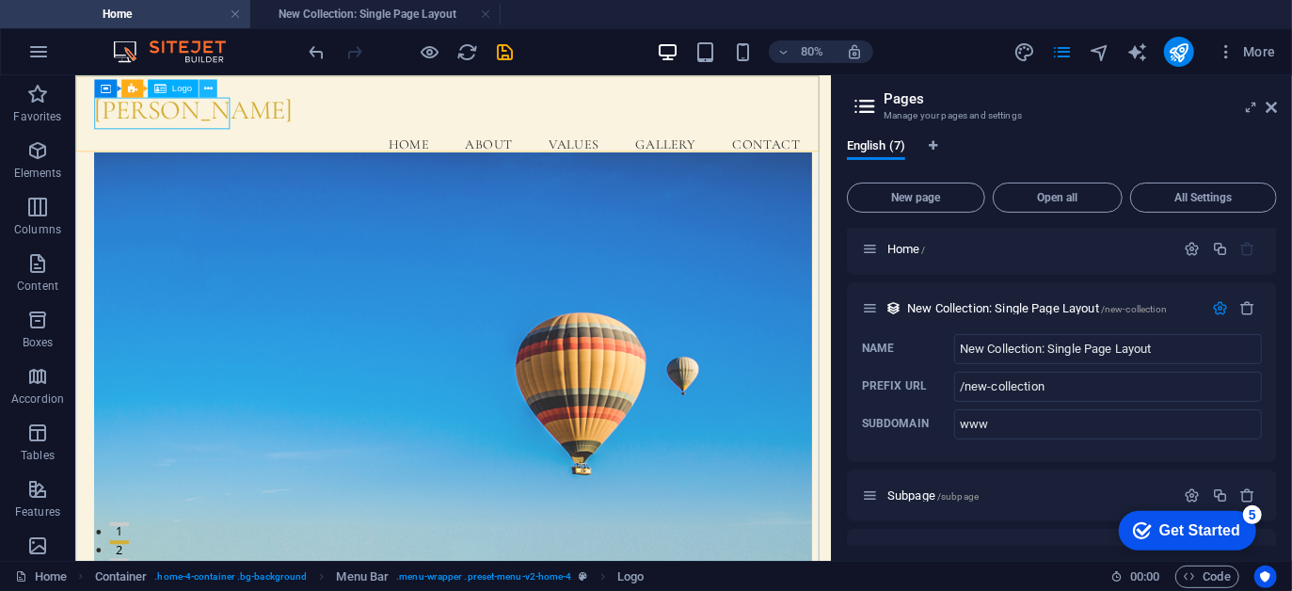
click at [204, 88] on icon at bounding box center [207, 88] width 8 height 16
click at [266, 87] on span "Menu" at bounding box center [263, 85] width 23 height 9
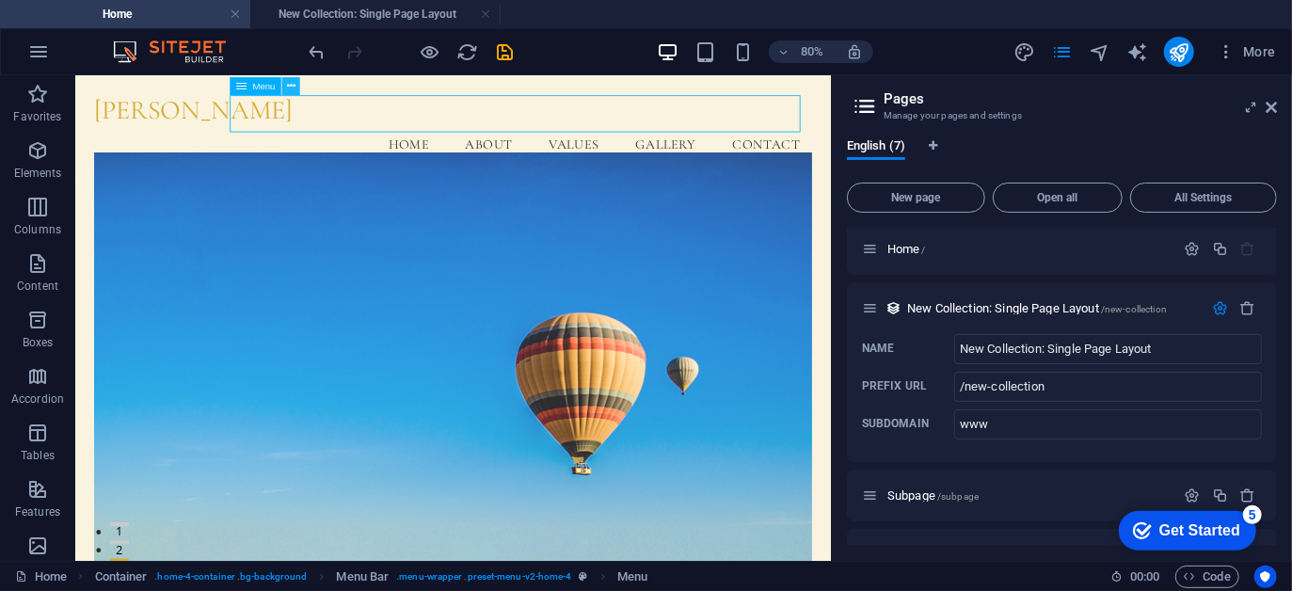
click at [288, 85] on icon at bounding box center [291, 85] width 8 height 16
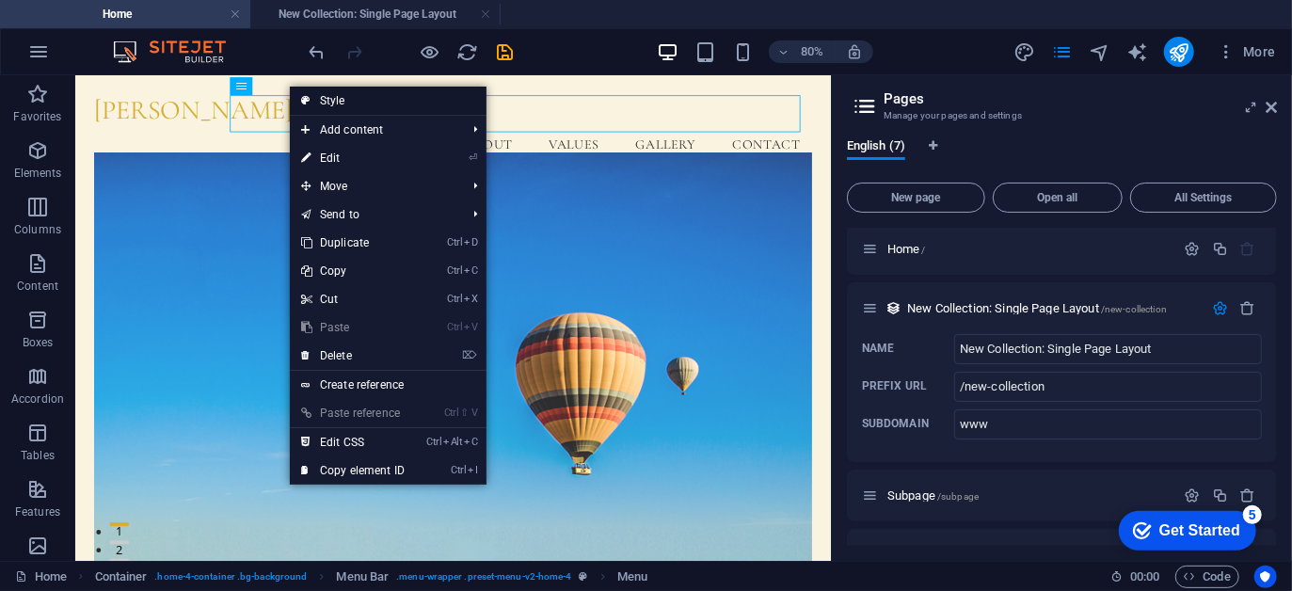
click at [364, 101] on link "Style" at bounding box center [388, 101] width 197 height 28
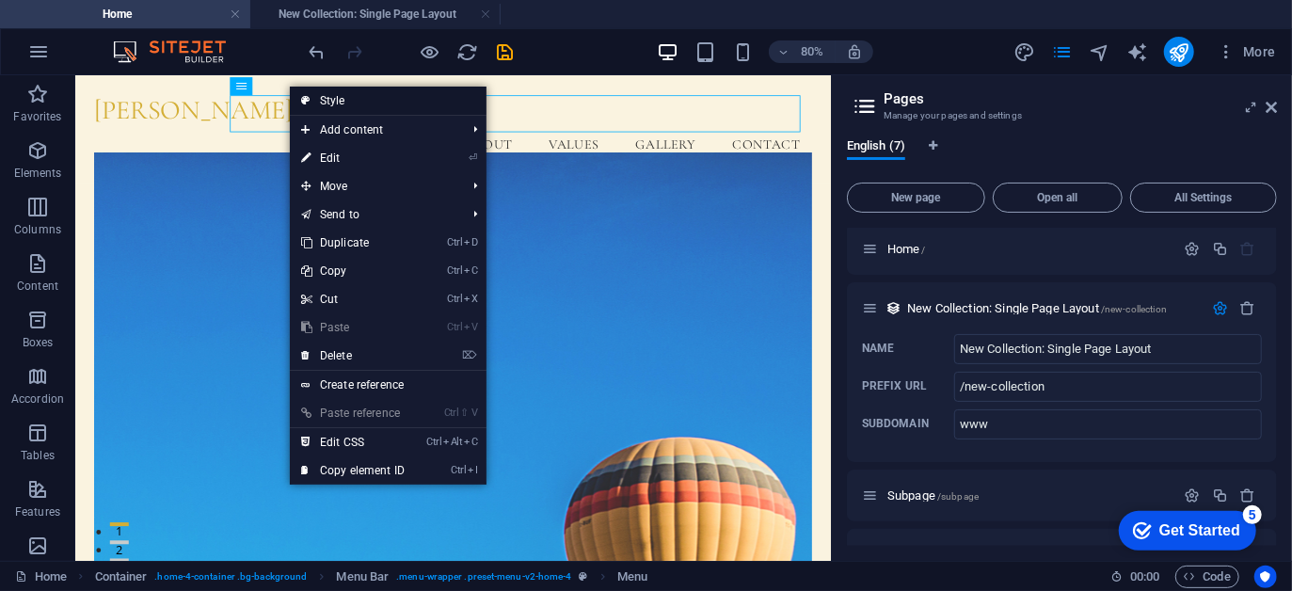
select select "vw"
select select "rem"
select select "vw"
select select "preset-menu-v2-home-4"
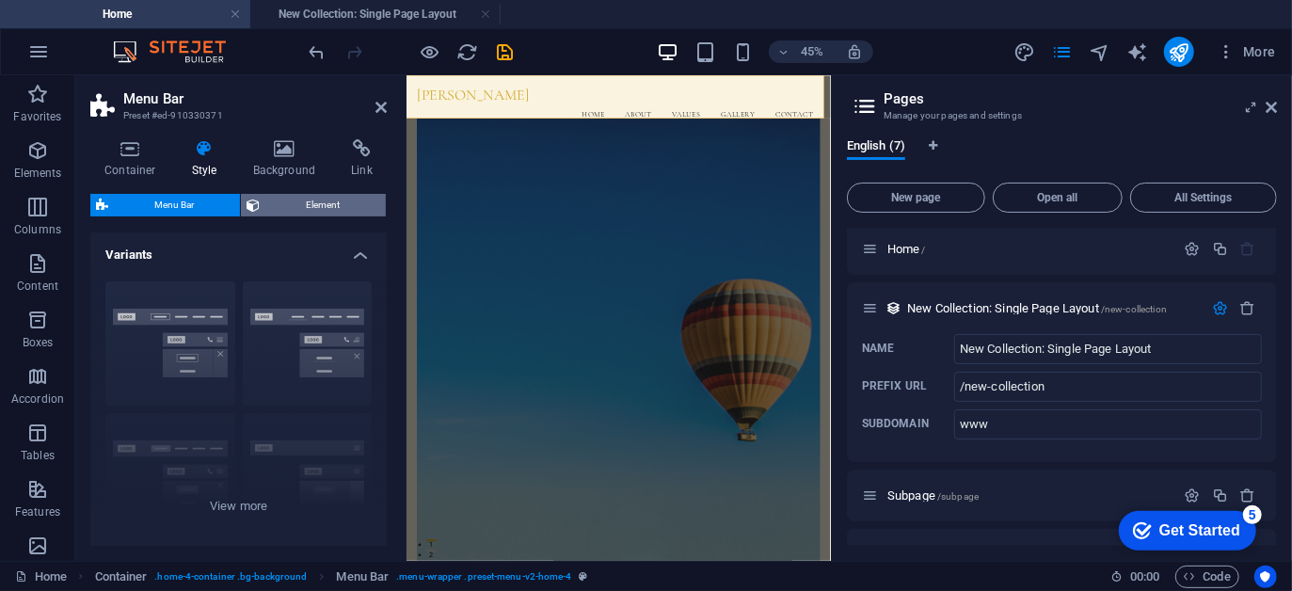
click at [303, 200] on span "Element" at bounding box center [322, 205] width 115 height 23
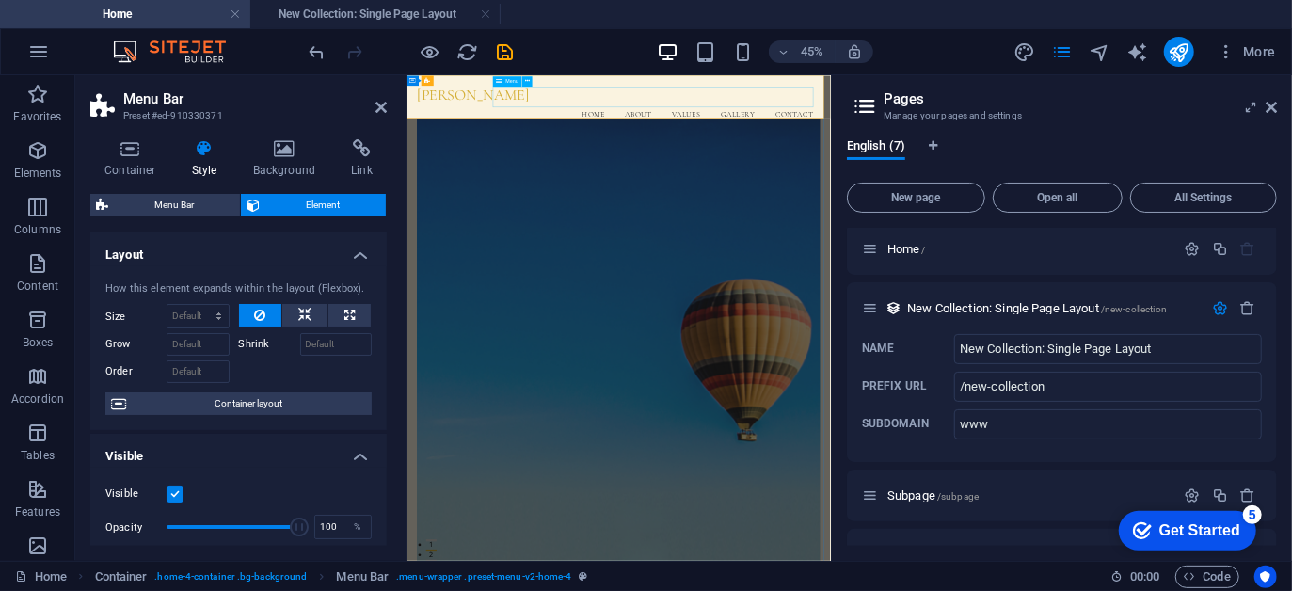
click at [1167, 138] on nav "Home About Values Gallery Contact" at bounding box center [877, 161] width 896 height 47
click at [502, 80] on icon at bounding box center [500, 81] width 6 height 10
click at [380, 105] on icon at bounding box center [381, 107] width 11 height 15
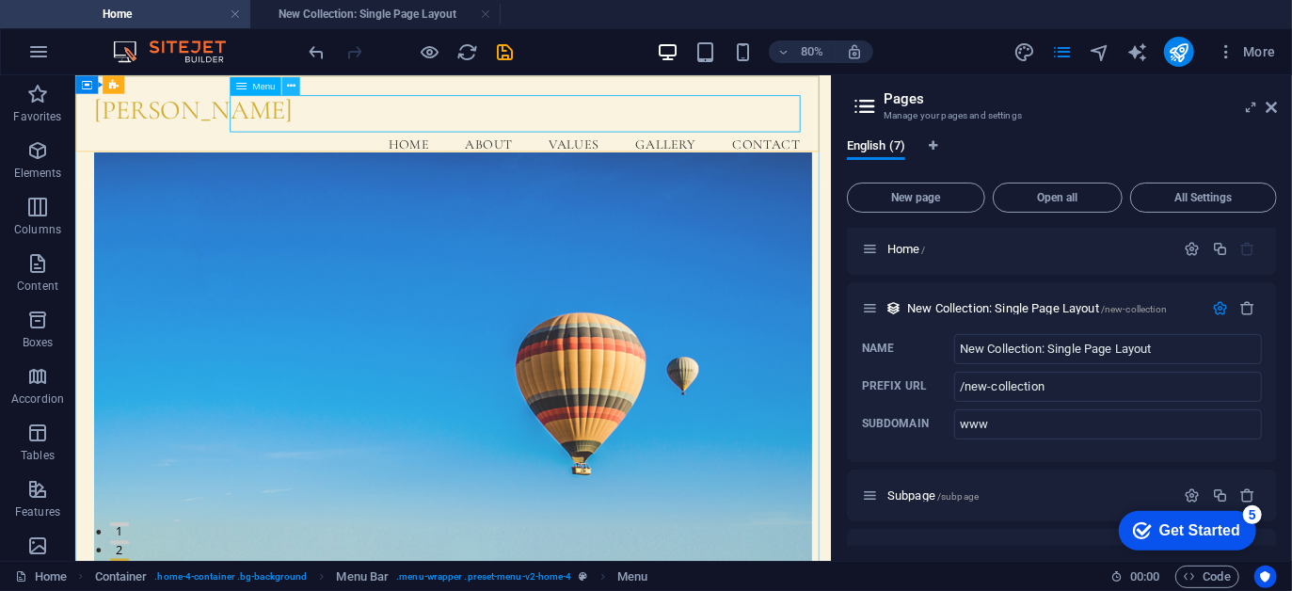
click at [292, 88] on icon at bounding box center [291, 85] width 8 height 16
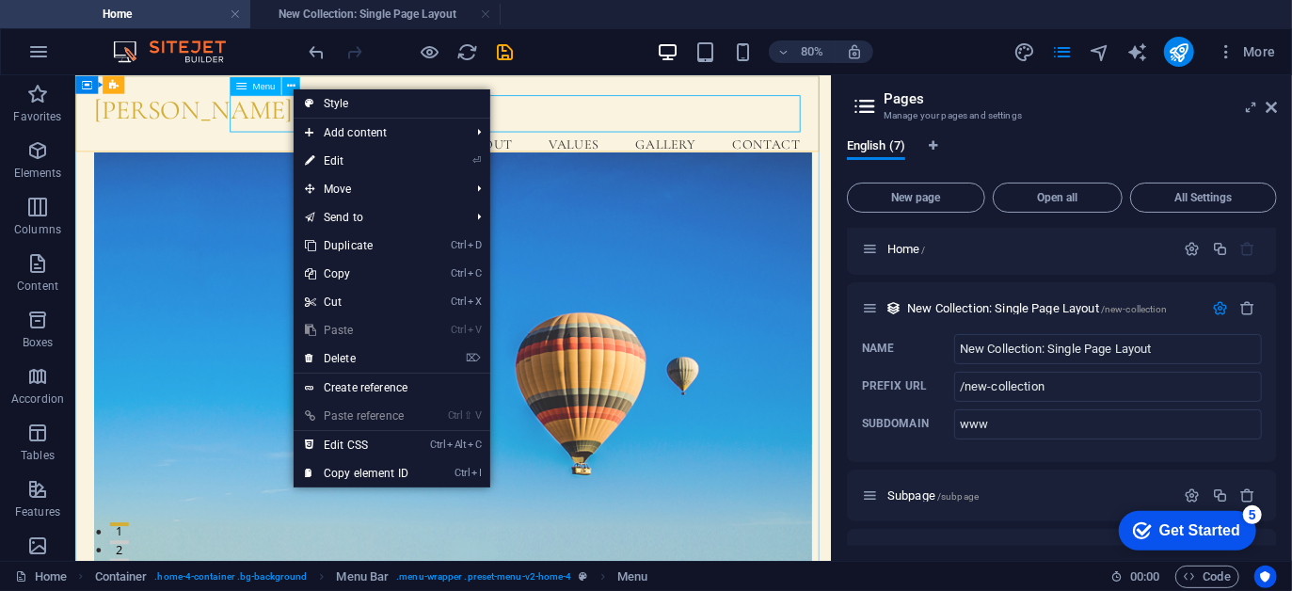
click at [258, 87] on span "Menu" at bounding box center [263, 85] width 23 height 9
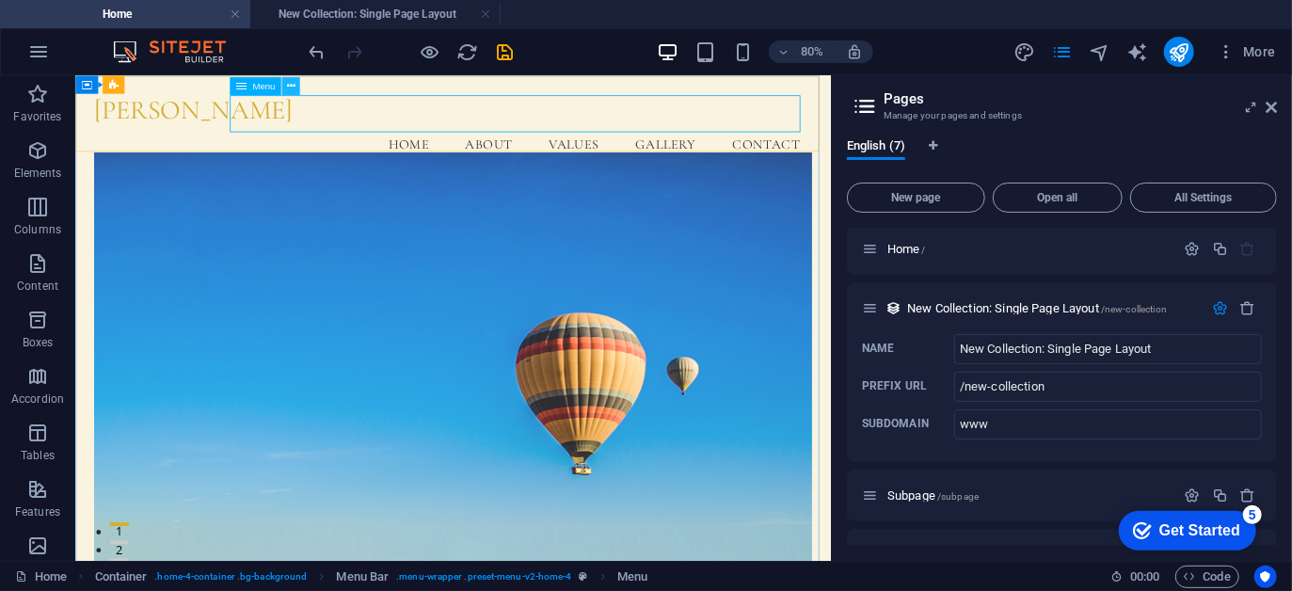
click at [293, 79] on button at bounding box center [290, 85] width 18 height 18
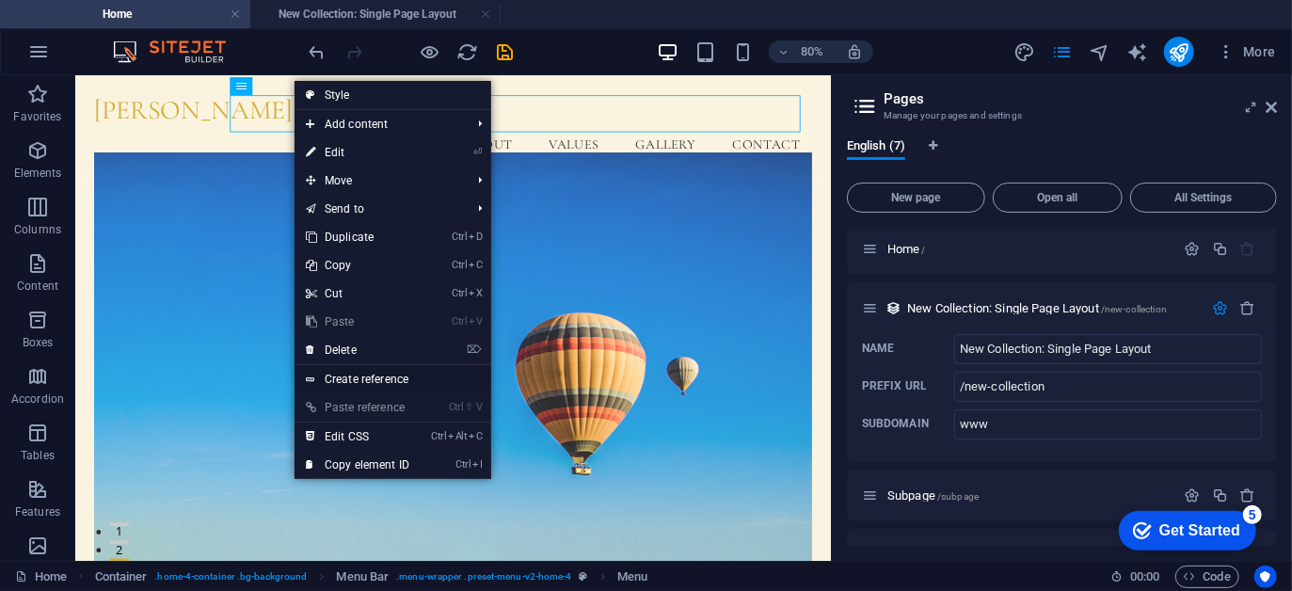
click at [435, 380] on link "Create reference" at bounding box center [393, 379] width 197 height 28
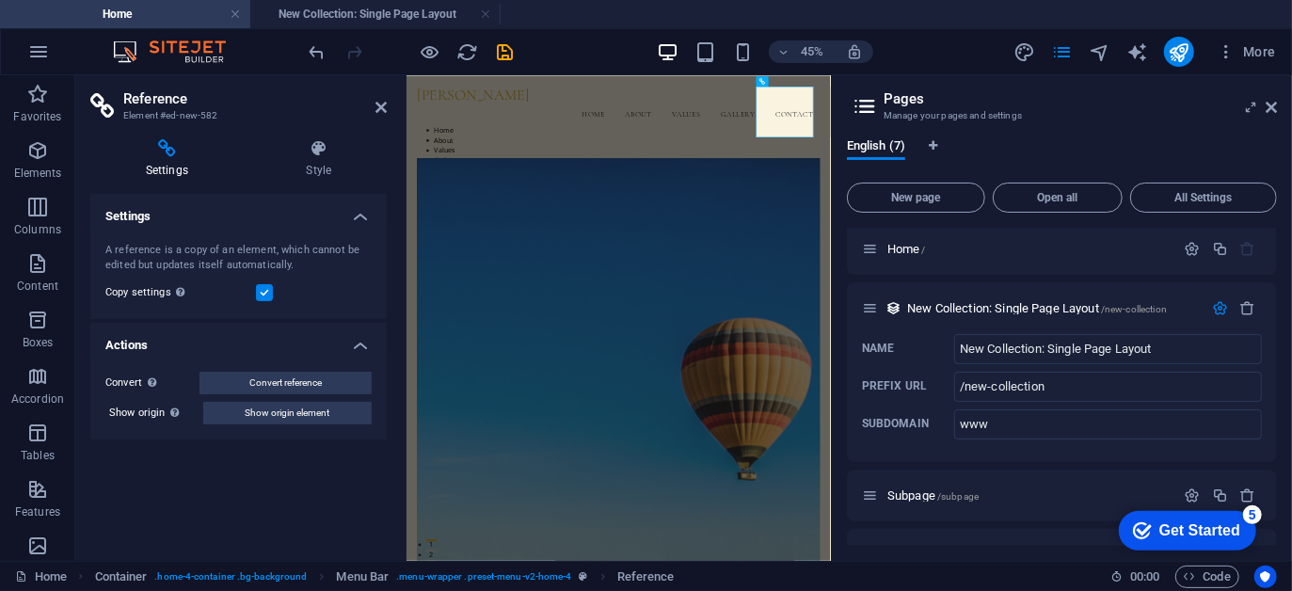
click at [360, 209] on h4 "Settings" at bounding box center [238, 211] width 297 height 34
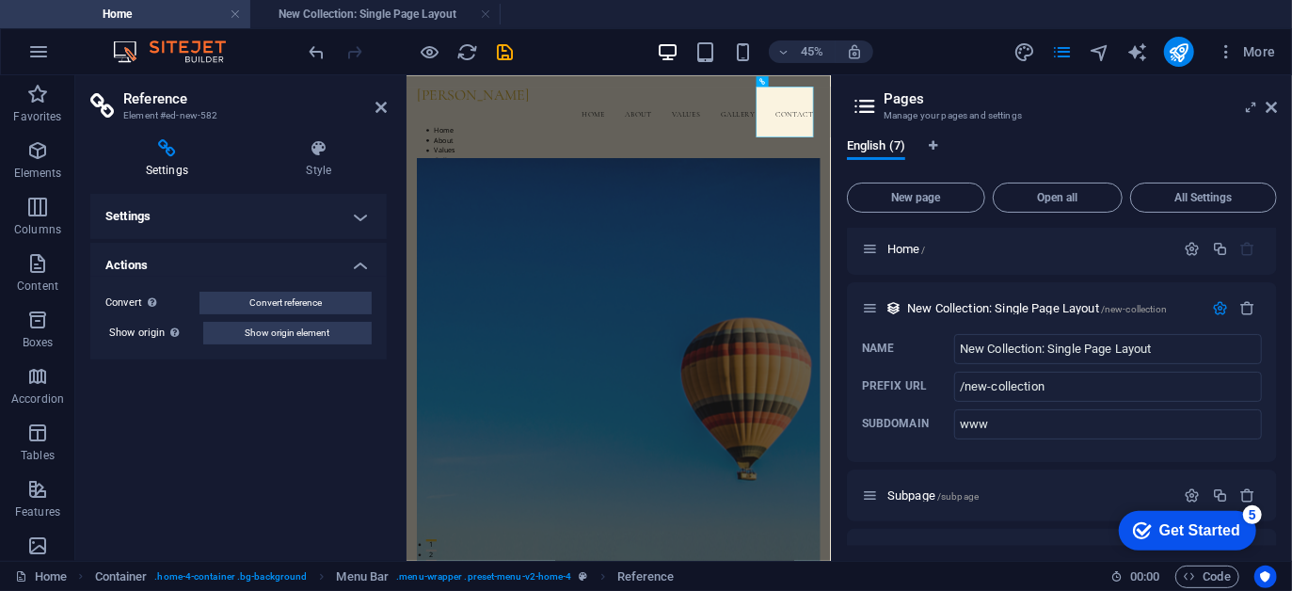
click at [360, 208] on h4 "Settings" at bounding box center [238, 216] width 297 height 45
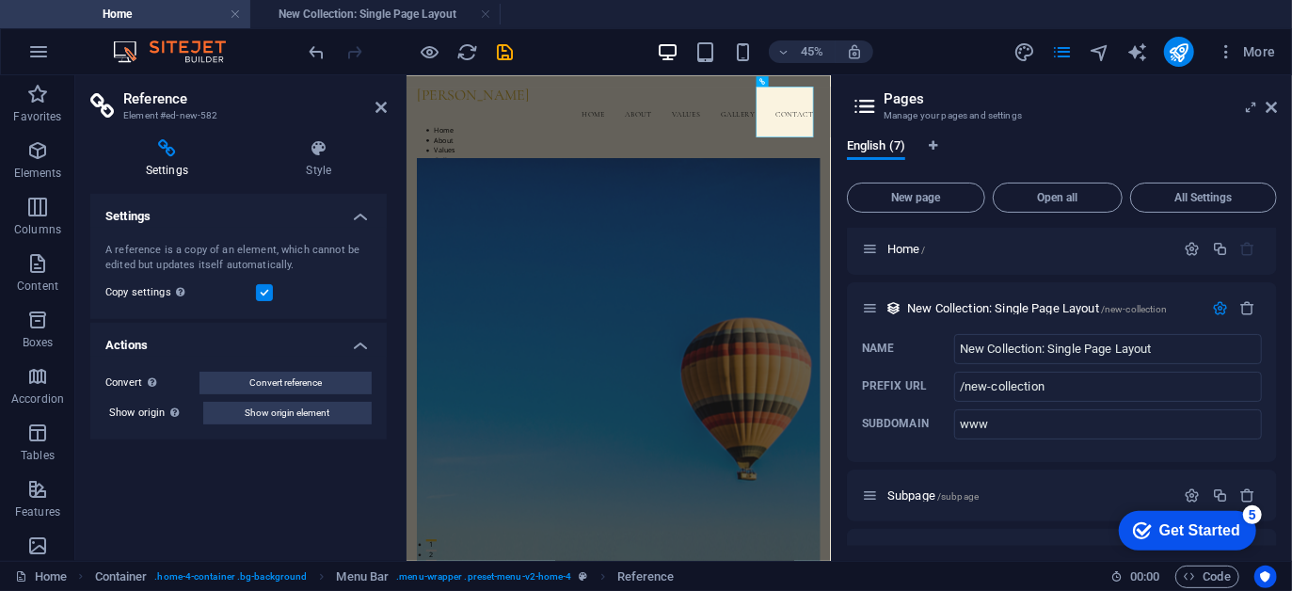
click at [355, 207] on h4 "Settings" at bounding box center [238, 211] width 297 height 34
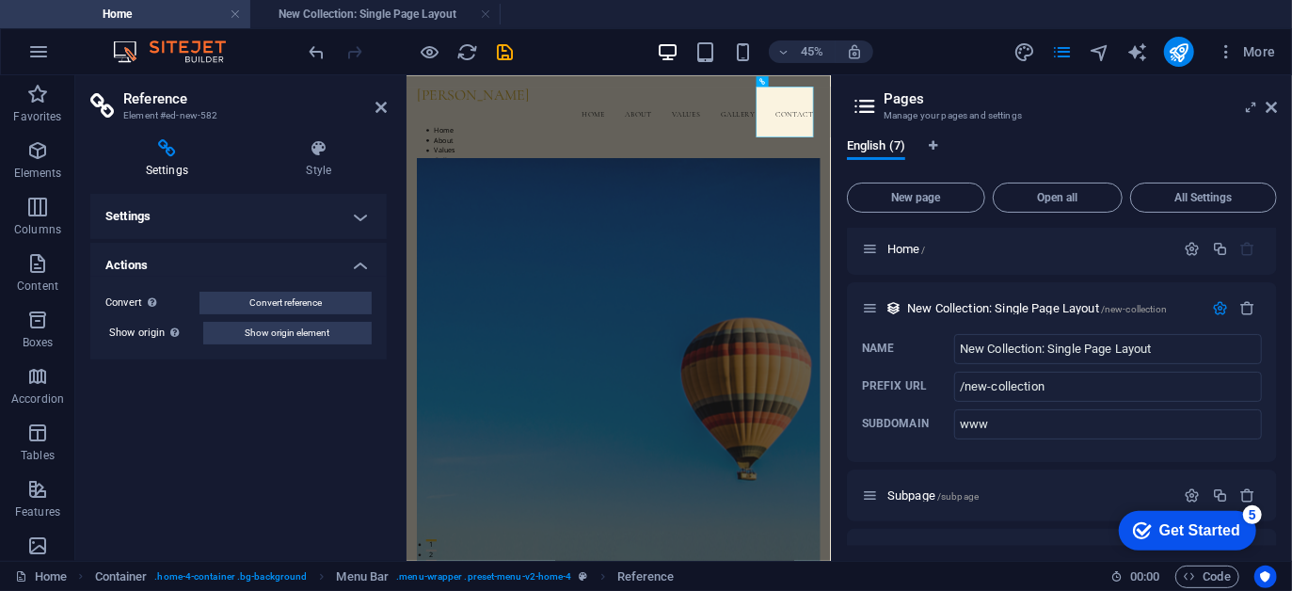
click at [386, 90] on h2 "Reference" at bounding box center [255, 98] width 264 height 17
click at [383, 104] on icon at bounding box center [381, 107] width 11 height 15
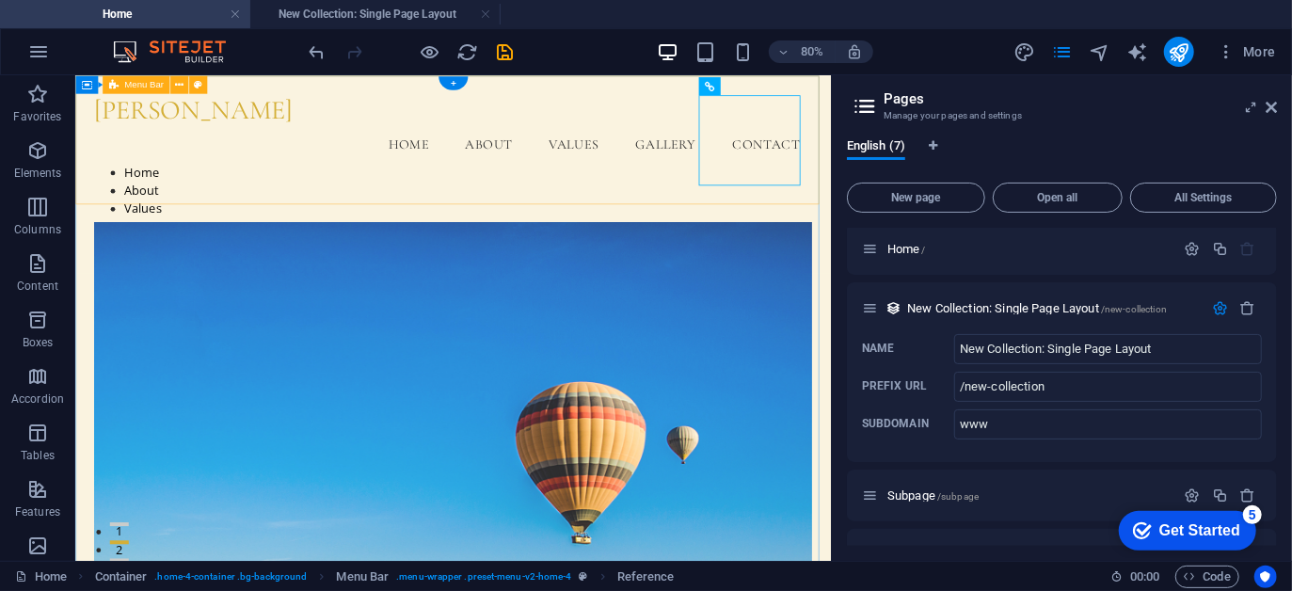
click at [776, 102] on div "Ashley Largo Menu Home About Values Gallery Contact Home About Values Gallery C…" at bounding box center [546, 198] width 945 height 248
click at [778, 87] on icon at bounding box center [778, 85] width 8 height 16
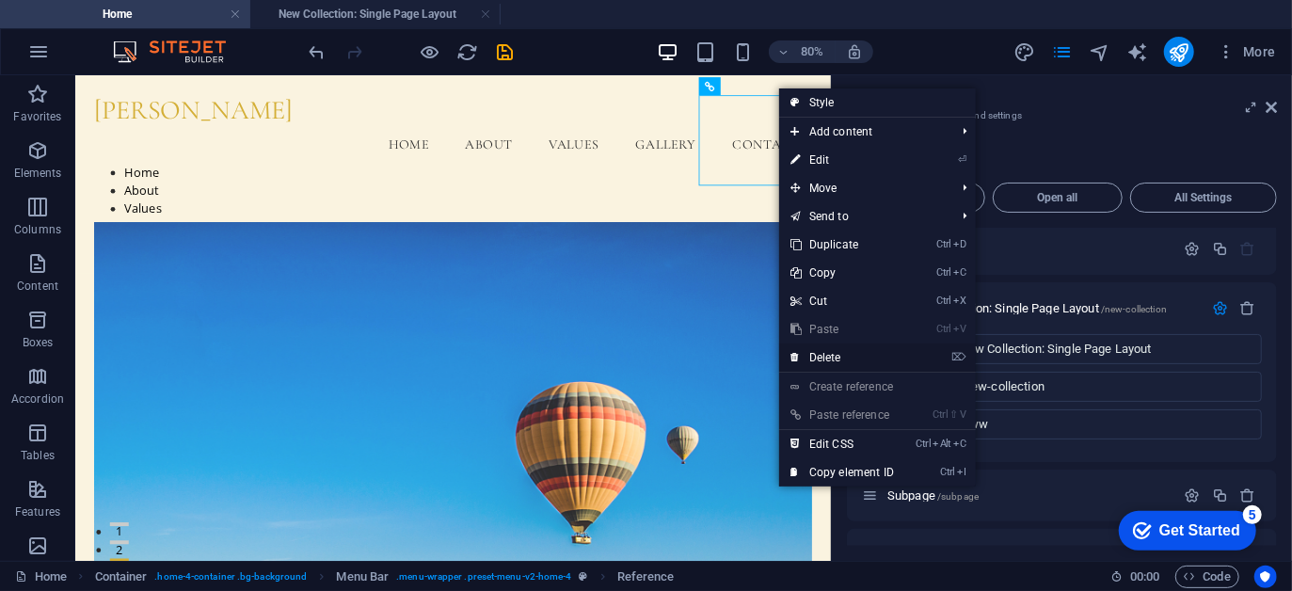
click at [827, 357] on link "⌦ Delete" at bounding box center [842, 358] width 126 height 28
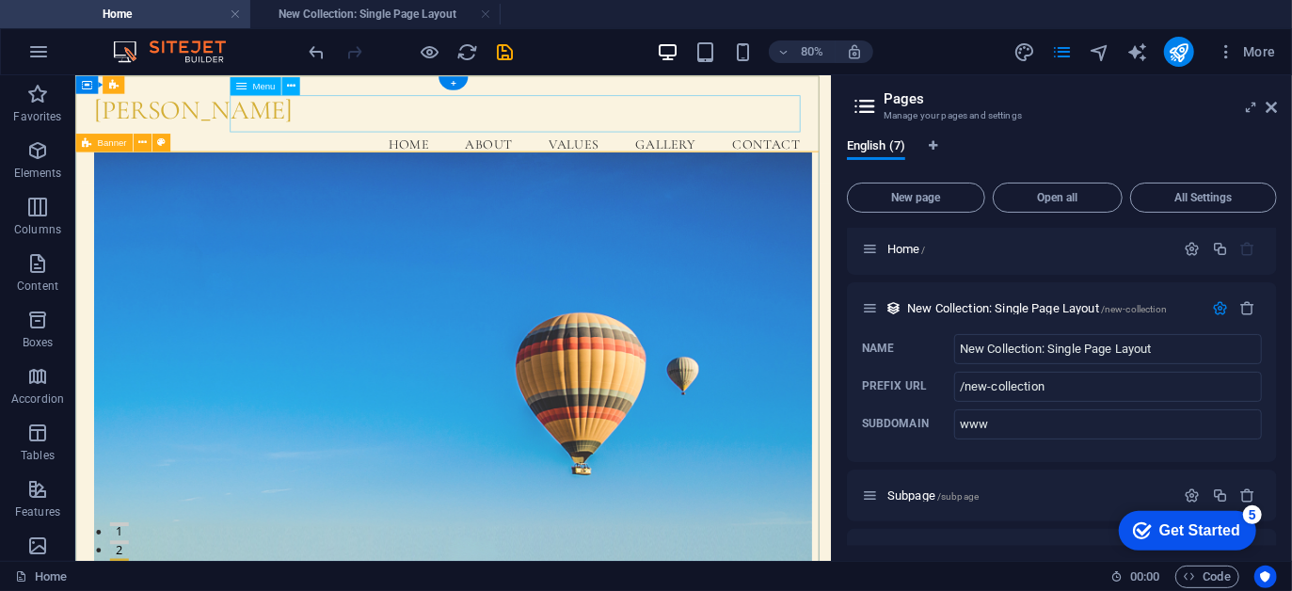
click at [806, 138] on nav "Home About Values Gallery Contact" at bounding box center [547, 161] width 898 height 47
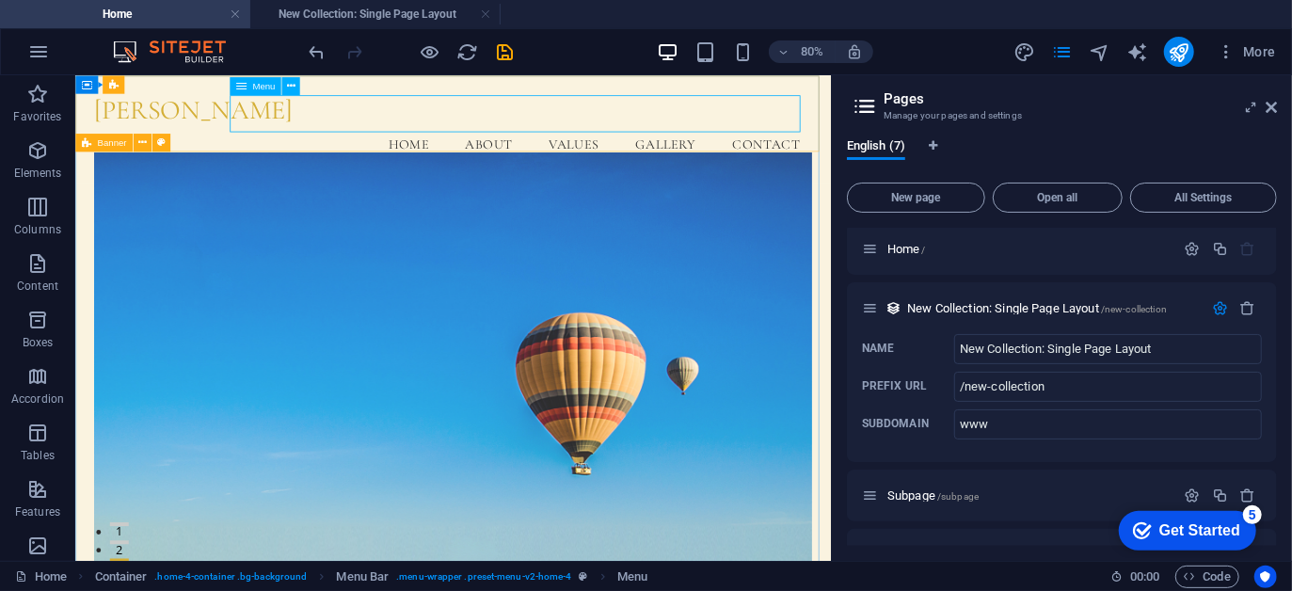
click at [278, 89] on div "Menu" at bounding box center [255, 85] width 51 height 18
click at [287, 87] on icon at bounding box center [291, 85] width 8 height 16
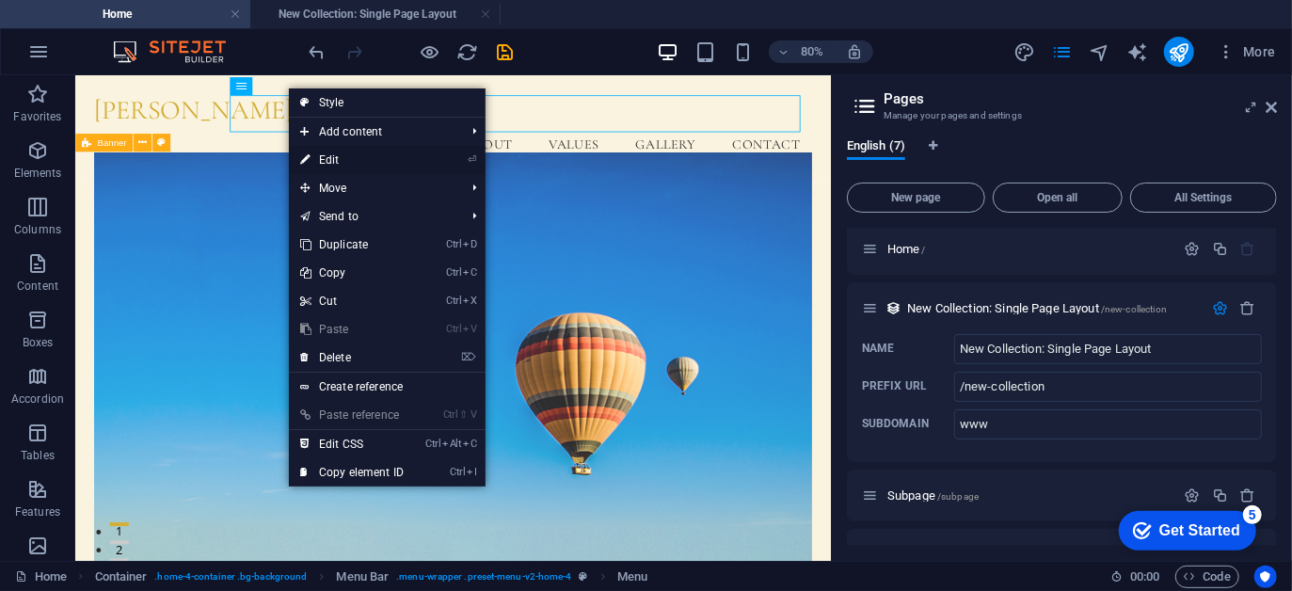
click at [368, 157] on link "⏎ Edit" at bounding box center [352, 160] width 126 height 28
select select
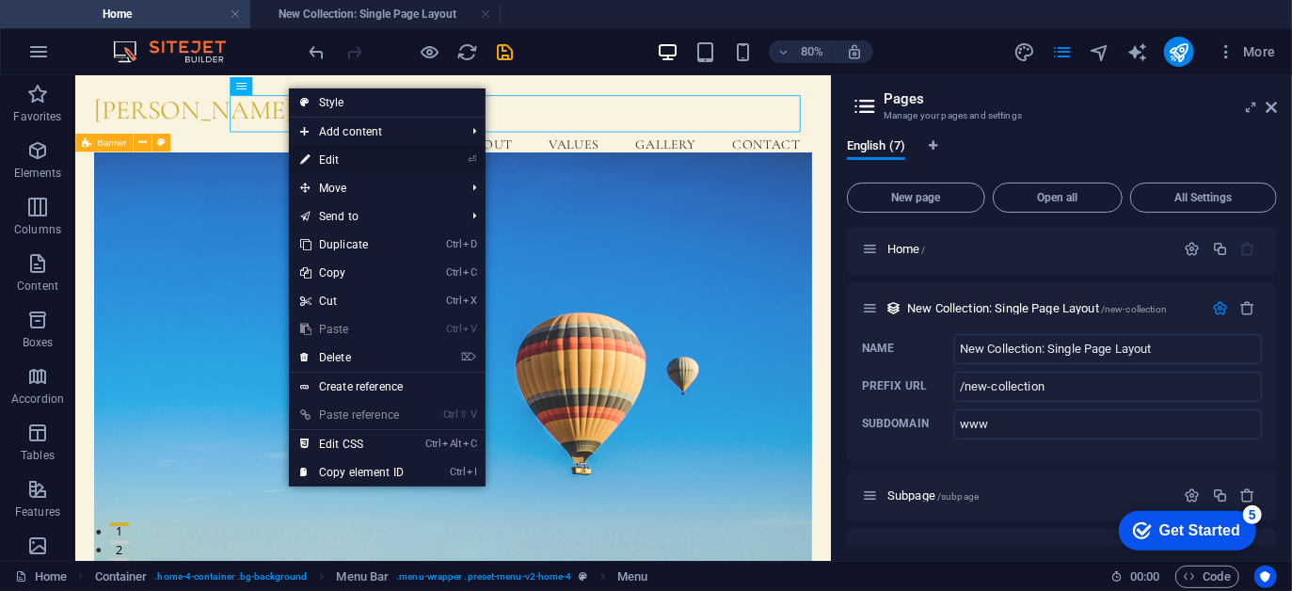
select select
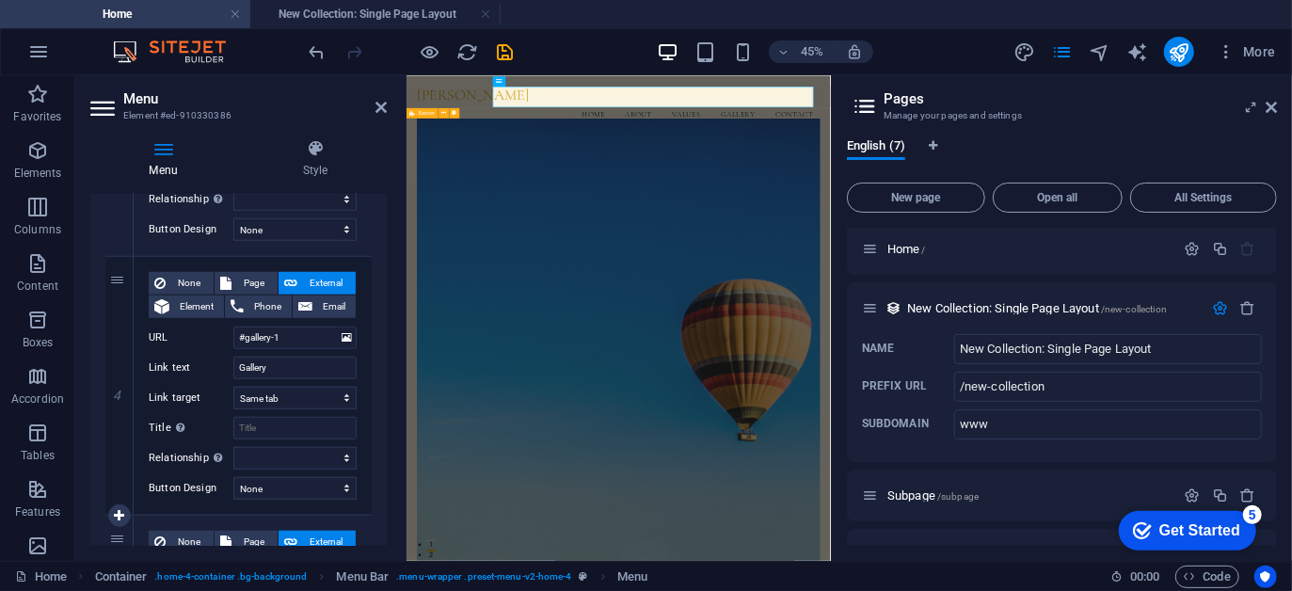
scroll to position [891, 0]
click at [310, 334] on input "#gallery-1" at bounding box center [294, 340] width 123 height 23
drag, startPoint x: 310, startPoint y: 334, endPoint x: 187, endPoint y: 328, distance: 122.6
click at [187, 329] on div "URL #gallery-1" at bounding box center [253, 340] width 208 height 23
paste input "/new-collection"
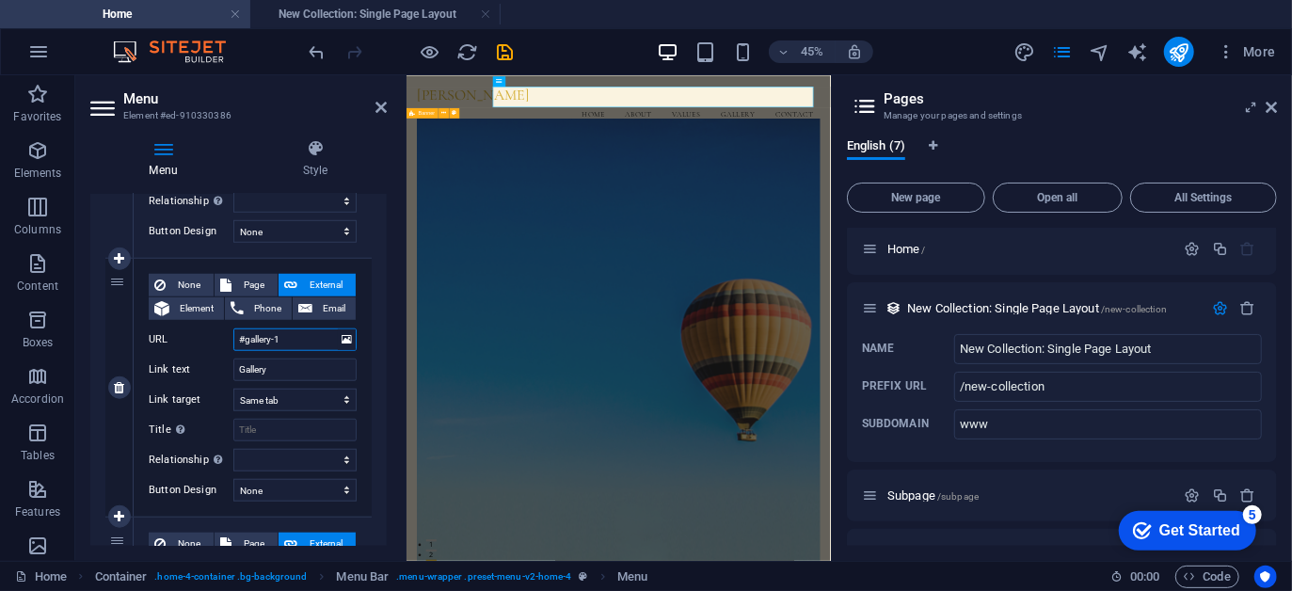
type input "/new-collection"
select select
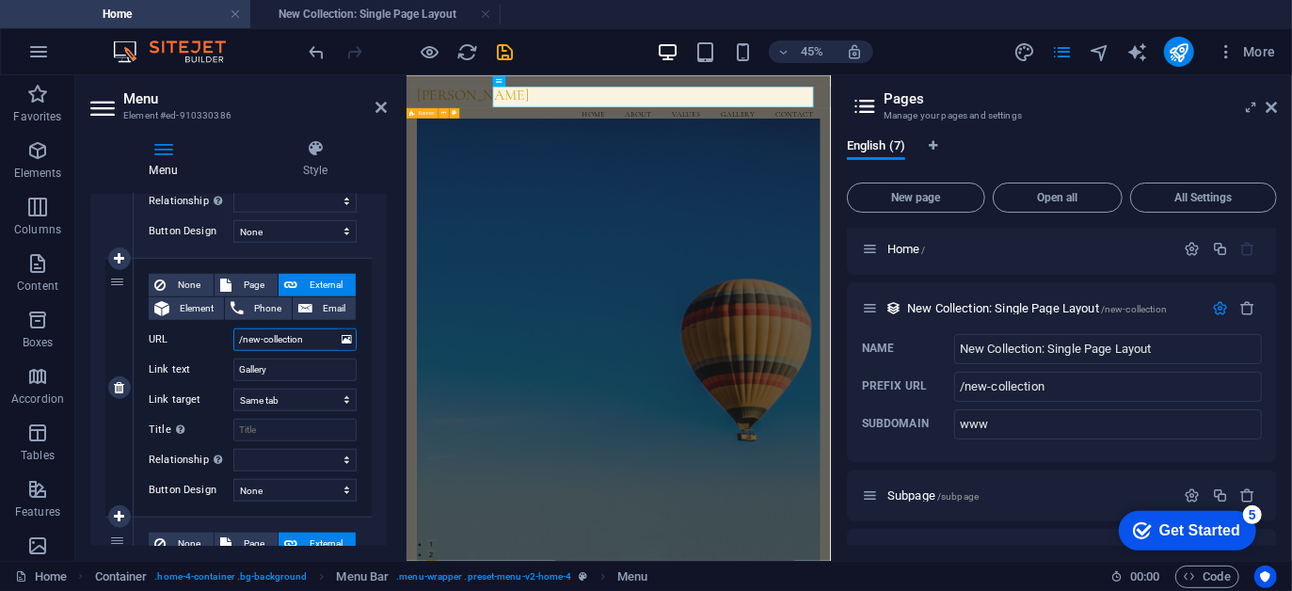
select select
type input "/new-collection"
click at [301, 394] on select "New tab Same tab Overlay" at bounding box center [294, 400] width 123 height 23
click at [120, 426] on div "4" at bounding box center [119, 388] width 28 height 258
select select
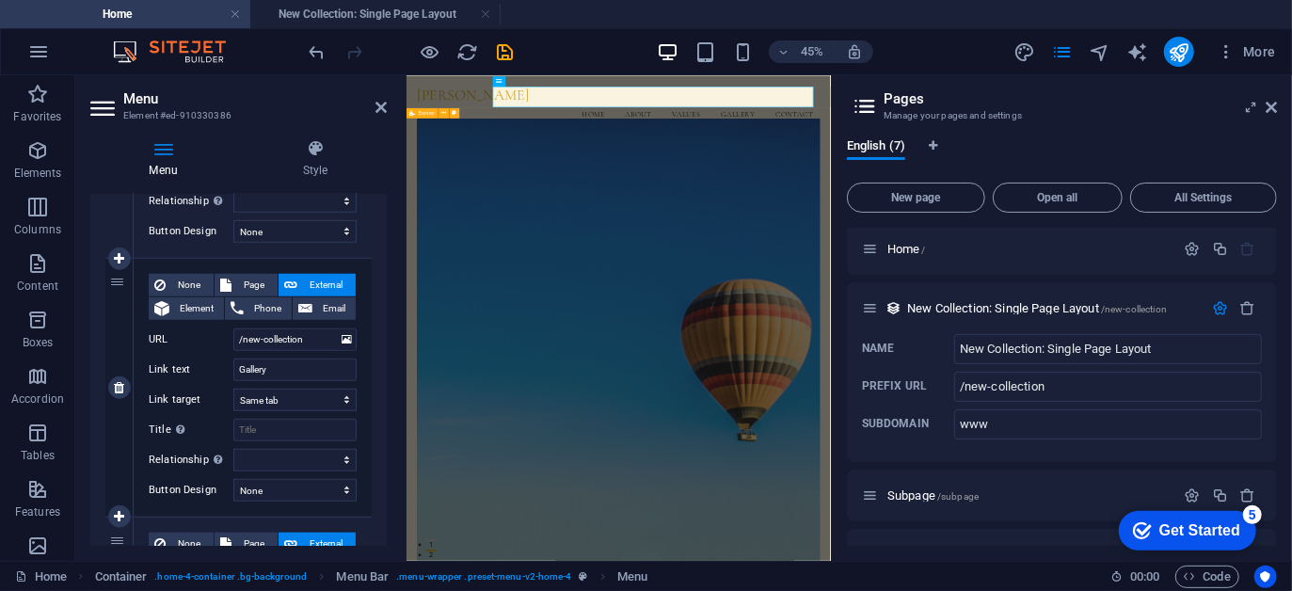
select select
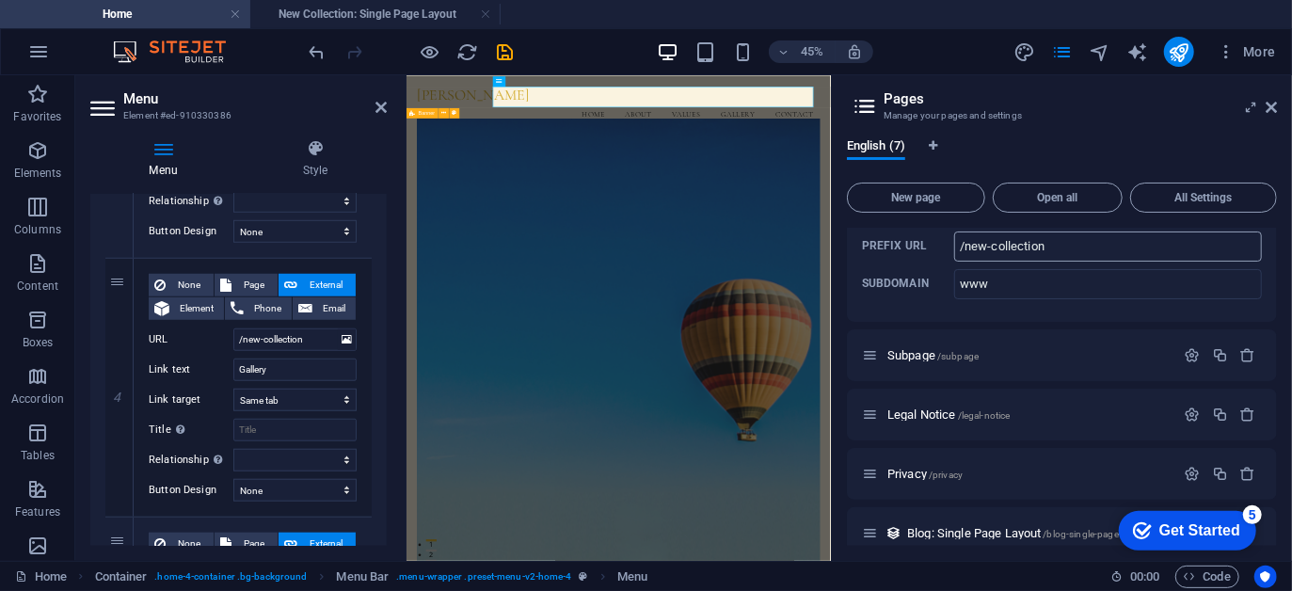
scroll to position [0, 0]
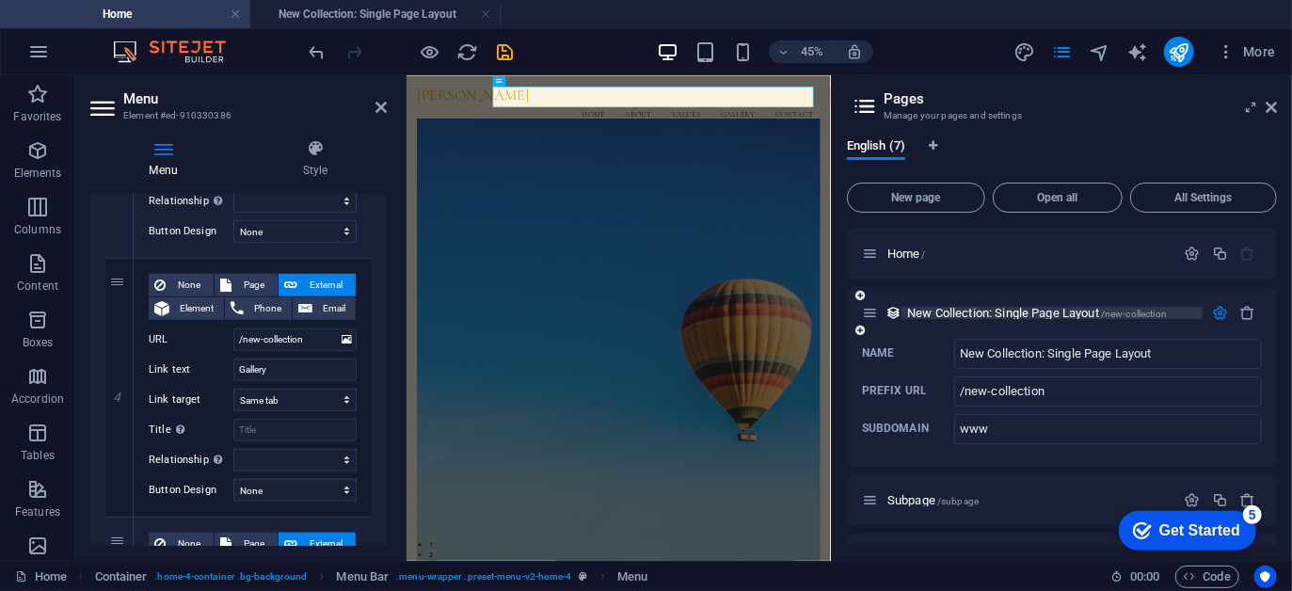
click at [941, 308] on span "New Collection: Single Page Layout /new-collection" at bounding box center [1037, 313] width 260 height 14
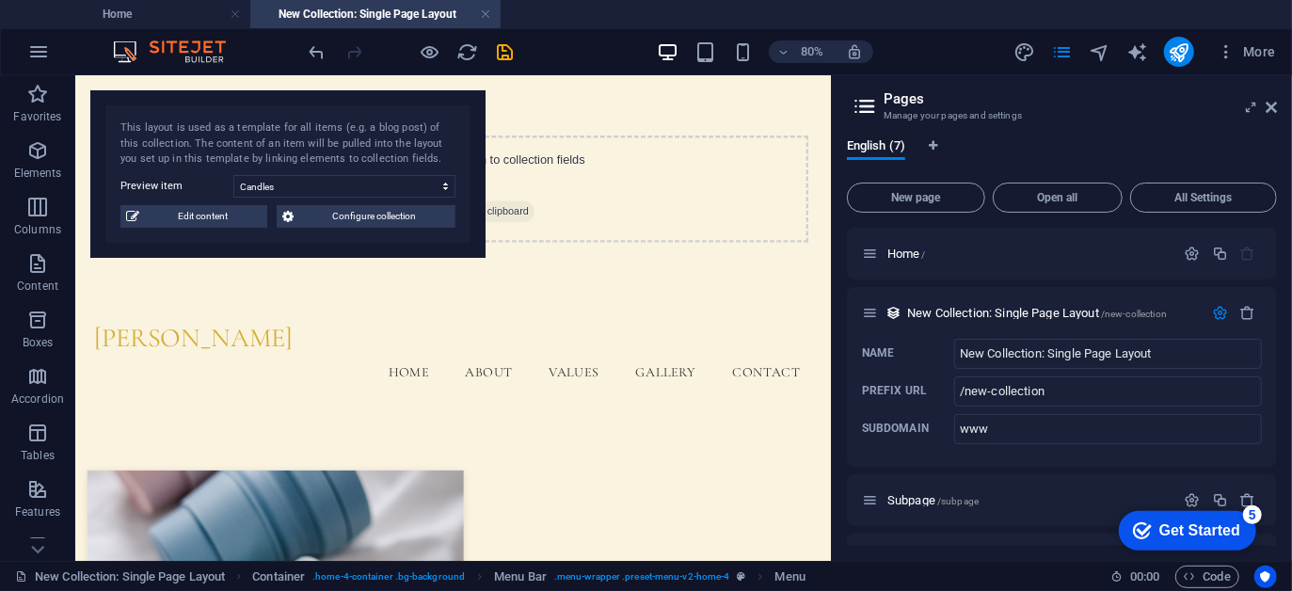
drag, startPoint x: 466, startPoint y: 255, endPoint x: 467, endPoint y: 212, distance: 43.3
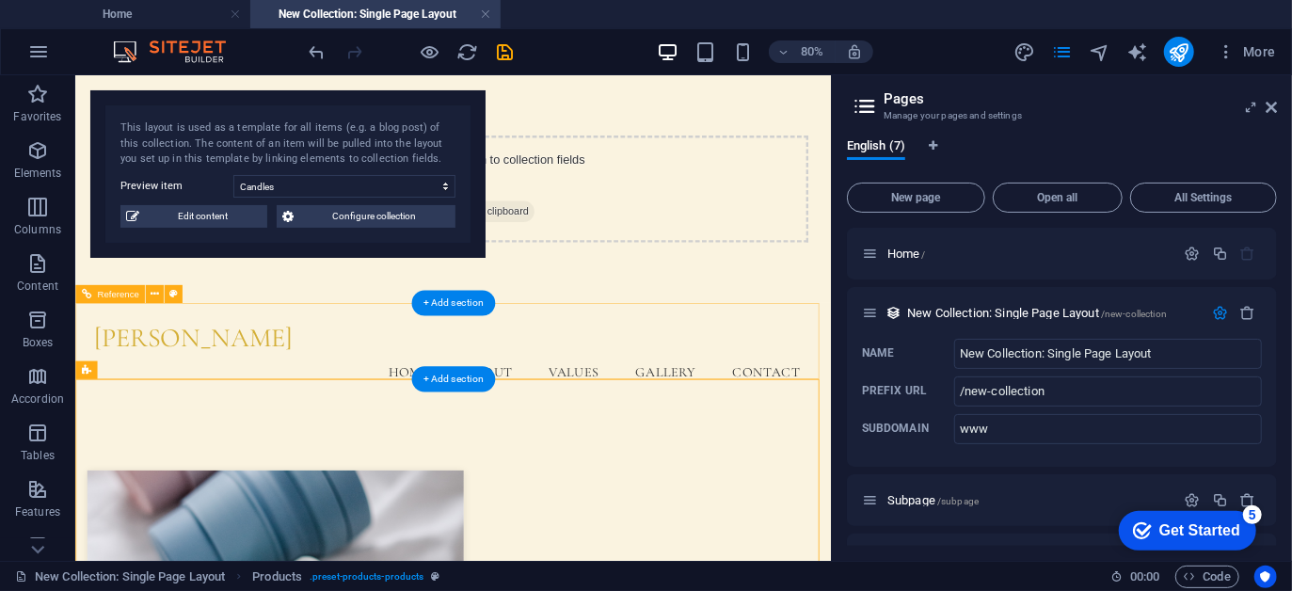
click at [805, 423] on nav "Home About Values Gallery Contact" at bounding box center [547, 446] width 898 height 47
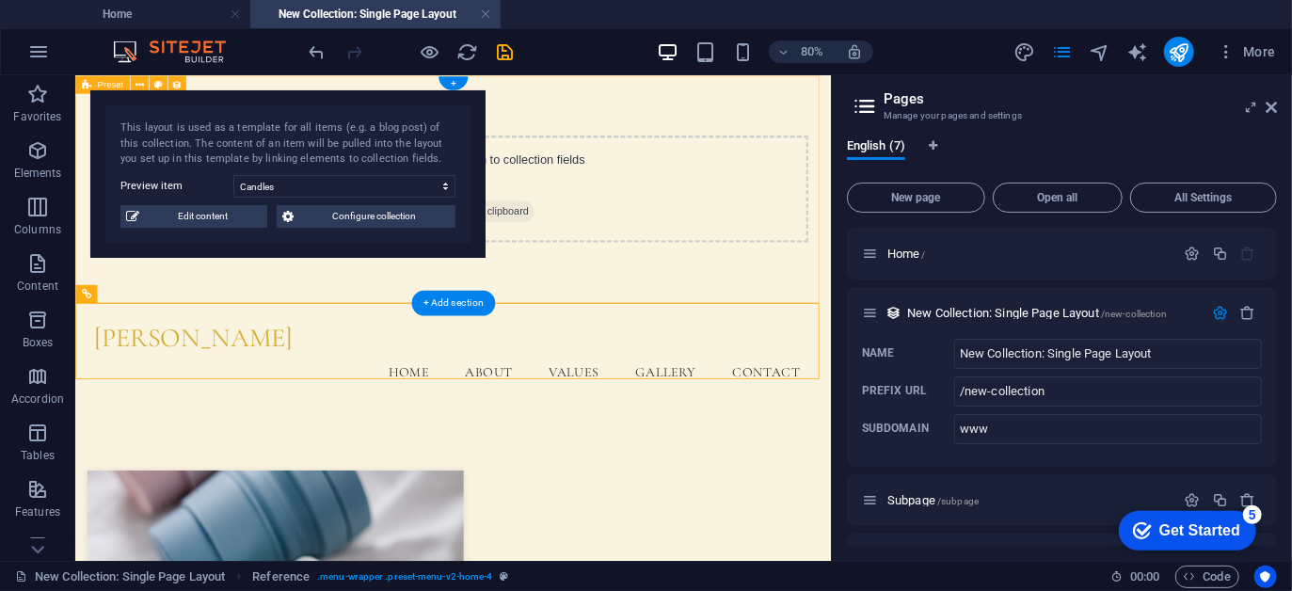
click at [276, 309] on div "Add elements and assign them to collection fields or Add elements Paste clipboa…" at bounding box center [546, 216] width 945 height 284
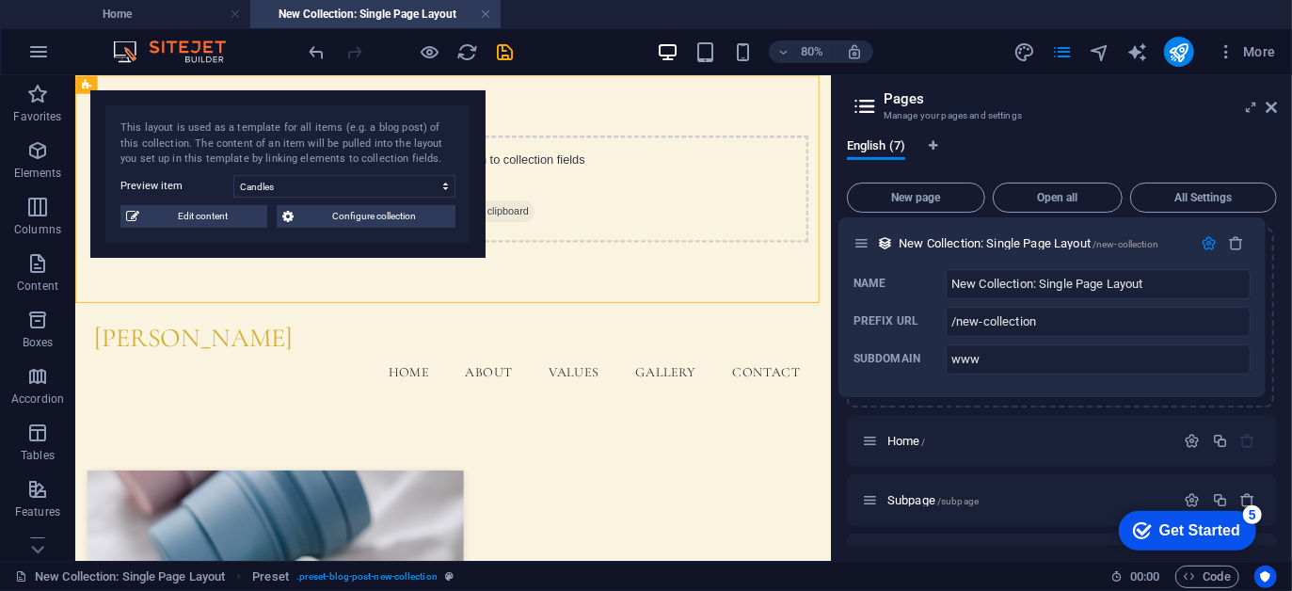
drag, startPoint x: 873, startPoint y: 314, endPoint x: 864, endPoint y: 240, distance: 74.8
click at [864, 240] on div "Home / New Collection: Single Page Layout /new-collection Name New Collection: …" at bounding box center [1062, 496] width 430 height 536
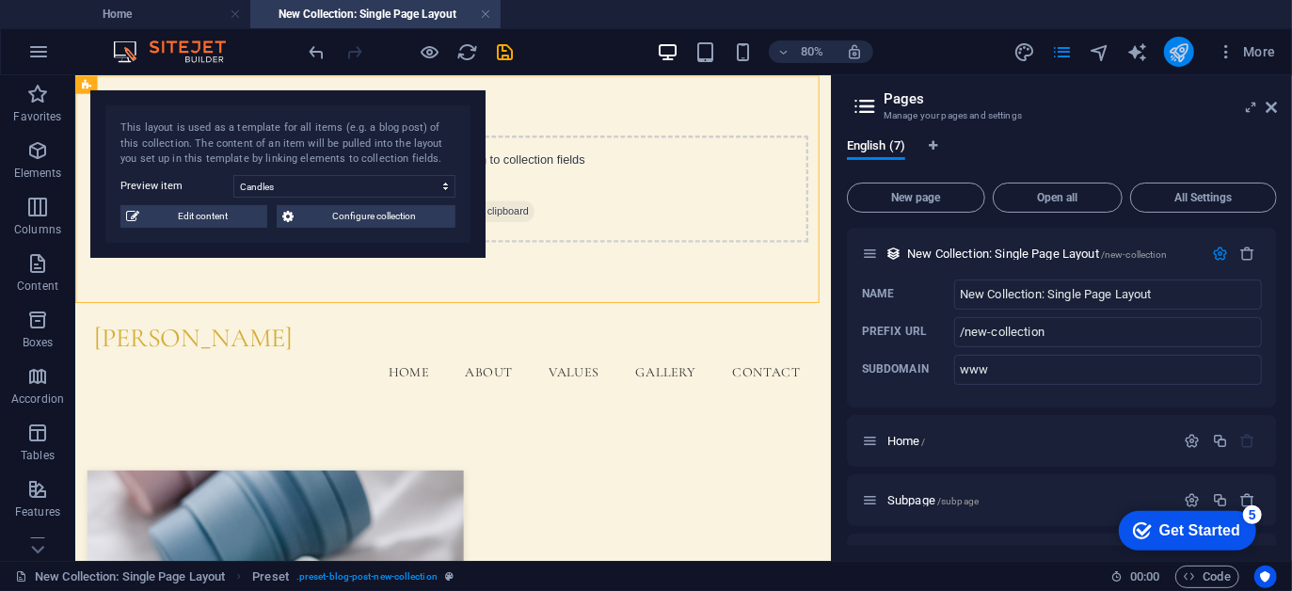
click at [1183, 64] on button "publish" at bounding box center [1179, 52] width 30 height 30
